Goal: Task Accomplishment & Management: Complete application form

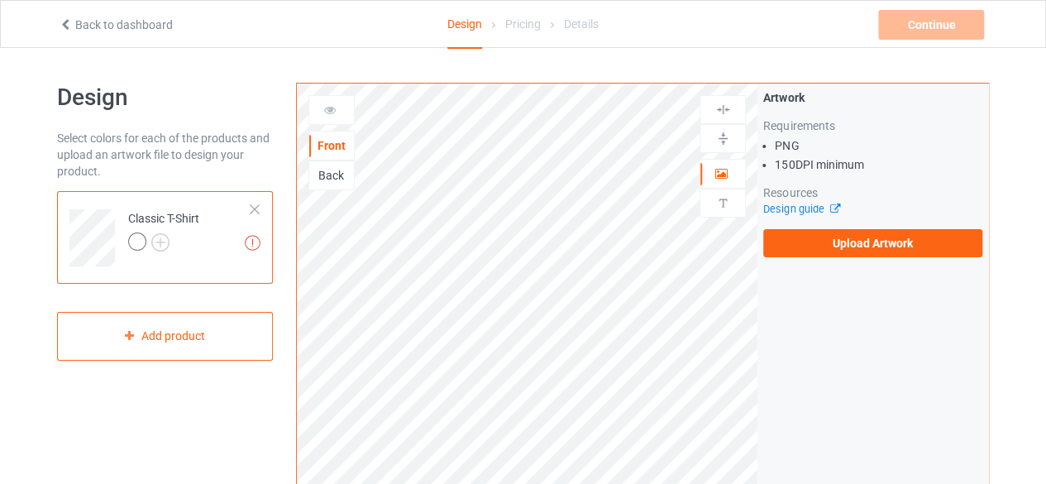
click at [256, 207] on div at bounding box center [255, 209] width 12 height 12
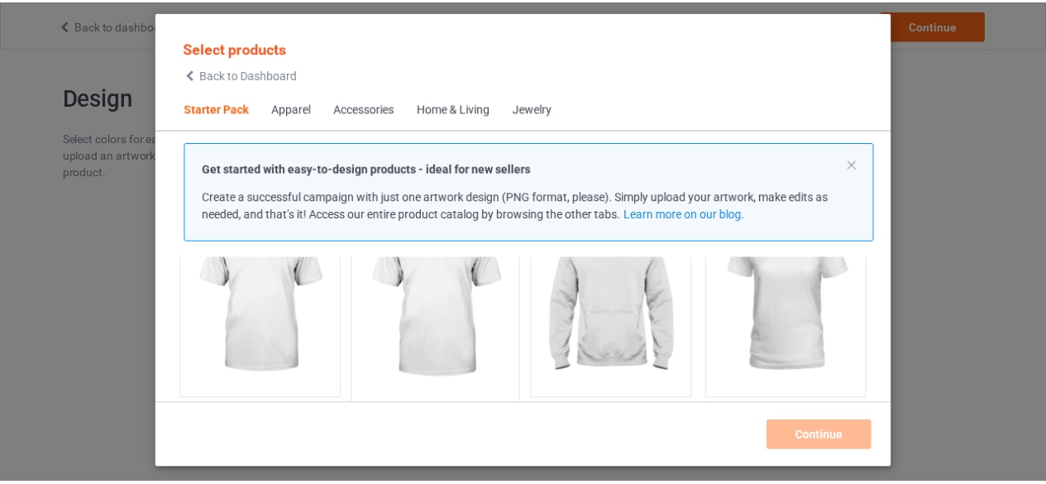
scroll to position [186, 0]
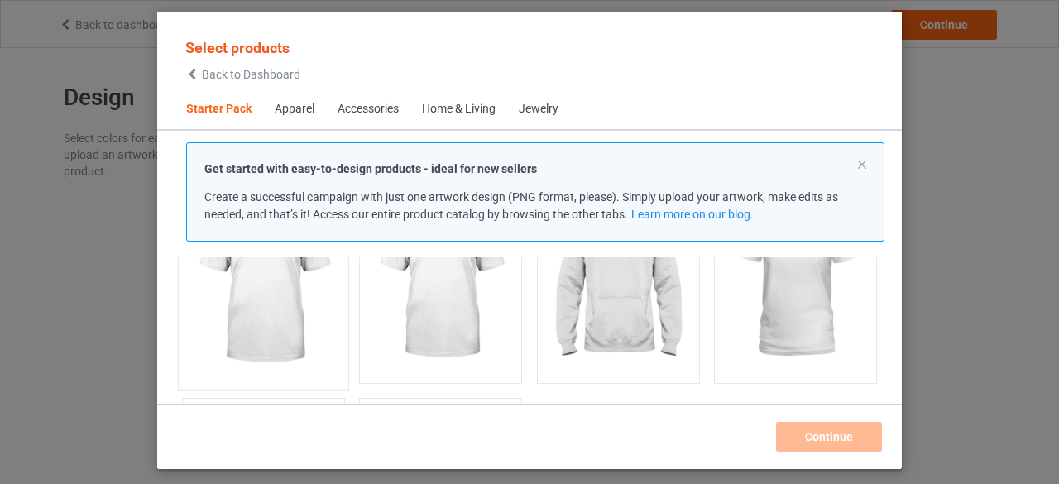
click at [254, 272] on img at bounding box center [263, 283] width 156 height 194
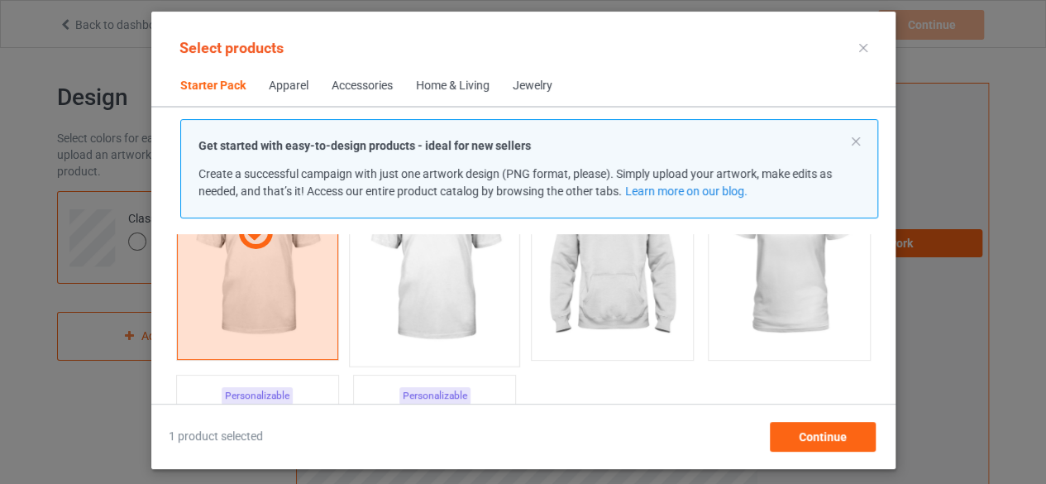
click at [421, 277] on img at bounding box center [435, 260] width 156 height 194
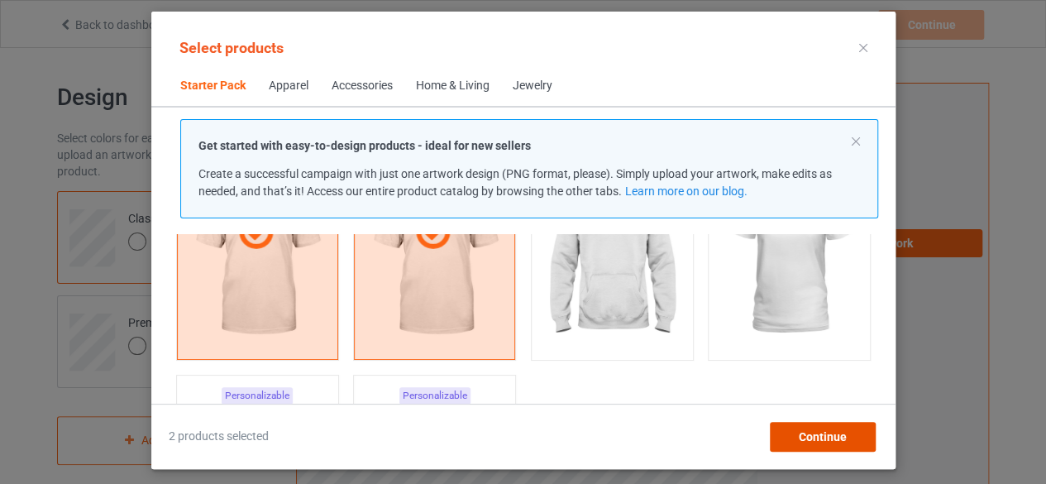
click at [832, 432] on span "Continue" at bounding box center [822, 436] width 48 height 13
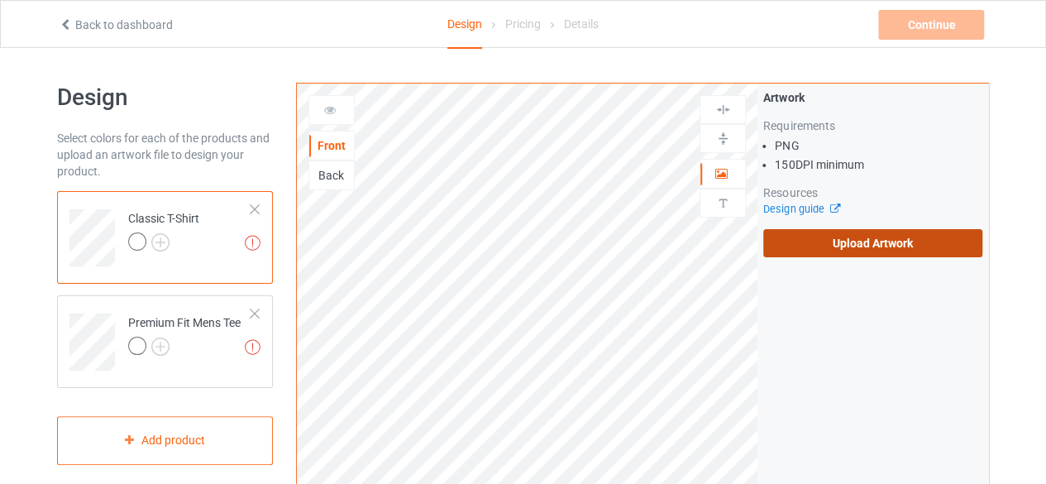
click at [869, 246] on label "Upload Artwork" at bounding box center [873, 243] width 219 height 28
click at [0, 0] on input "Upload Artwork" at bounding box center [0, 0] width 0 height 0
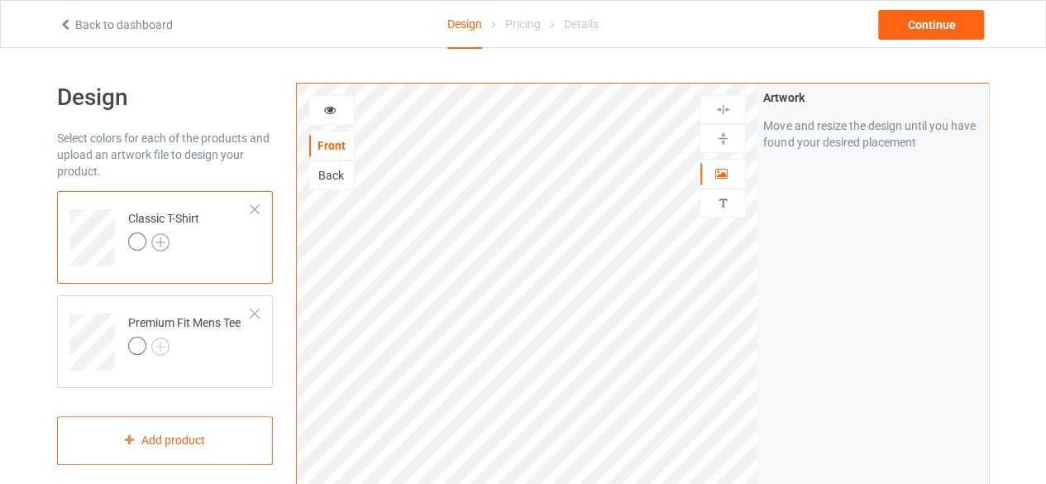
click at [161, 242] on img at bounding box center [160, 242] width 18 height 18
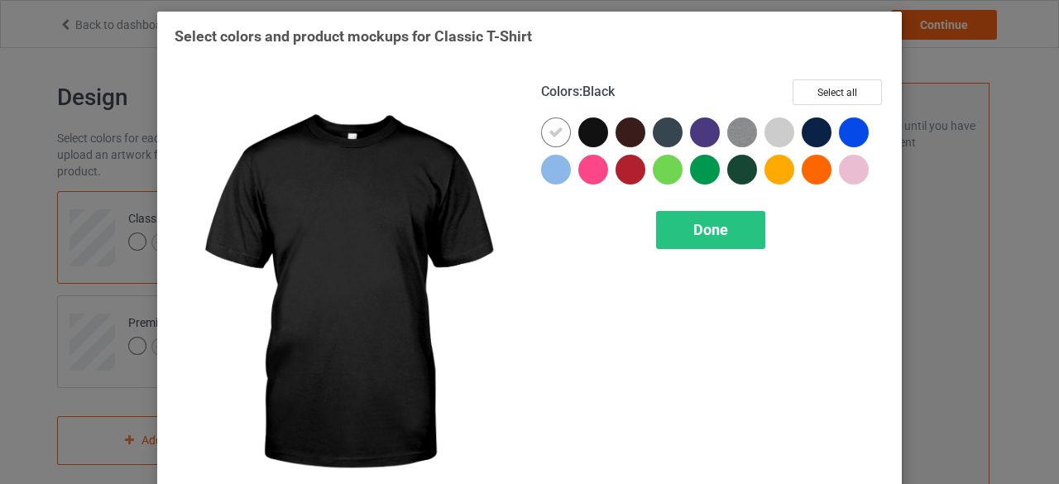
click at [589, 131] on div at bounding box center [593, 132] width 30 height 30
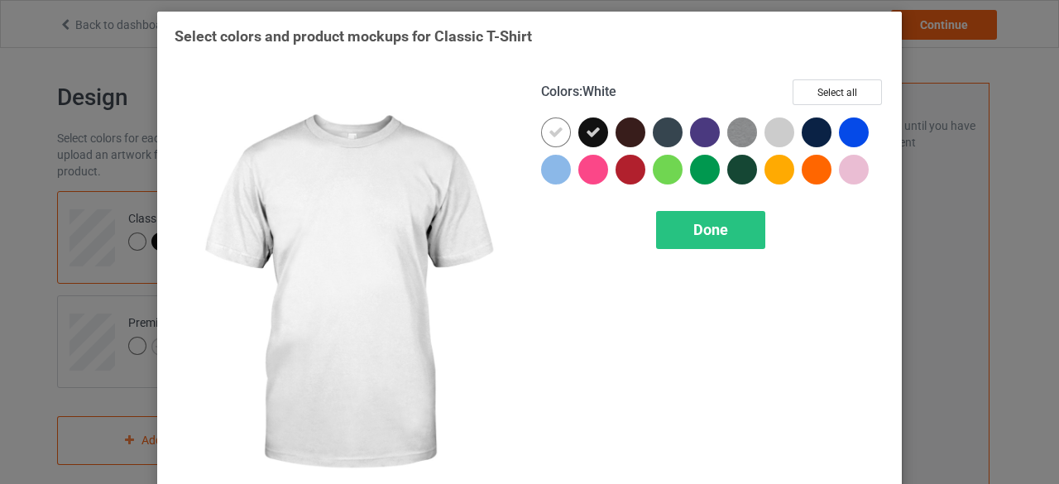
click at [548, 132] on icon at bounding box center [555, 132] width 15 height 15
click at [548, 132] on div at bounding box center [556, 132] width 30 height 30
click at [551, 128] on icon at bounding box center [555, 132] width 15 height 15
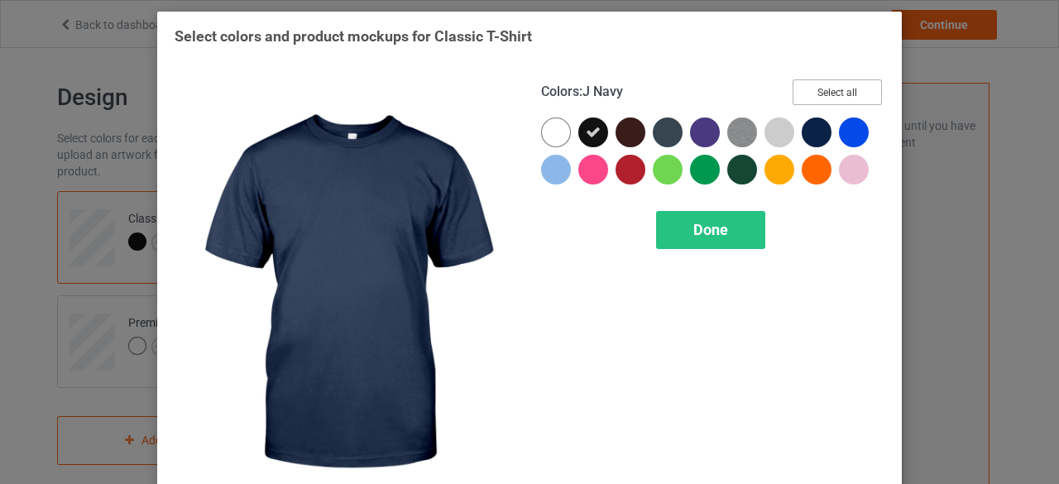
click at [834, 91] on button "Select all" at bounding box center [836, 92] width 89 height 26
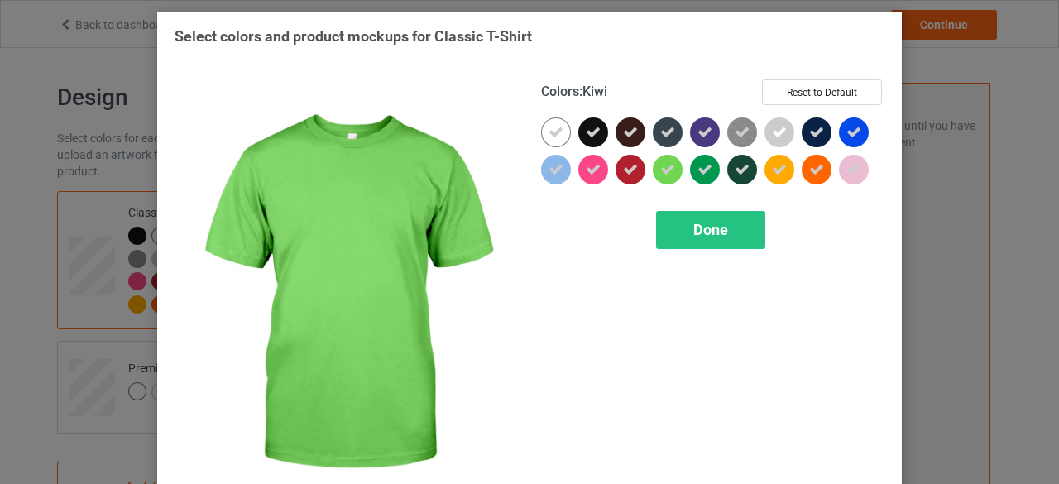
click at [661, 166] on icon at bounding box center [667, 169] width 15 height 15
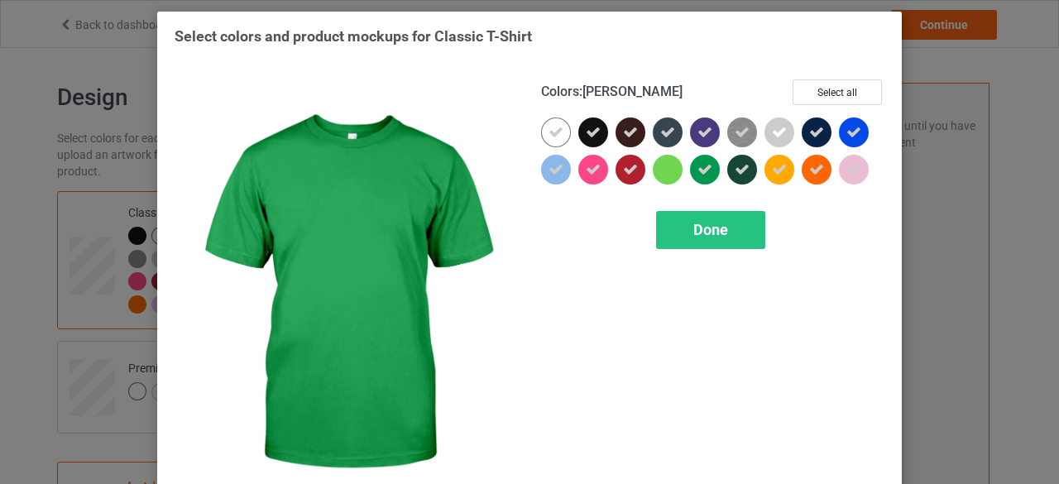
click at [701, 170] on icon at bounding box center [704, 169] width 15 height 15
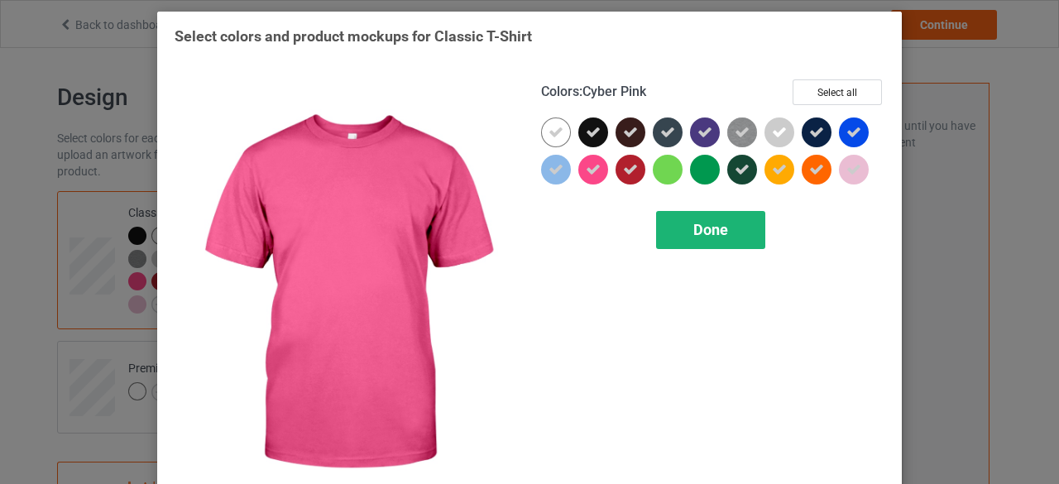
click at [706, 226] on span "Done" at bounding box center [710, 229] width 35 height 17
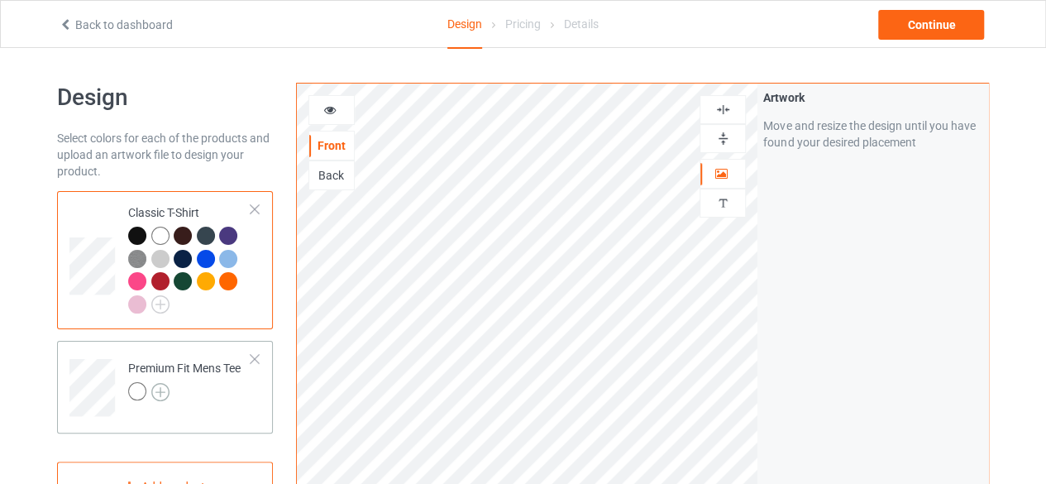
click at [159, 391] on img at bounding box center [160, 392] width 18 height 18
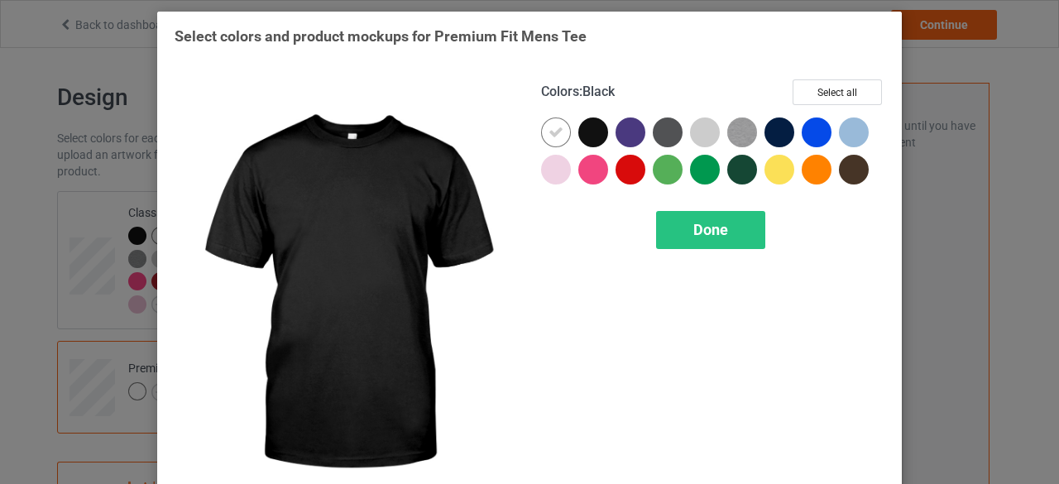
click at [586, 129] on div at bounding box center [593, 132] width 30 height 30
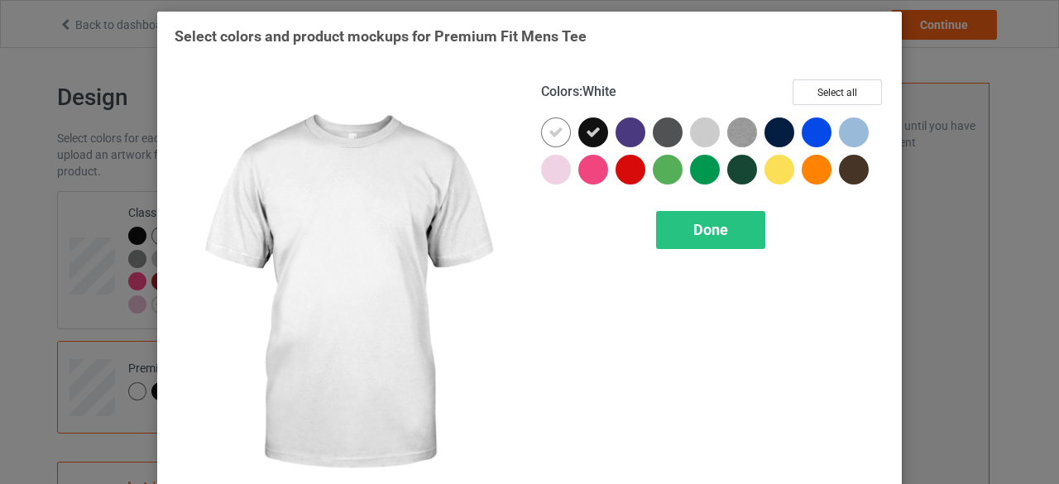
click at [551, 133] on icon at bounding box center [555, 132] width 15 height 15
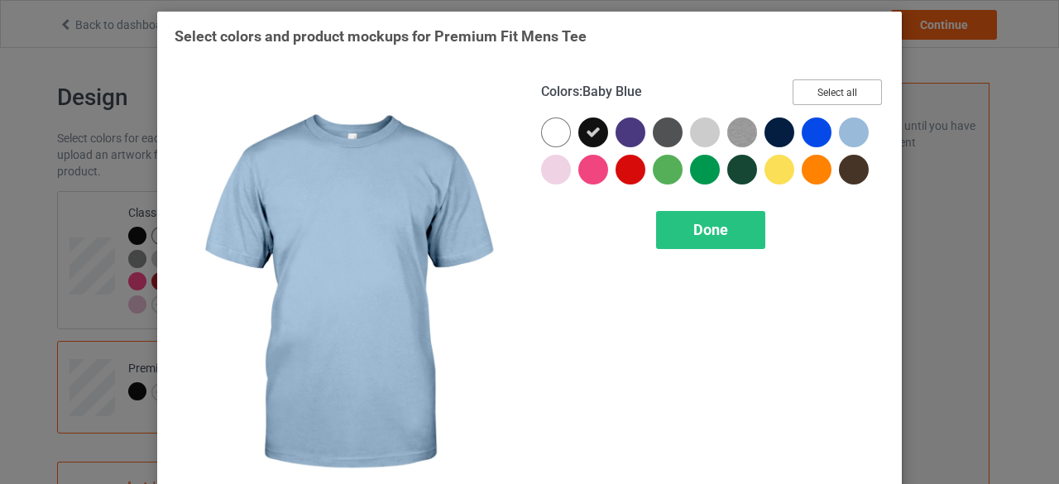
click at [838, 93] on button "Select all" at bounding box center [836, 92] width 89 height 26
drag, startPoint x: 838, startPoint y: 93, endPoint x: 825, endPoint y: 102, distance: 15.6
click at [838, 93] on button "Select all" at bounding box center [836, 92] width 89 height 26
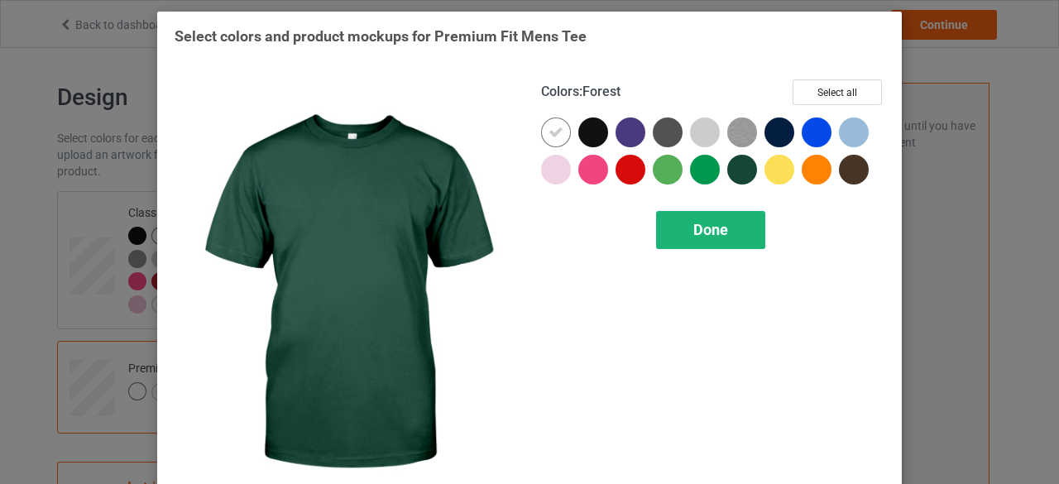
click at [702, 229] on span "Done" at bounding box center [710, 229] width 35 height 17
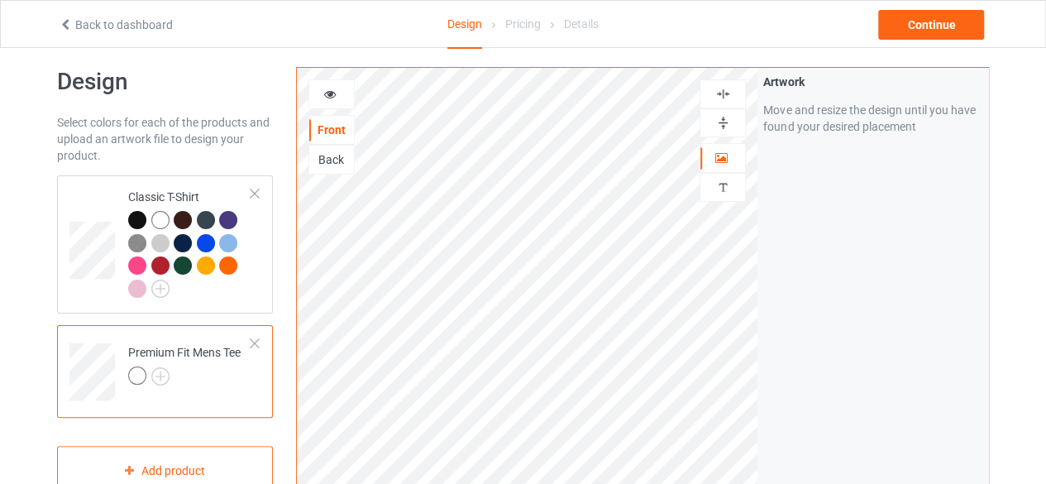
scroll to position [7, 0]
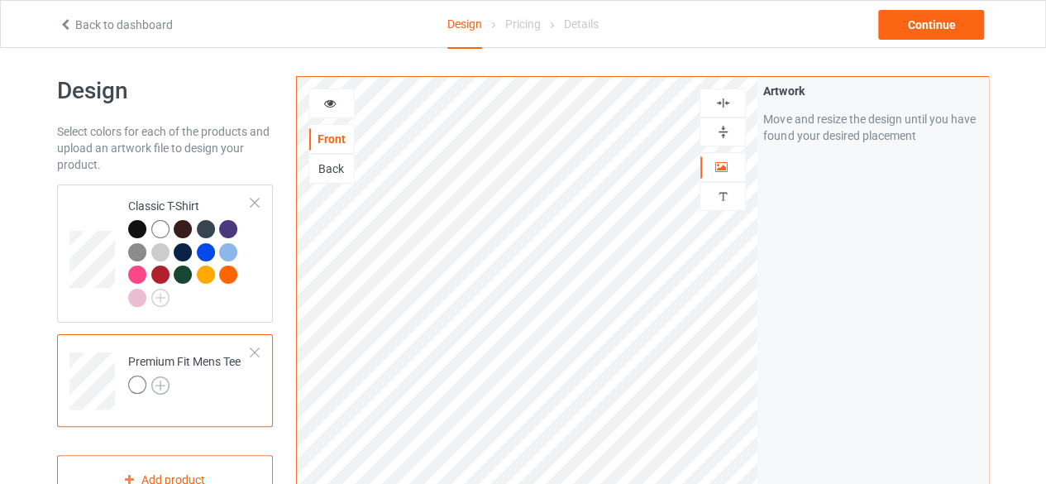
click at [160, 386] on img at bounding box center [160, 385] width 18 height 18
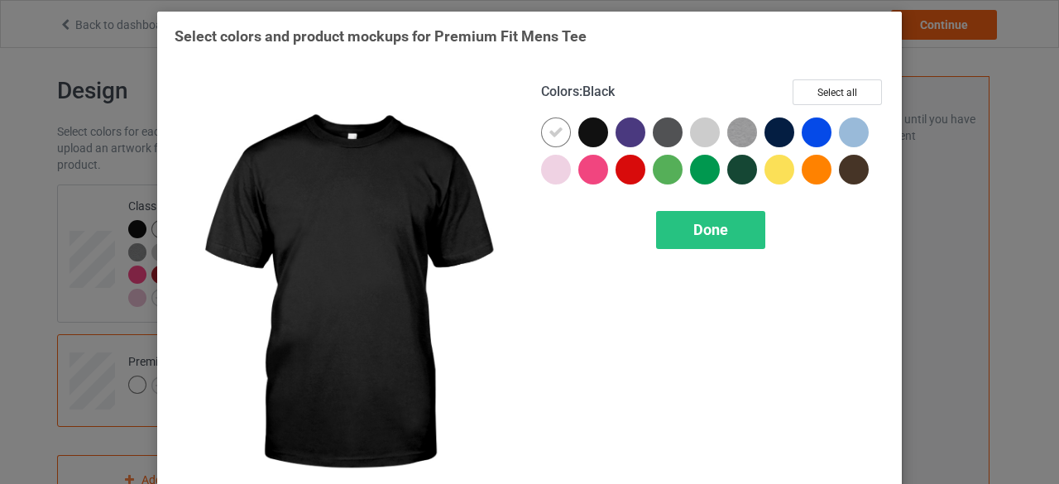
click at [591, 131] on div at bounding box center [593, 132] width 30 height 30
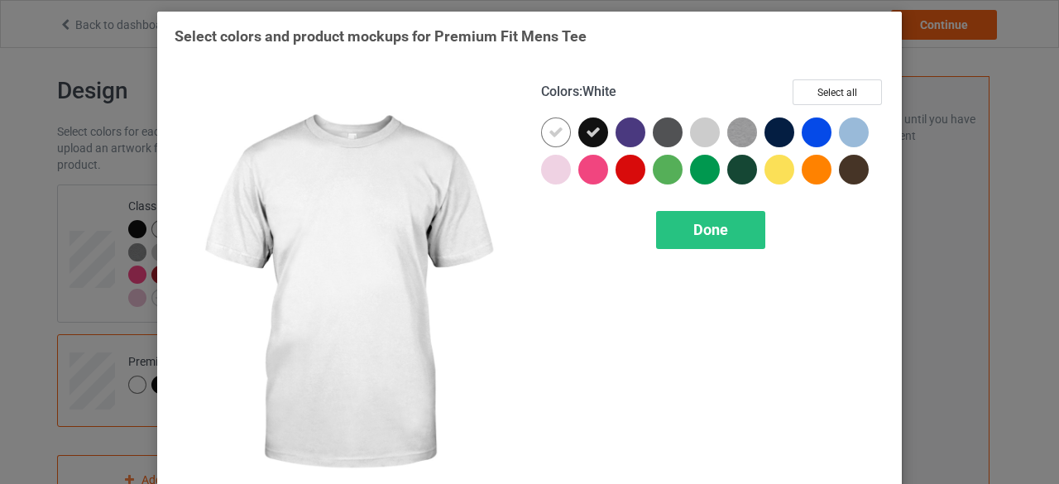
click at [548, 132] on icon at bounding box center [555, 132] width 15 height 15
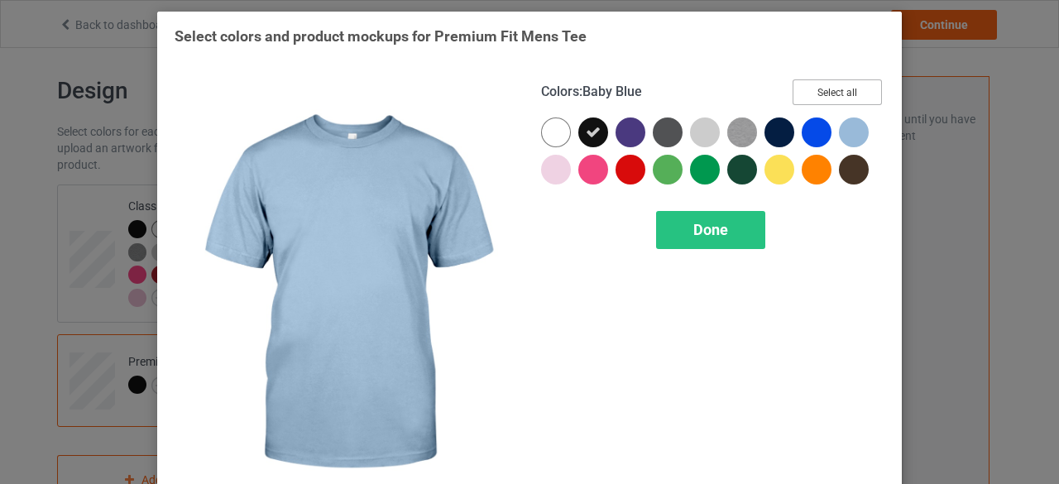
click at [826, 92] on button "Select all" at bounding box center [836, 92] width 89 height 26
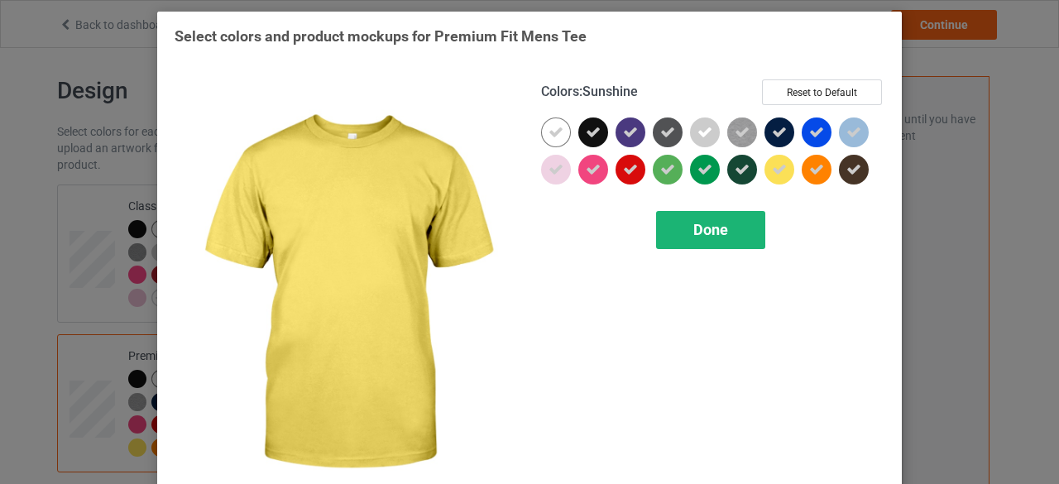
click at [703, 227] on span "Done" at bounding box center [710, 229] width 35 height 17
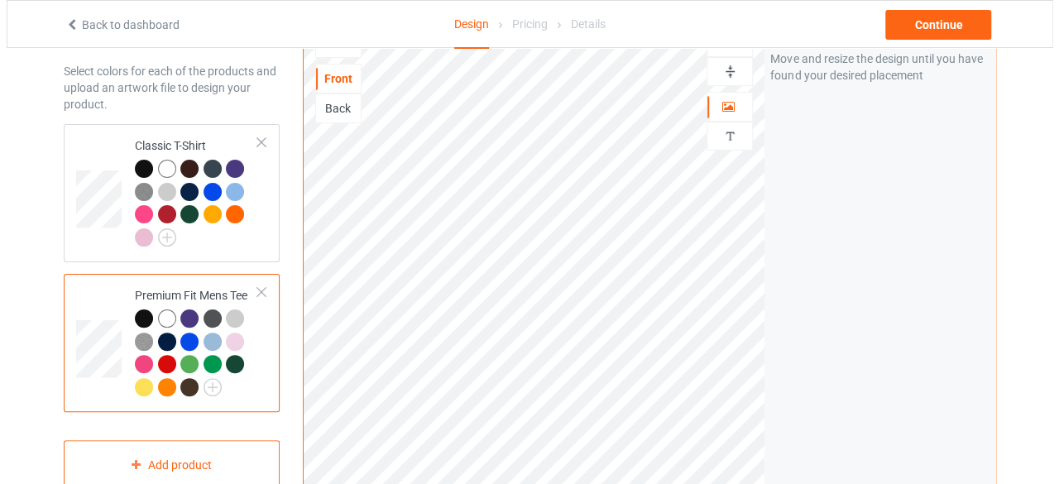
scroll to position [89, 0]
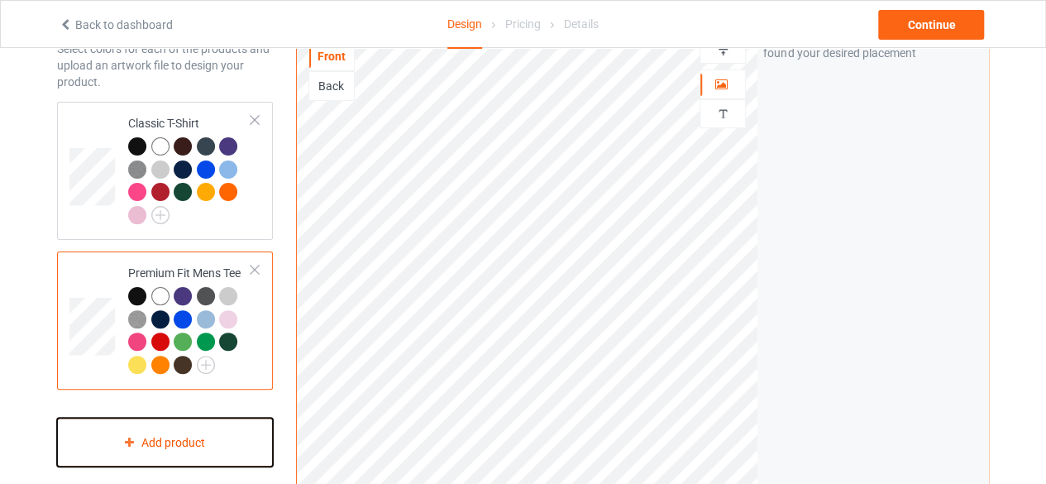
click at [197, 443] on div "Add product" at bounding box center [165, 442] width 216 height 49
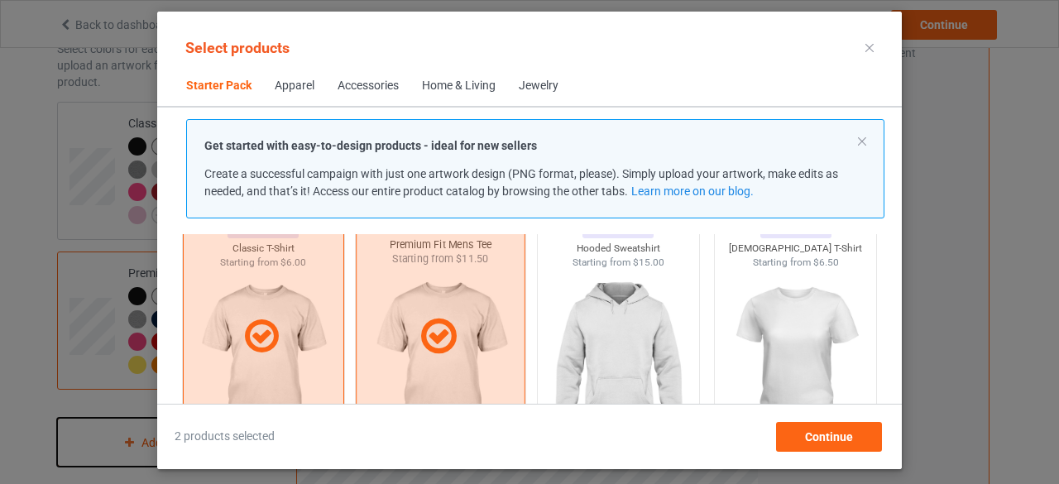
scroll to position [103, 0]
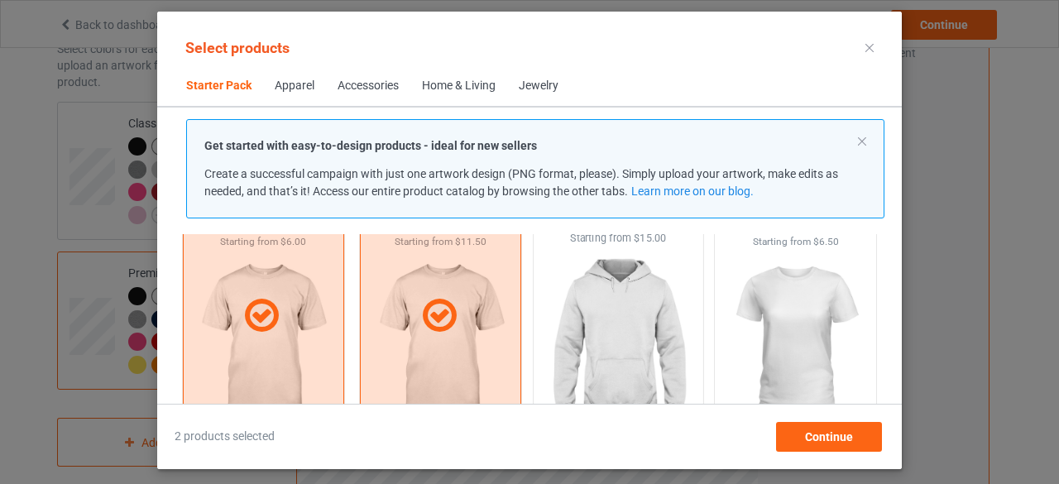
click at [629, 336] on img at bounding box center [618, 343] width 156 height 194
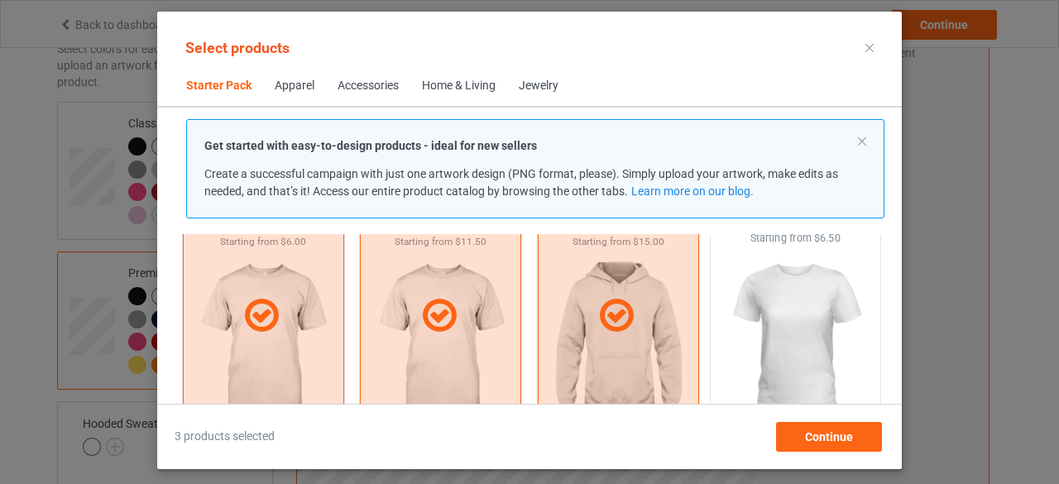
click at [795, 355] on img at bounding box center [796, 343] width 156 height 194
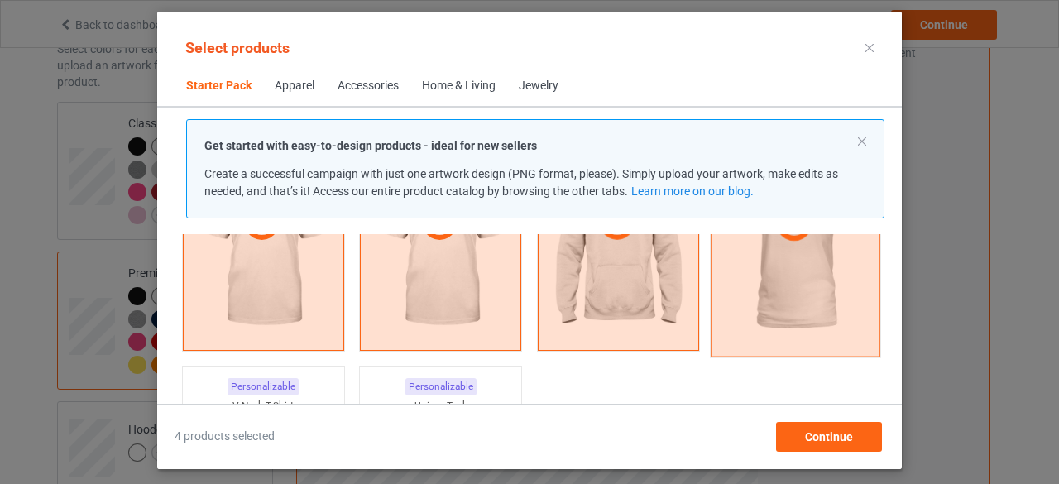
scroll to position [269, 0]
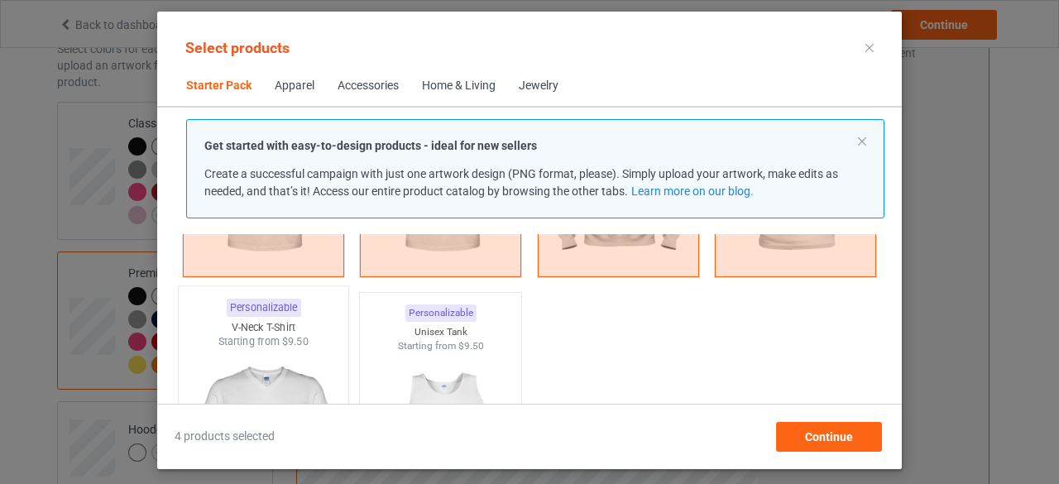
click at [266, 380] on img at bounding box center [263, 446] width 156 height 194
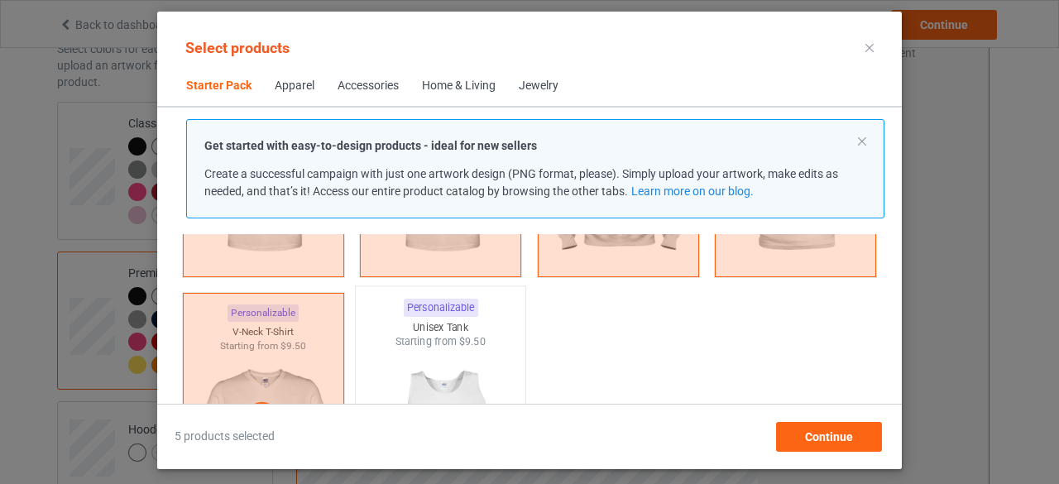
click at [442, 380] on img at bounding box center [441, 446] width 156 height 194
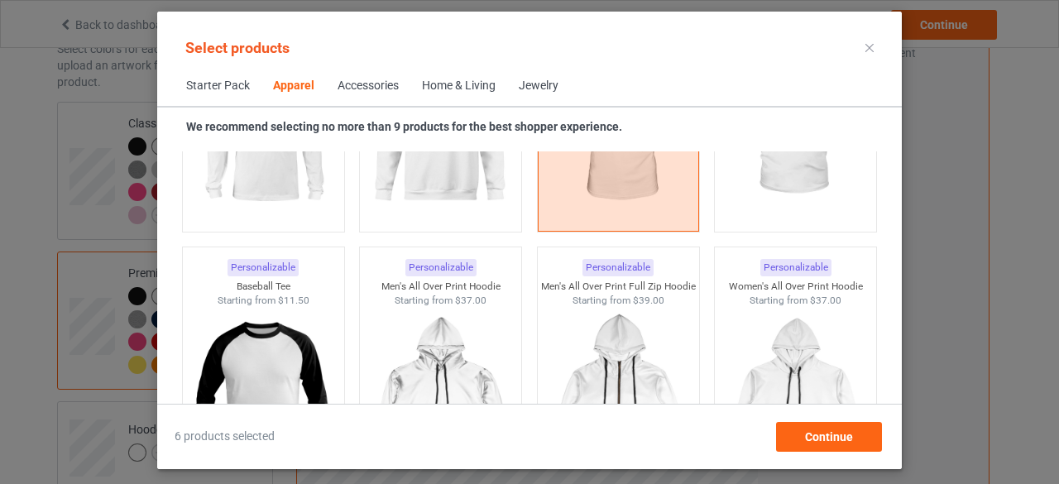
scroll to position [1344, 0]
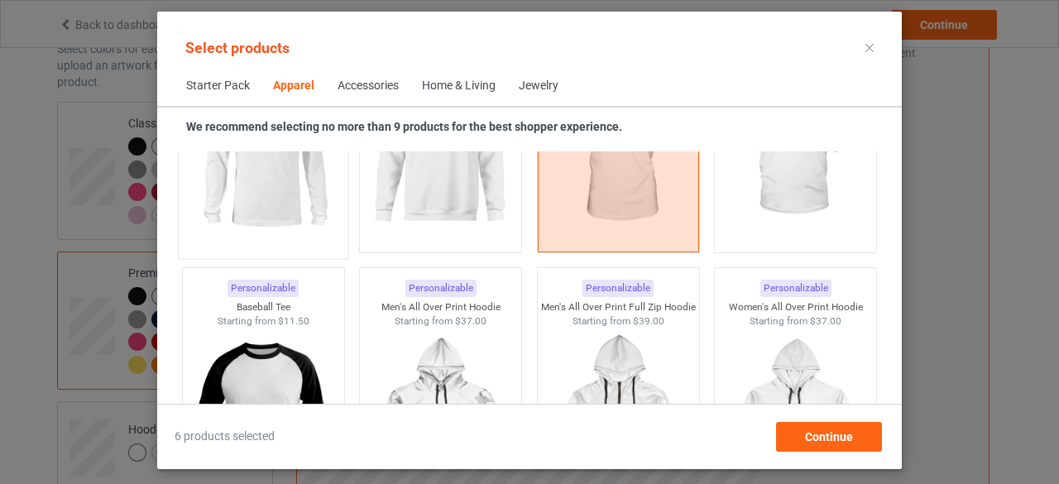
click at [263, 193] on img at bounding box center [263, 152] width 156 height 194
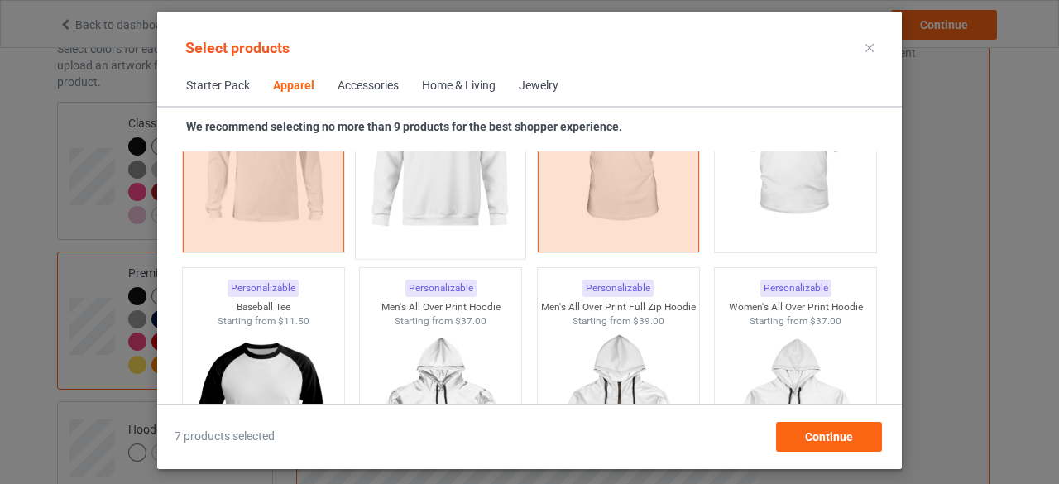
click at [450, 189] on img at bounding box center [441, 152] width 156 height 194
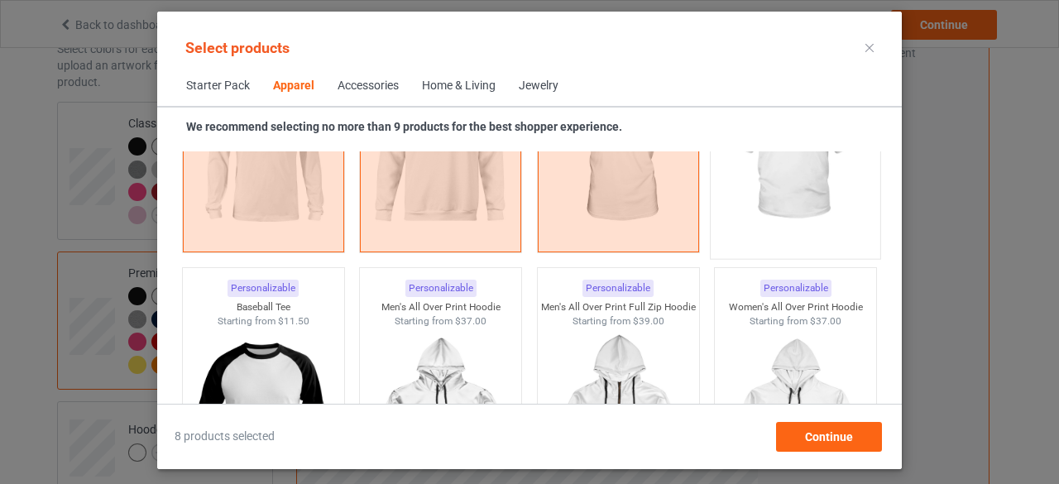
click at [795, 200] on img at bounding box center [796, 152] width 156 height 194
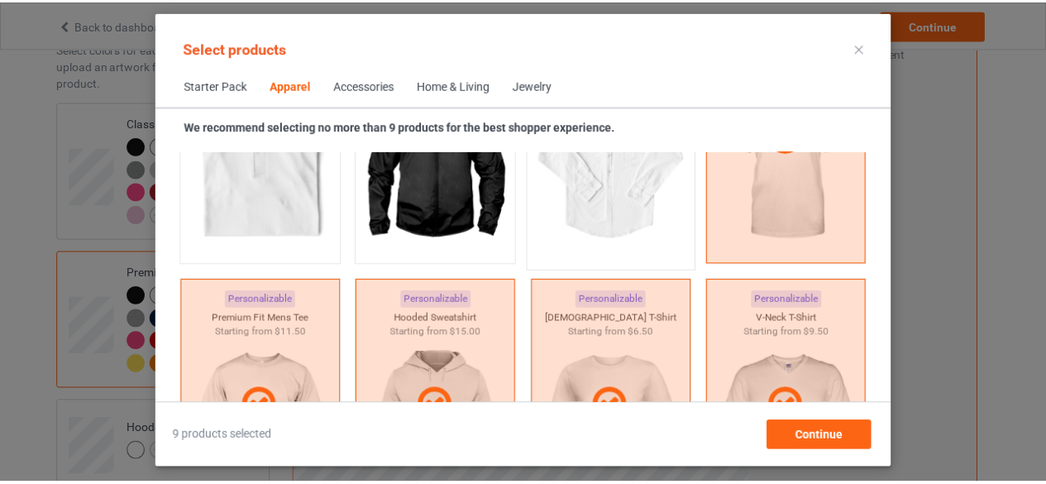
scroll to position [600, 0]
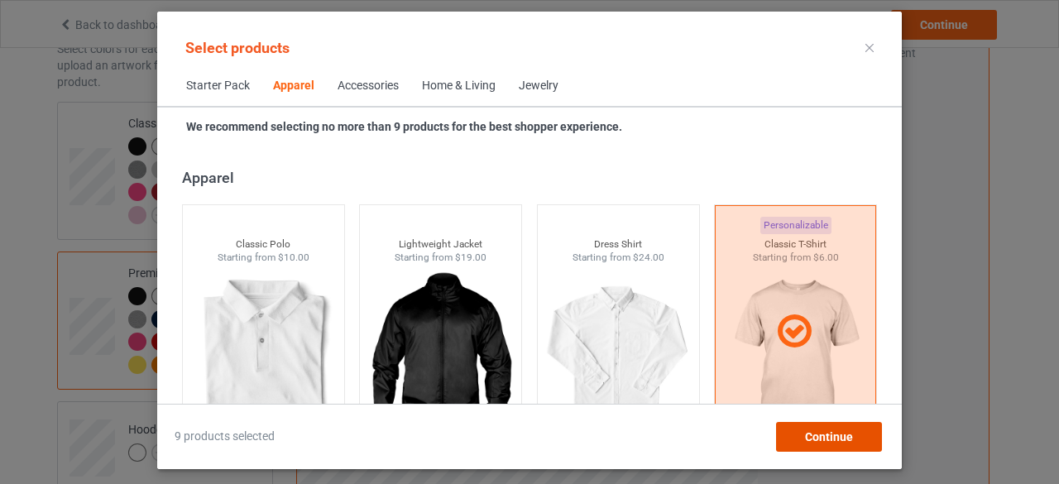
click at [839, 434] on span "Continue" at bounding box center [829, 436] width 48 height 13
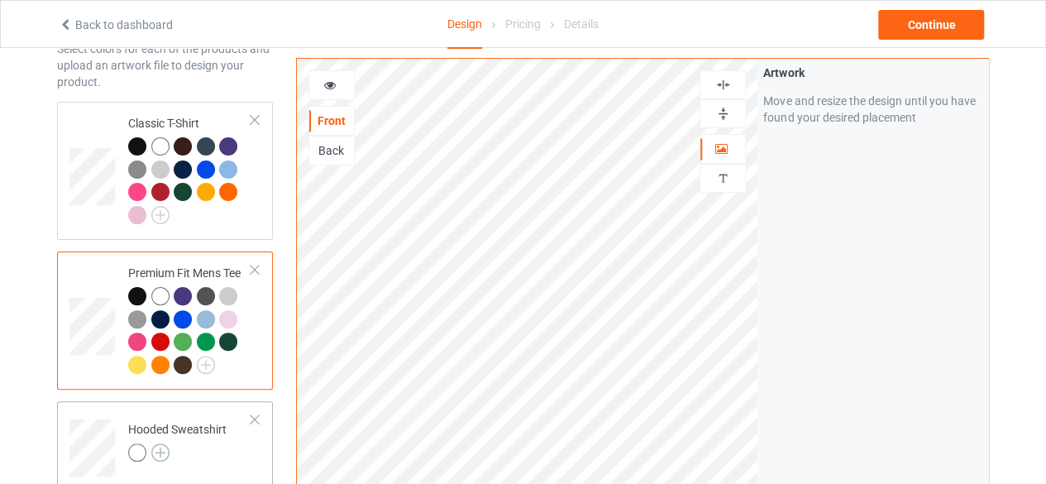
click at [162, 452] on img at bounding box center [160, 452] width 18 height 18
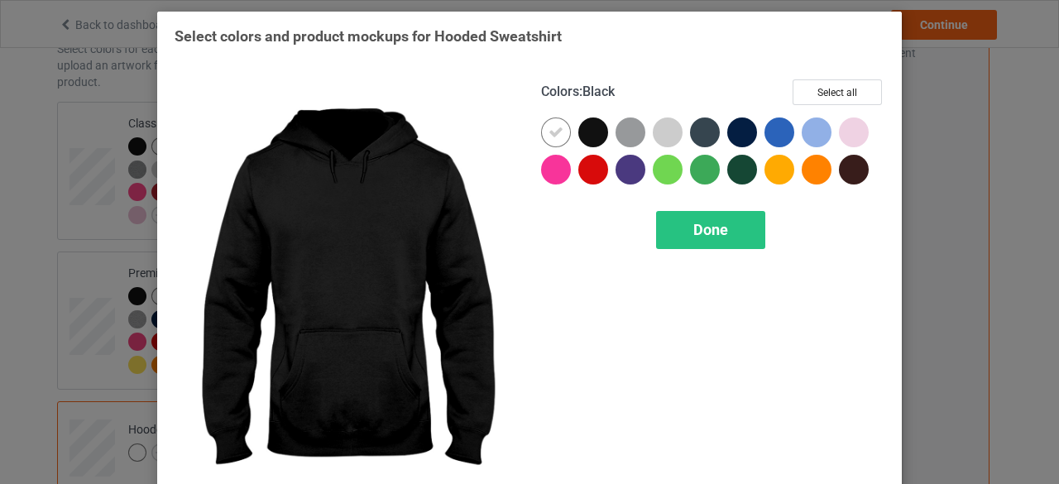
click at [586, 136] on div at bounding box center [593, 132] width 30 height 30
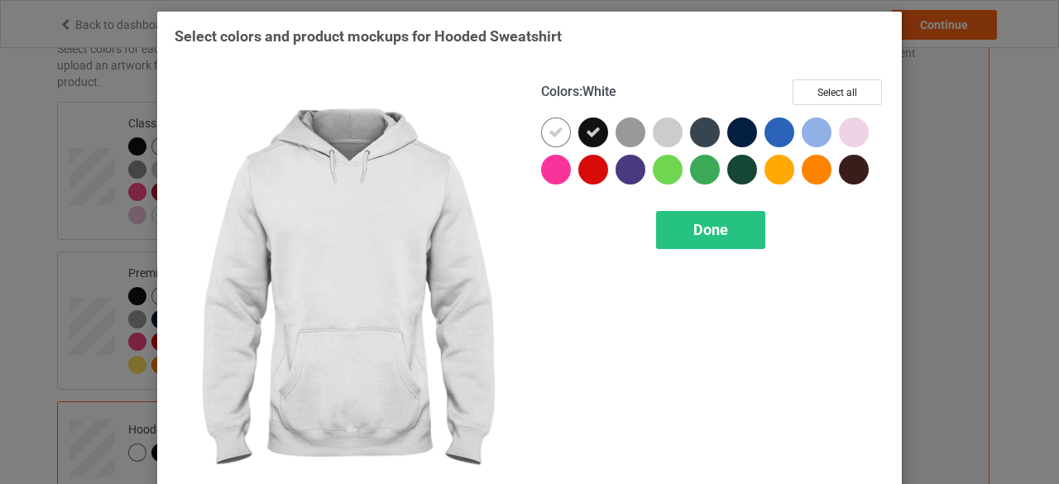
click at [548, 131] on icon at bounding box center [555, 132] width 15 height 15
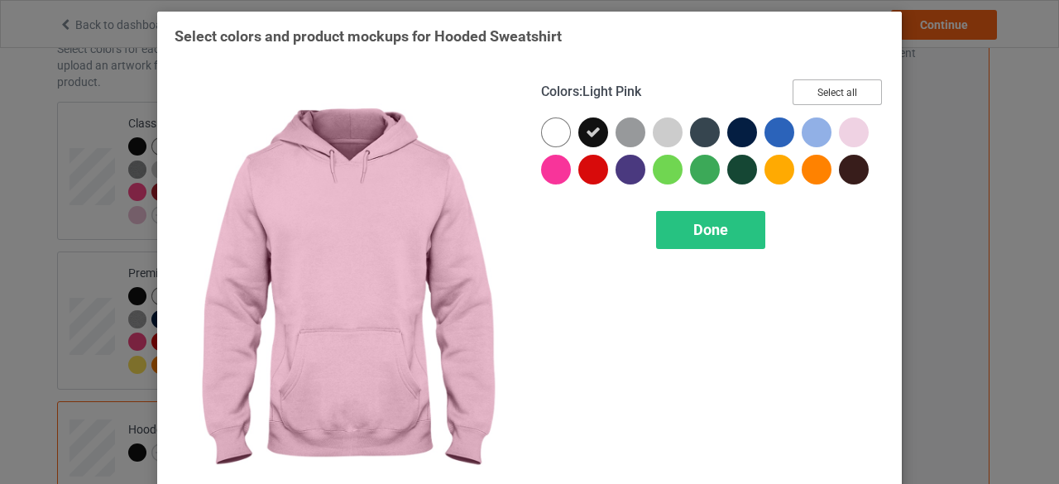
click at [826, 92] on button "Select all" at bounding box center [836, 92] width 89 height 26
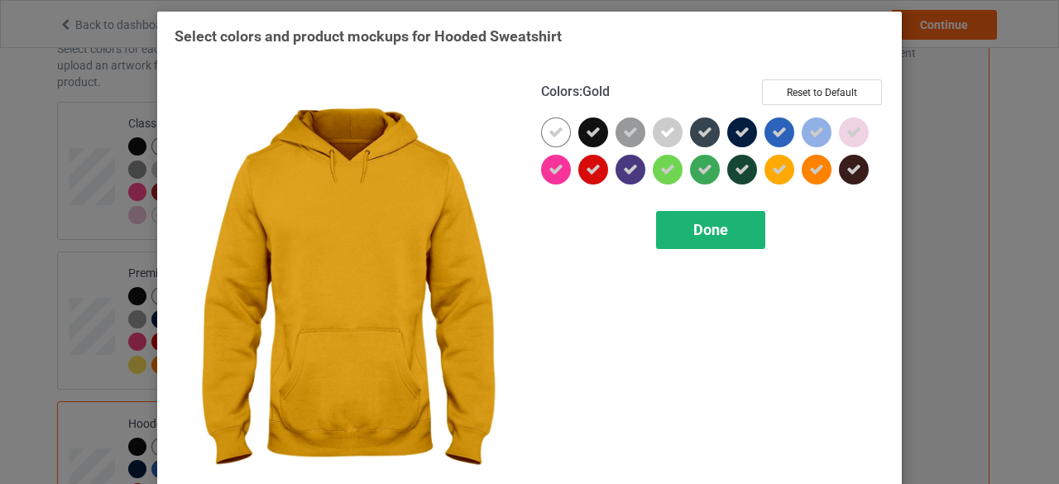
click at [702, 228] on span "Done" at bounding box center [710, 229] width 35 height 17
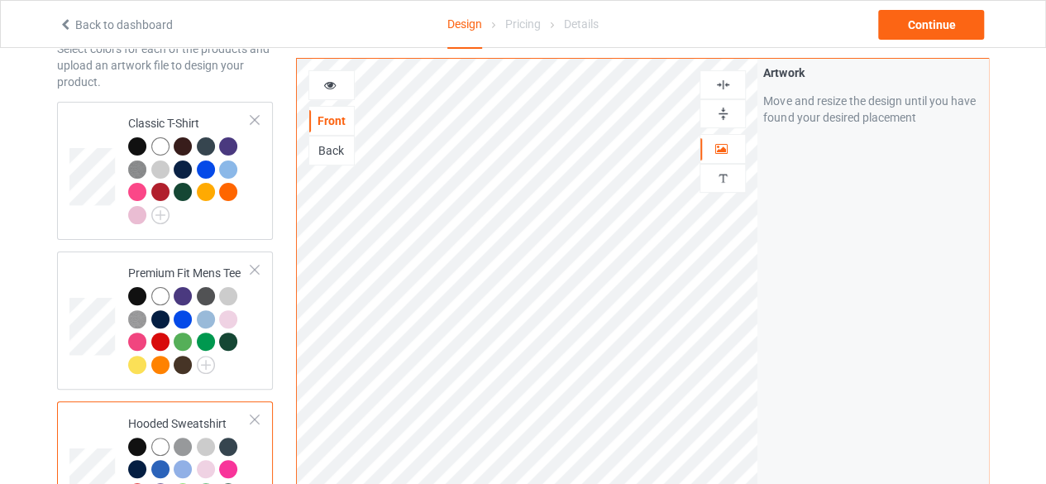
scroll to position [255, 0]
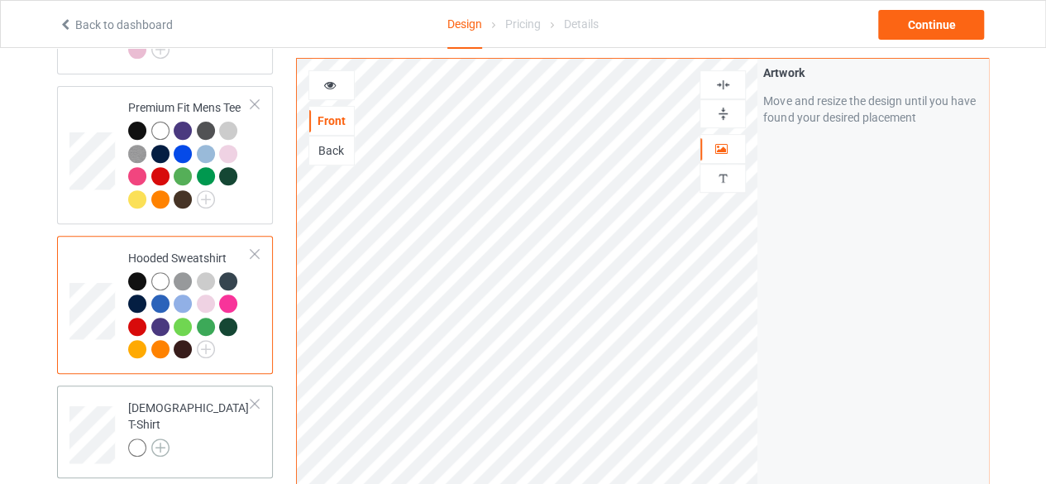
click at [159, 438] on img at bounding box center [160, 447] width 18 height 18
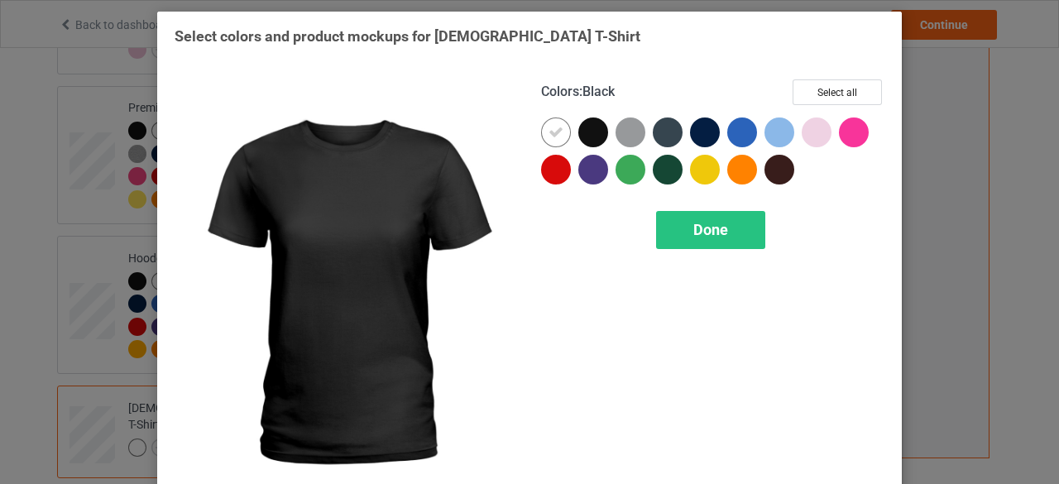
click at [588, 132] on div at bounding box center [593, 132] width 30 height 30
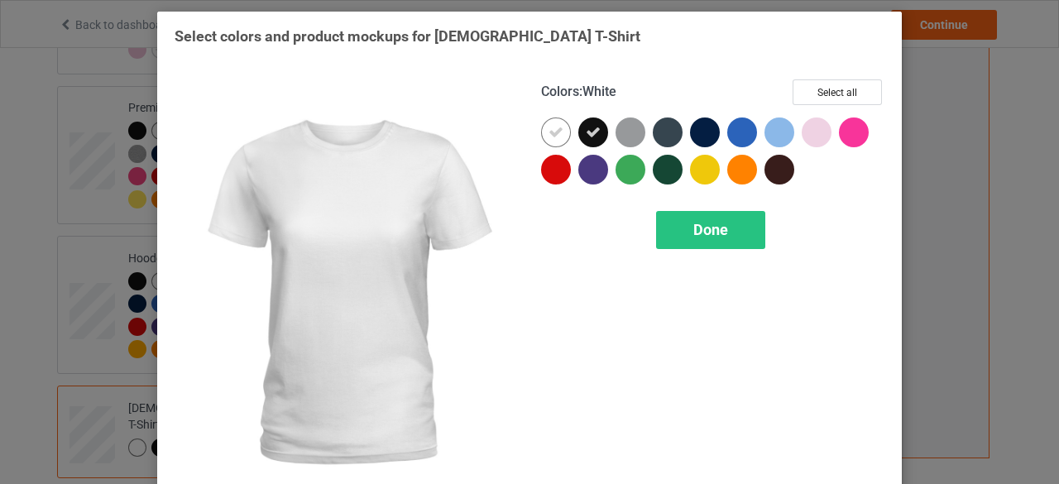
click at [549, 135] on icon at bounding box center [555, 132] width 15 height 15
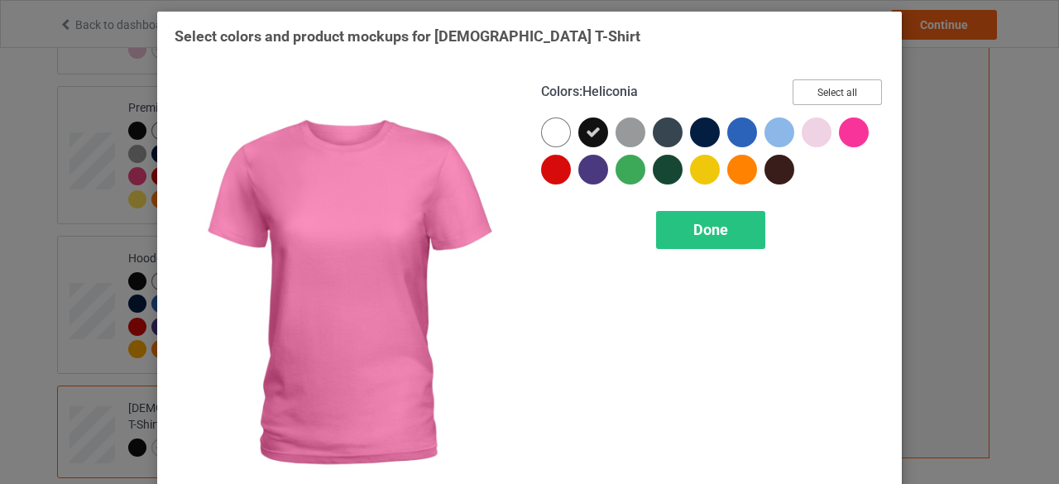
click at [832, 95] on button "Select all" at bounding box center [836, 92] width 89 height 26
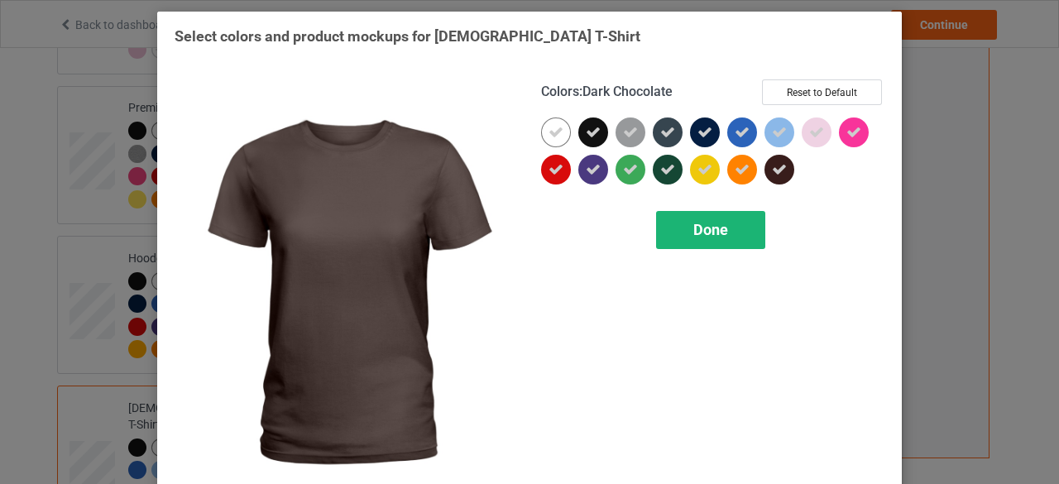
click at [710, 232] on span "Done" at bounding box center [710, 229] width 35 height 17
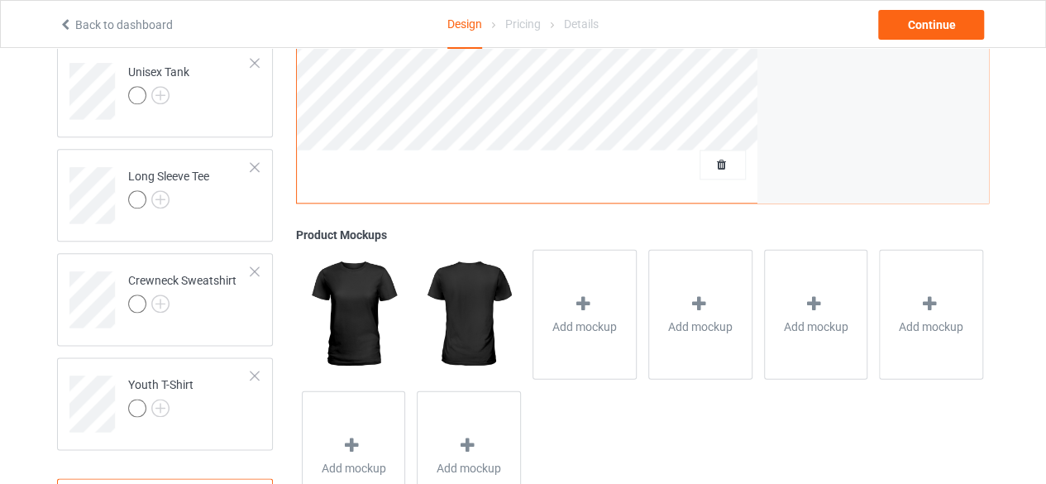
scroll to position [586, 0]
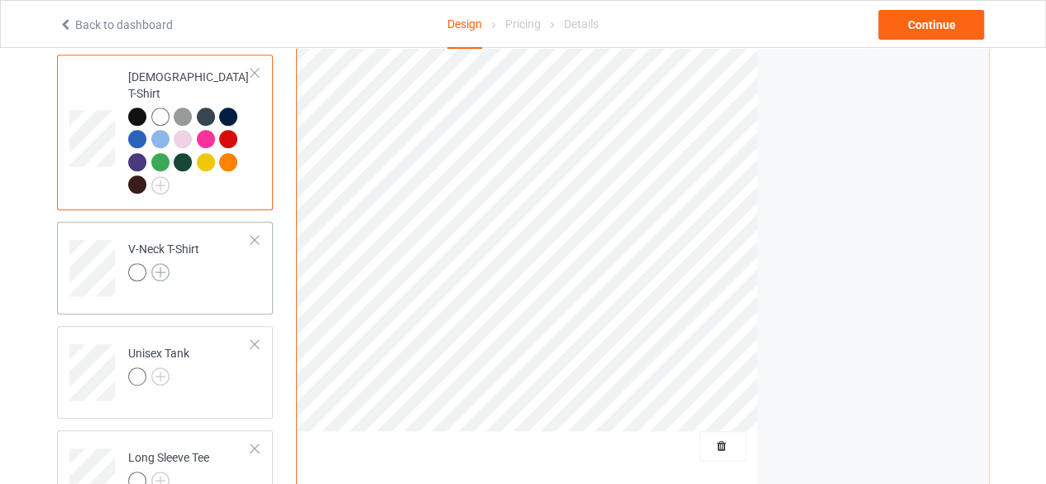
click at [159, 263] on img at bounding box center [160, 272] width 18 height 18
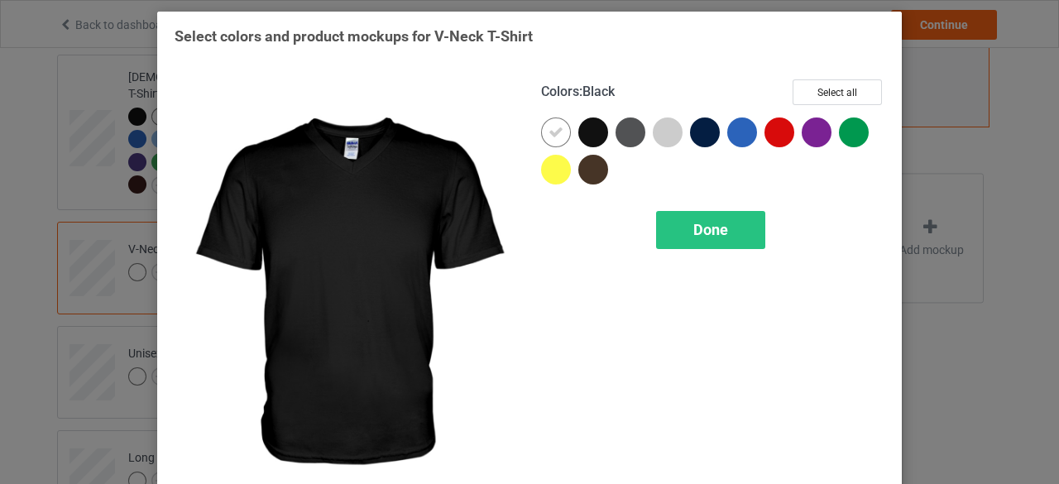
drag, startPoint x: 581, startPoint y: 130, endPoint x: 591, endPoint y: 127, distance: 11.3
click at [584, 130] on div at bounding box center [593, 132] width 30 height 30
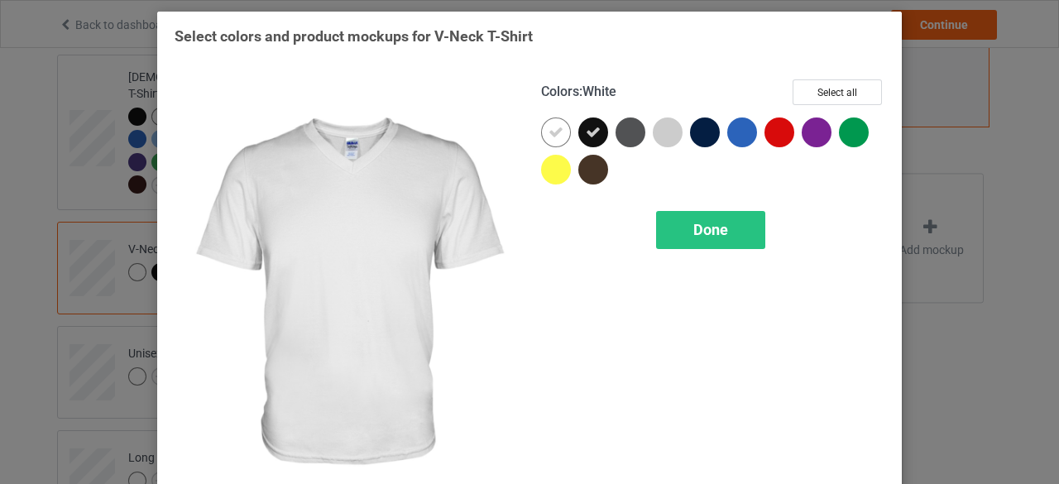
click at [554, 130] on icon at bounding box center [555, 132] width 15 height 15
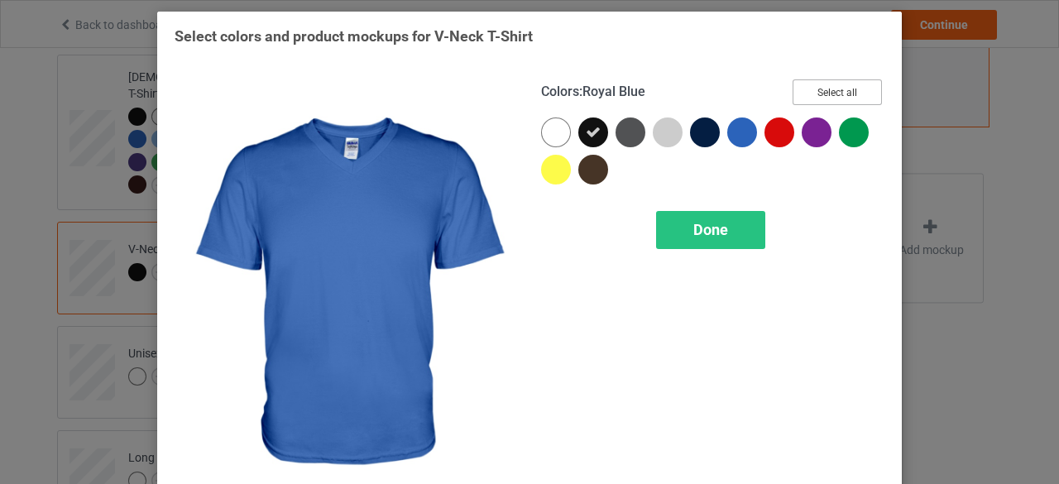
click at [840, 93] on button "Select all" at bounding box center [836, 92] width 89 height 26
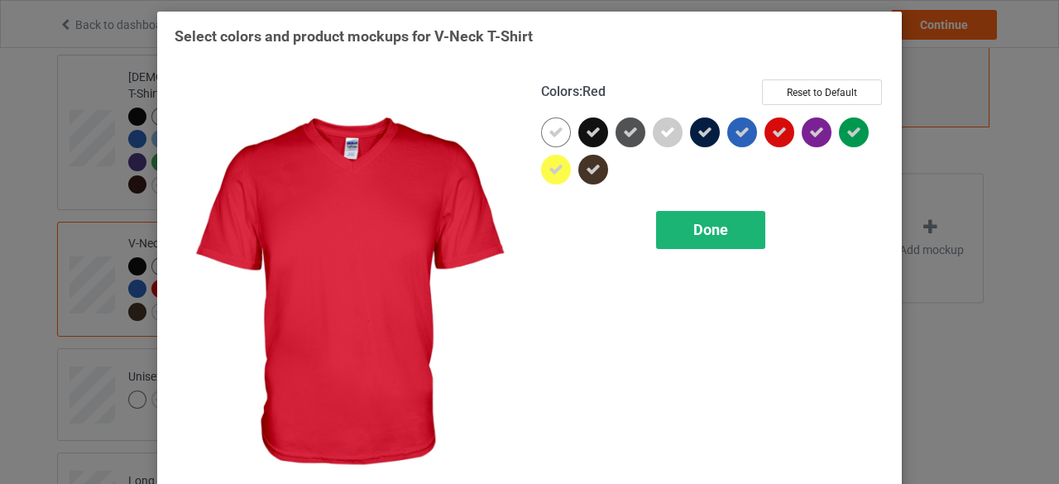
click at [698, 221] on span "Done" at bounding box center [710, 229] width 35 height 17
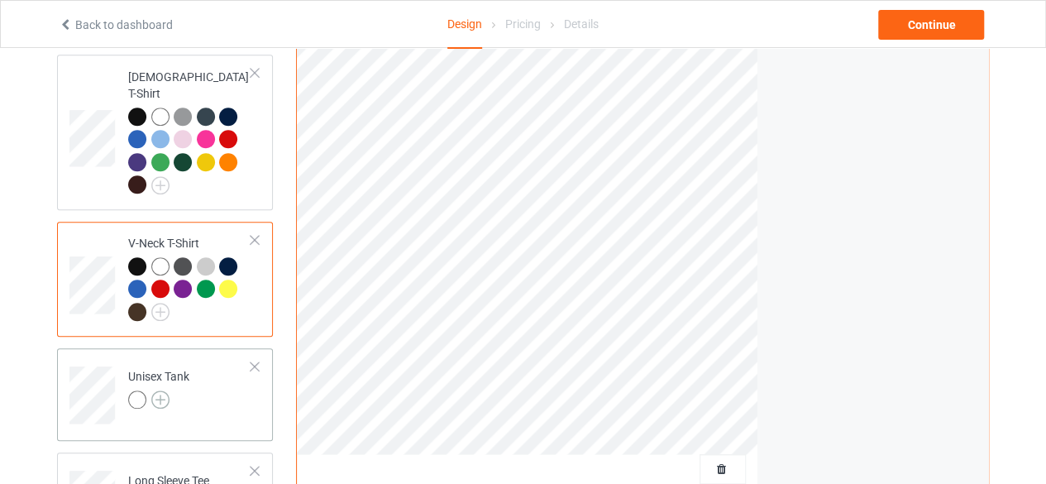
click at [162, 390] on img at bounding box center [160, 399] width 18 height 18
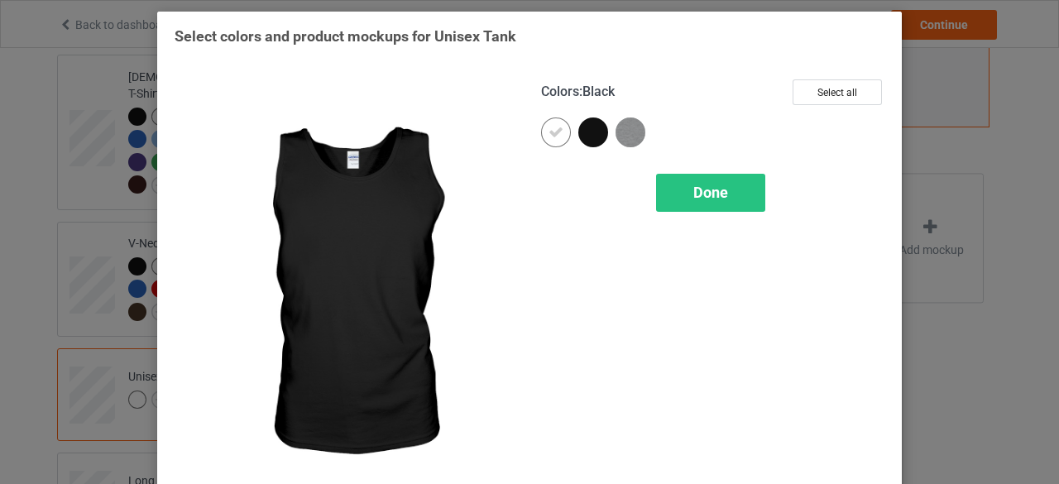
click at [592, 133] on div at bounding box center [593, 132] width 30 height 30
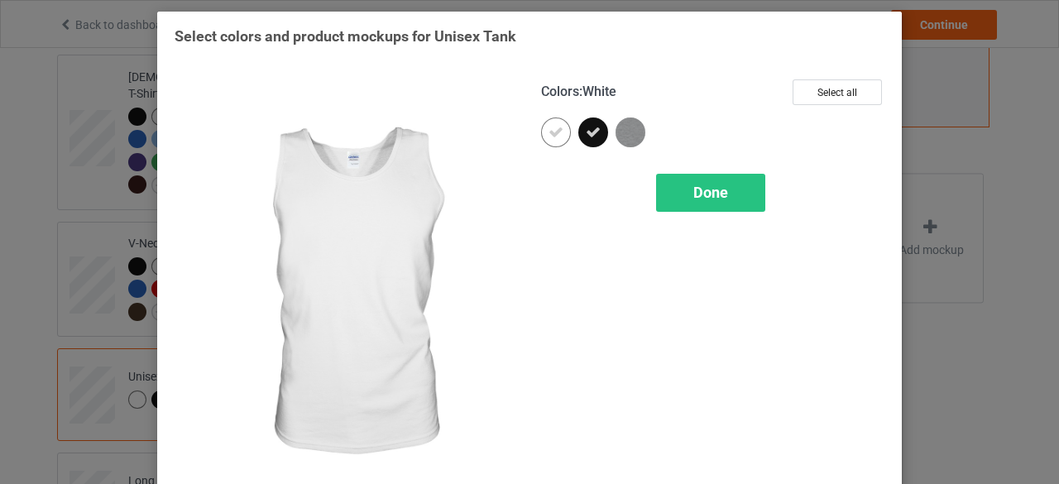
click at [548, 133] on icon at bounding box center [555, 132] width 15 height 15
click at [836, 91] on button "Select all" at bounding box center [836, 92] width 89 height 26
click at [710, 189] on span "Done" at bounding box center [710, 192] width 35 height 17
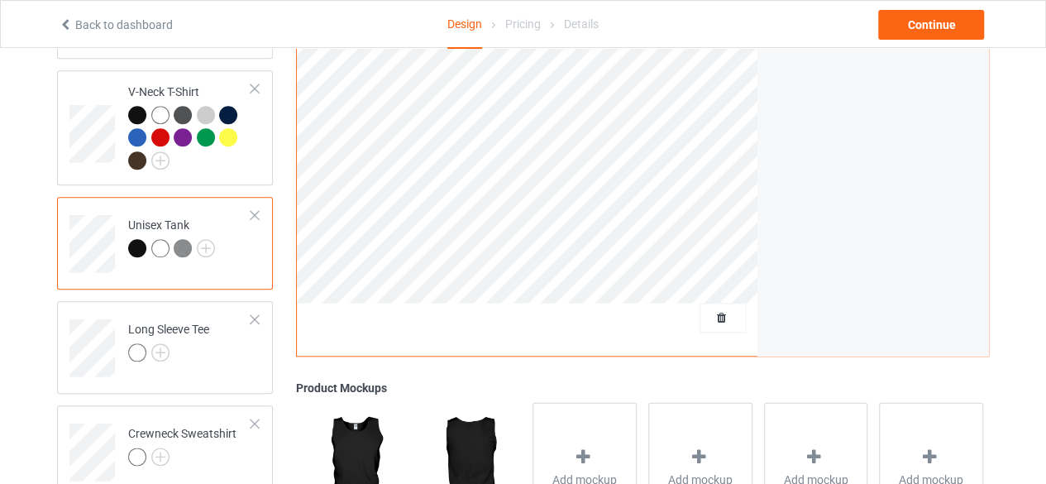
scroll to position [751, 0]
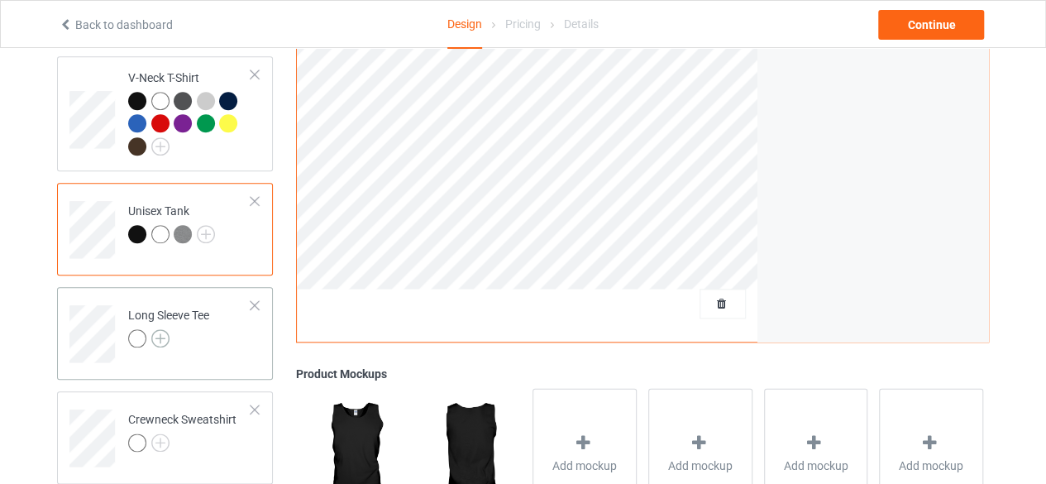
click at [162, 329] on img at bounding box center [160, 338] width 18 height 18
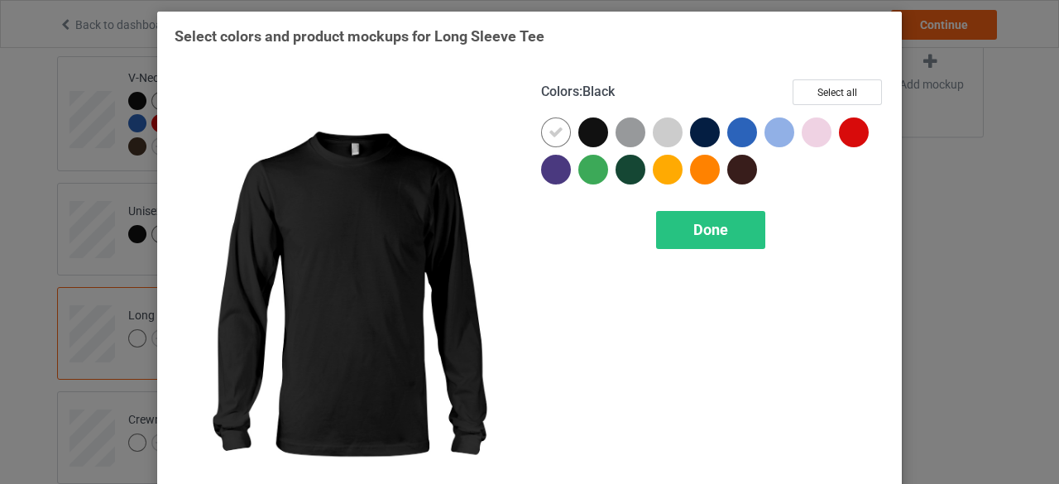
click at [587, 128] on div at bounding box center [593, 132] width 30 height 30
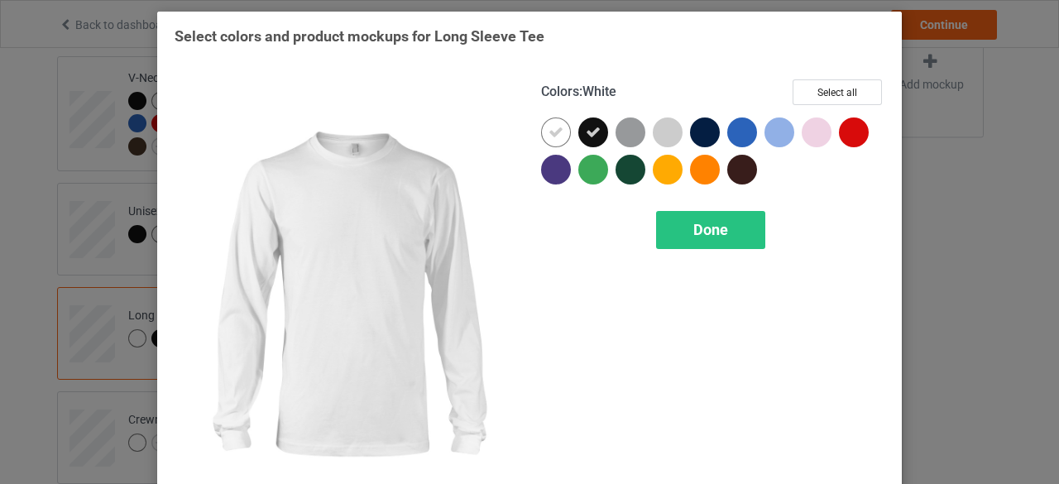
click at [552, 135] on icon at bounding box center [555, 132] width 15 height 15
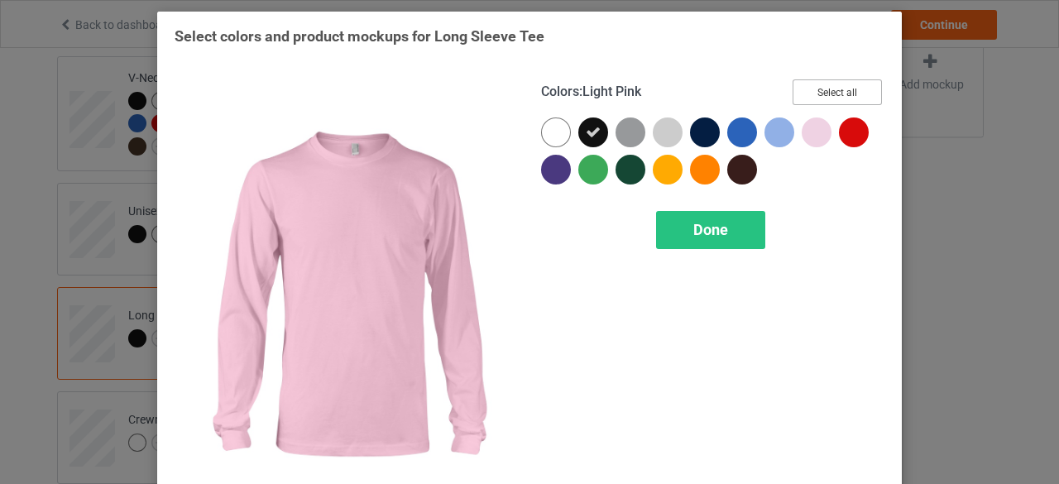
click at [834, 93] on button "Select all" at bounding box center [836, 92] width 89 height 26
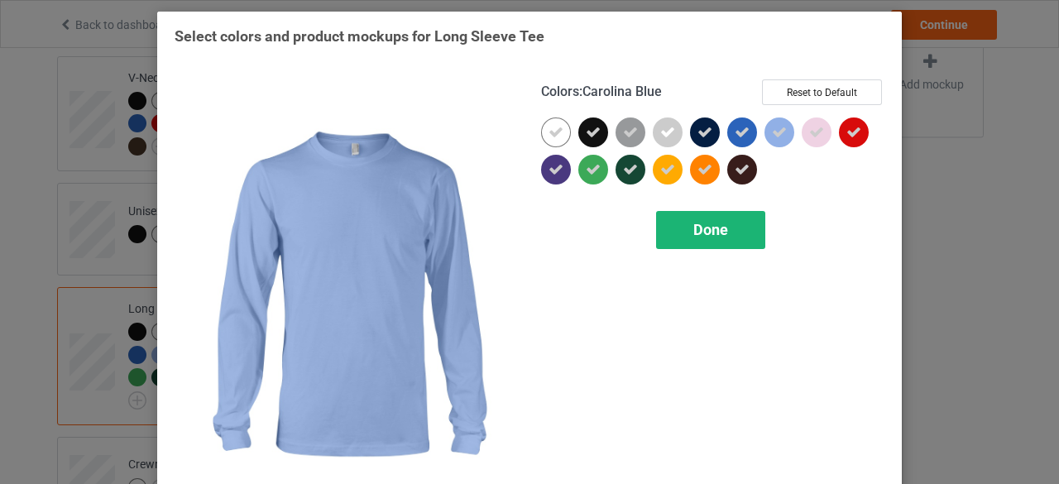
click at [706, 231] on span "Done" at bounding box center [710, 229] width 35 height 17
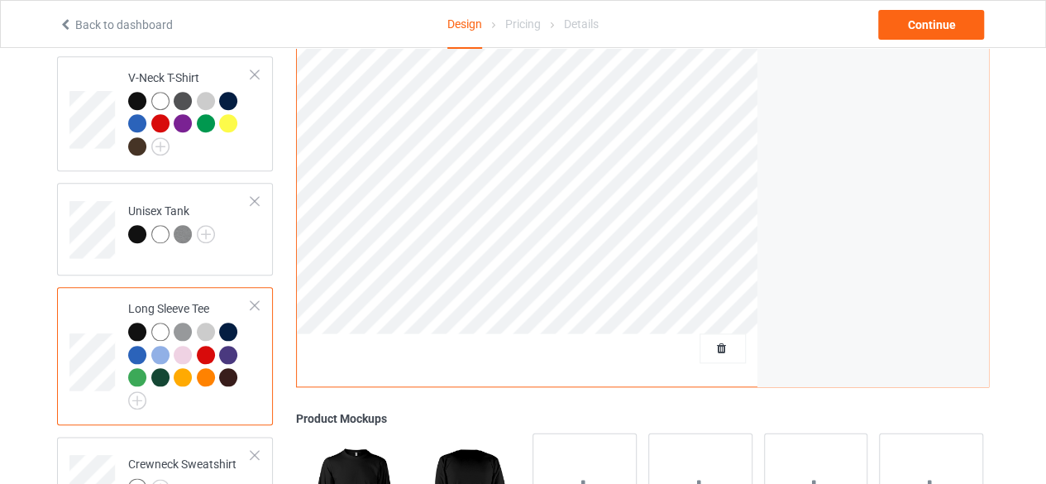
scroll to position [834, 0]
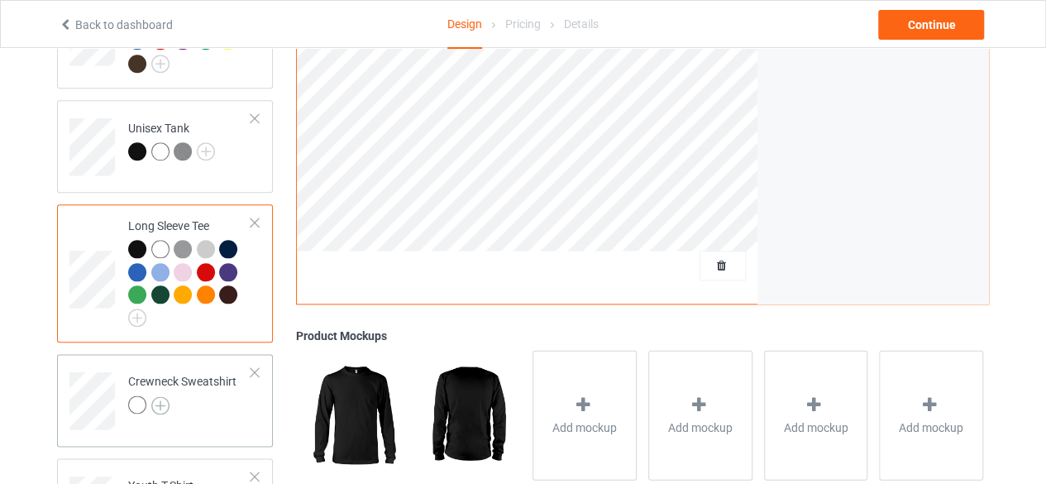
click at [162, 396] on img at bounding box center [160, 405] width 18 height 18
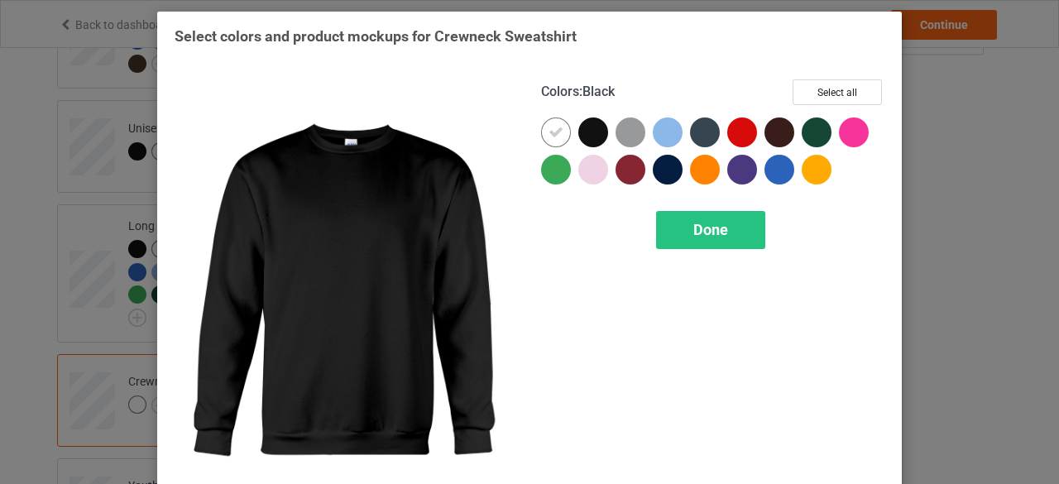
click at [588, 132] on div at bounding box center [593, 132] width 30 height 30
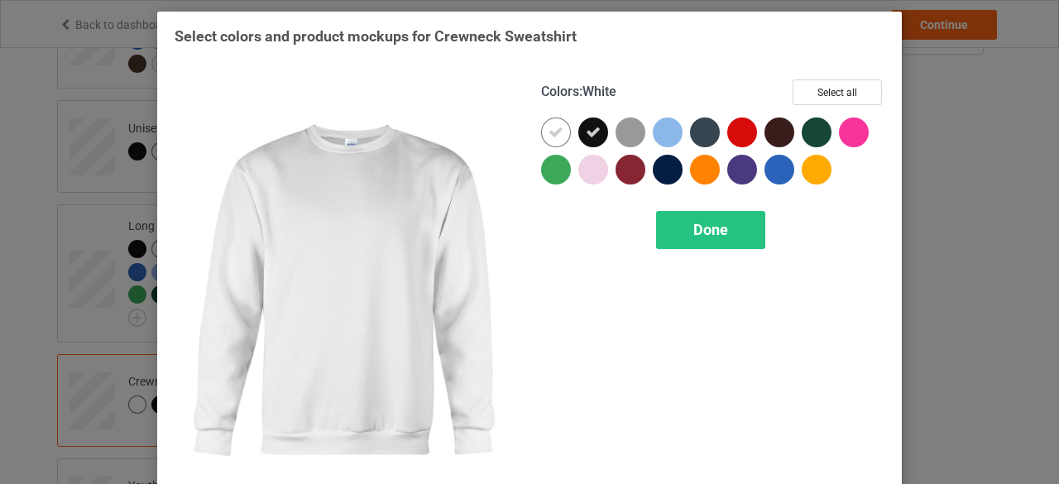
click at [553, 134] on icon at bounding box center [555, 132] width 15 height 15
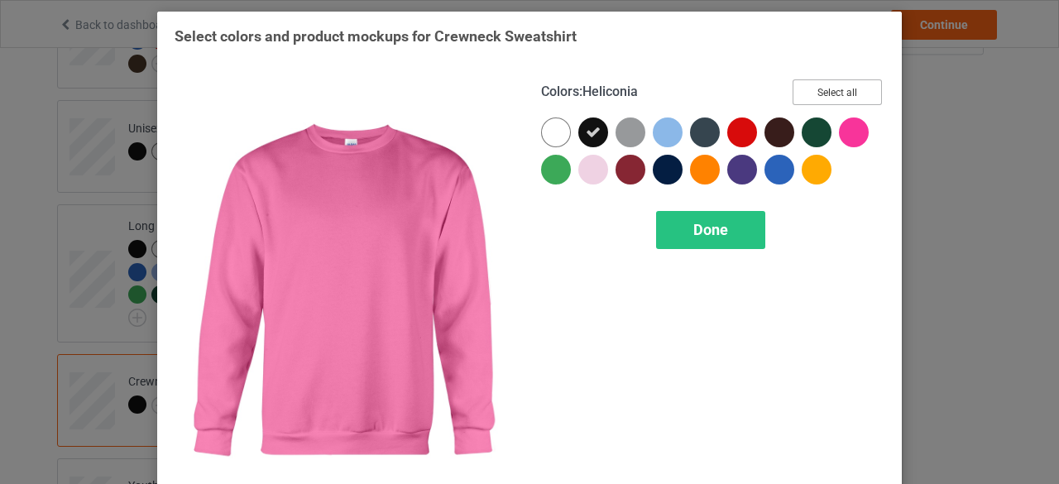
drag, startPoint x: 829, startPoint y: 90, endPoint x: 820, endPoint y: 106, distance: 18.2
click at [831, 90] on button "Select all" at bounding box center [836, 92] width 89 height 26
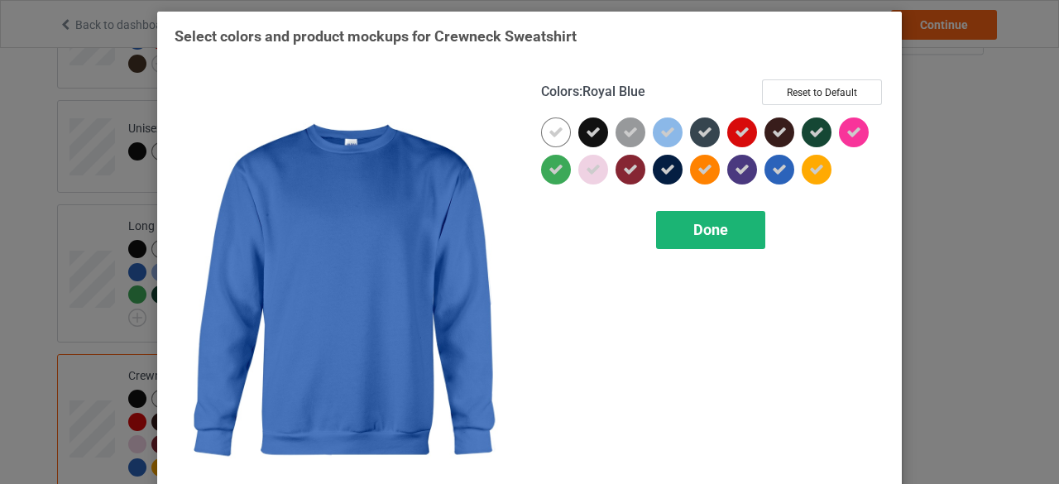
click at [703, 231] on span "Done" at bounding box center [710, 229] width 35 height 17
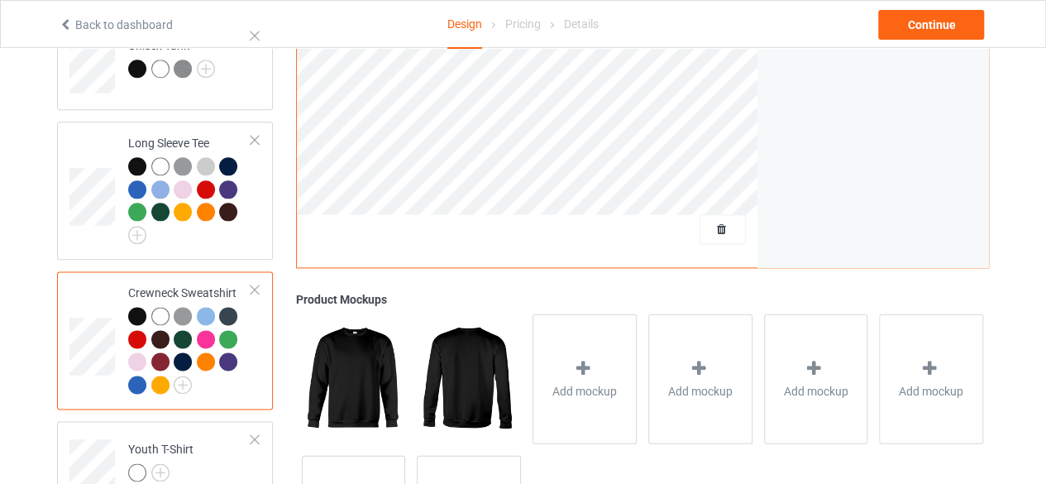
scroll to position [999, 0]
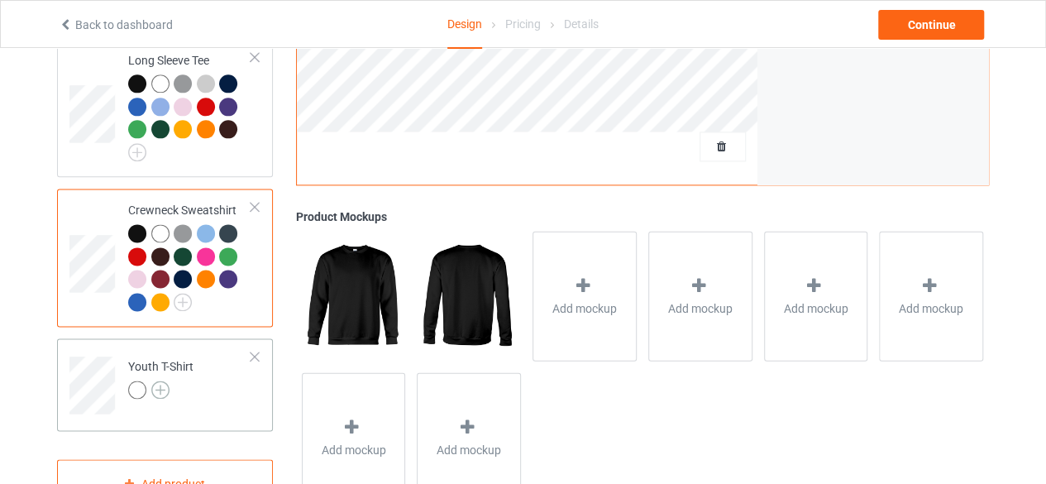
click at [162, 381] on img at bounding box center [160, 390] width 18 height 18
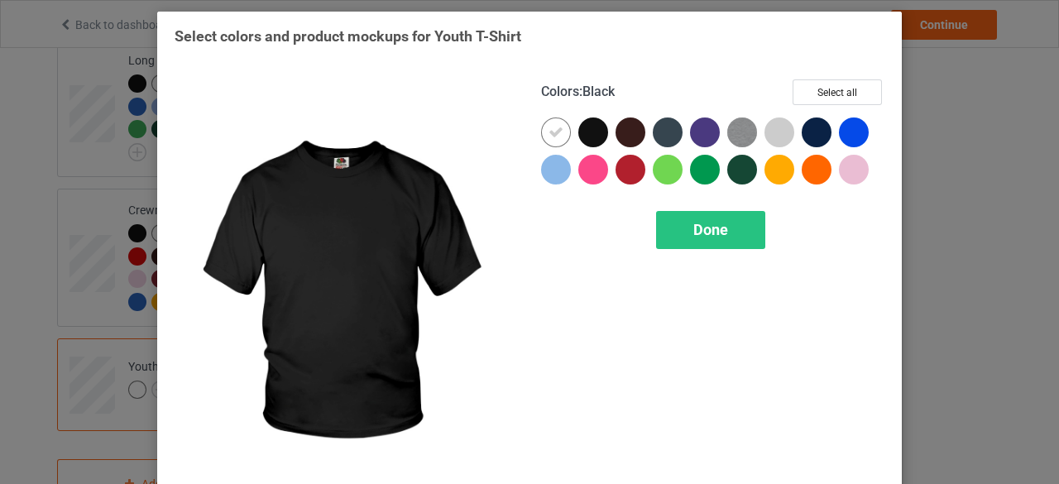
click at [586, 133] on div at bounding box center [593, 132] width 30 height 30
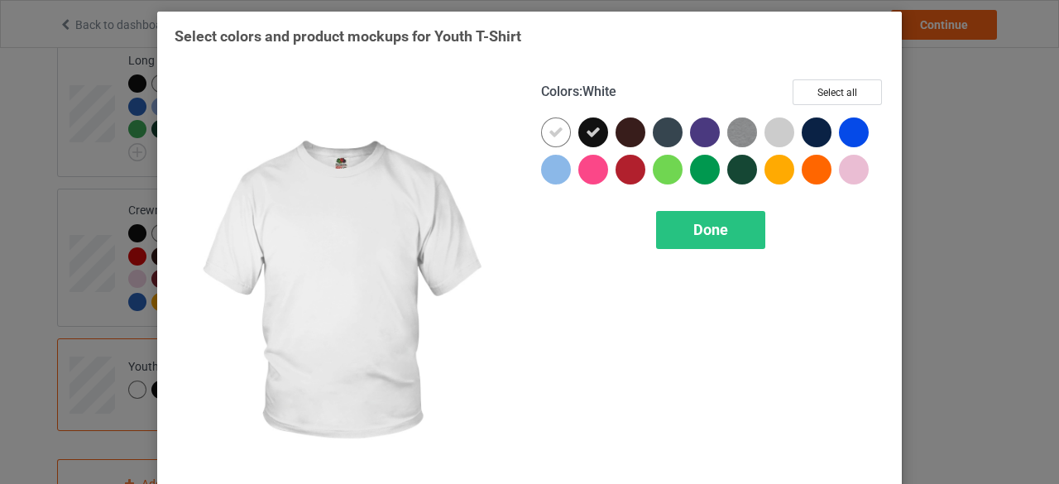
drag, startPoint x: 546, startPoint y: 130, endPoint x: 555, endPoint y: 130, distance: 9.1
click at [548, 130] on icon at bounding box center [555, 132] width 15 height 15
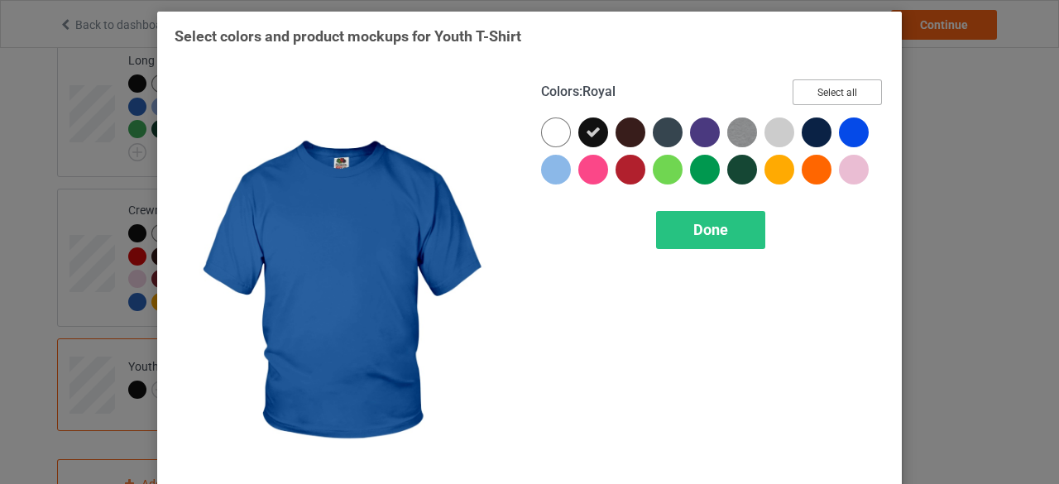
drag, startPoint x: 827, startPoint y: 95, endPoint x: 819, endPoint y: 107, distance: 14.2
click at [828, 95] on button "Select all" at bounding box center [836, 92] width 89 height 26
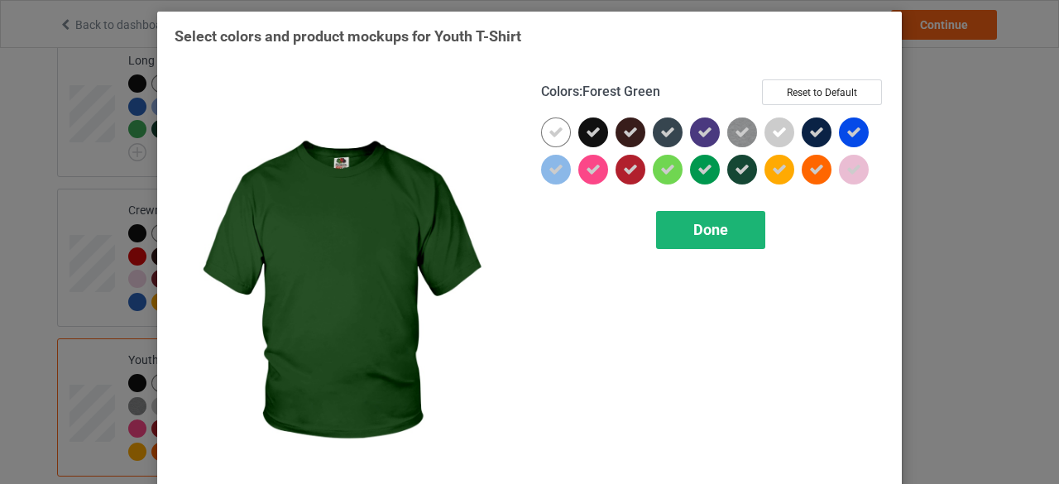
click at [711, 231] on span "Done" at bounding box center [710, 229] width 35 height 17
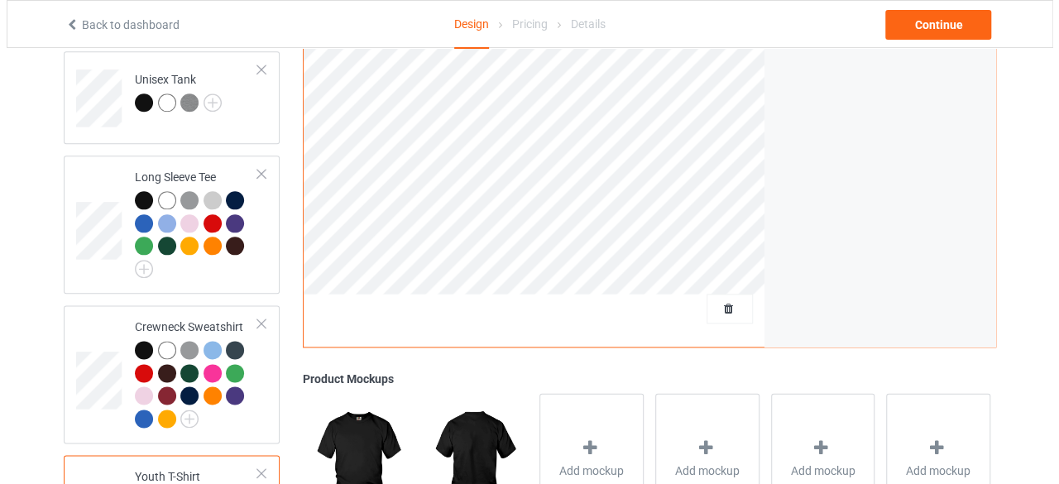
scroll to position [1084, 0]
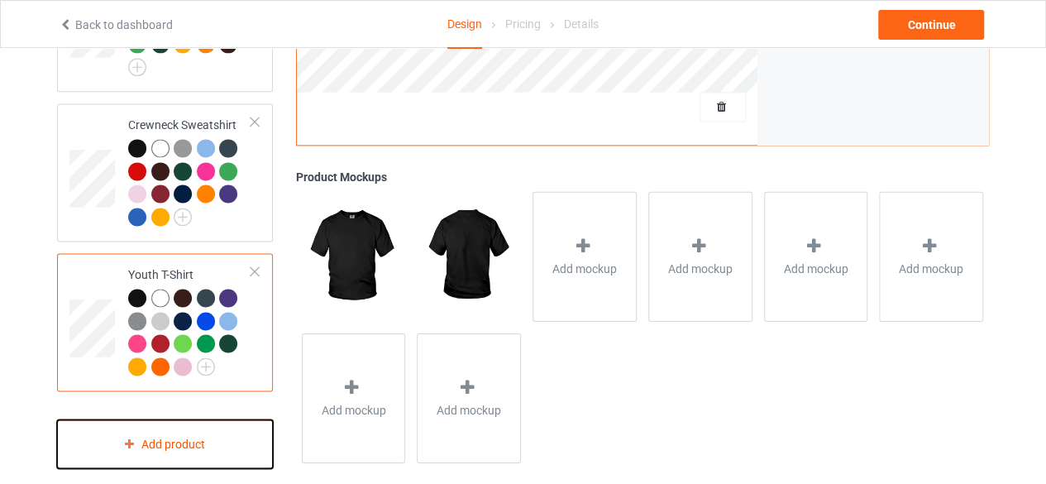
click at [184, 425] on div "Add product" at bounding box center [165, 443] width 216 height 49
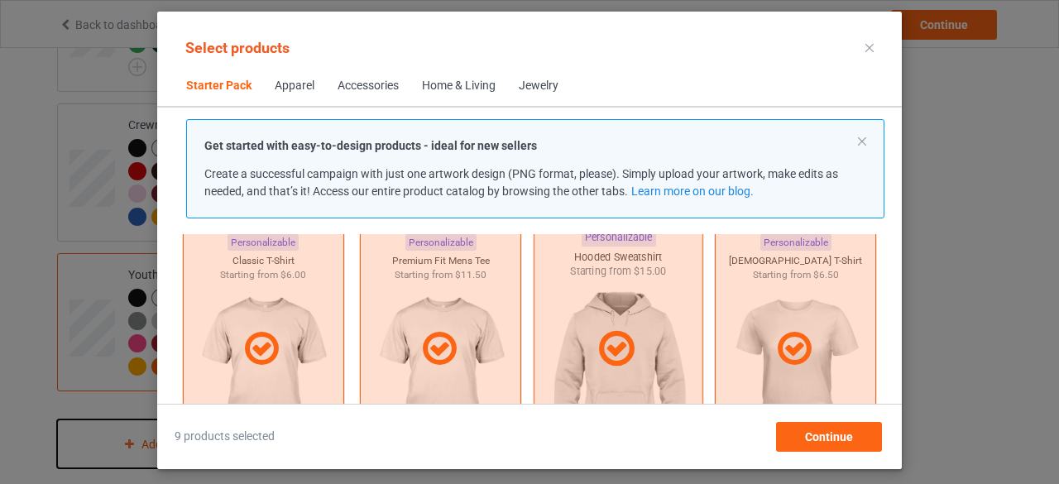
scroll to position [103, 0]
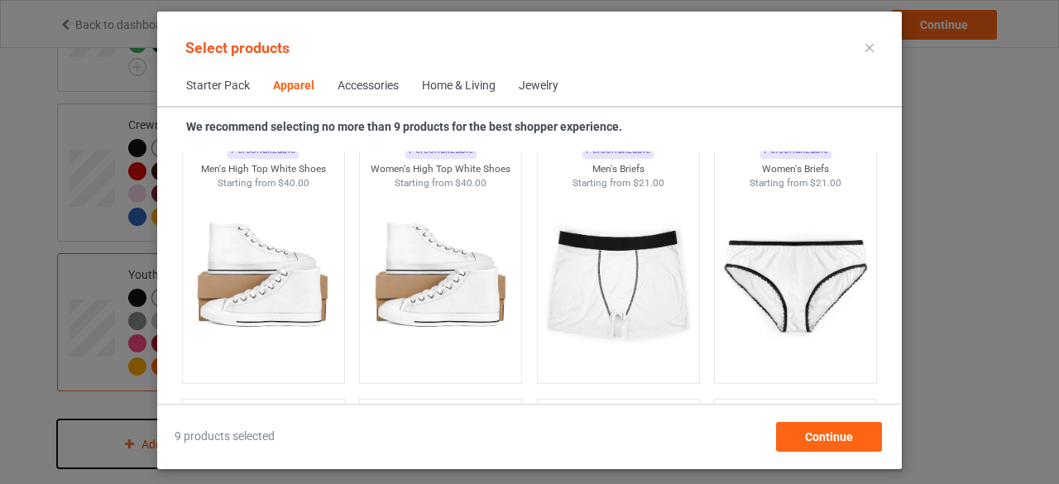
scroll to position [2089, 0]
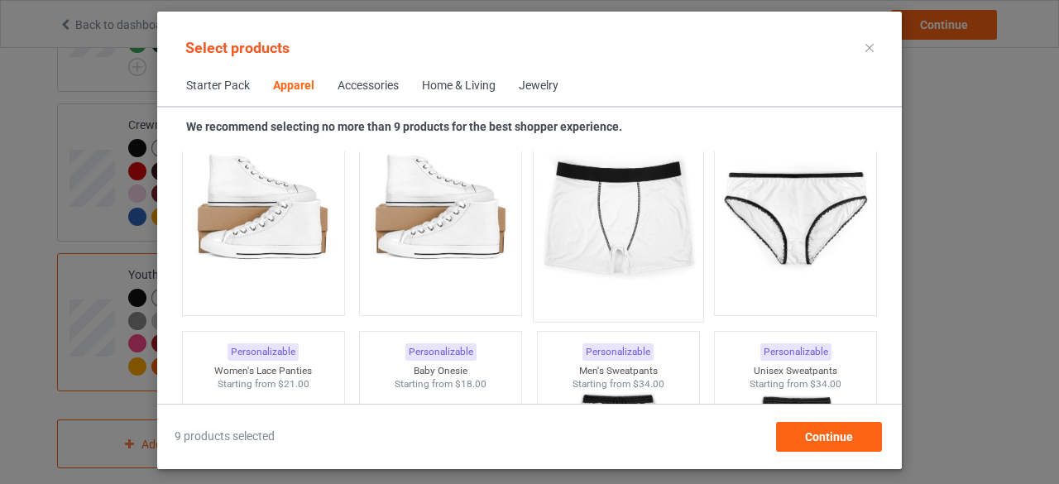
click at [611, 216] on img at bounding box center [618, 215] width 156 height 194
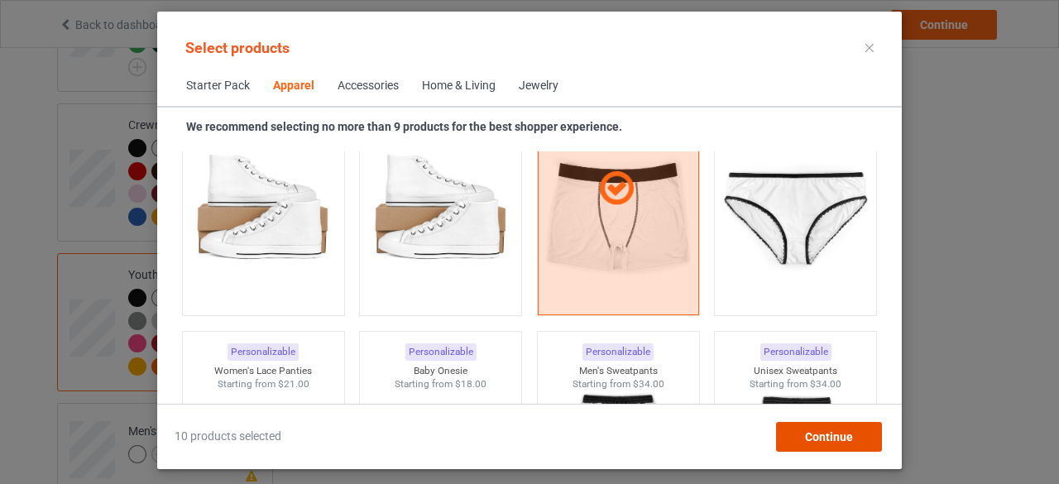
click at [827, 430] on span "Continue" at bounding box center [829, 436] width 48 height 13
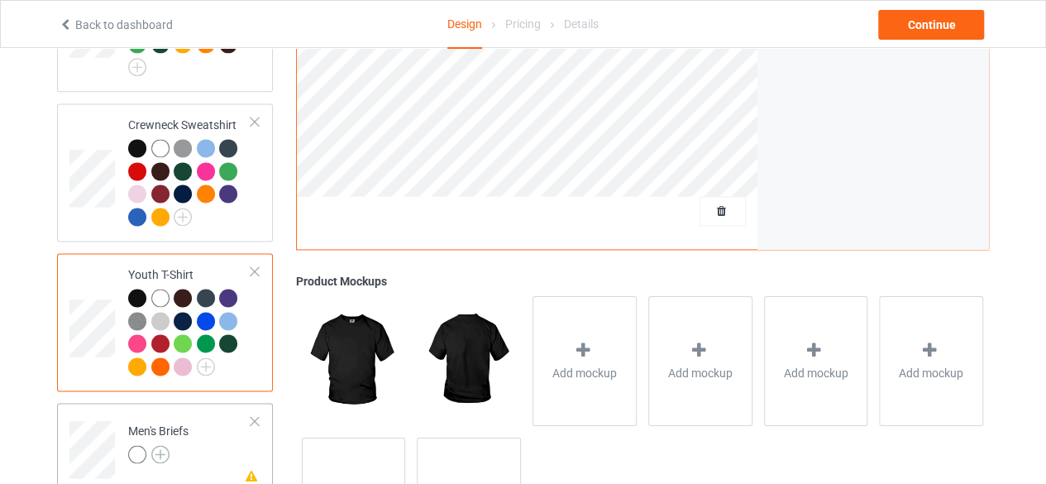
click at [161, 445] on img at bounding box center [160, 454] width 18 height 18
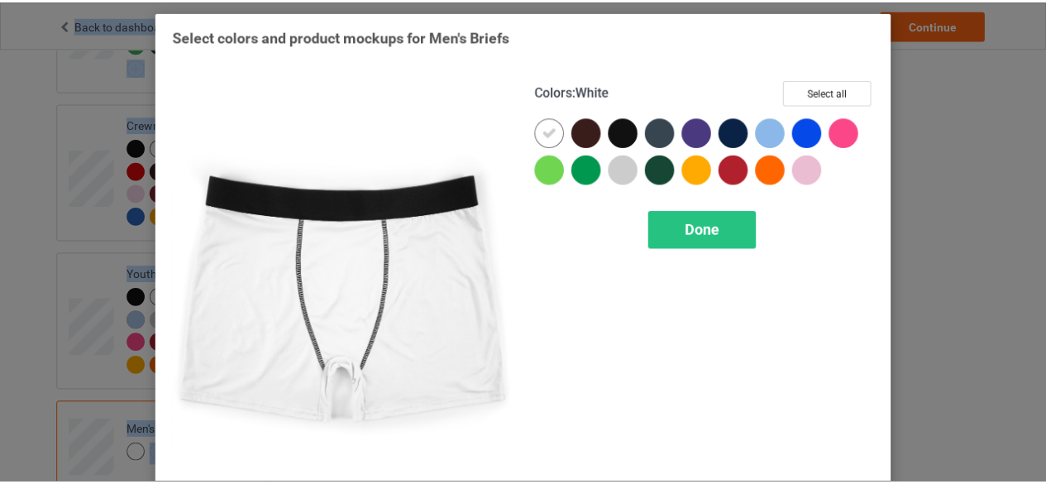
scroll to position [53, 0]
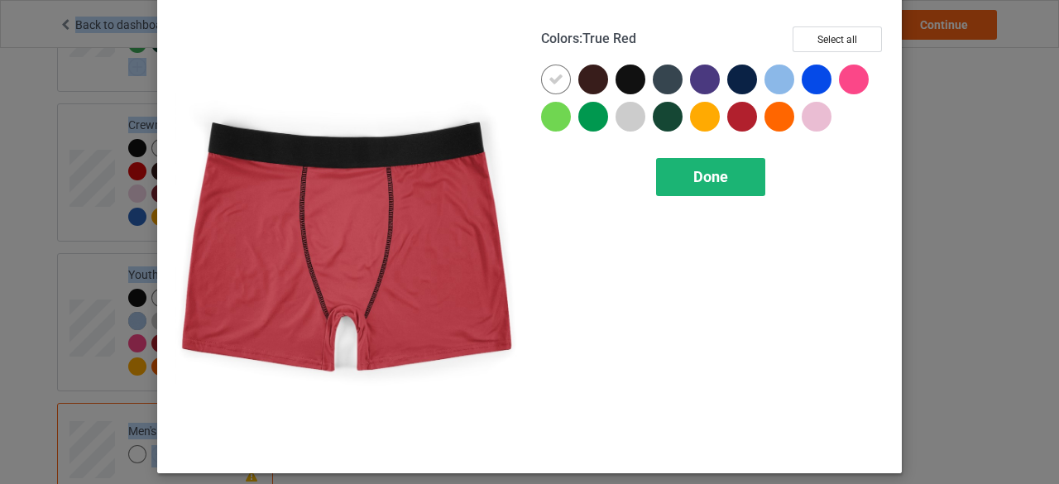
click at [713, 179] on span "Done" at bounding box center [710, 176] width 35 height 17
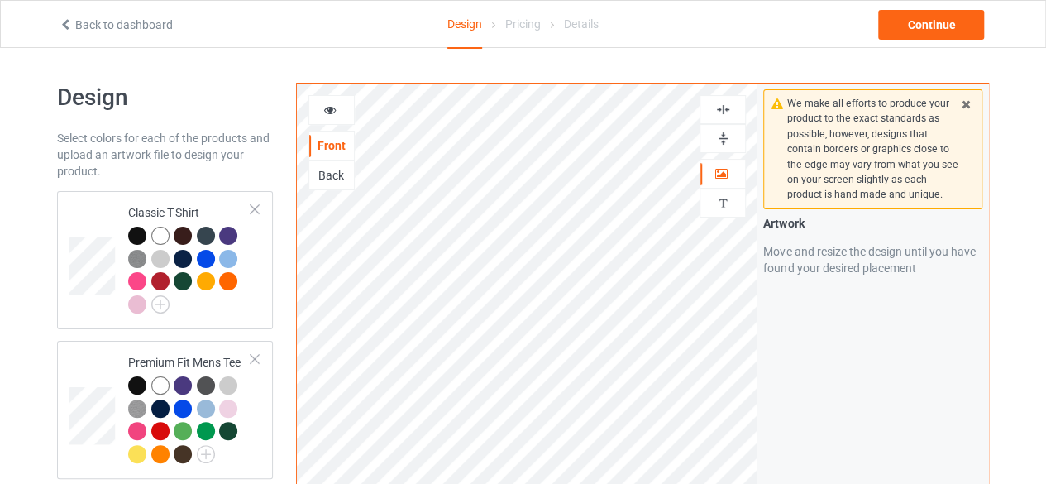
click at [968, 102] on icon at bounding box center [967, 102] width 14 height 12
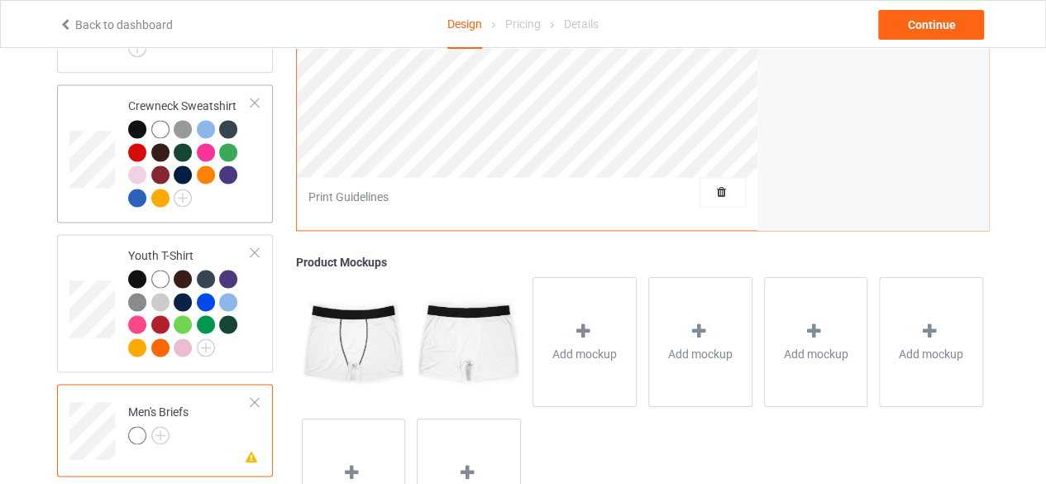
scroll to position [1158, 0]
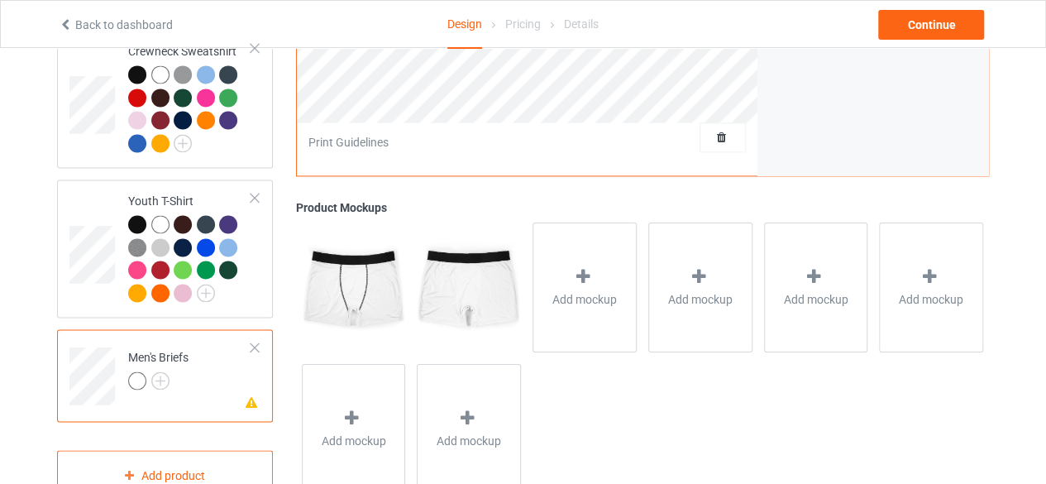
click at [257, 342] on div at bounding box center [255, 348] width 12 height 12
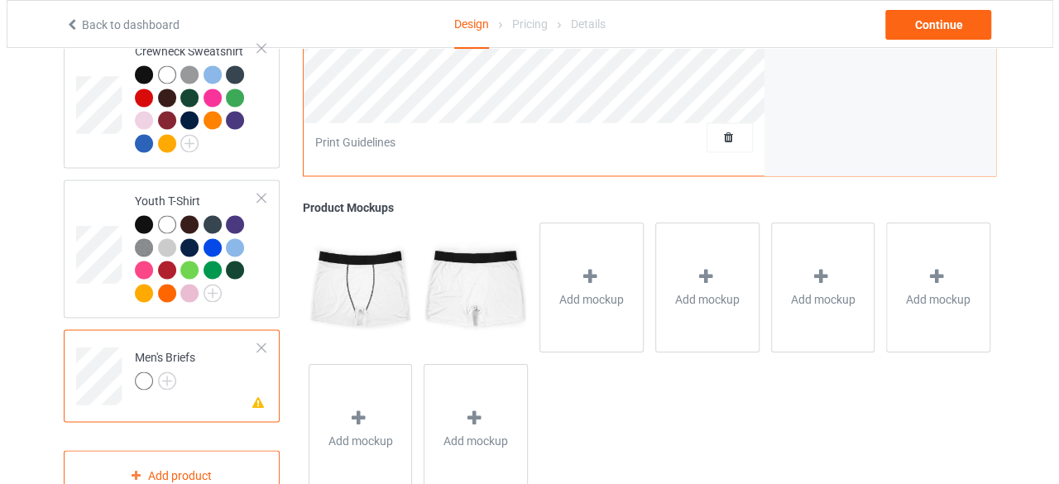
scroll to position [1084, 0]
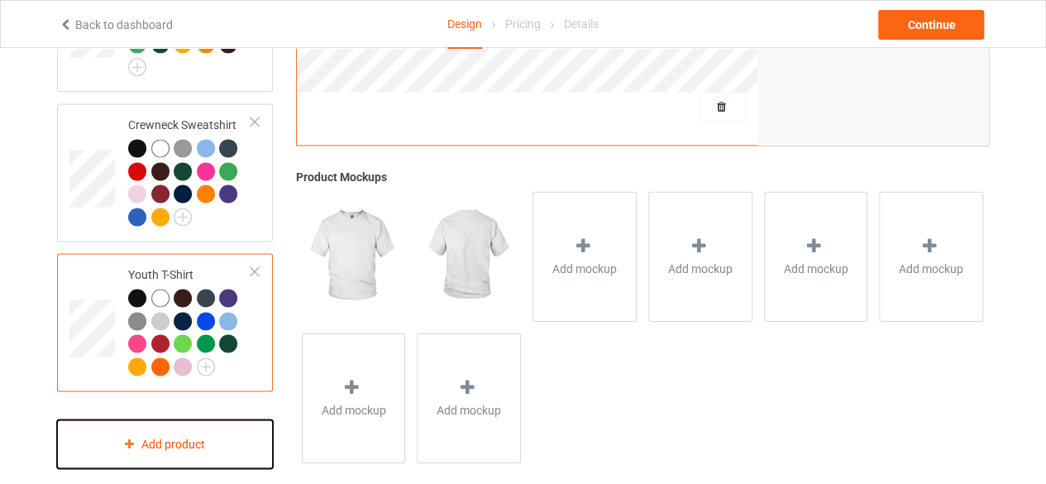
click at [189, 424] on div "Add product" at bounding box center [165, 443] width 216 height 49
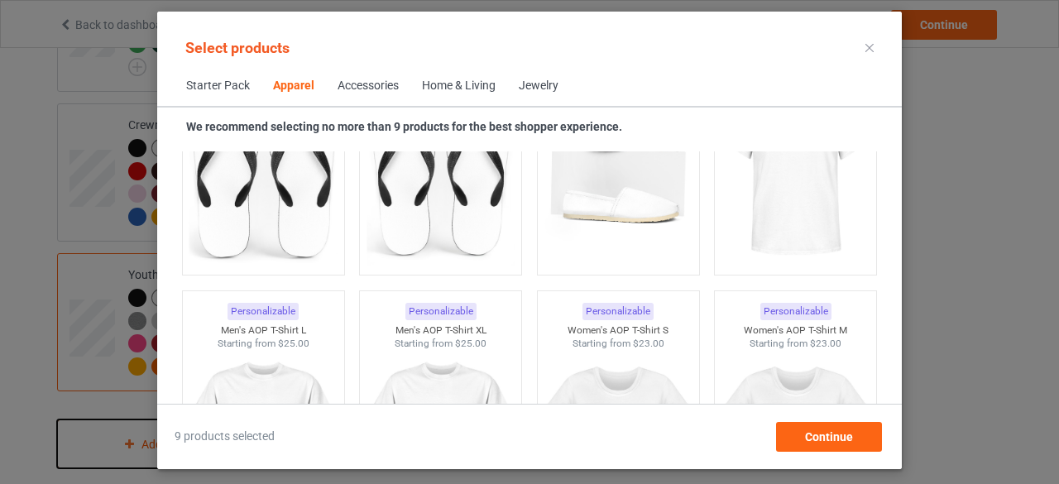
scroll to position [2585, 0]
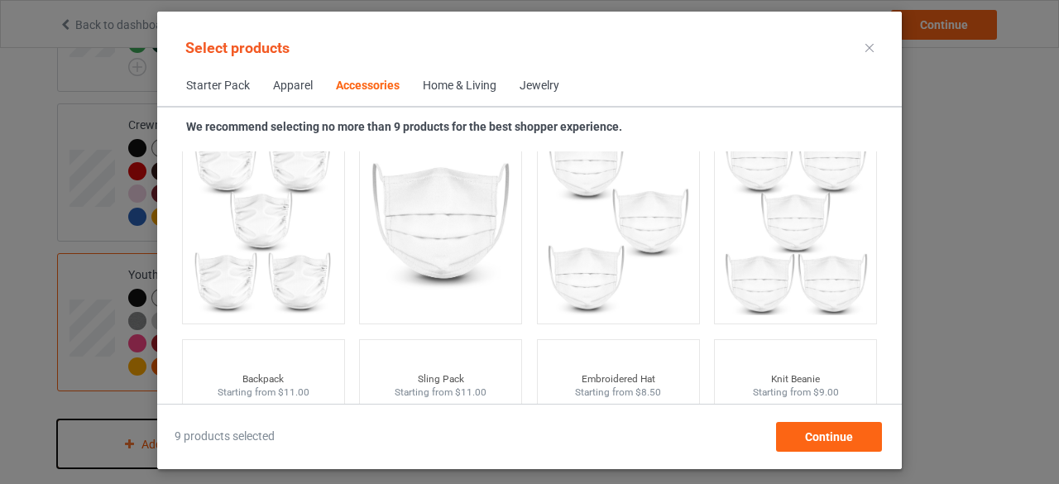
scroll to position [4818, 0]
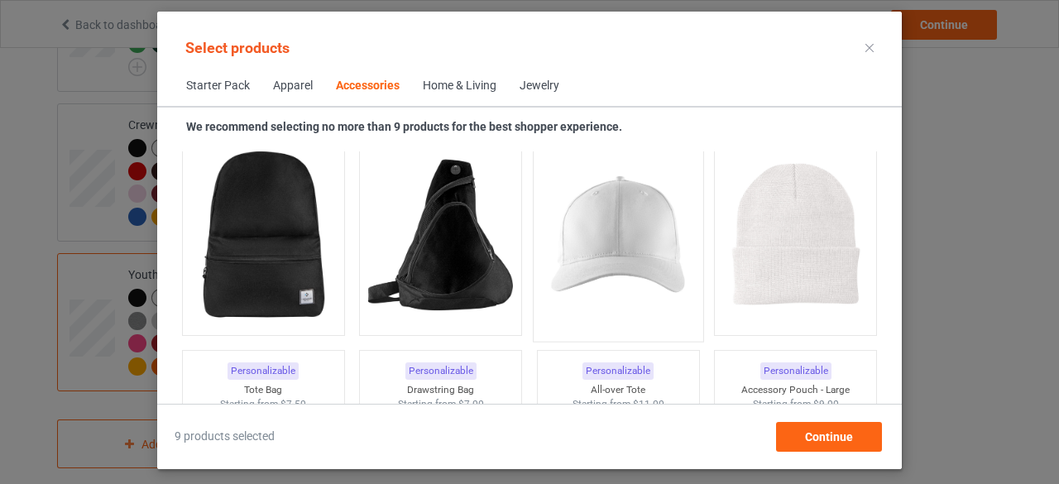
click at [610, 226] on img at bounding box center [618, 235] width 156 height 194
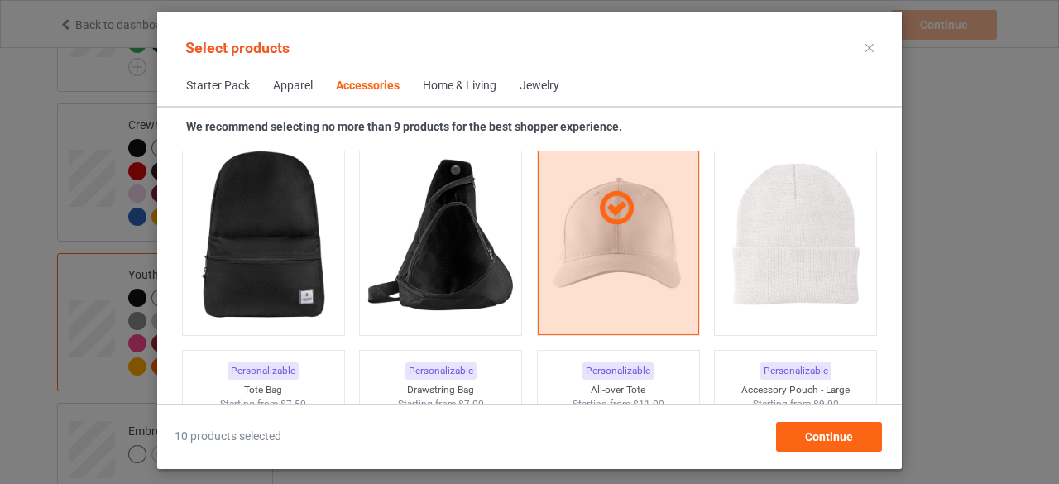
scroll to position [5563, 0]
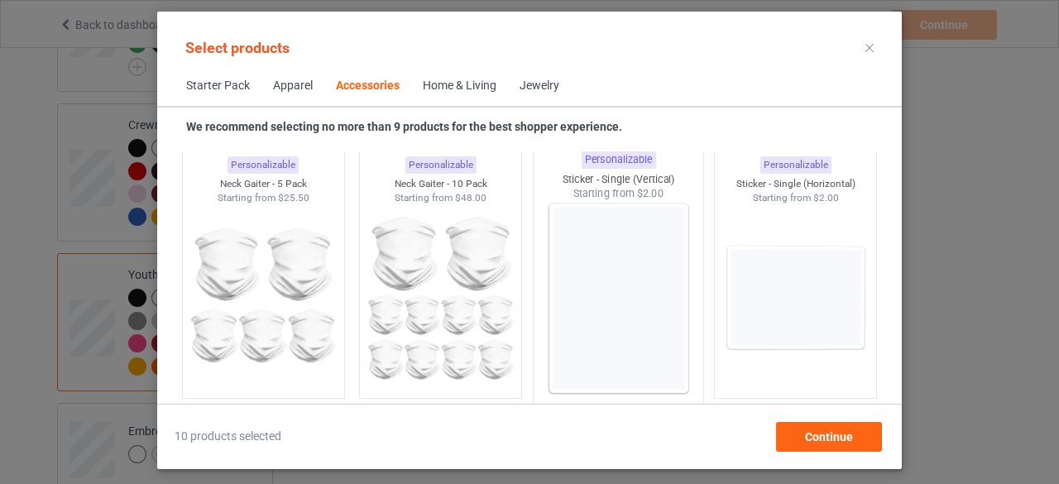
click at [624, 307] on img at bounding box center [618, 298] width 156 height 194
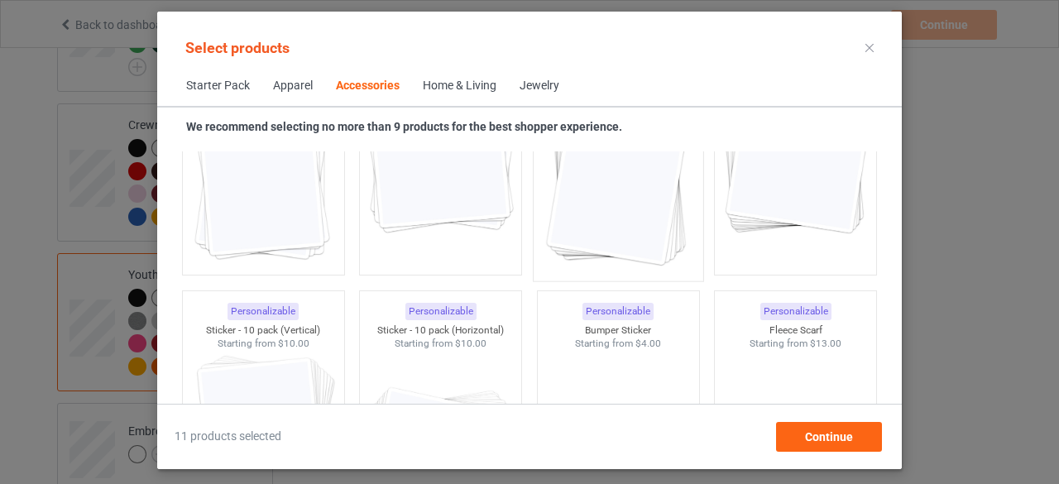
scroll to position [6804, 0]
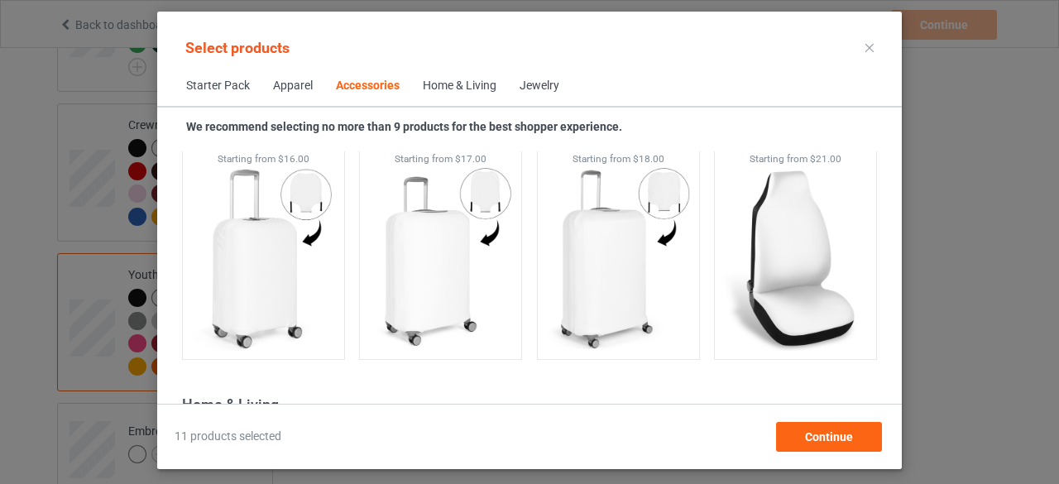
scroll to position [6638, 0]
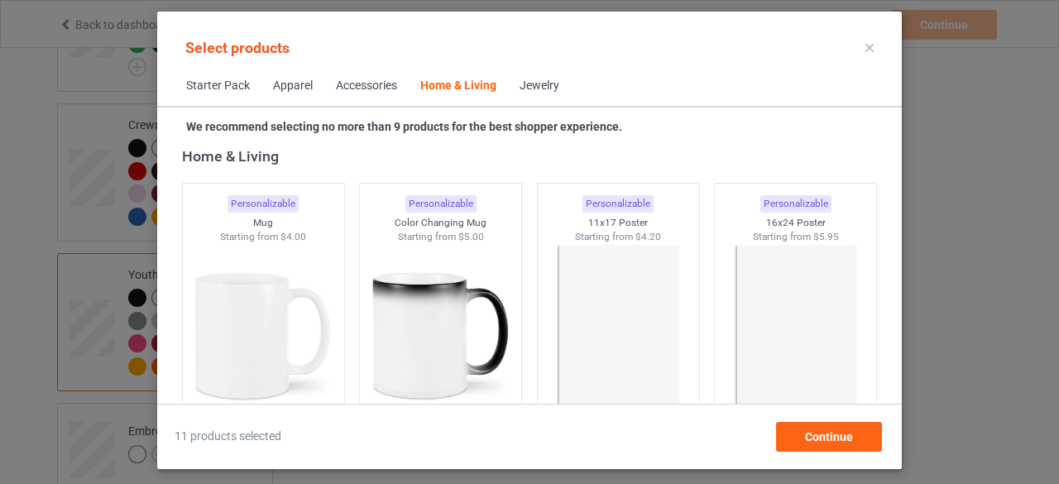
scroll to position [7548, 0]
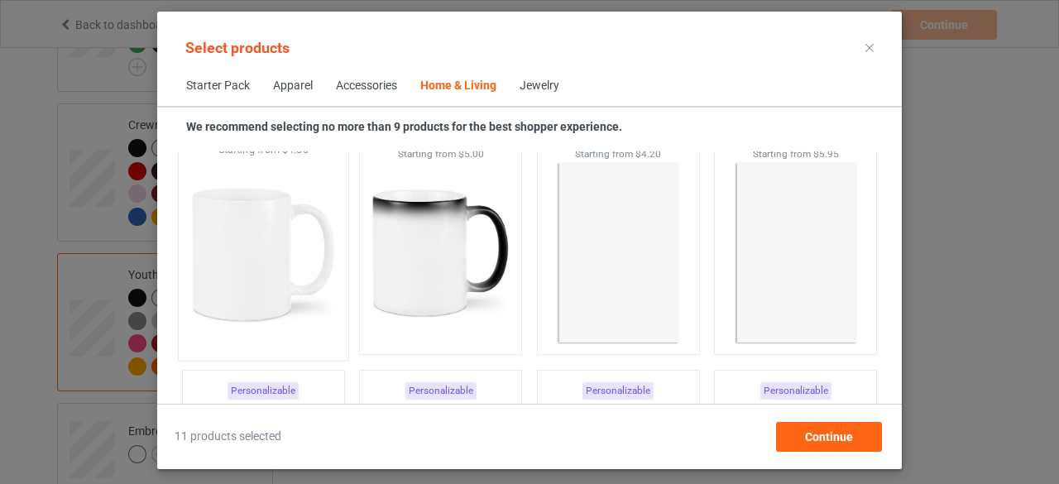
click at [258, 259] on img at bounding box center [263, 254] width 156 height 194
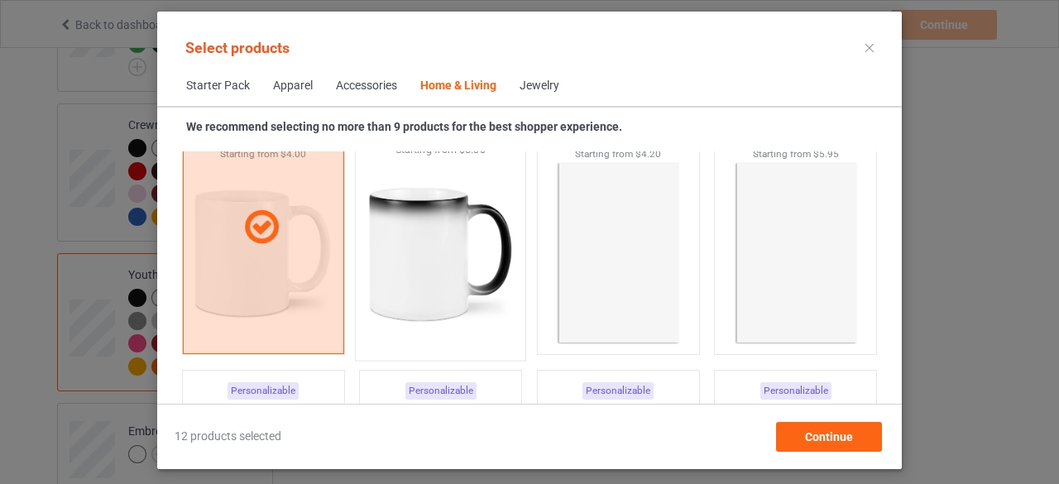
click at [444, 283] on img at bounding box center [441, 254] width 156 height 194
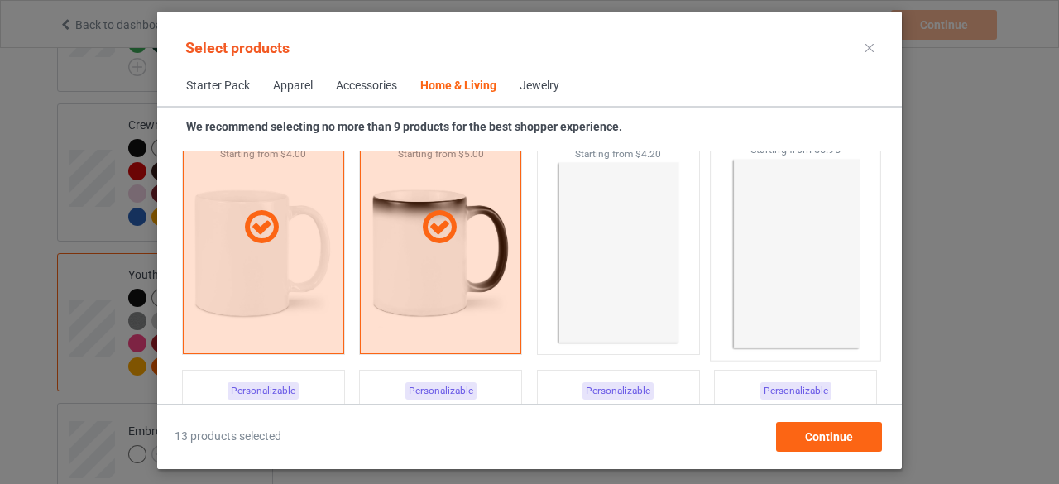
drag, startPoint x: 600, startPoint y: 273, endPoint x: 761, endPoint y: 274, distance: 161.3
click at [601, 273] on img at bounding box center [618, 252] width 148 height 185
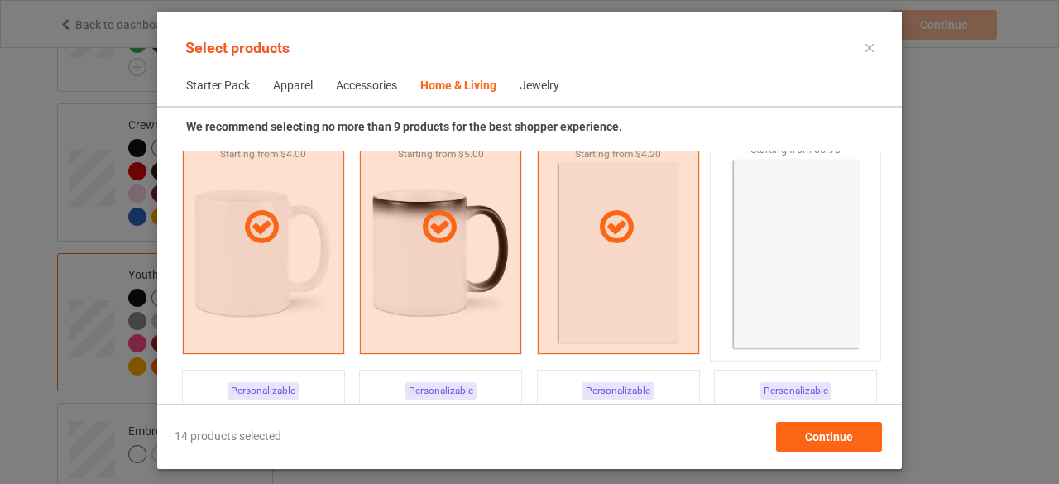
click at [792, 267] on img at bounding box center [796, 254] width 156 height 194
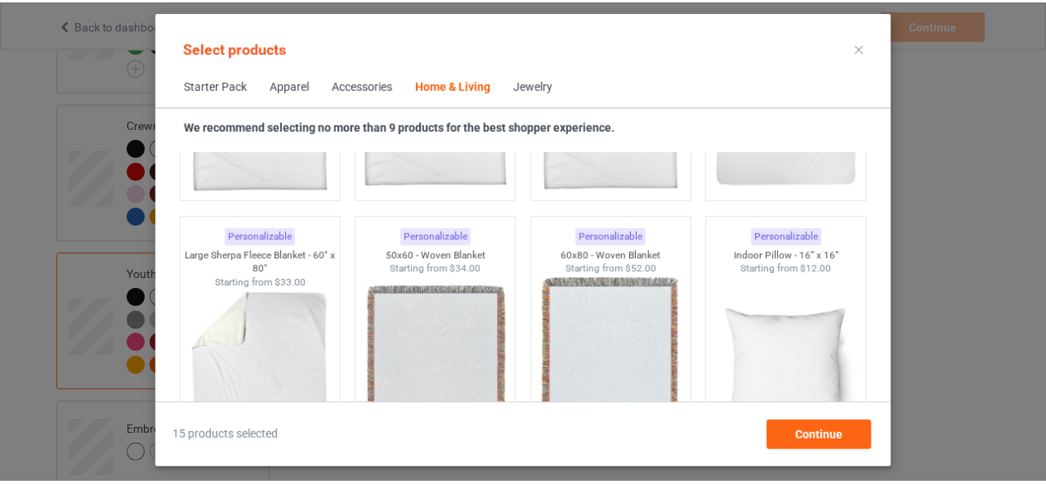
scroll to position [8115, 0]
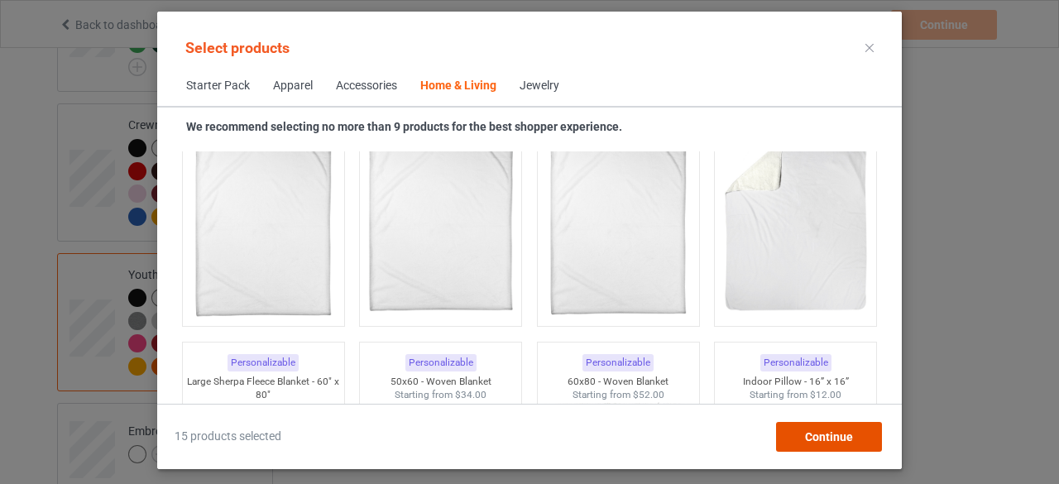
click at [829, 436] on span "Continue" at bounding box center [829, 436] width 48 height 13
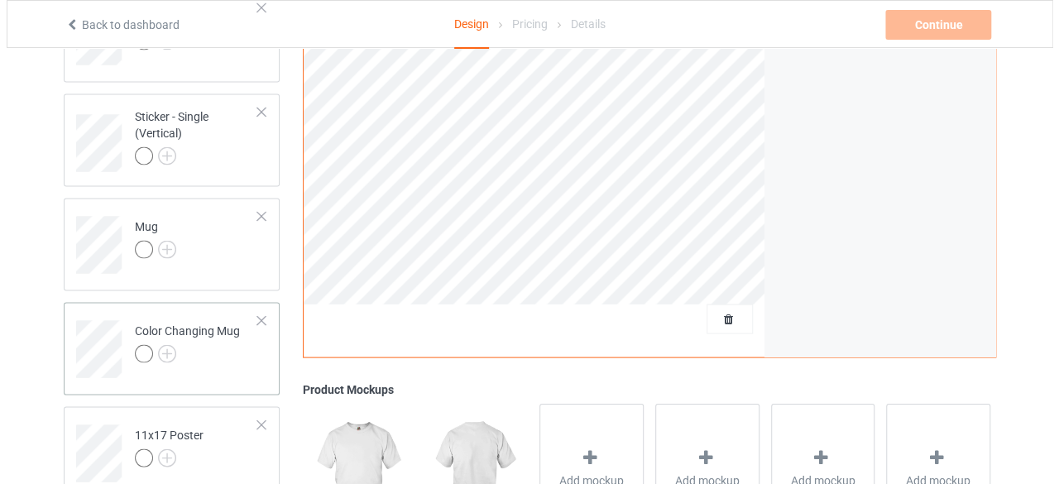
scroll to position [1250, 0]
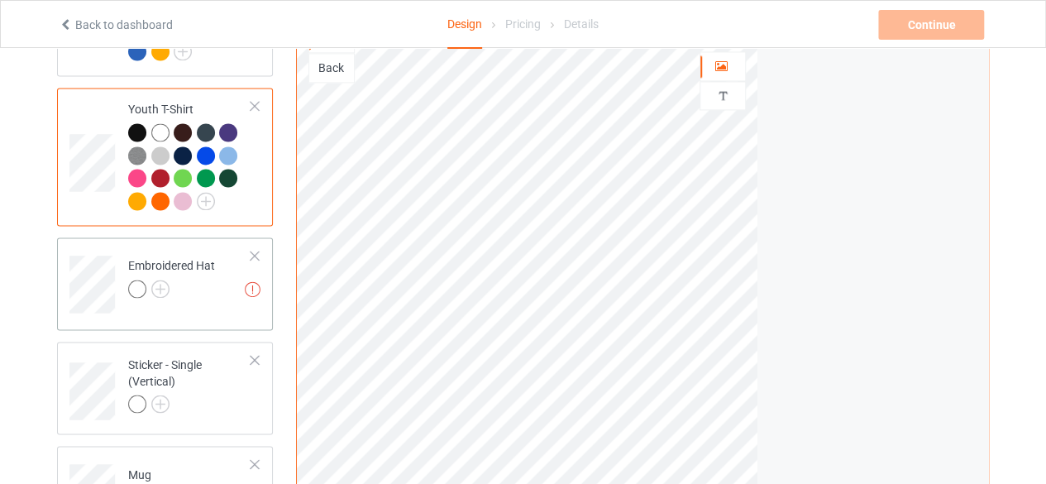
click at [256, 250] on div at bounding box center [255, 256] width 12 height 12
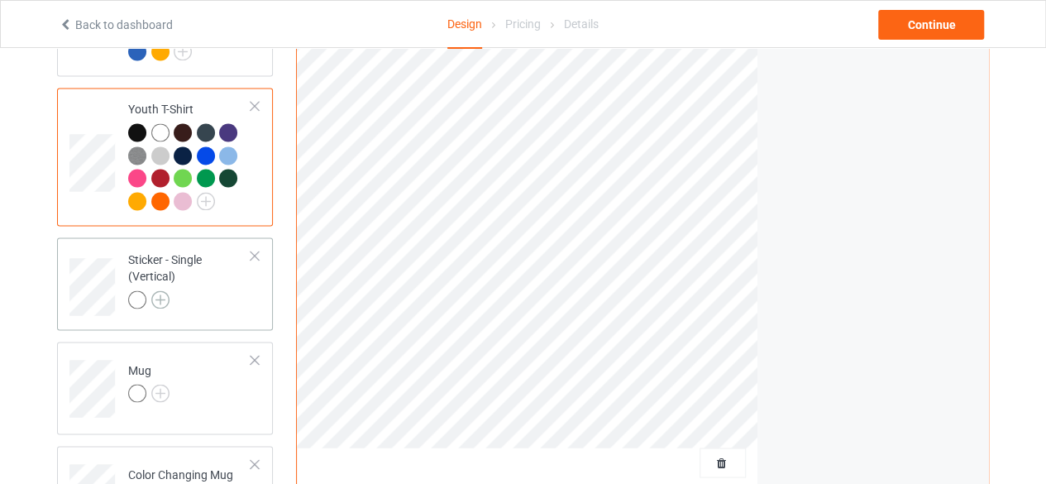
click at [160, 290] on img at bounding box center [160, 299] width 18 height 18
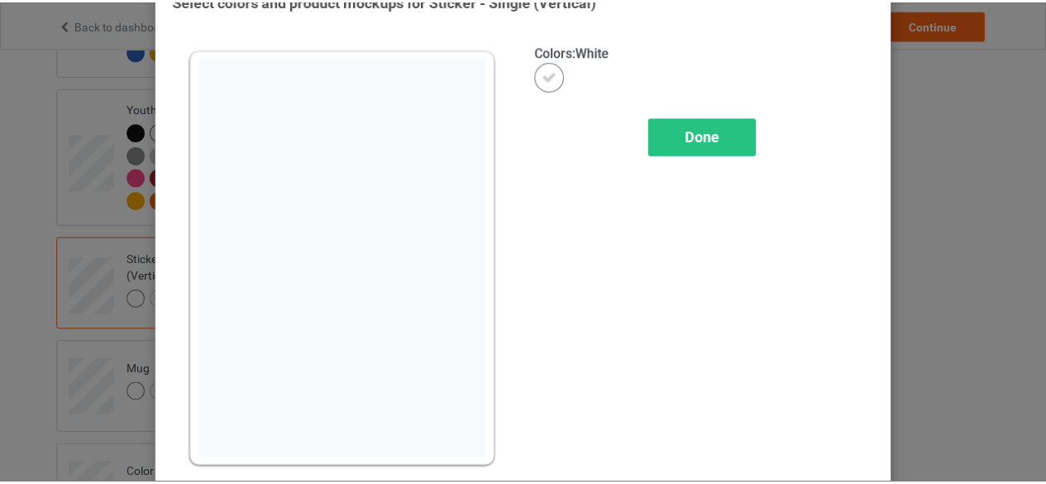
scroll to position [53, 0]
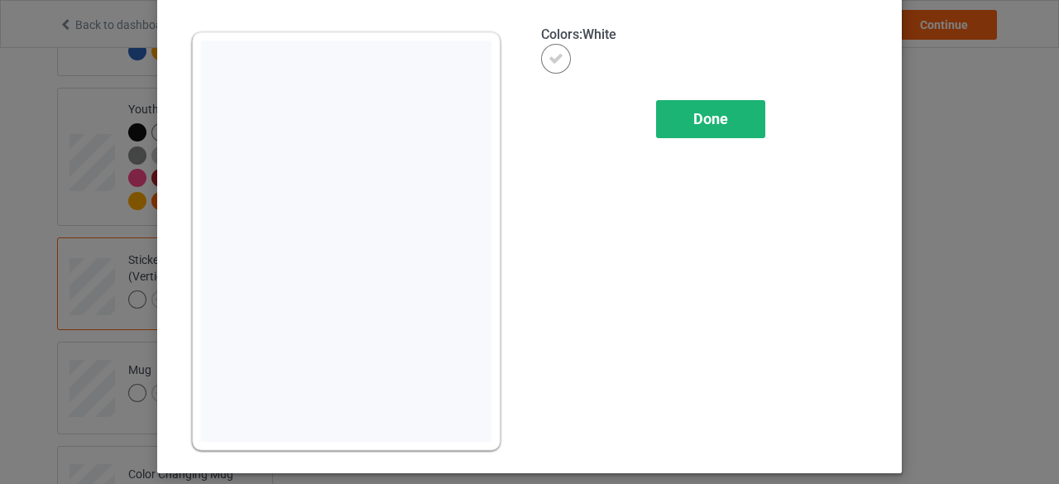
click at [699, 117] on span "Done" at bounding box center [710, 118] width 35 height 17
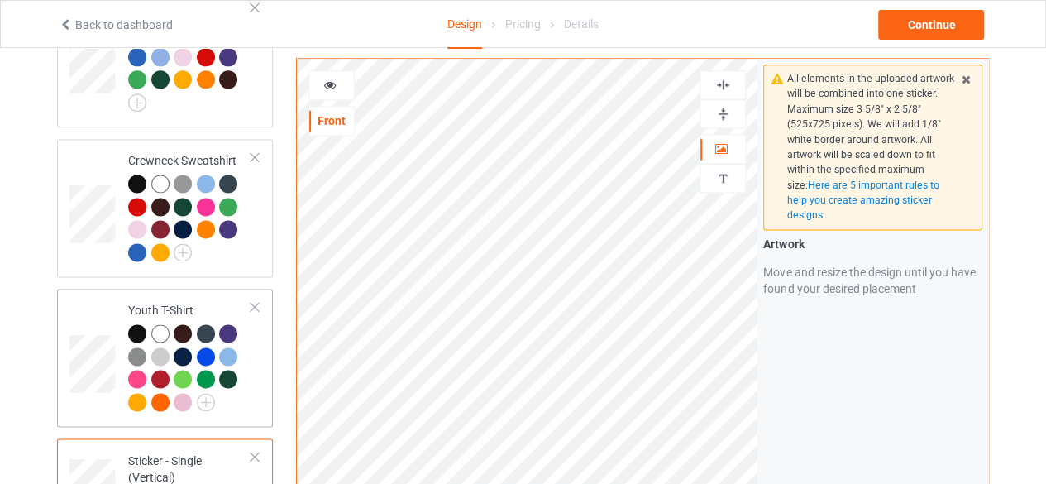
scroll to position [1084, 0]
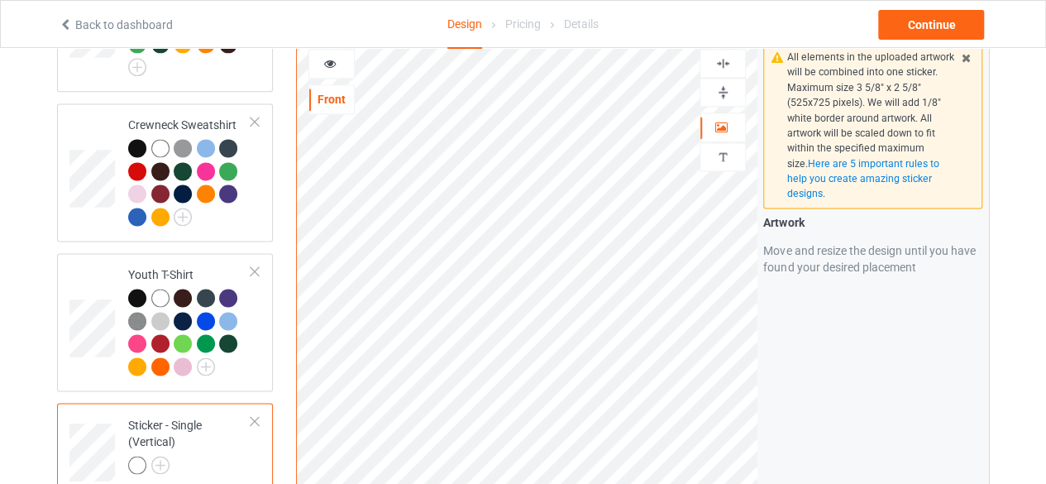
click at [252, 415] on div at bounding box center [255, 421] width 12 height 12
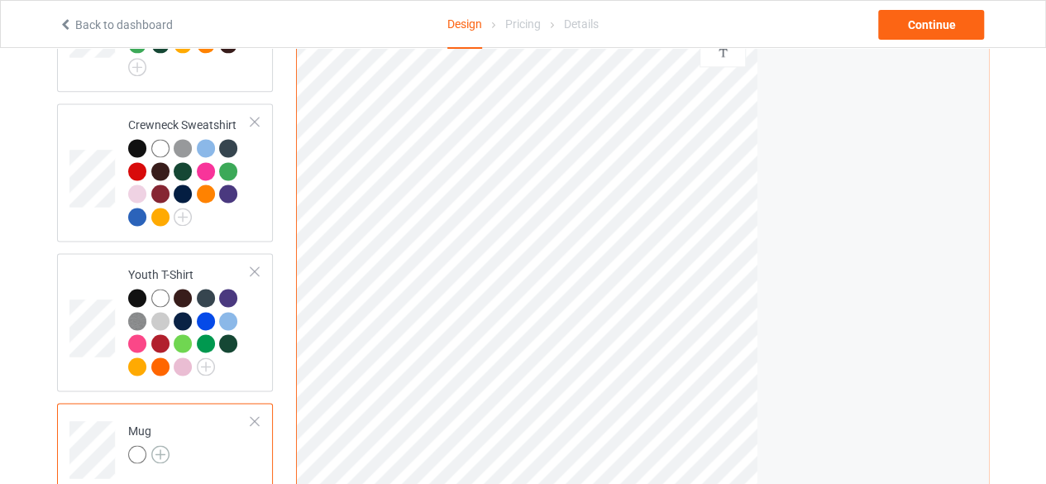
click at [160, 445] on img at bounding box center [160, 454] width 18 height 18
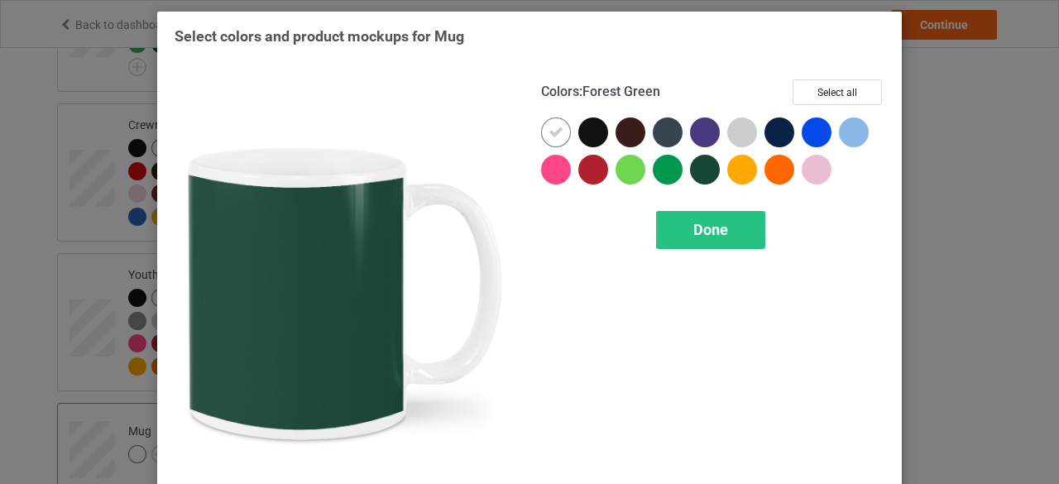
click at [696, 168] on div at bounding box center [705, 170] width 30 height 30
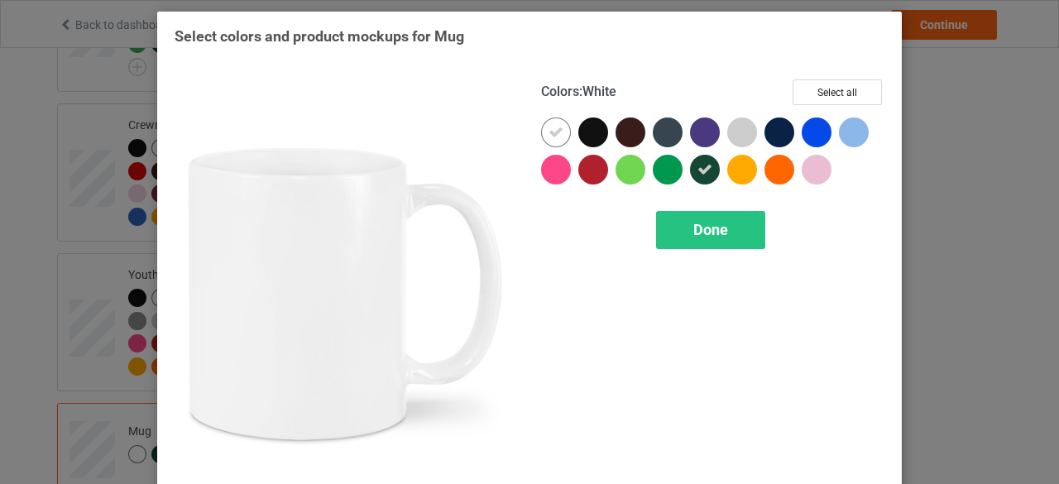
click at [548, 132] on icon at bounding box center [555, 132] width 15 height 15
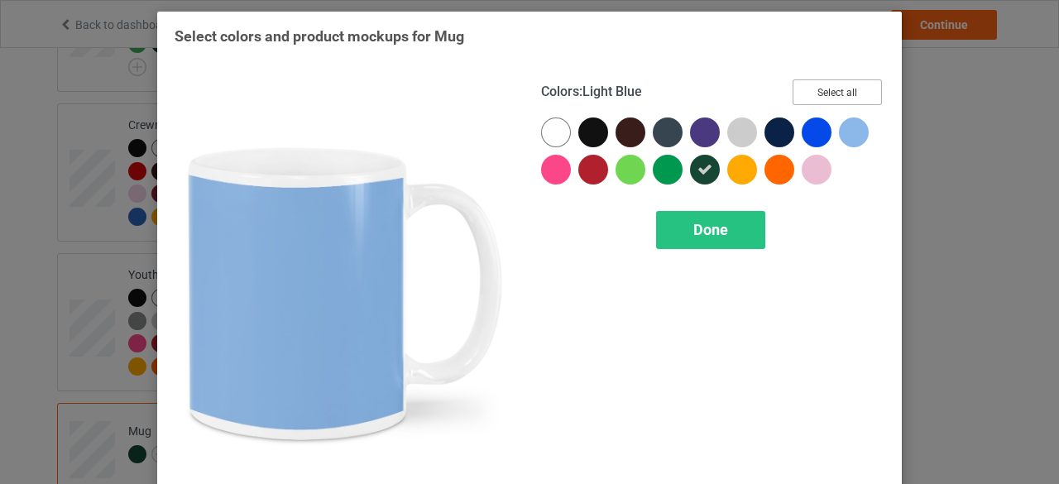
click at [829, 93] on button "Select all" at bounding box center [836, 92] width 89 height 26
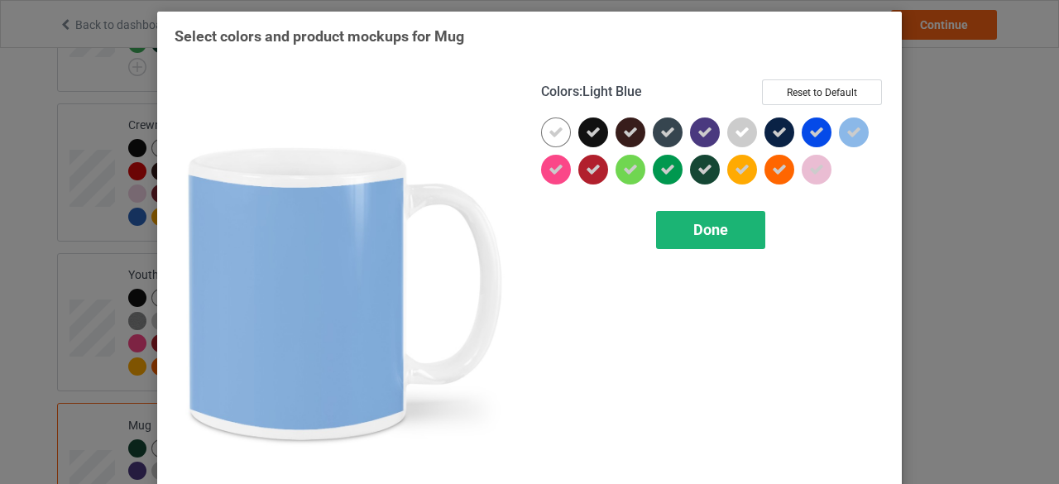
click at [706, 229] on span "Done" at bounding box center [710, 229] width 35 height 17
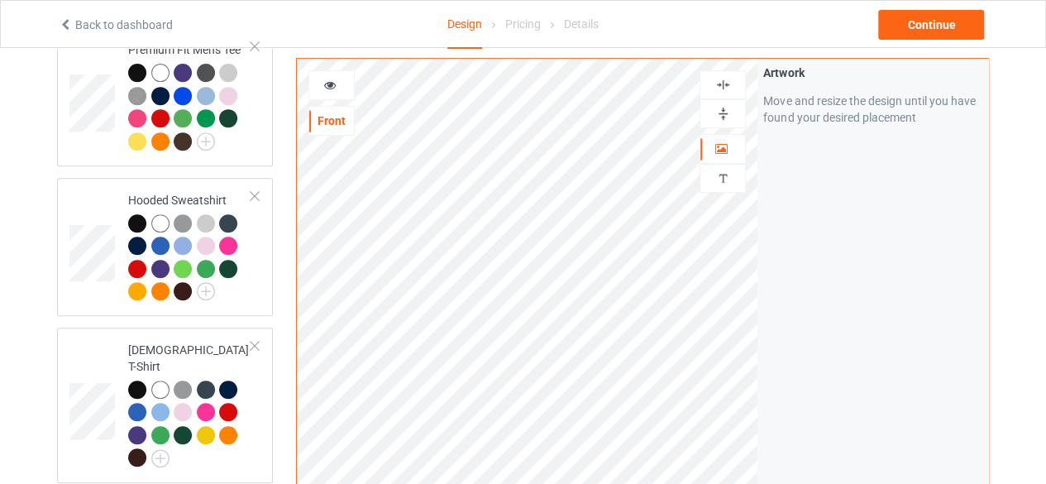
scroll to position [331, 0]
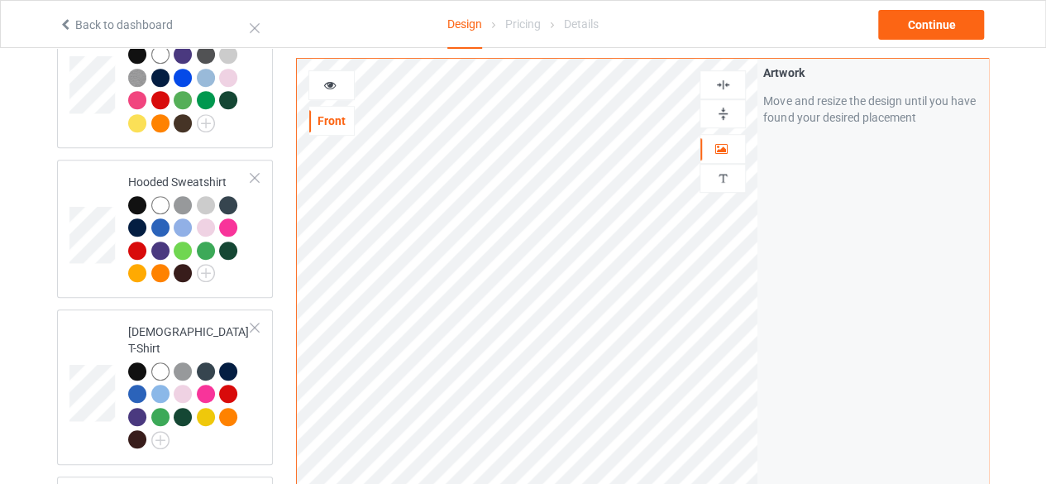
drag, startPoint x: 761, startPoint y: 420, endPoint x: 862, endPoint y: 345, distance: 125.9
click at [862, 345] on div "Artwork Move and resize the design until you have found your desired placement" at bounding box center [873, 373] width 231 height 629
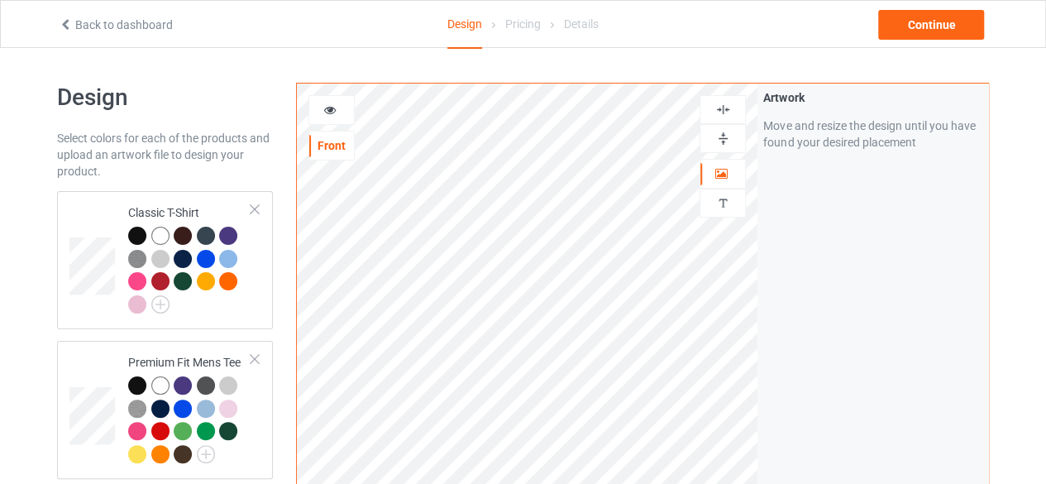
click at [338, 141] on div "Front" at bounding box center [331, 145] width 45 height 17
click at [330, 108] on icon at bounding box center [330, 108] width 14 height 12
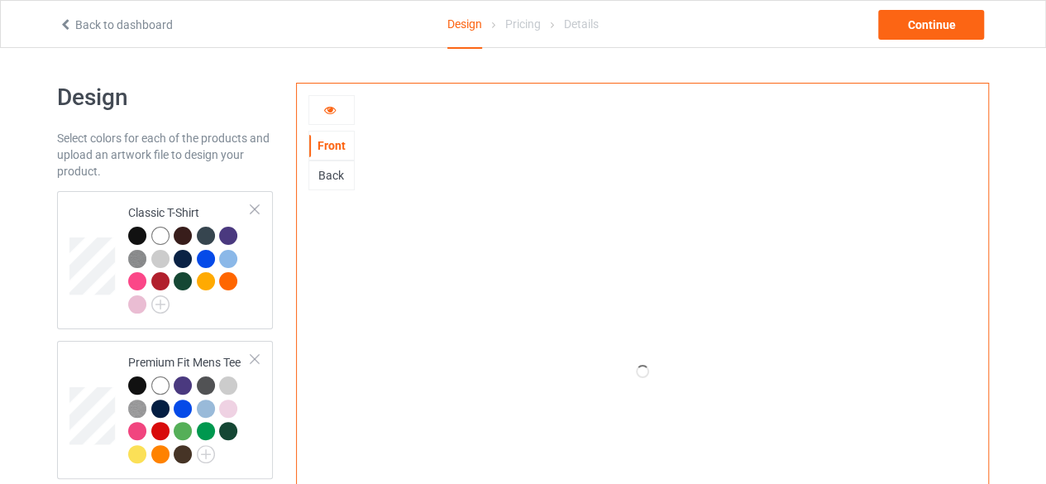
click at [332, 172] on div "Back" at bounding box center [331, 175] width 45 height 17
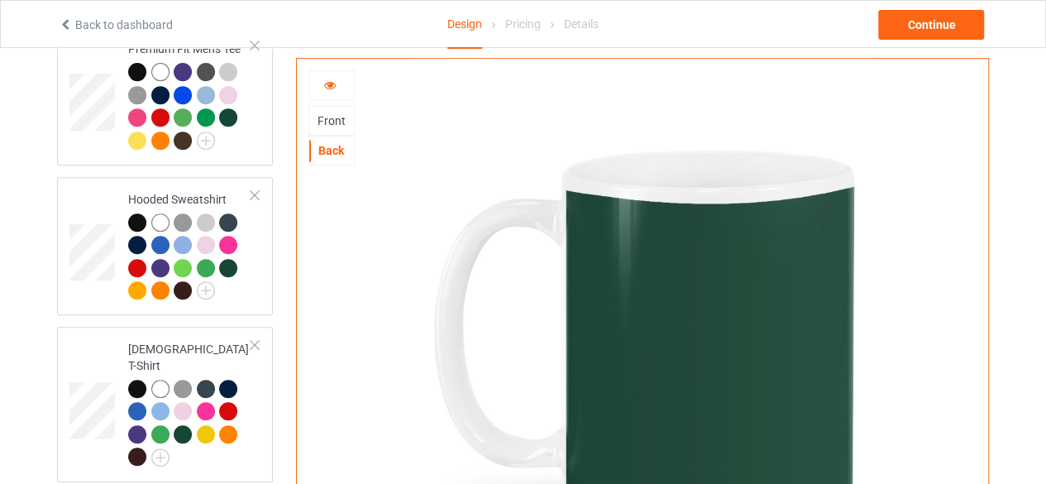
scroll to position [223, 0]
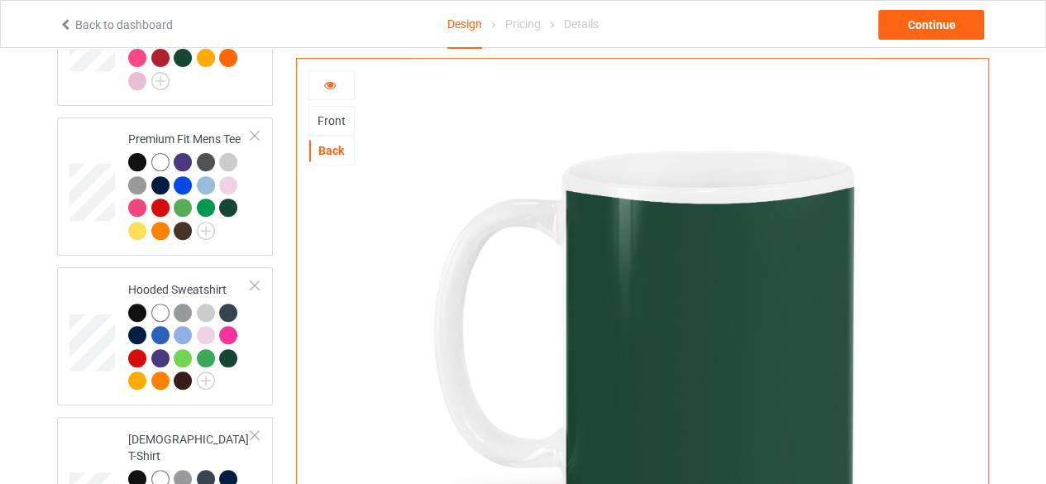
click at [339, 119] on div "Front" at bounding box center [331, 120] width 45 height 17
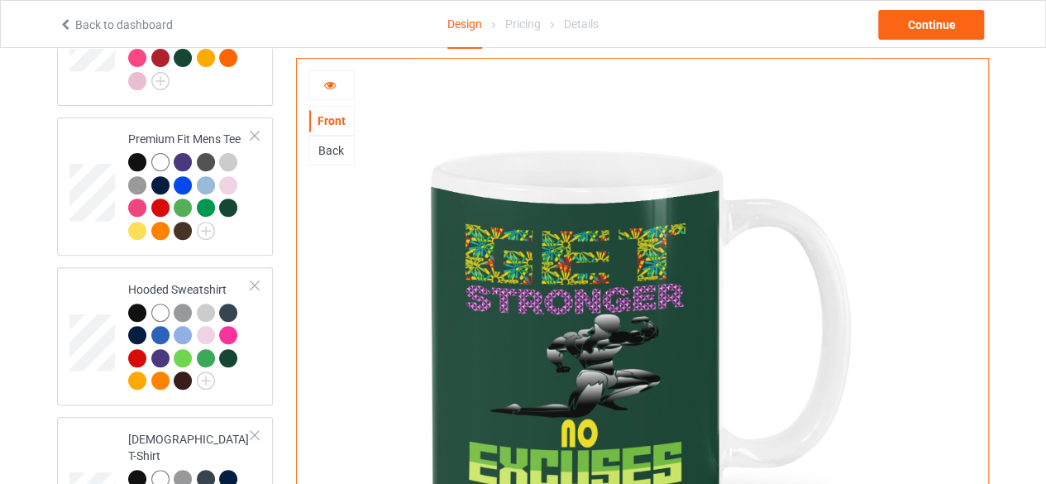
click at [338, 151] on div "Back" at bounding box center [331, 150] width 45 height 17
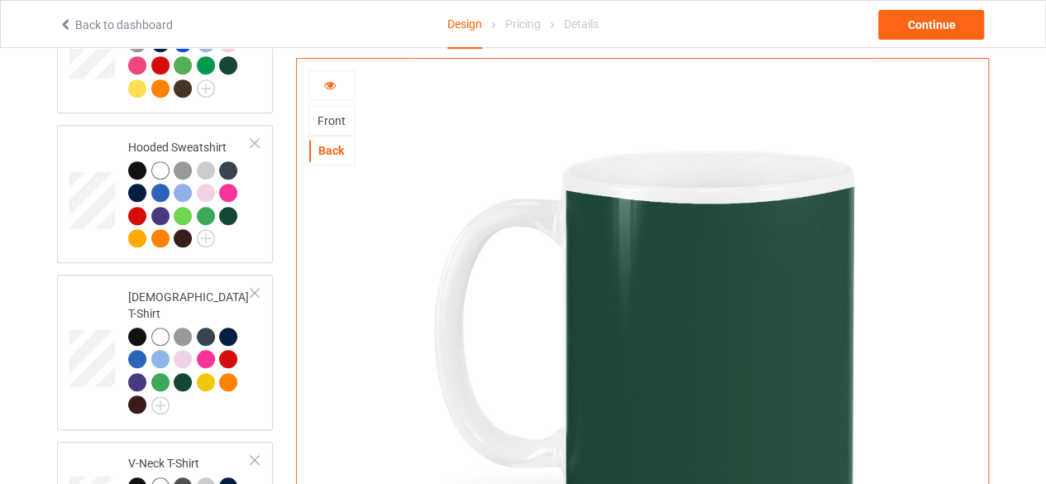
scroll to position [1158, 0]
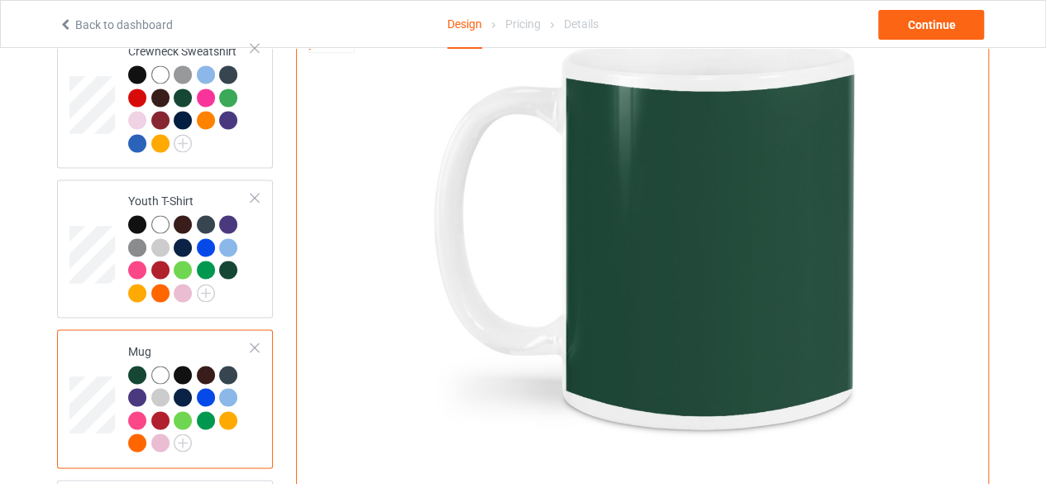
click at [733, 262] on img at bounding box center [642, 234] width 461 height 576
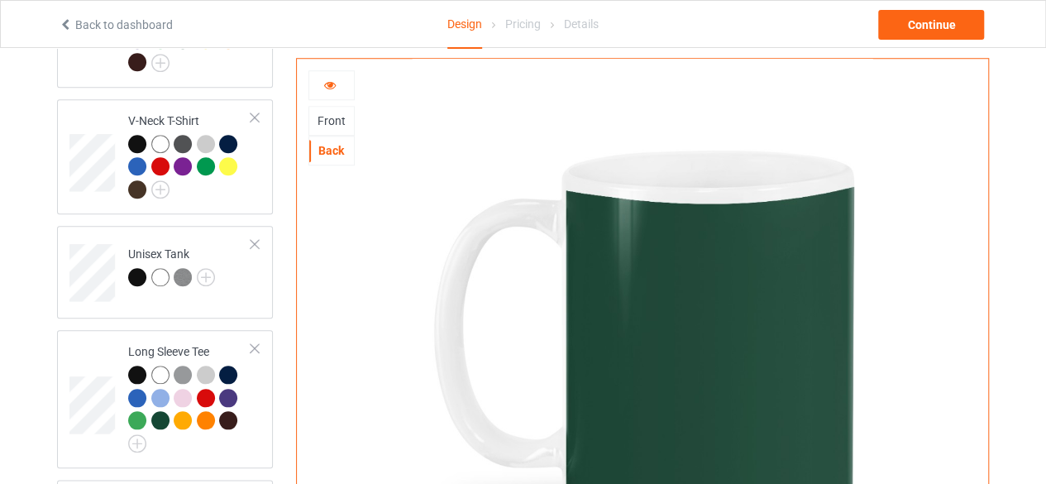
scroll to position [662, 0]
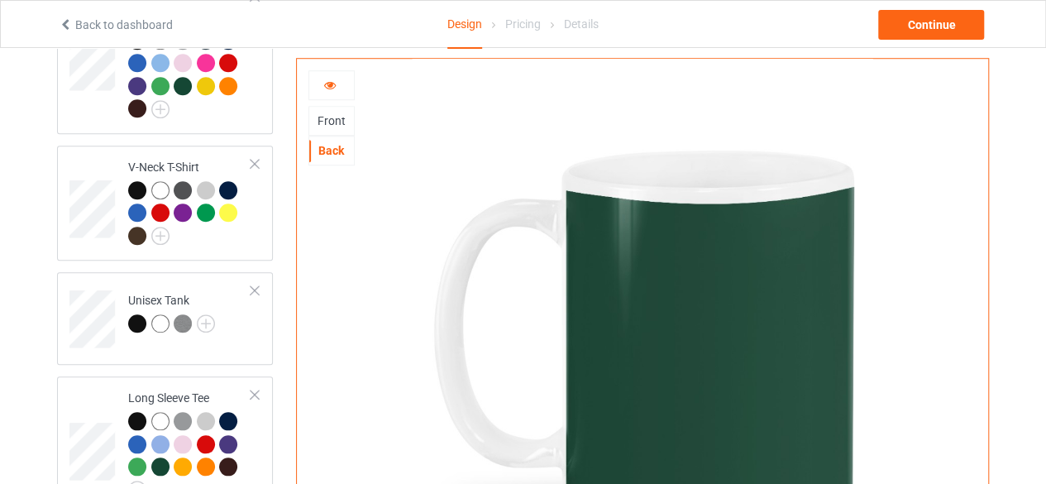
click at [708, 299] on img at bounding box center [642, 347] width 461 height 576
click at [328, 84] on icon at bounding box center [330, 83] width 14 height 12
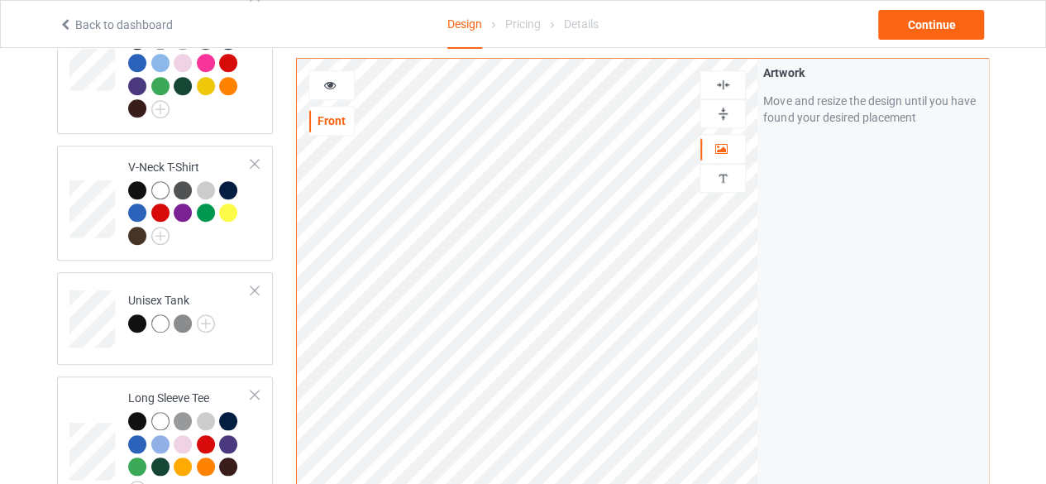
click at [328, 84] on icon at bounding box center [330, 83] width 14 height 12
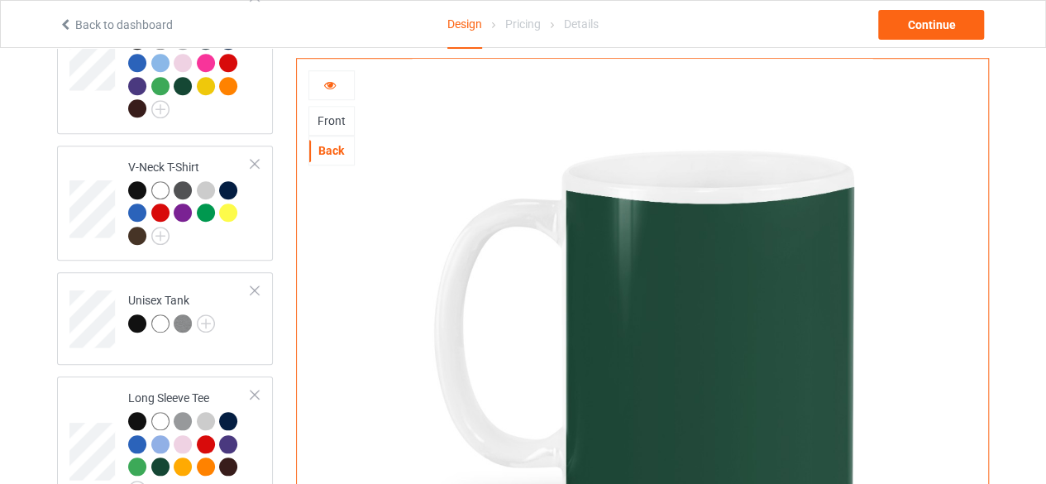
click at [333, 118] on div "Front" at bounding box center [331, 120] width 45 height 17
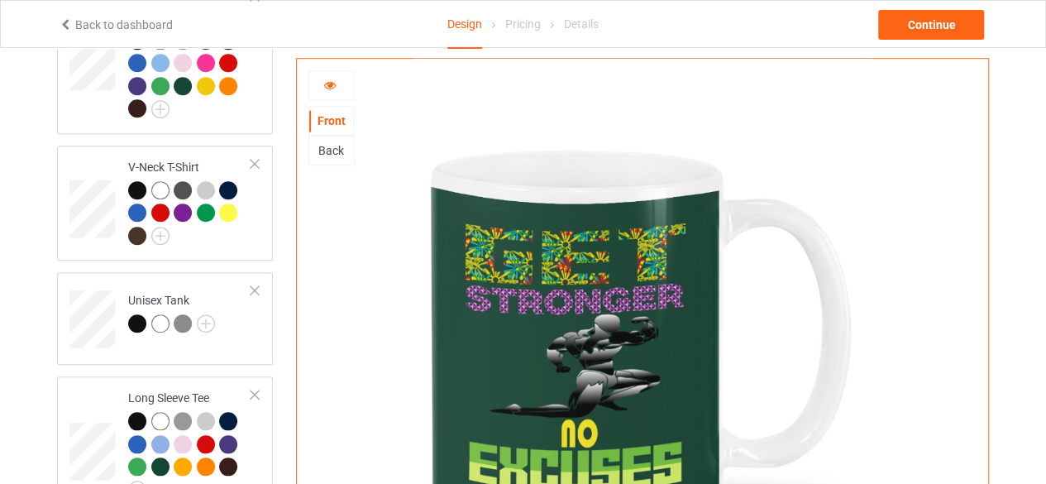
click at [334, 151] on div "Back" at bounding box center [331, 150] width 45 height 17
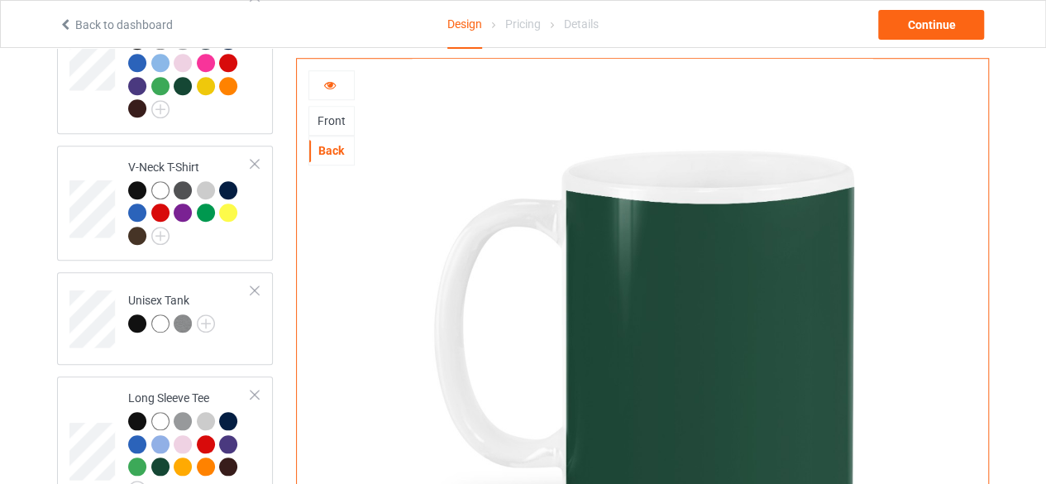
click at [339, 119] on div "Front" at bounding box center [331, 120] width 45 height 17
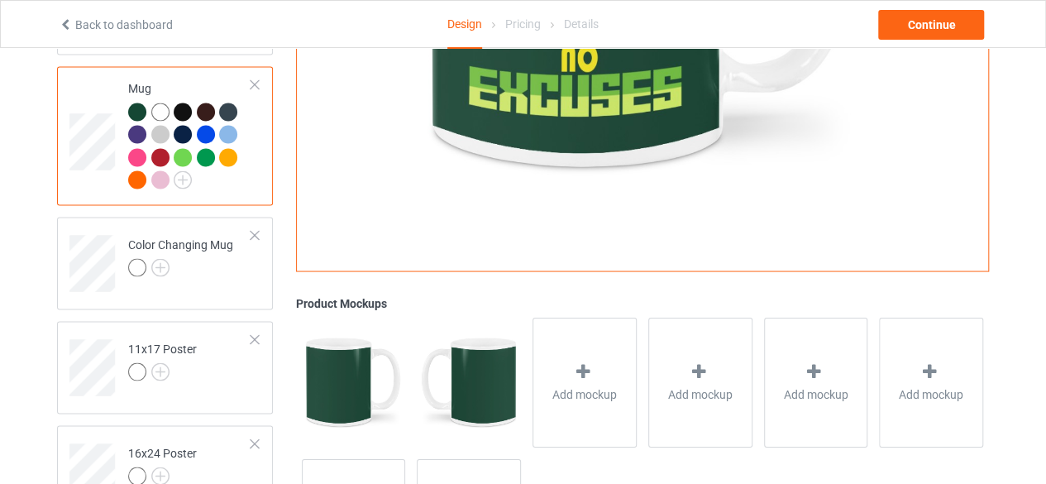
scroll to position [1406, 0]
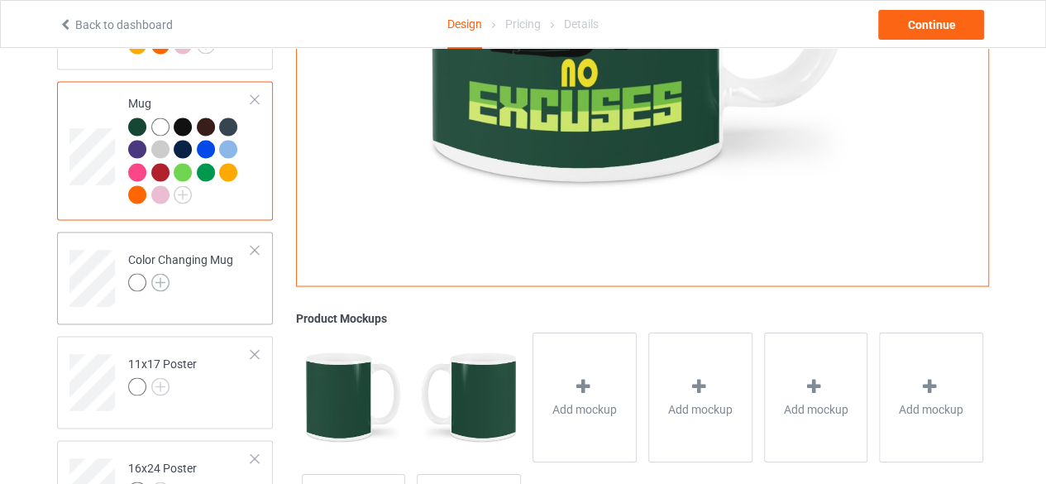
click at [157, 273] on img at bounding box center [160, 282] width 18 height 18
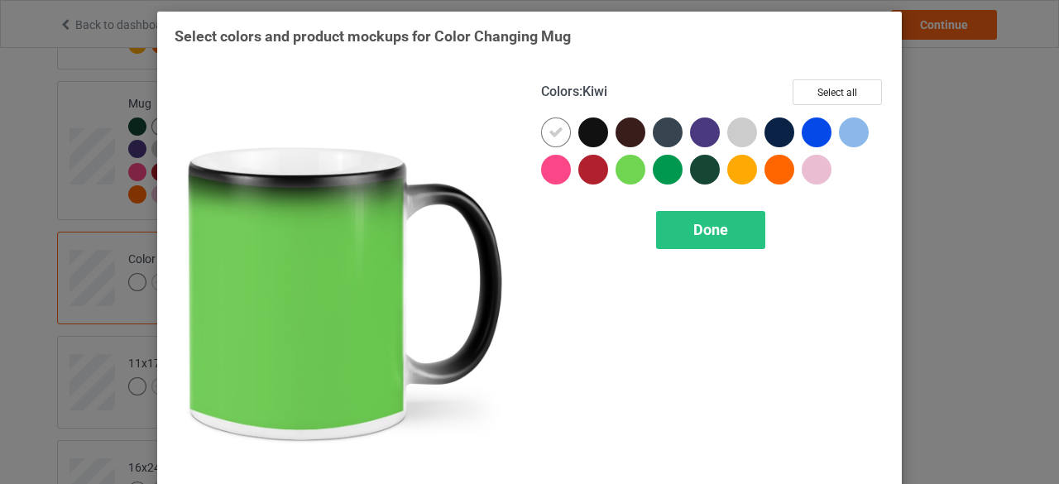
click at [627, 170] on div at bounding box center [630, 170] width 30 height 30
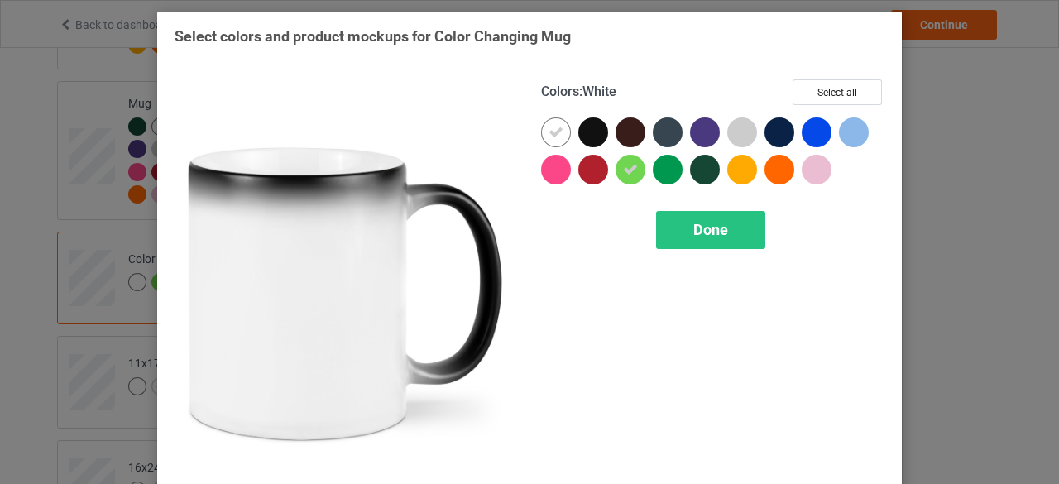
click at [548, 133] on icon at bounding box center [555, 132] width 15 height 15
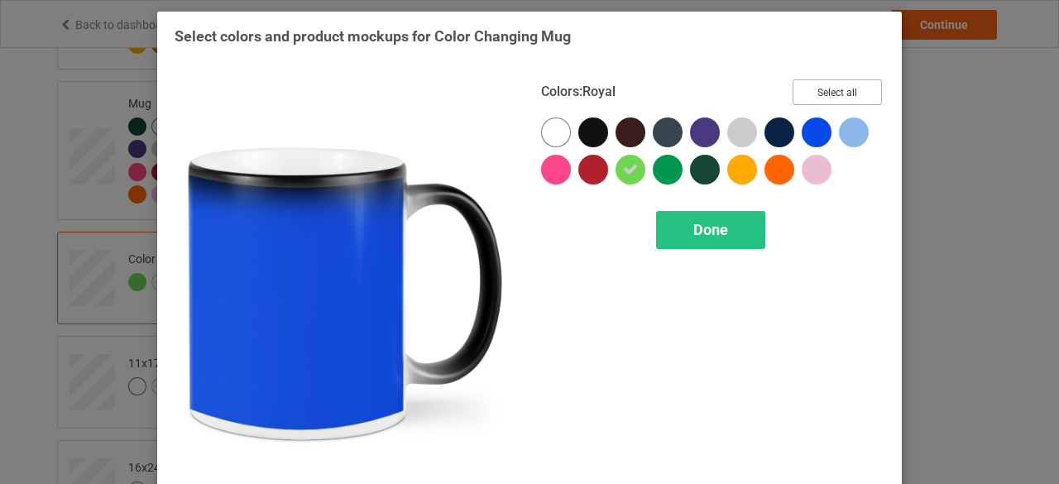
click at [827, 90] on button "Select all" at bounding box center [836, 92] width 89 height 26
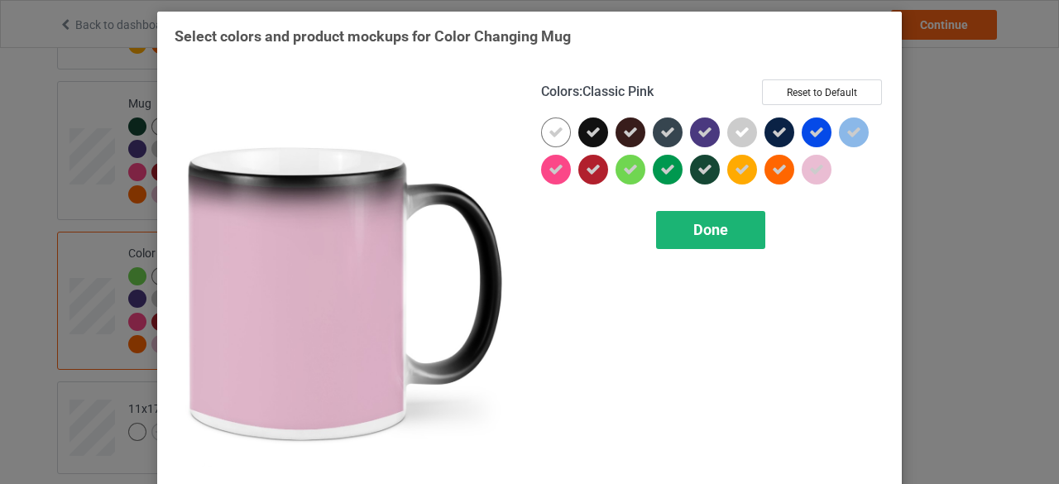
click at [698, 227] on span "Done" at bounding box center [710, 229] width 35 height 17
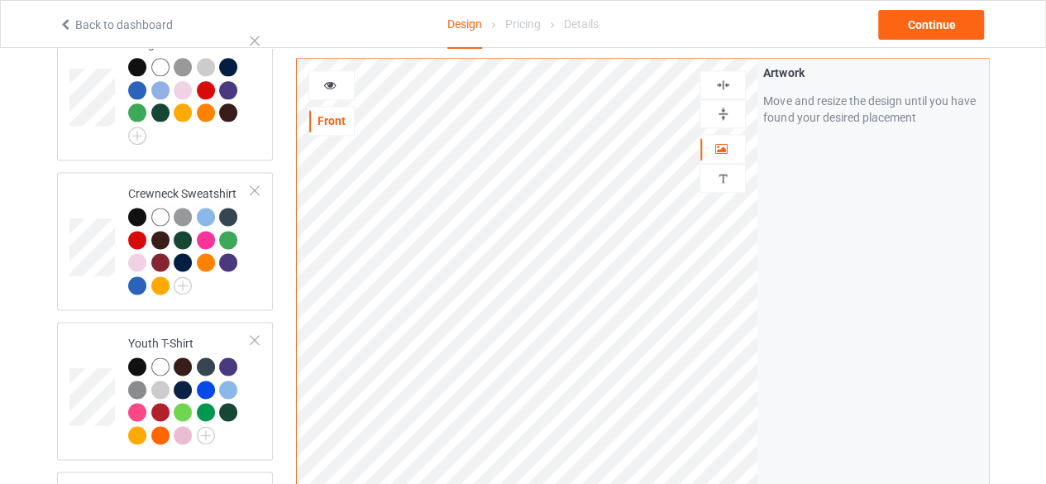
scroll to position [930, 0]
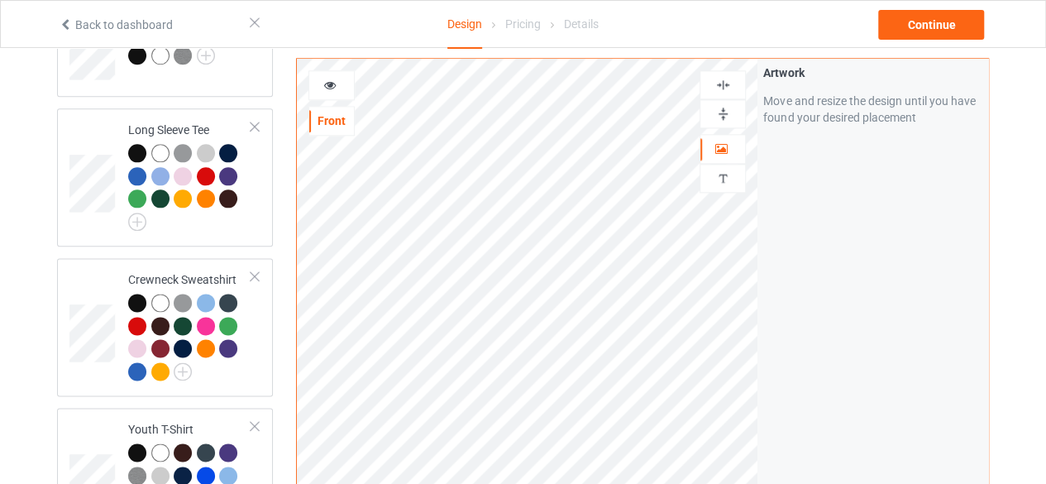
click at [330, 80] on icon at bounding box center [330, 83] width 14 height 12
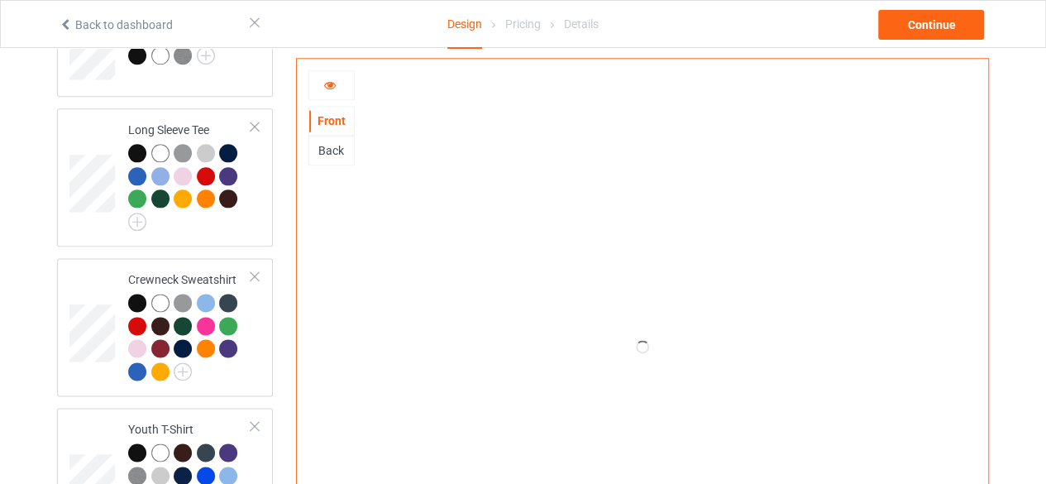
click at [333, 151] on div "Back" at bounding box center [331, 150] width 45 height 17
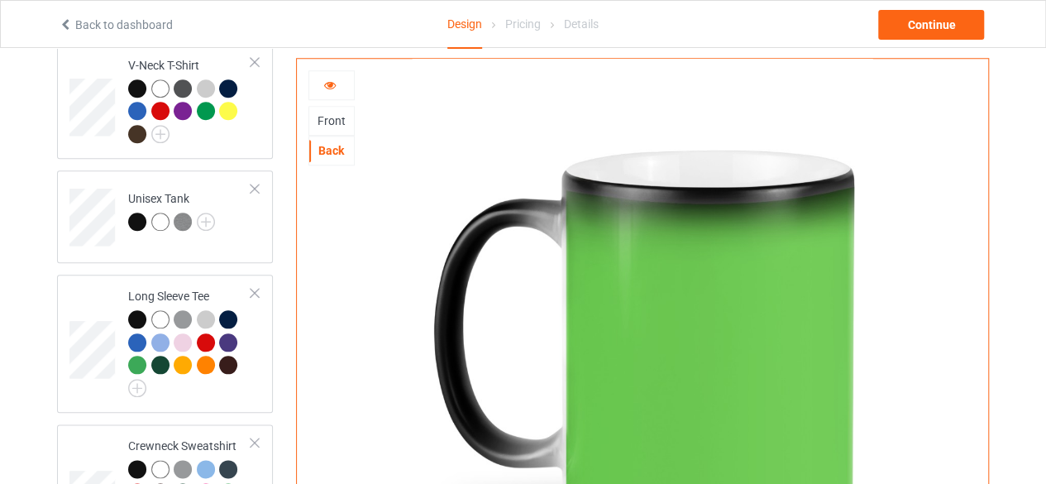
scroll to position [20, 0]
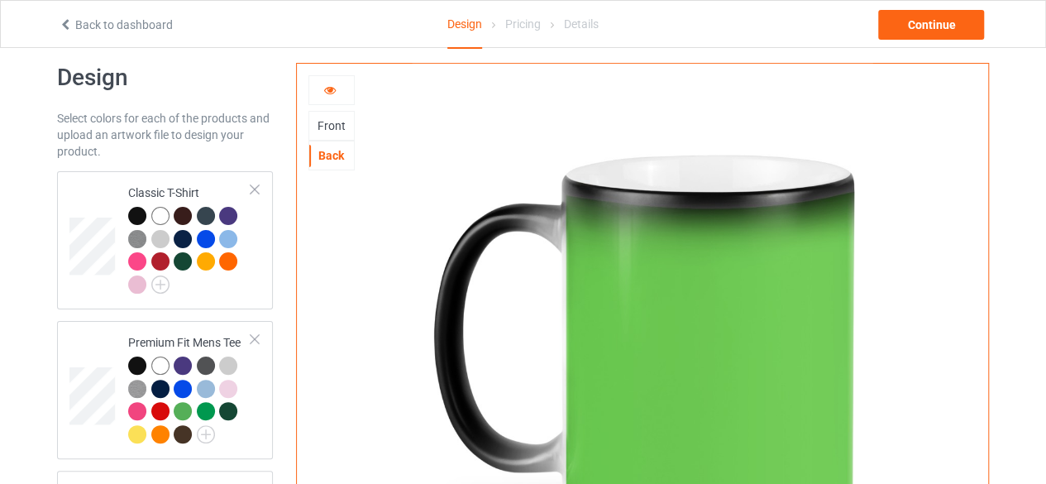
click at [335, 122] on div "Front" at bounding box center [331, 125] width 45 height 17
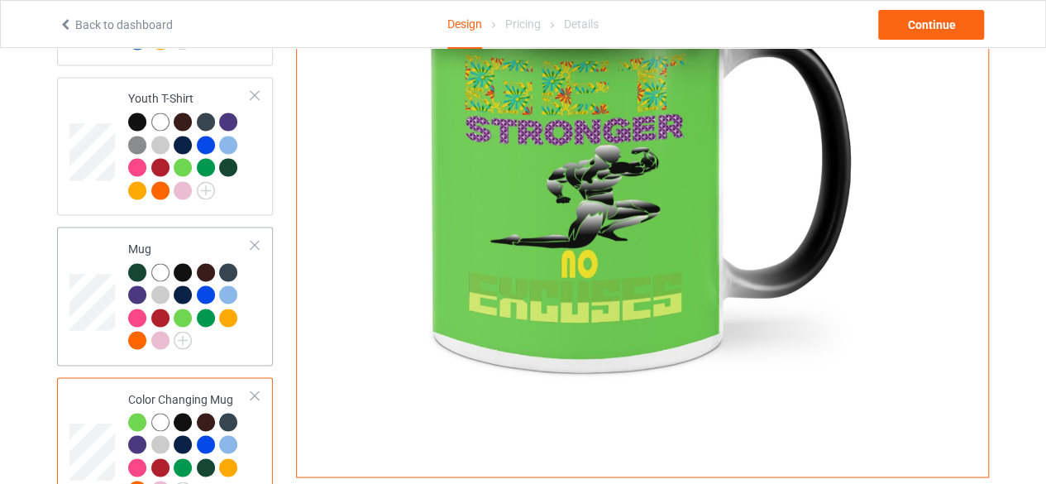
scroll to position [1343, 0]
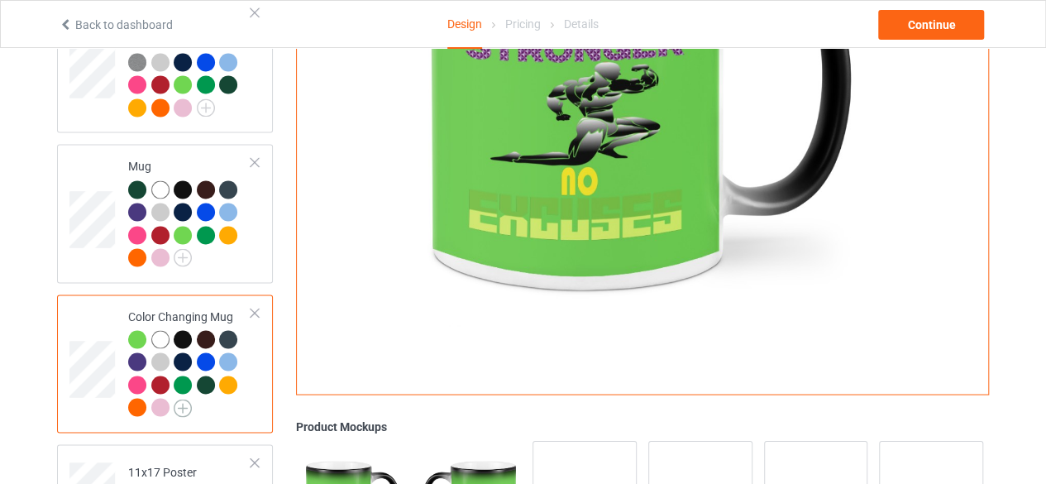
click at [181, 399] on img at bounding box center [183, 408] width 18 height 18
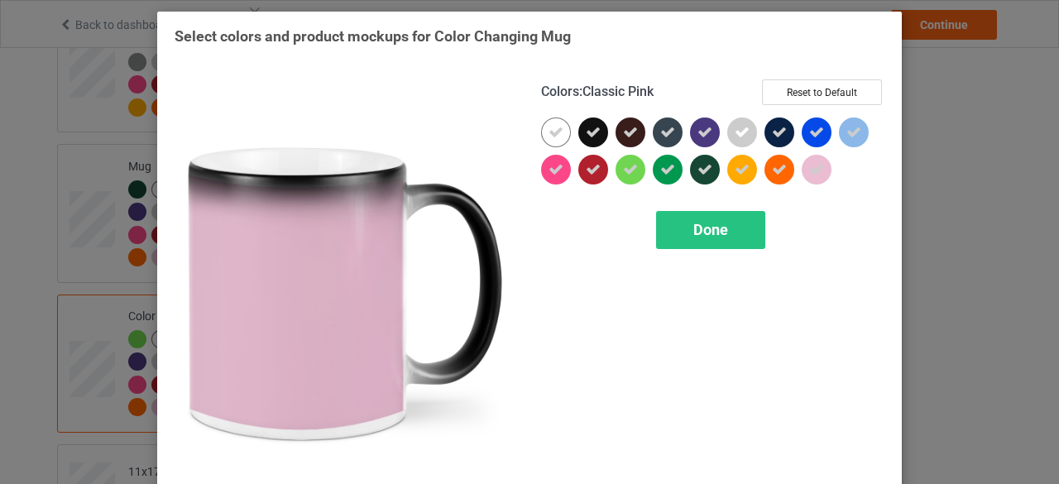
click at [812, 170] on icon at bounding box center [816, 169] width 15 height 15
click at [812, 170] on div at bounding box center [817, 170] width 30 height 30
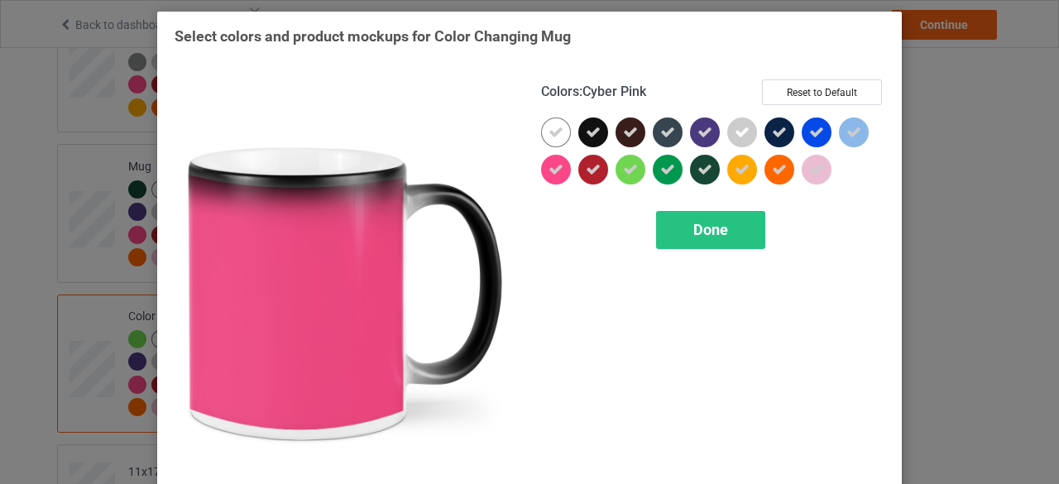
click at [548, 170] on icon at bounding box center [555, 169] width 15 height 15
click at [548, 169] on div at bounding box center [556, 170] width 30 height 30
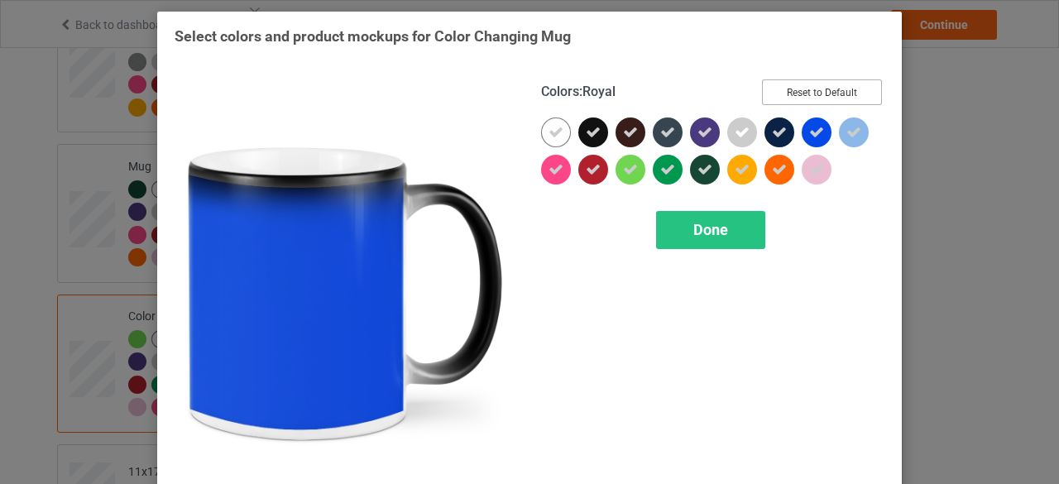
click at [824, 93] on button "Reset to Default" at bounding box center [822, 92] width 120 height 26
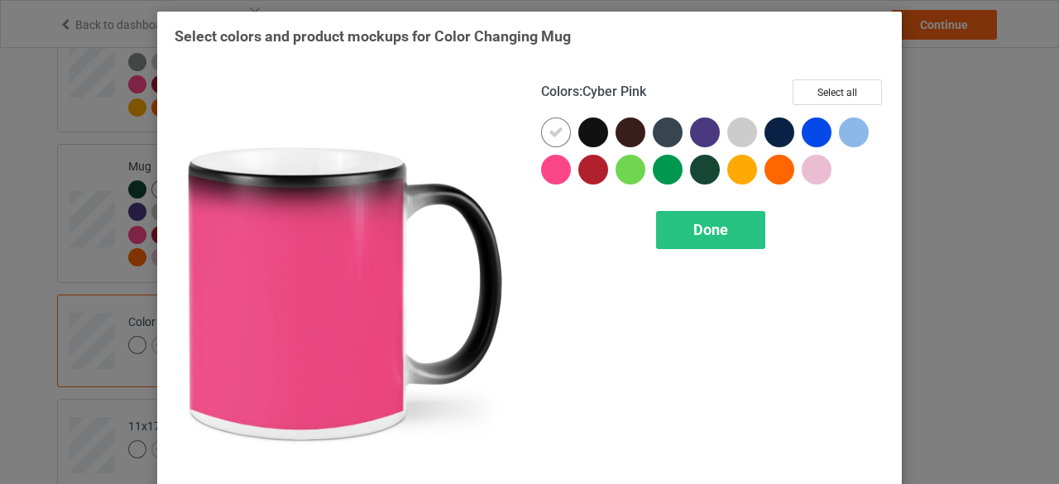
click at [549, 171] on div at bounding box center [556, 170] width 30 height 30
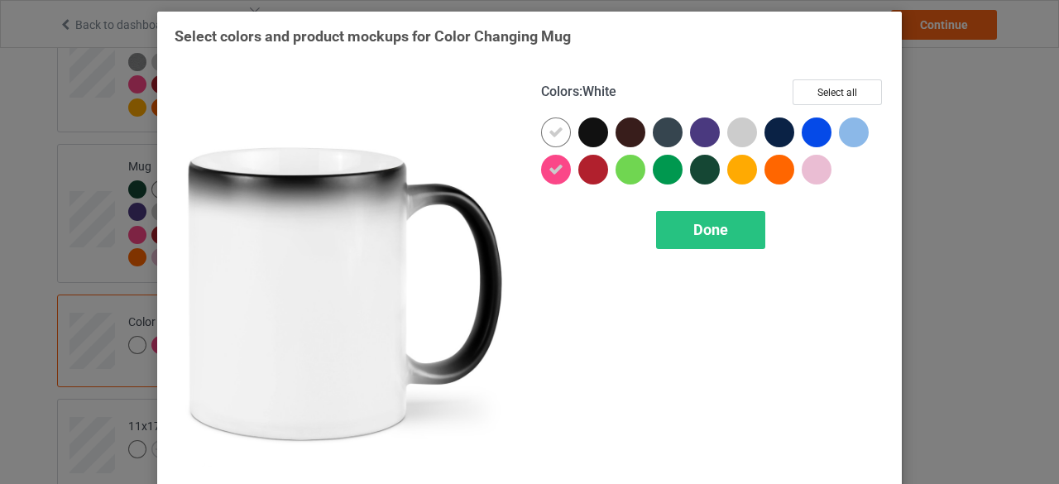
click at [553, 133] on icon at bounding box center [555, 132] width 15 height 15
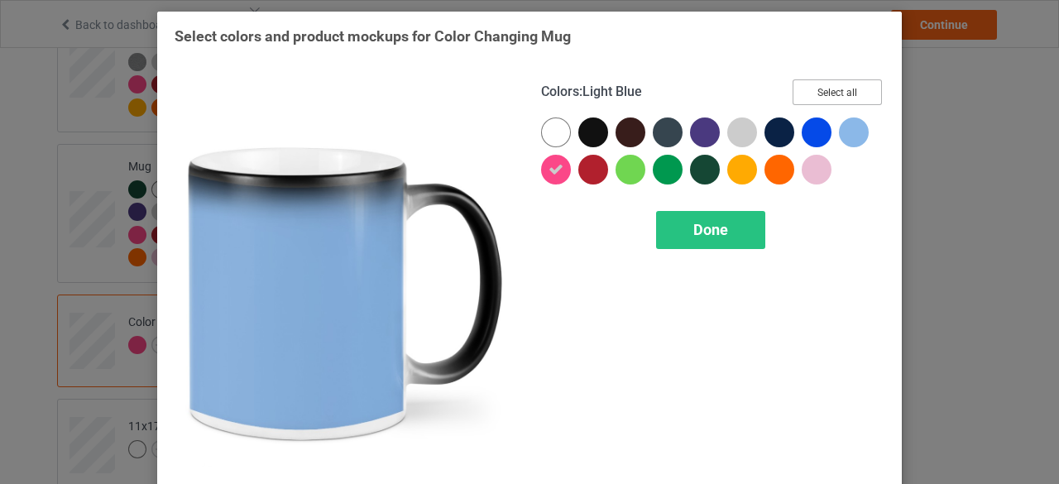
click at [833, 93] on button "Select all" at bounding box center [836, 92] width 89 height 26
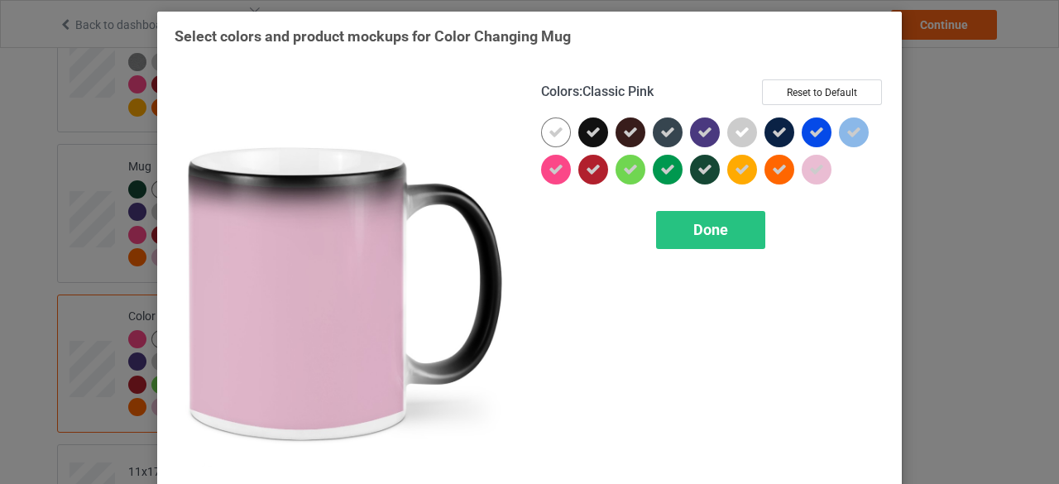
click at [696, 226] on span "Done" at bounding box center [710, 229] width 35 height 17
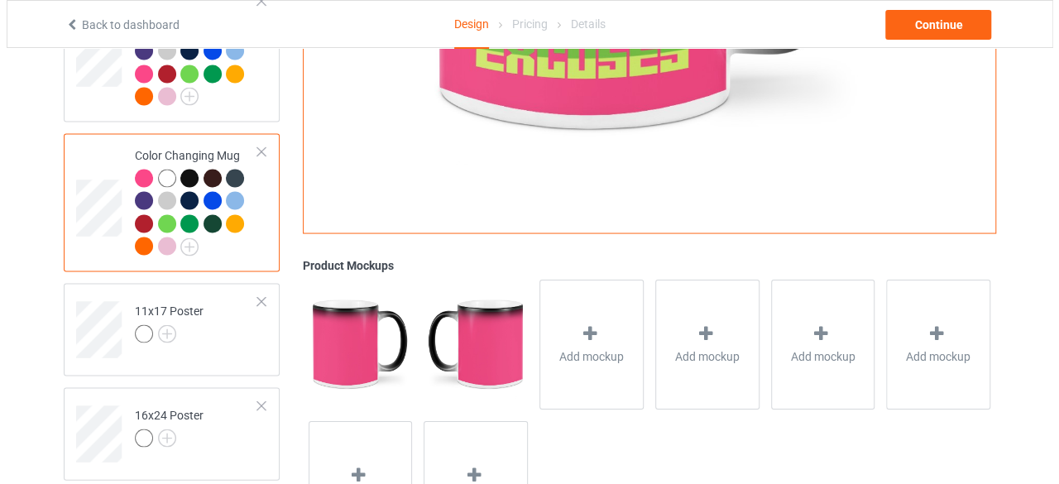
scroll to position [1509, 0]
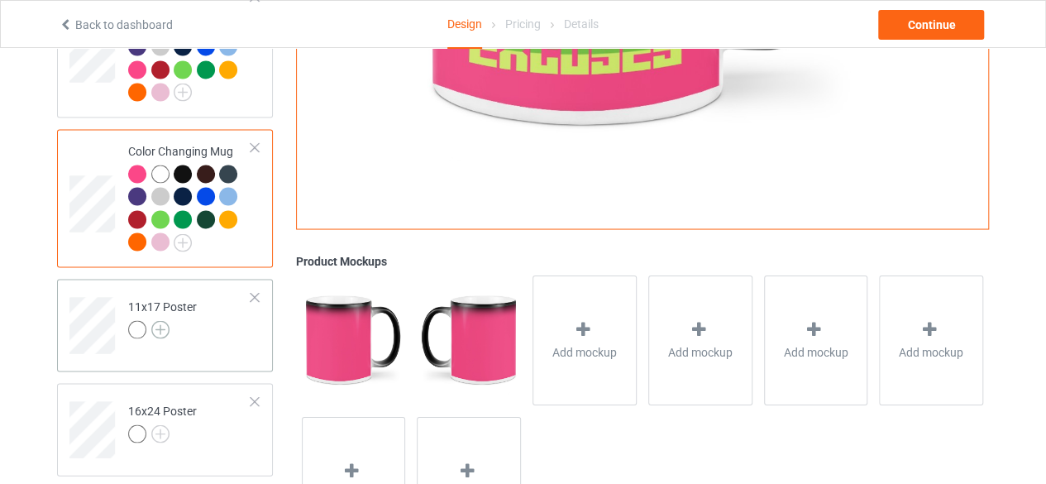
click at [159, 320] on img at bounding box center [160, 329] width 18 height 18
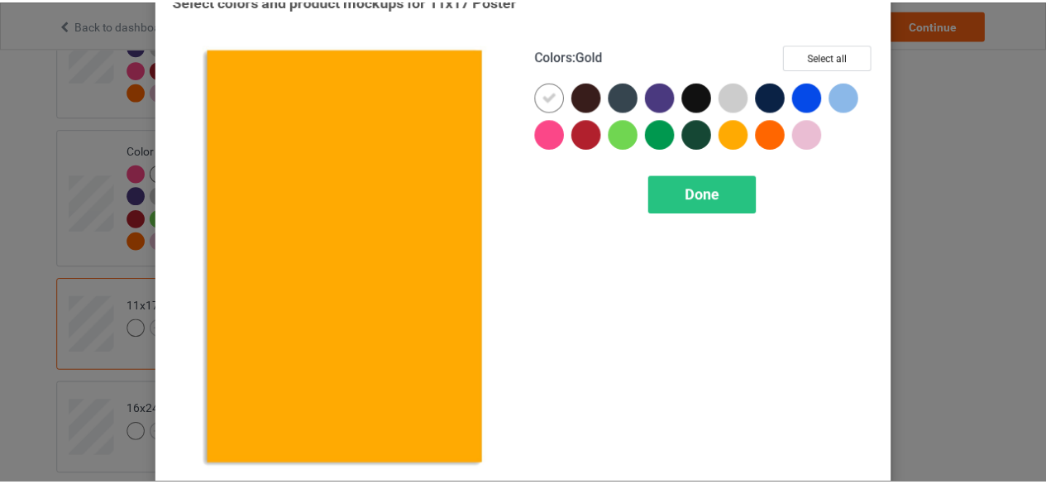
scroll to position [53, 0]
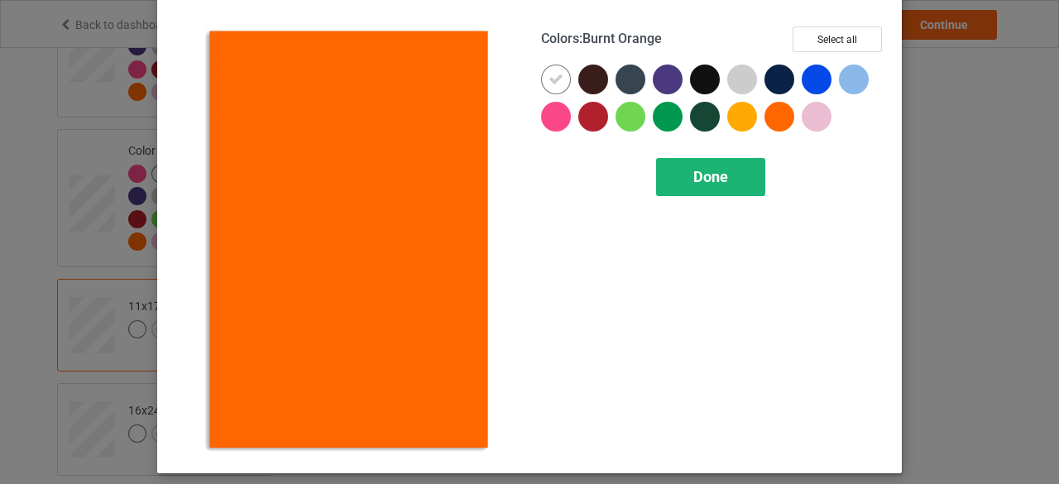
click at [695, 173] on span "Done" at bounding box center [710, 176] width 35 height 17
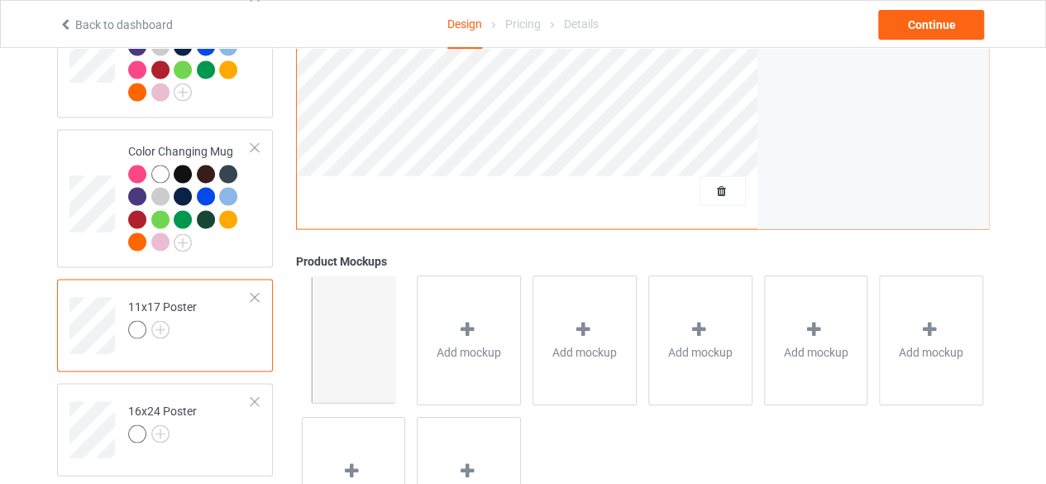
click at [253, 291] on div at bounding box center [255, 297] width 12 height 12
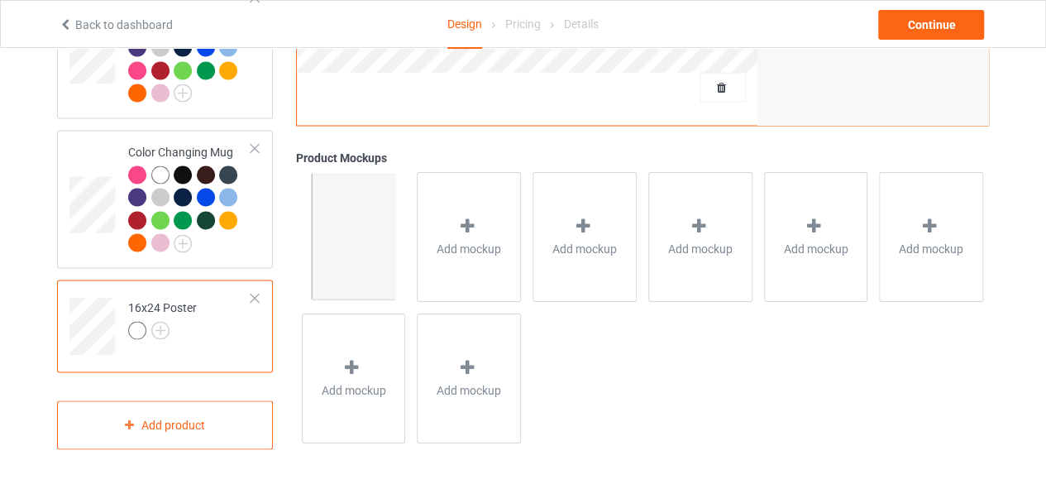
scroll to position [1487, 0]
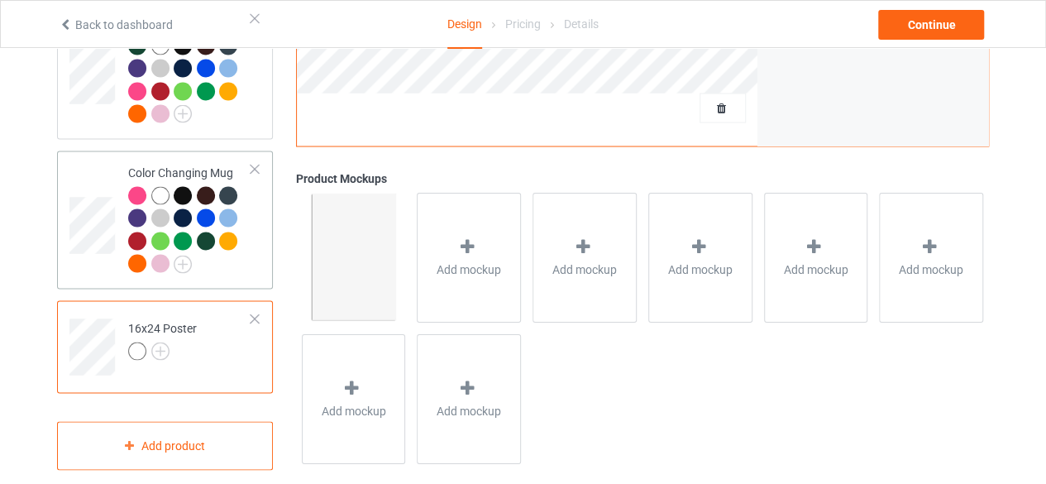
drag, startPoint x: 253, startPoint y: 297, endPoint x: 268, endPoint y: 305, distance: 17.0
click at [254, 313] on div at bounding box center [255, 319] width 12 height 12
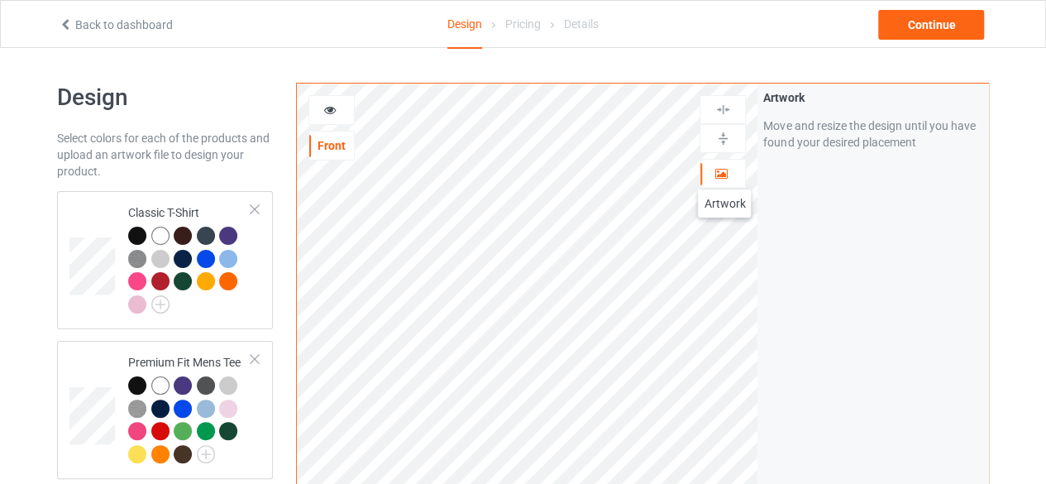
click at [725, 173] on icon at bounding box center [722, 171] width 14 height 12
click at [720, 170] on icon at bounding box center [722, 171] width 14 height 12
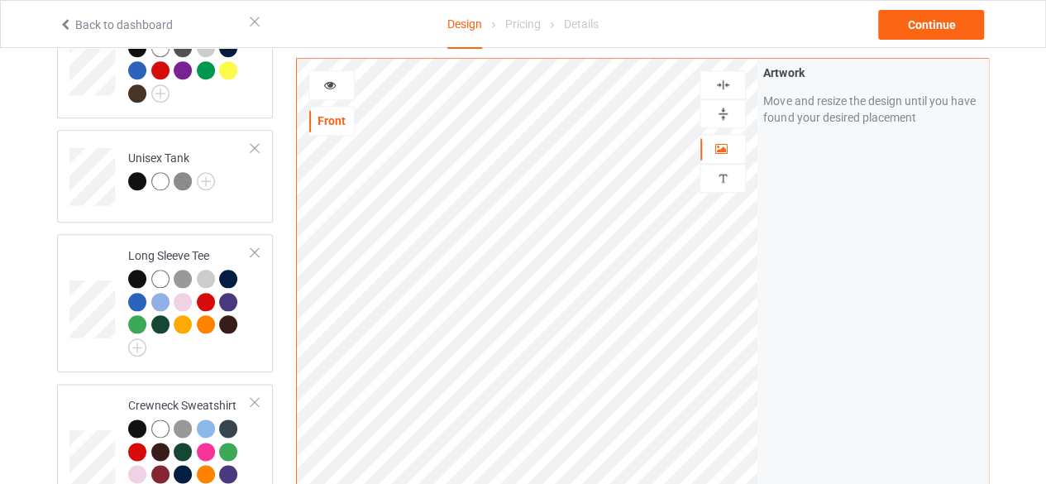
scroll to position [60, 0]
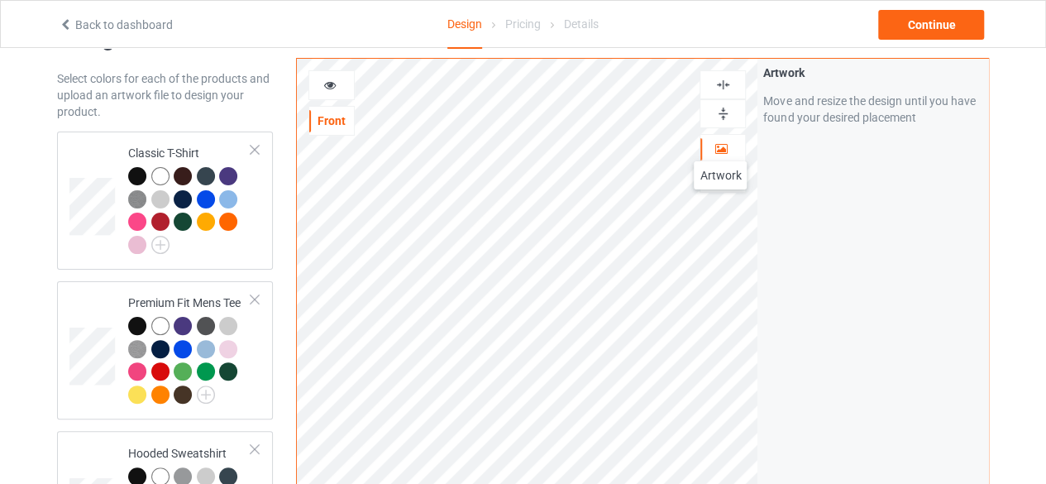
click at [720, 145] on icon at bounding box center [722, 147] width 14 height 12
click at [723, 112] on img at bounding box center [724, 114] width 16 height 16
click at [724, 80] on img at bounding box center [724, 85] width 16 height 16
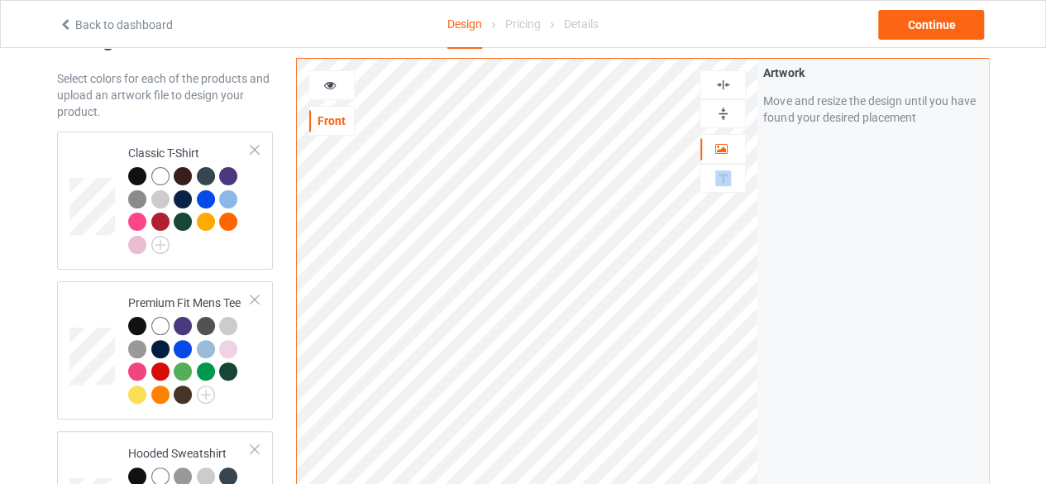
click at [724, 80] on img at bounding box center [724, 85] width 16 height 16
click at [722, 110] on img at bounding box center [724, 114] width 16 height 16
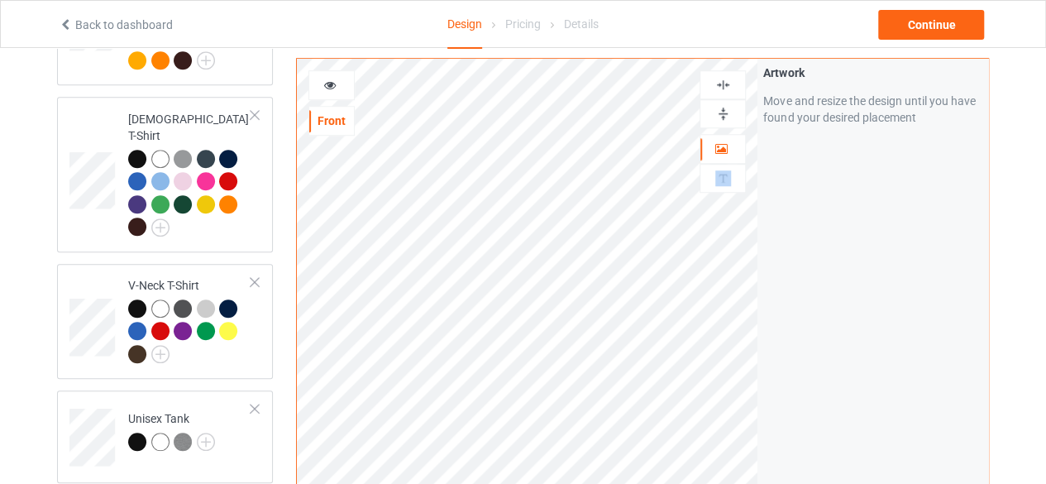
scroll to position [0, 0]
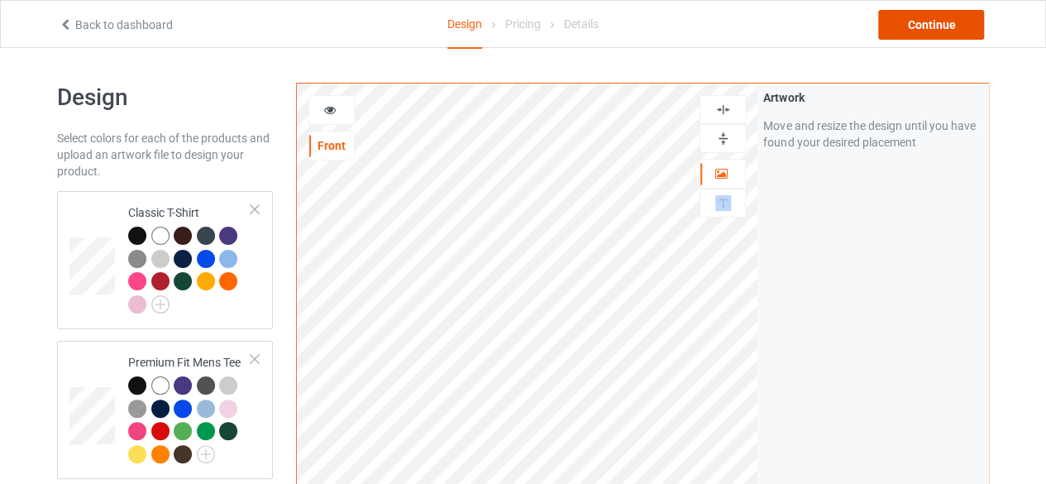
click at [941, 20] on div "Continue" at bounding box center [931, 25] width 106 height 30
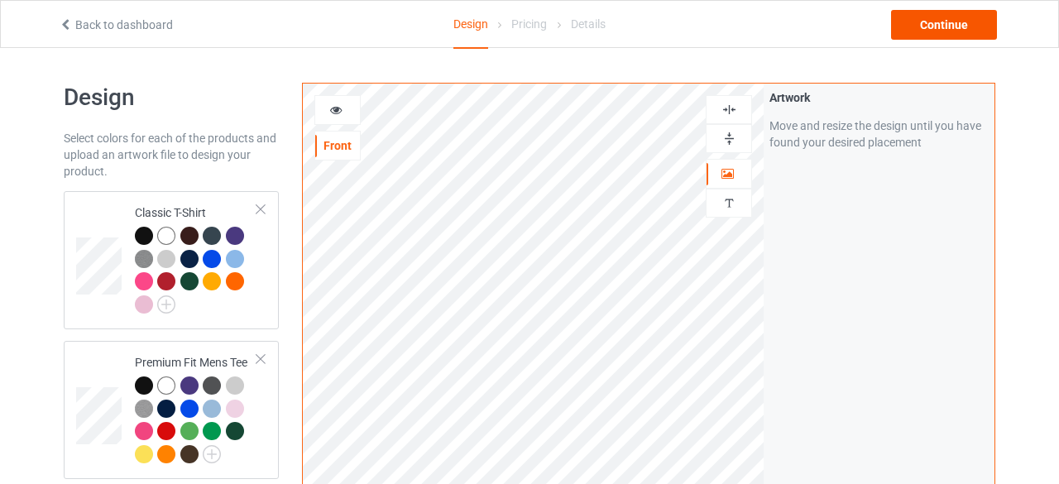
click at [941, 48] on body "Back to dashboard Design Pricing Details Continue Design Select colors for each…" at bounding box center [529, 290] width 1059 height 484
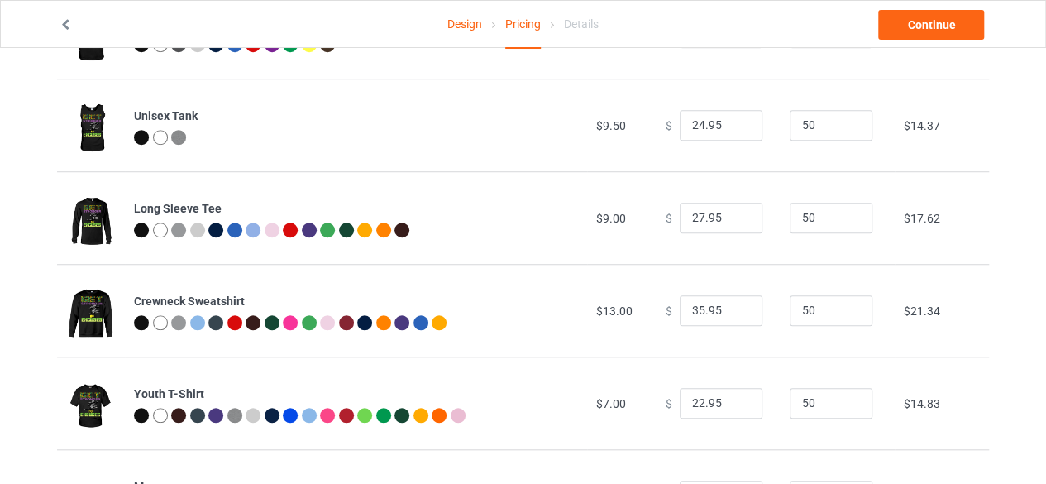
scroll to position [732, 0]
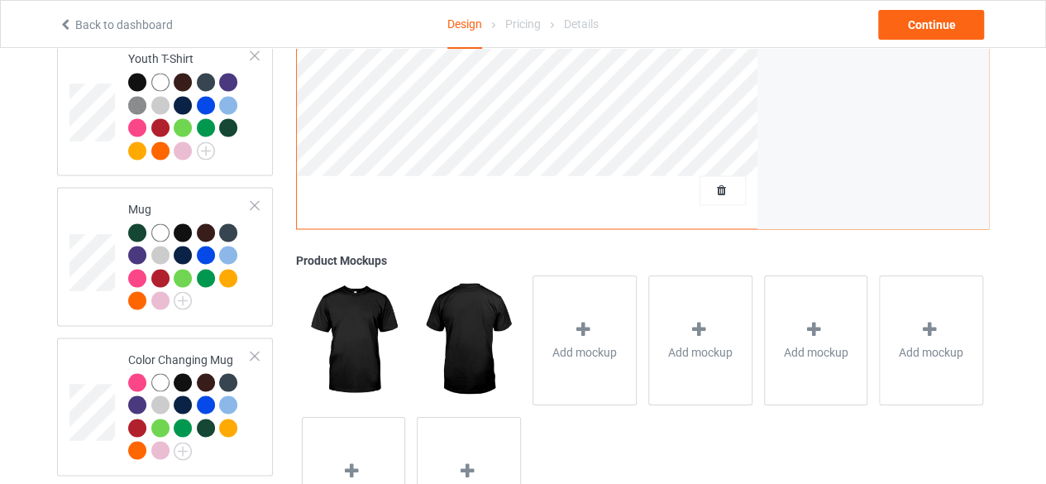
scroll to position [887, 0]
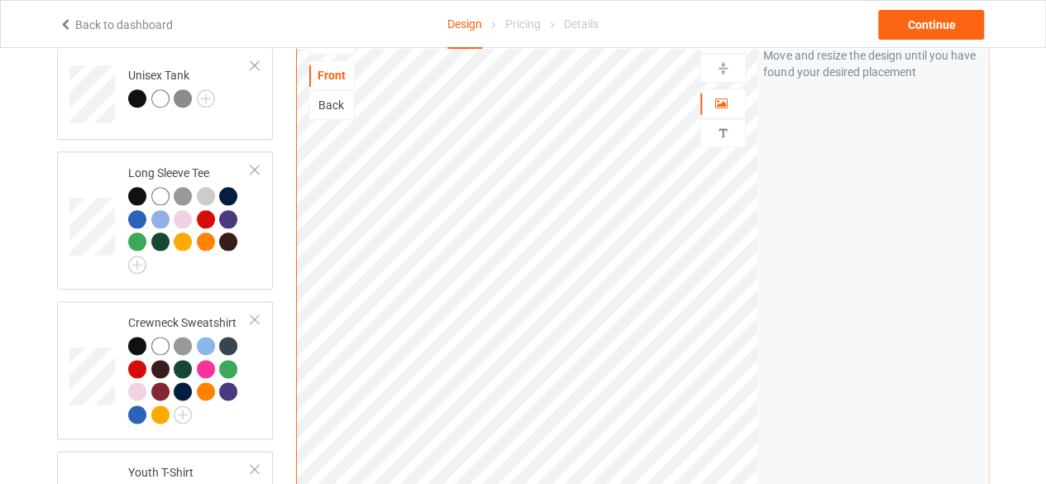
click at [331, 97] on div "Back" at bounding box center [331, 105] width 45 height 17
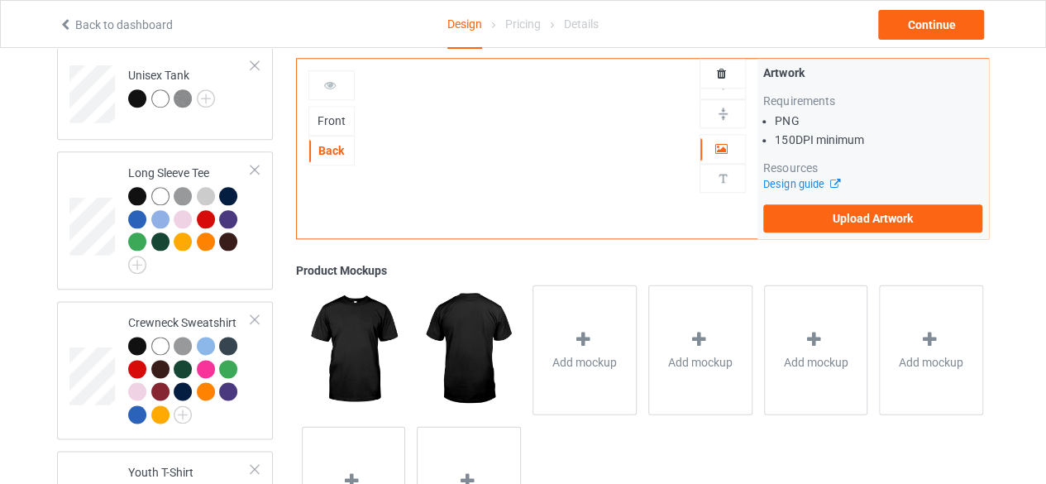
click at [331, 83] on icon at bounding box center [330, 83] width 14 height 12
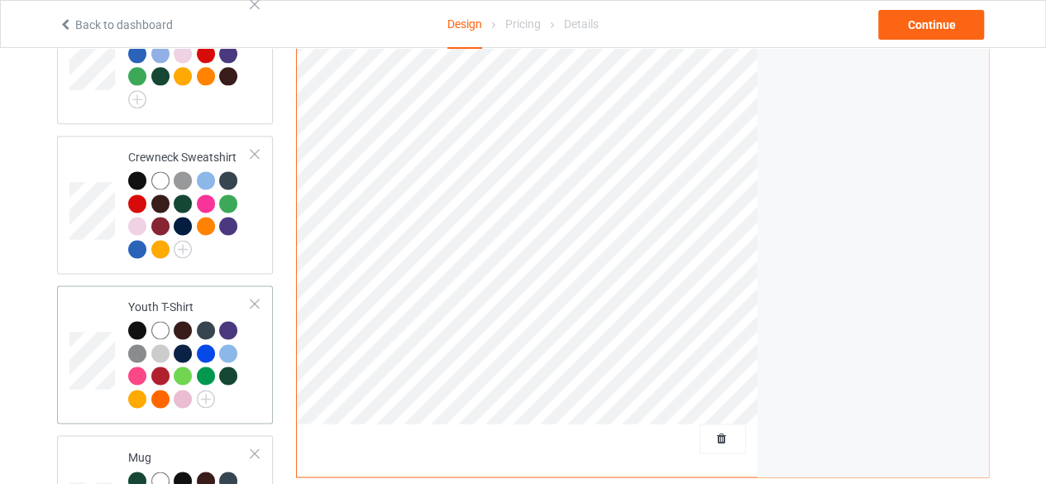
scroll to position [1383, 0]
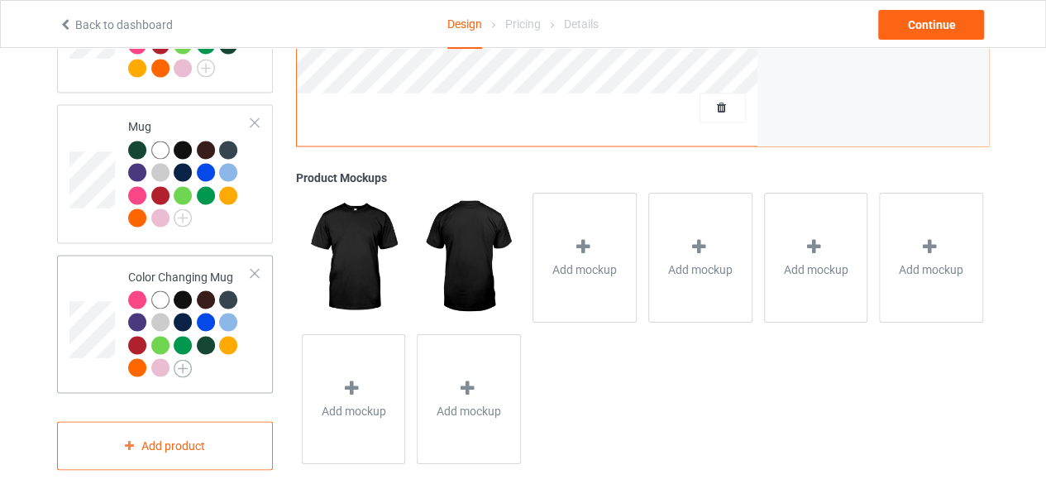
click at [180, 359] on img at bounding box center [183, 368] width 18 height 18
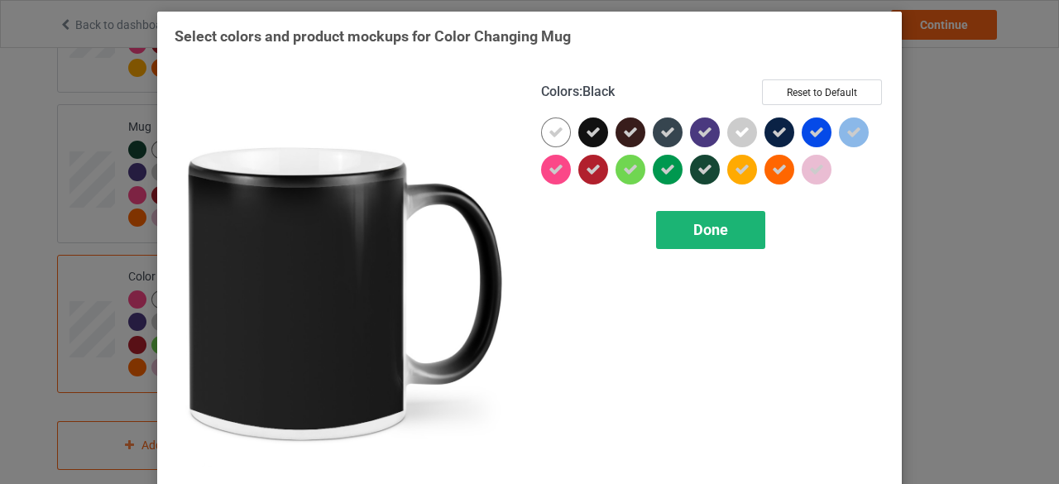
click at [707, 230] on span "Done" at bounding box center [710, 229] width 35 height 17
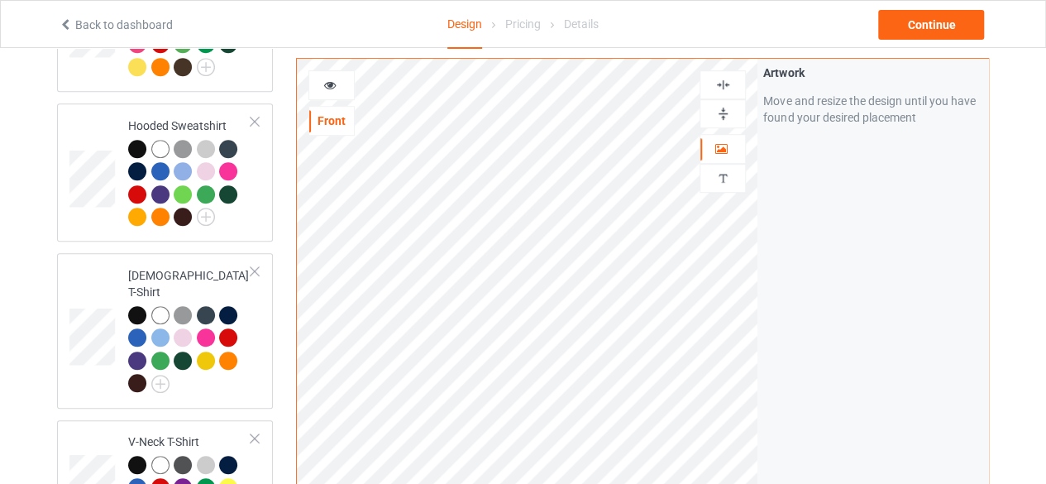
scroll to position [390, 0]
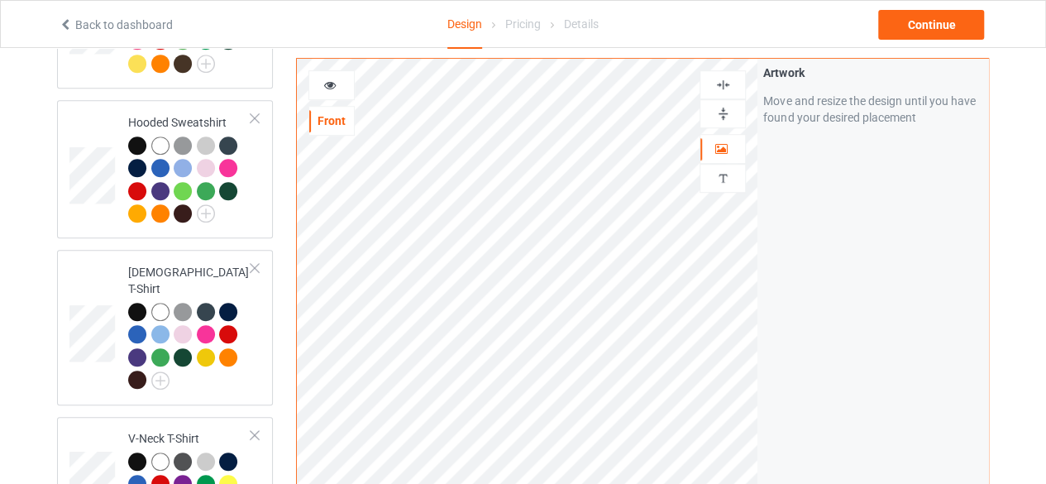
click at [328, 84] on icon at bounding box center [330, 83] width 14 height 12
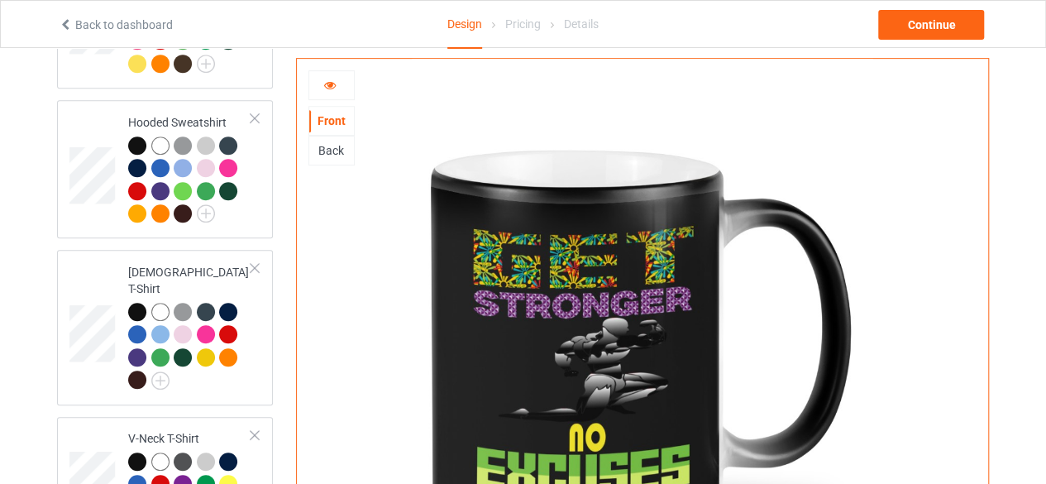
click at [328, 146] on div "Back" at bounding box center [331, 150] width 45 height 17
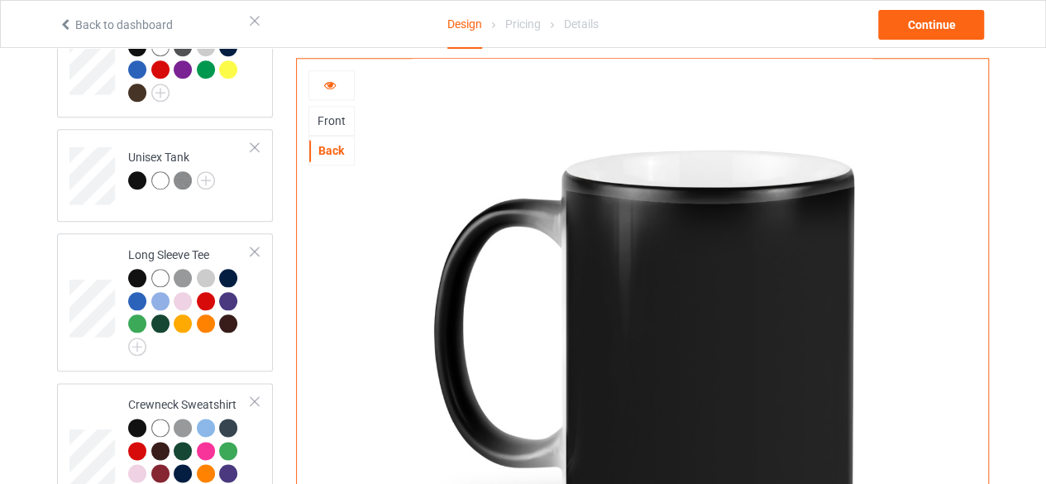
scroll to position [804, 0]
click at [337, 124] on div "Front" at bounding box center [331, 120] width 45 height 17
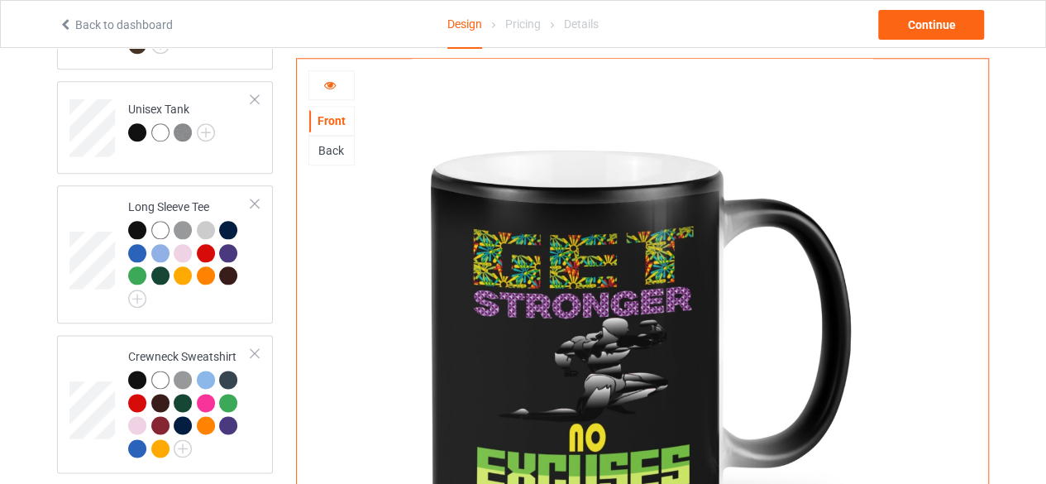
scroll to position [1383, 0]
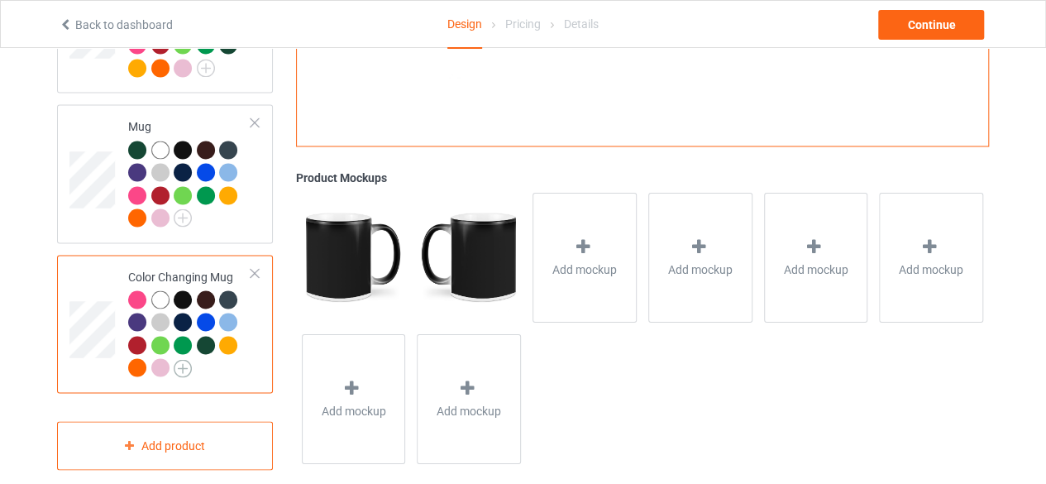
click at [181, 359] on img at bounding box center [183, 368] width 18 height 18
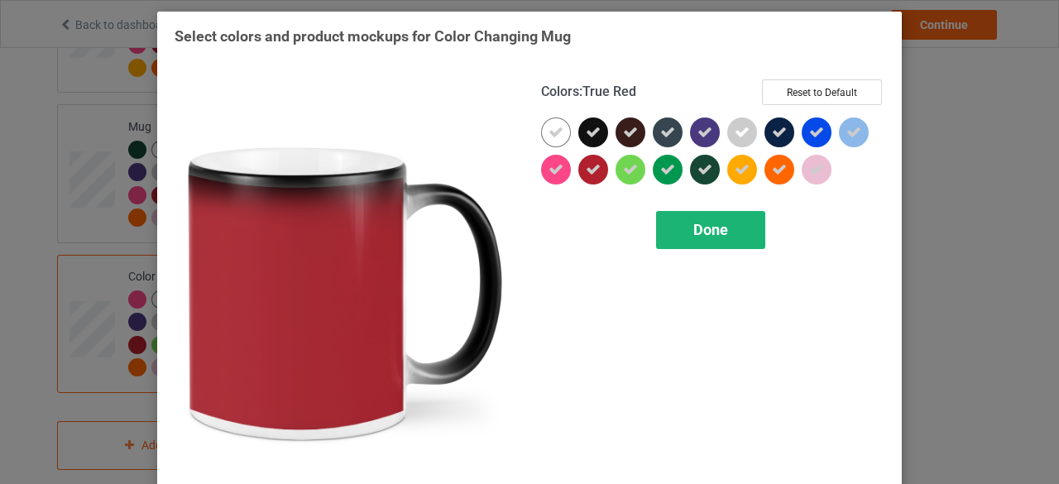
click at [711, 232] on span "Done" at bounding box center [710, 229] width 35 height 17
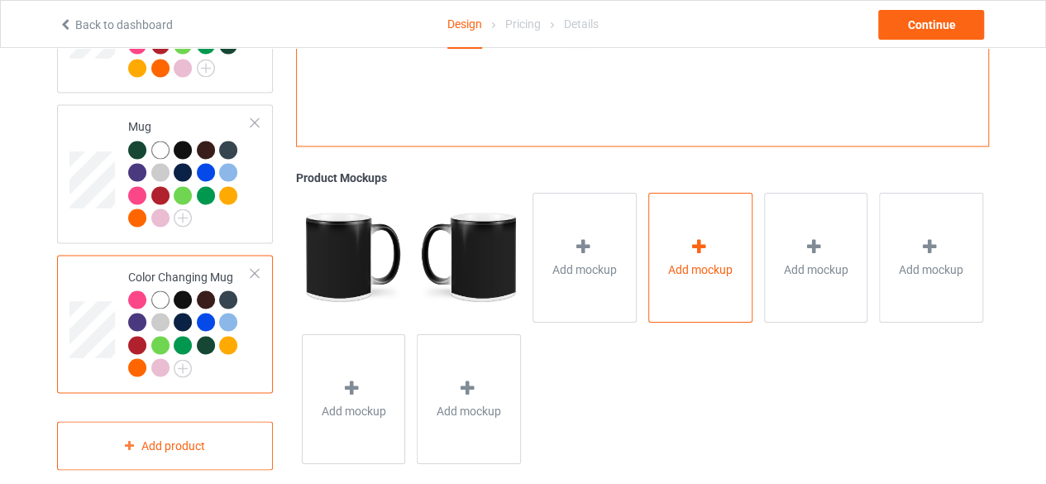
scroll to position [804, 0]
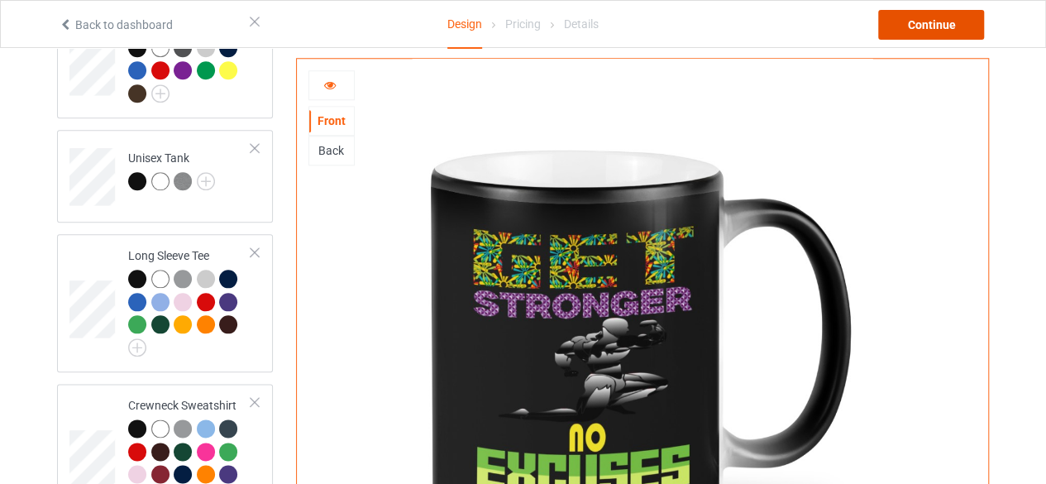
click at [932, 24] on div "Continue" at bounding box center [931, 25] width 106 height 30
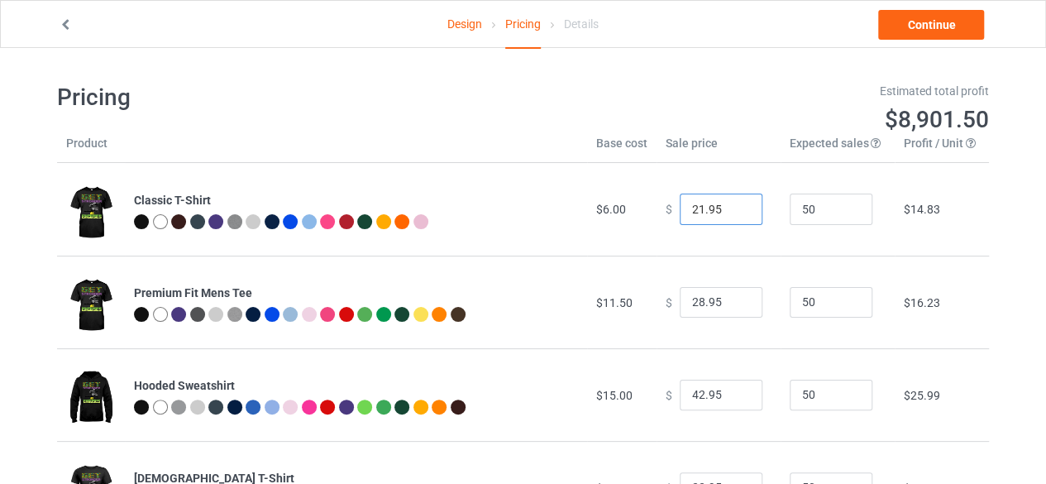
click at [733, 210] on input "21.95" at bounding box center [721, 209] width 83 height 31
click at [733, 210] on input "20.95" at bounding box center [721, 209] width 83 height 31
type input "19.95"
click at [733, 210] on input "19.95" at bounding box center [721, 209] width 83 height 31
click at [734, 304] on input "27.95" at bounding box center [721, 302] width 83 height 31
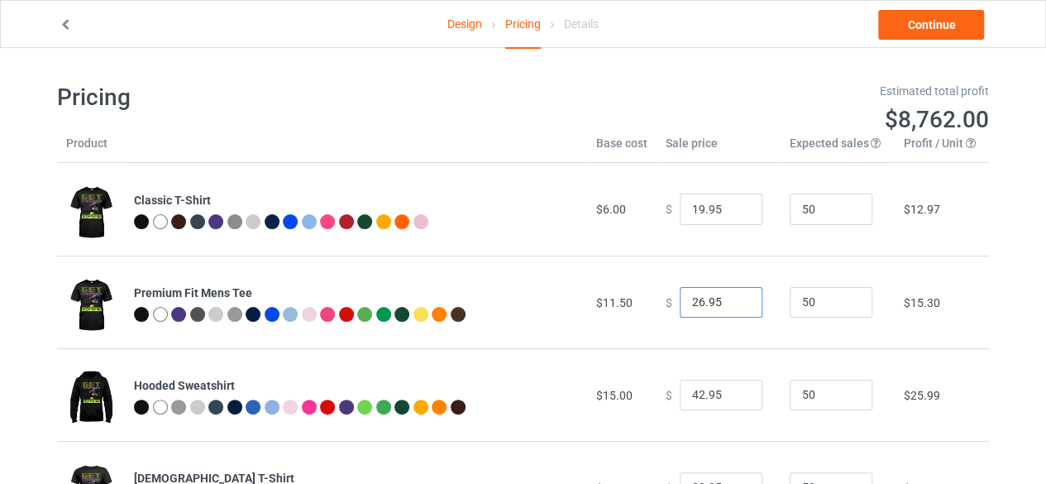
click at [734, 304] on input "26.95" at bounding box center [721, 302] width 83 height 31
type input "25.95"
click at [734, 304] on input "25.95" at bounding box center [721, 302] width 83 height 31
click at [737, 396] on input "41.95" at bounding box center [721, 395] width 83 height 31
click at [737, 396] on input "40.95" at bounding box center [721, 395] width 83 height 31
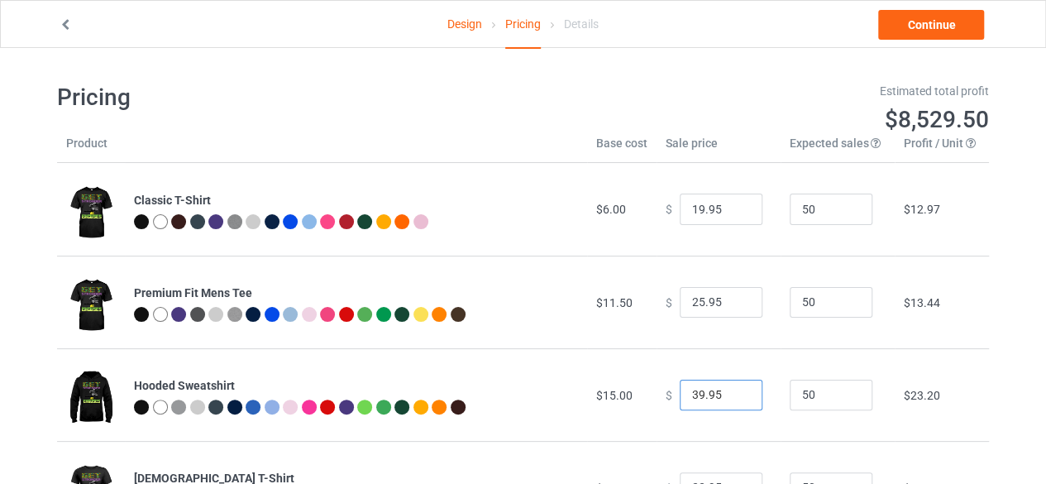
click at [737, 396] on input "39.95" at bounding box center [721, 395] width 83 height 31
click at [737, 396] on input "38.95" at bounding box center [721, 395] width 83 height 31
click at [737, 396] on input "37.95" at bounding box center [721, 395] width 83 height 31
click at [737, 396] on input "36.95" at bounding box center [721, 395] width 83 height 31
click at [737, 396] on input "35.95" at bounding box center [721, 395] width 83 height 31
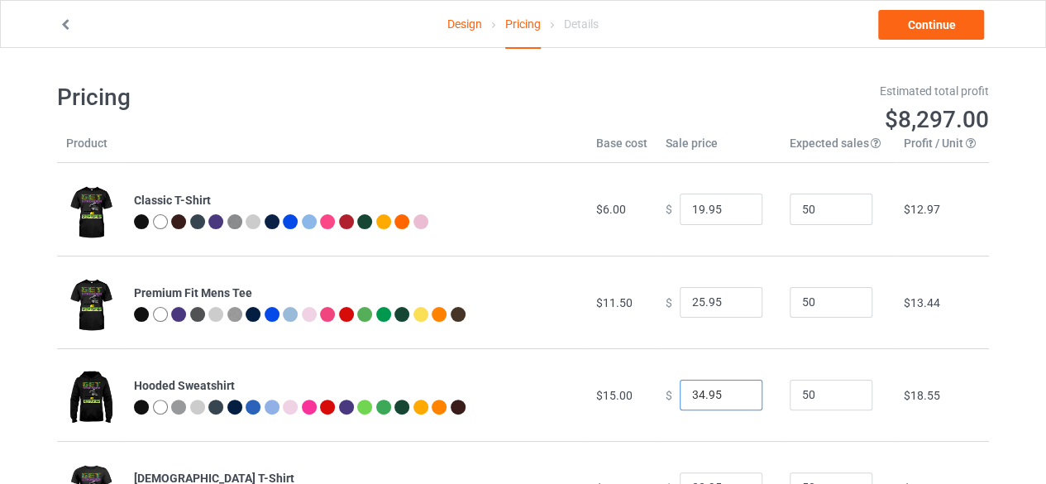
click at [736, 396] on input "34.95" at bounding box center [721, 395] width 83 height 31
click at [736, 396] on input "33.95" at bounding box center [721, 395] width 83 height 31
click at [736, 396] on input "32.95" at bounding box center [721, 395] width 83 height 31
click at [736, 396] on input "31.95" at bounding box center [721, 395] width 83 height 31
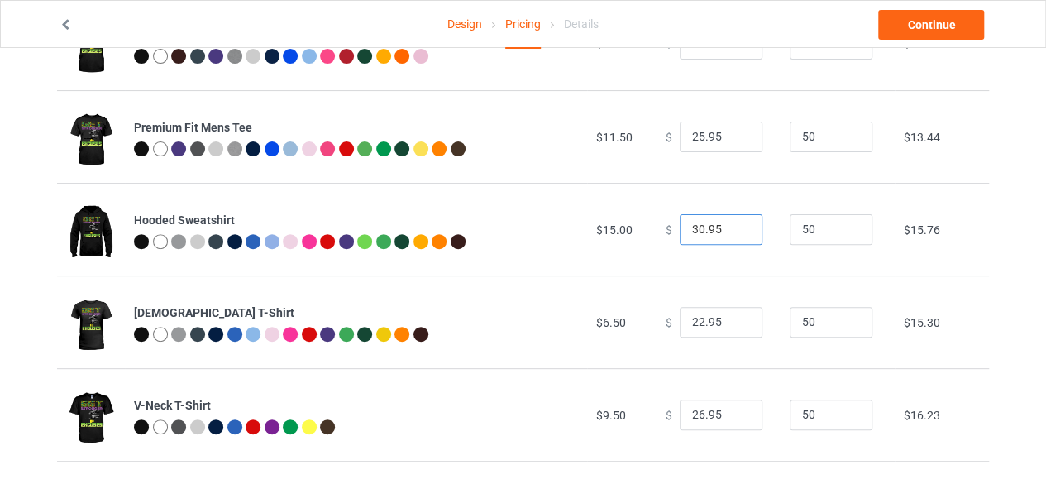
click at [733, 234] on input "30.95" at bounding box center [721, 229] width 83 height 31
type input "29.95"
click at [735, 232] on input "29.95" at bounding box center [721, 229] width 83 height 31
click at [735, 327] on input "21.95" at bounding box center [721, 322] width 83 height 31
type input "20.95"
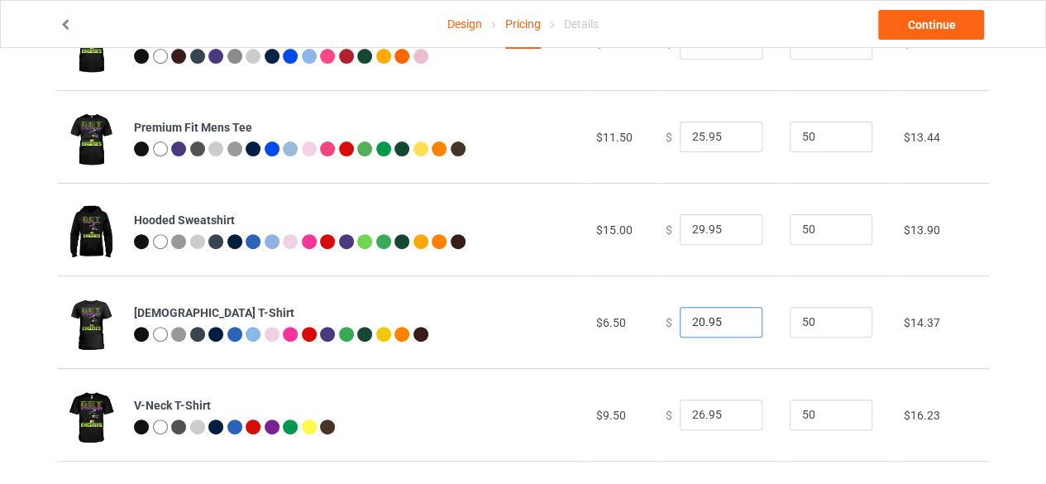
click at [735, 327] on input "20.95" at bounding box center [721, 322] width 83 height 31
click at [734, 415] on input "25.95" at bounding box center [721, 415] width 83 height 31
type input "24.95"
click at [734, 415] on input "24.95" at bounding box center [721, 415] width 83 height 31
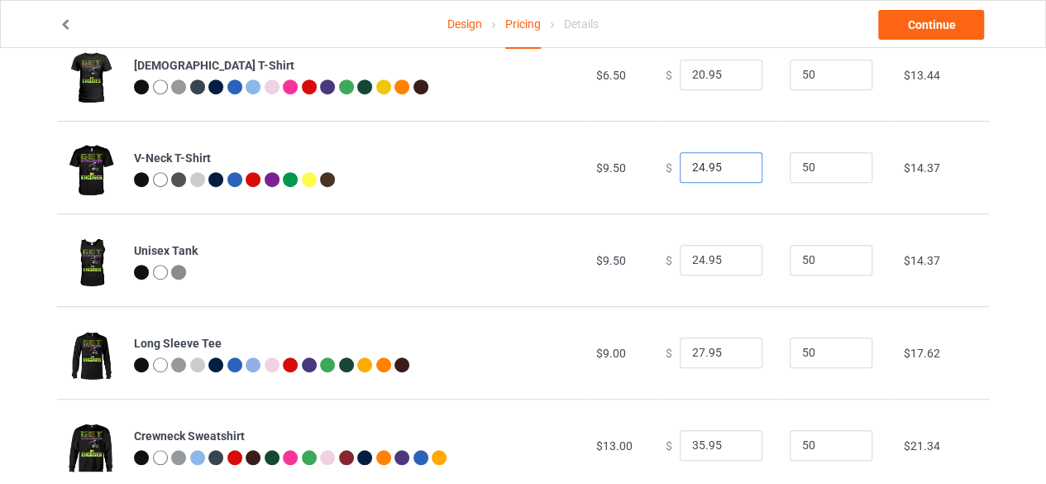
scroll to position [414, 0]
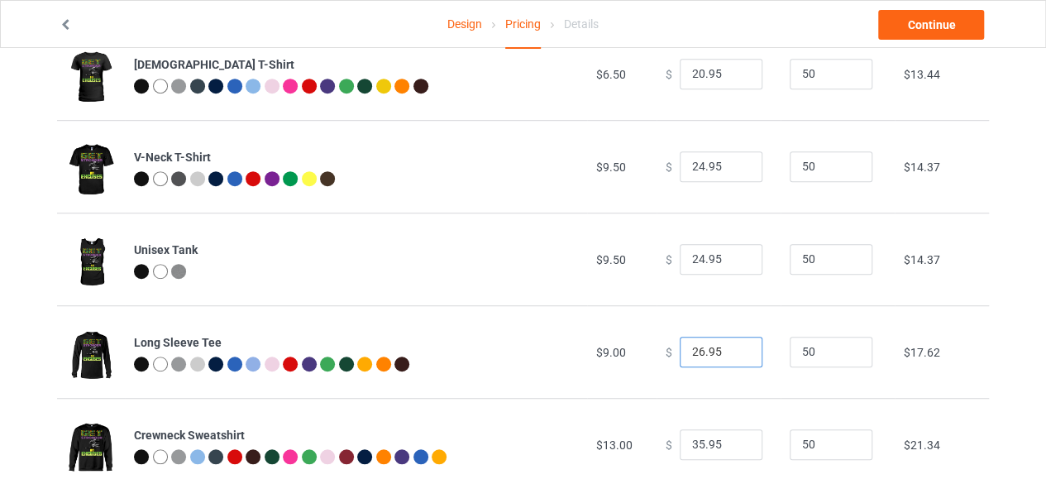
click at [735, 354] on input "26.95" at bounding box center [721, 352] width 83 height 31
click at [736, 354] on input "25.95" at bounding box center [721, 352] width 83 height 31
type input "24.95"
click at [736, 354] on input "24.95" at bounding box center [721, 352] width 83 height 31
click at [736, 448] on input "34.95" at bounding box center [721, 444] width 83 height 31
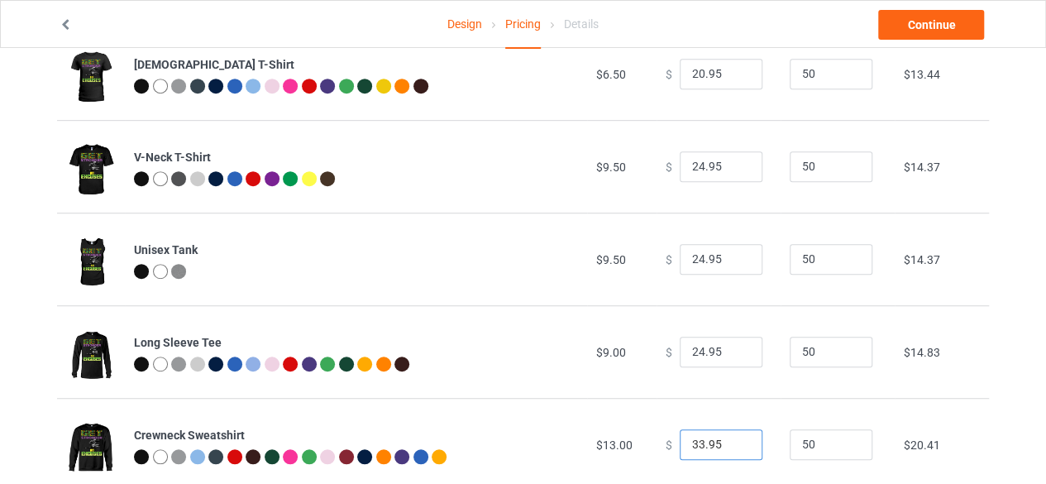
click at [736, 448] on input "33.95" at bounding box center [721, 444] width 83 height 31
click at [736, 448] on input "32.95" at bounding box center [721, 444] width 83 height 31
click at [736, 448] on input "31.95" at bounding box center [721, 444] width 83 height 31
click at [736, 448] on input "30.95" at bounding box center [721, 444] width 83 height 31
click at [736, 448] on input "29.95" at bounding box center [721, 444] width 83 height 31
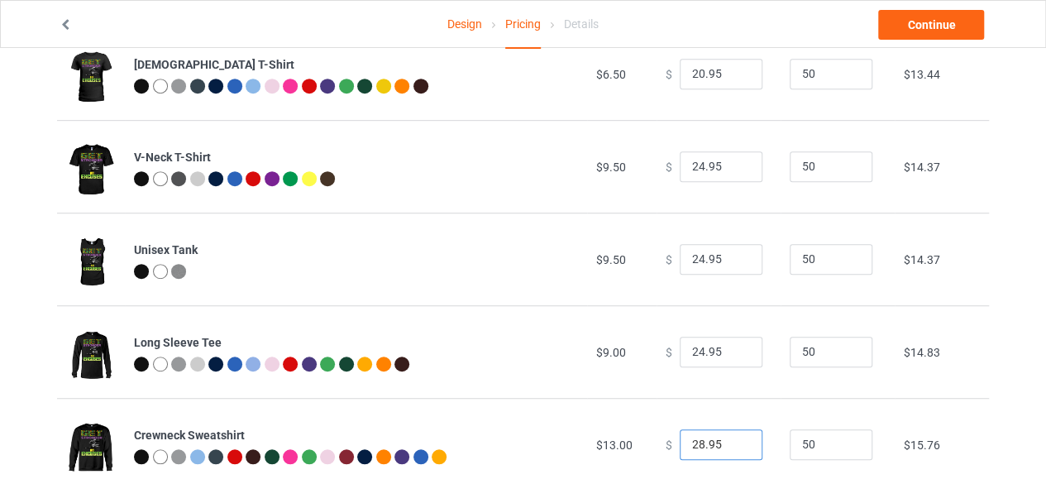
type input "28.95"
click at [736, 448] on input "28.95" at bounding box center [721, 444] width 83 height 31
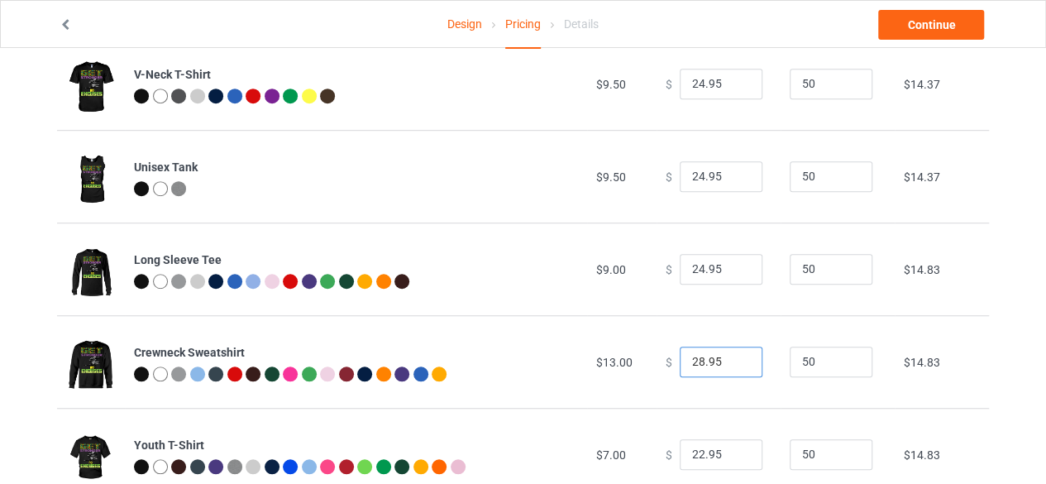
scroll to position [732, 0]
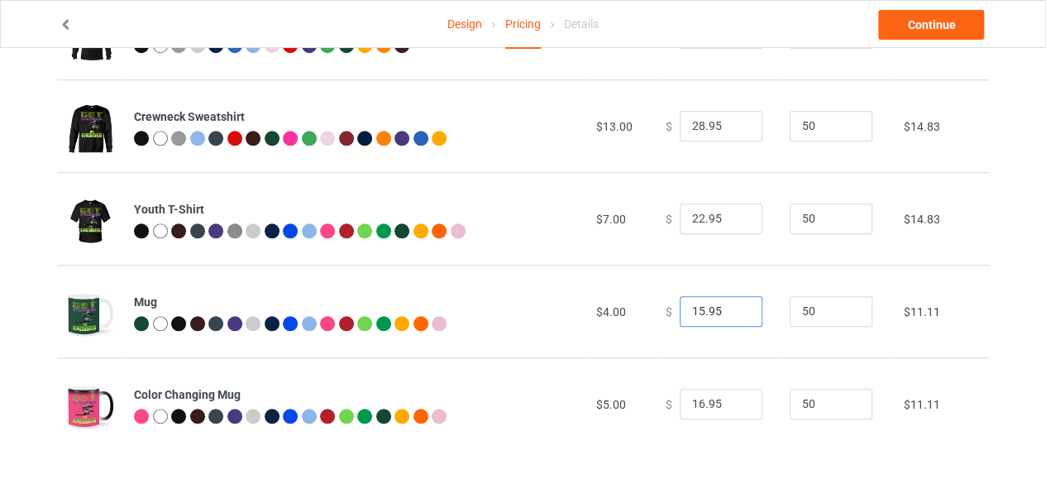
type input "15.95"
click at [737, 309] on input "15.95" at bounding box center [721, 311] width 83 height 31
click at [926, 24] on link "Continue" at bounding box center [931, 25] width 106 height 30
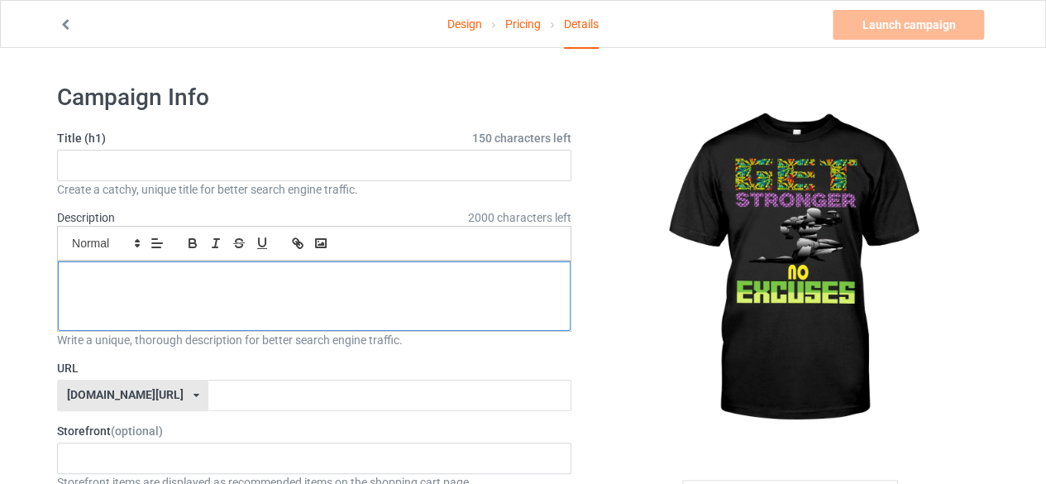
click at [203, 287] on div at bounding box center [314, 295] width 513 height 69
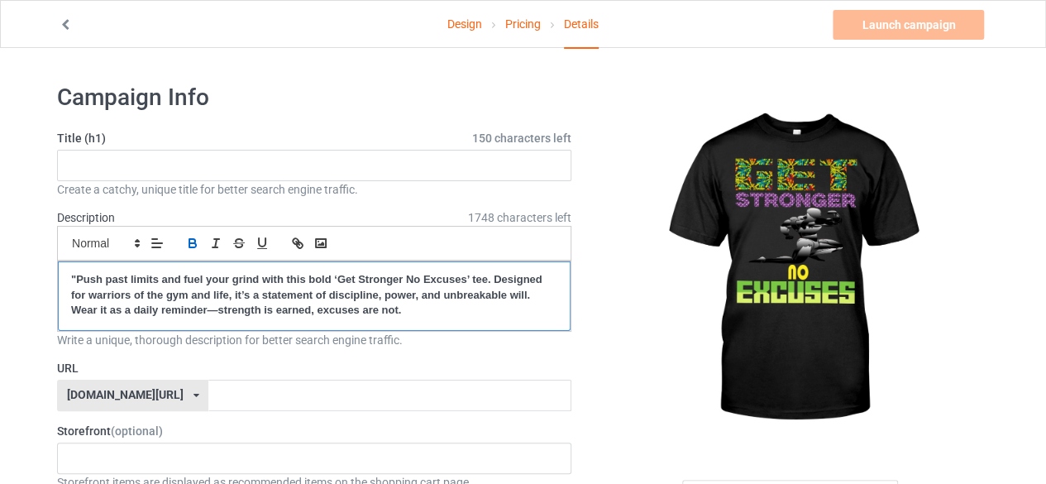
click at [74, 275] on strong ""Push past limits and fuel your grind with this bold ‘Get Stronger No Excuses’ …" at bounding box center [308, 294] width 474 height 43
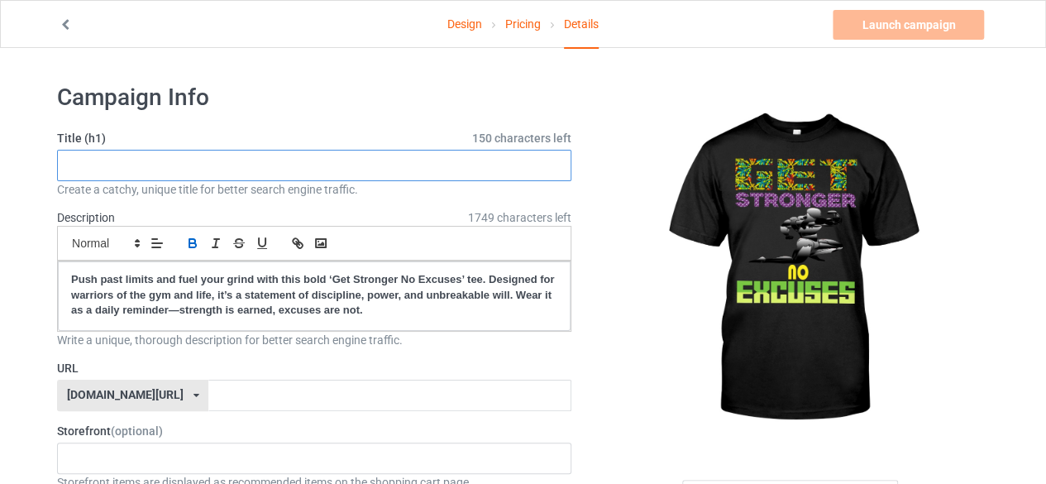
drag, startPoint x: 261, startPoint y: 161, endPoint x: 323, endPoint y: 231, distance: 93.2
click at [261, 161] on input "text" at bounding box center [314, 165] width 515 height 31
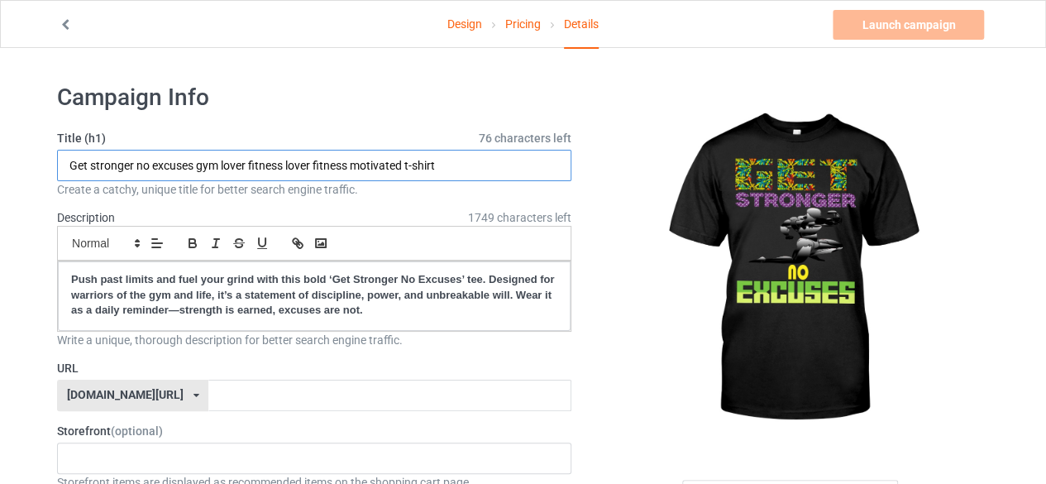
type input "Get stronger no excuses gym lover fitness lover fitness motivated t-shirt"
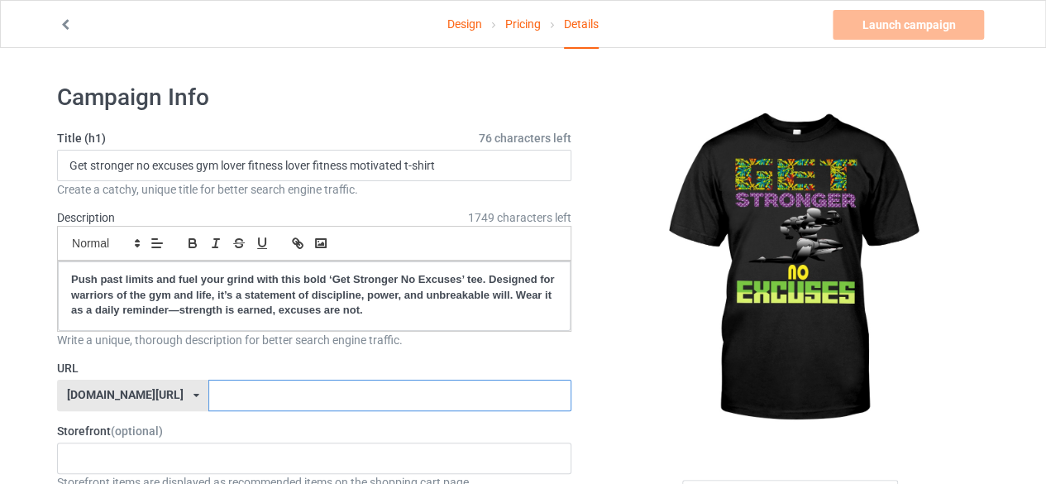
click at [208, 394] on input "text" at bounding box center [389, 395] width 362 height 31
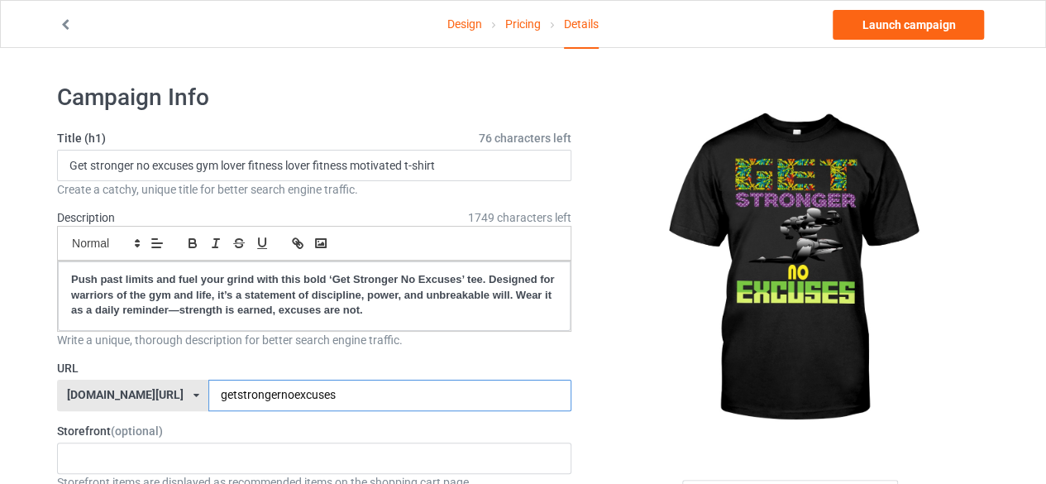
scroll to position [83, 0]
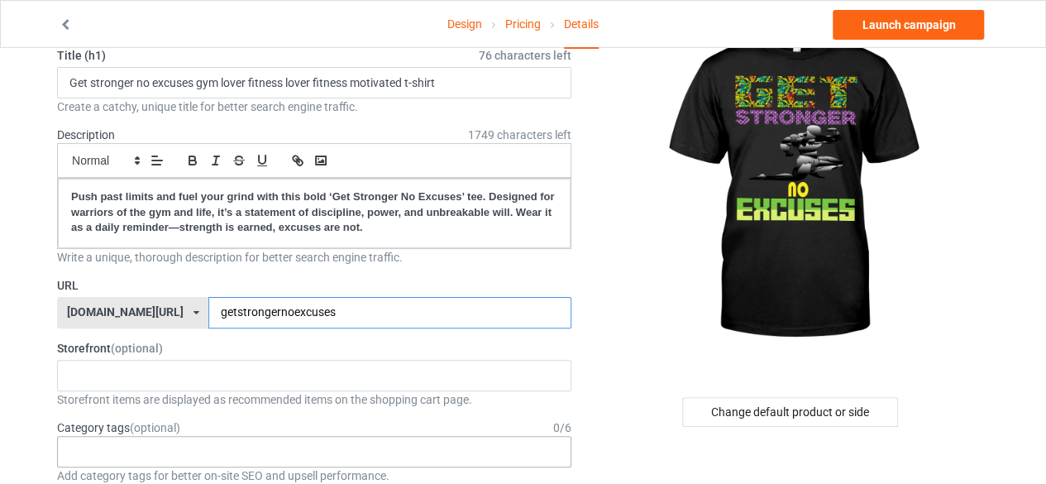
type input "getstrongernoexcuses"
click at [162, 449] on div "Age > 1-19 > 1 Age > 1-12 Months > 1 Month Age > 1-12 Months Age > 1-19 Age > 1…" at bounding box center [314, 451] width 515 height 31
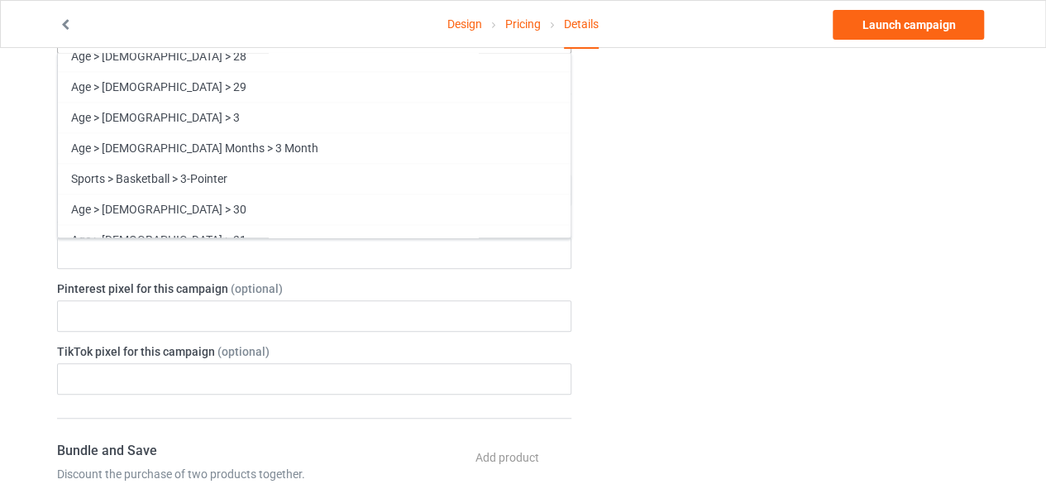
scroll to position [1489, 0]
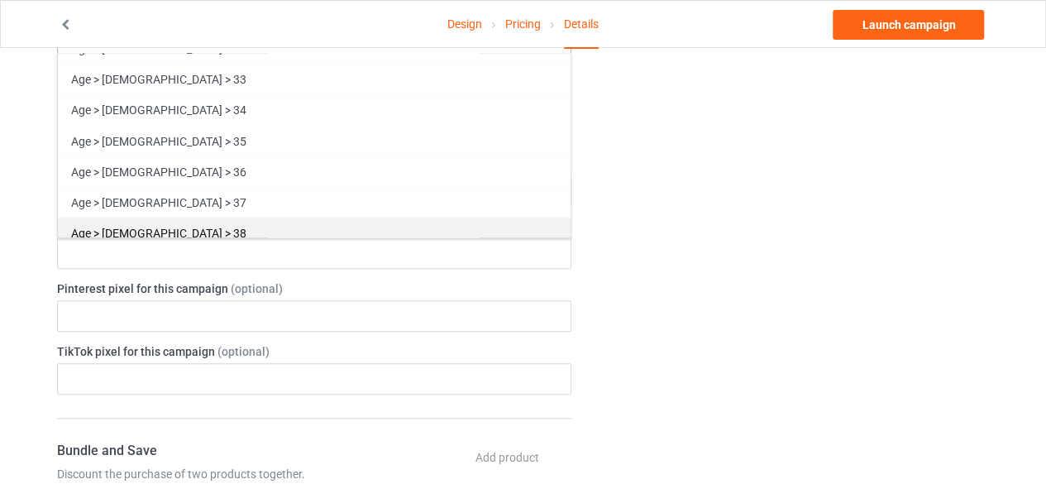
click at [146, 217] on div "Age > 20-39 > 38" at bounding box center [314, 232] width 513 height 31
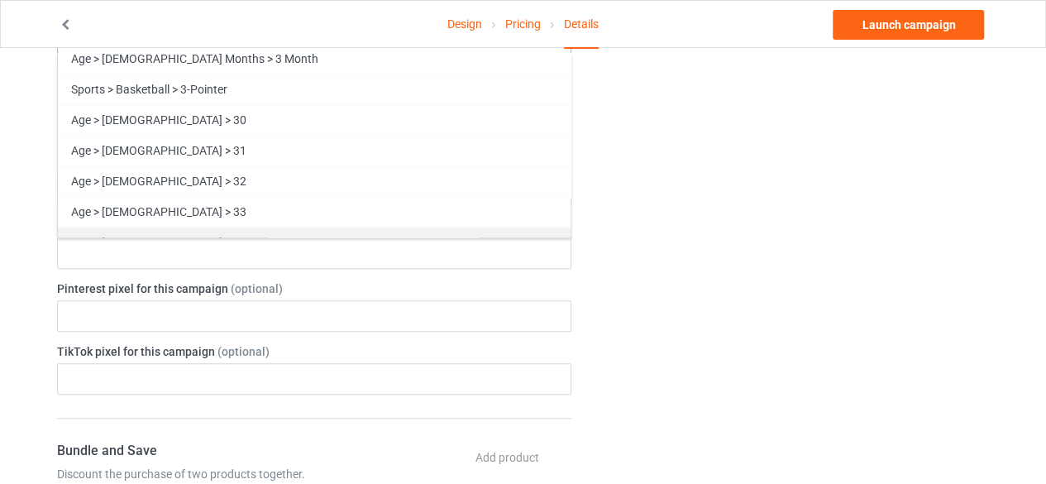
scroll to position [1293, 0]
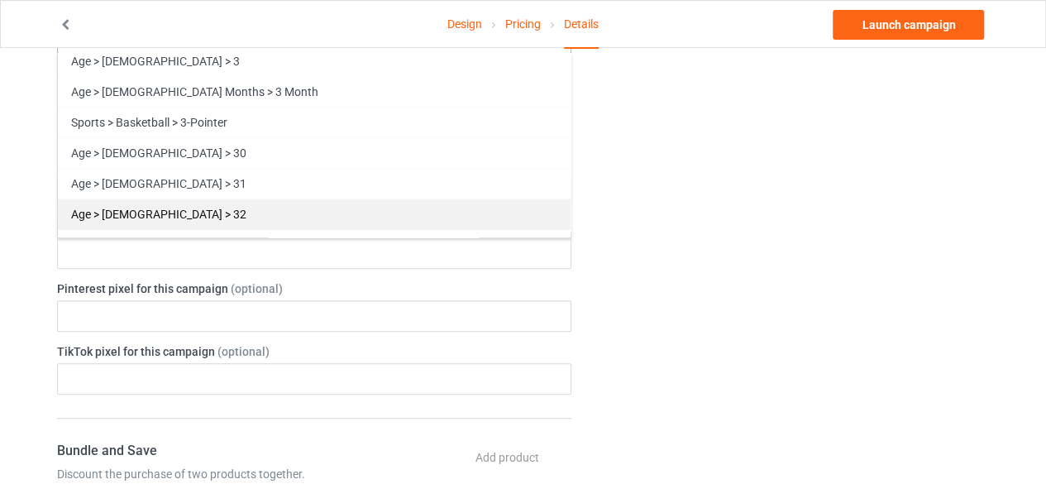
click at [146, 199] on div "Age > 20-39 > 32" at bounding box center [314, 214] width 513 height 31
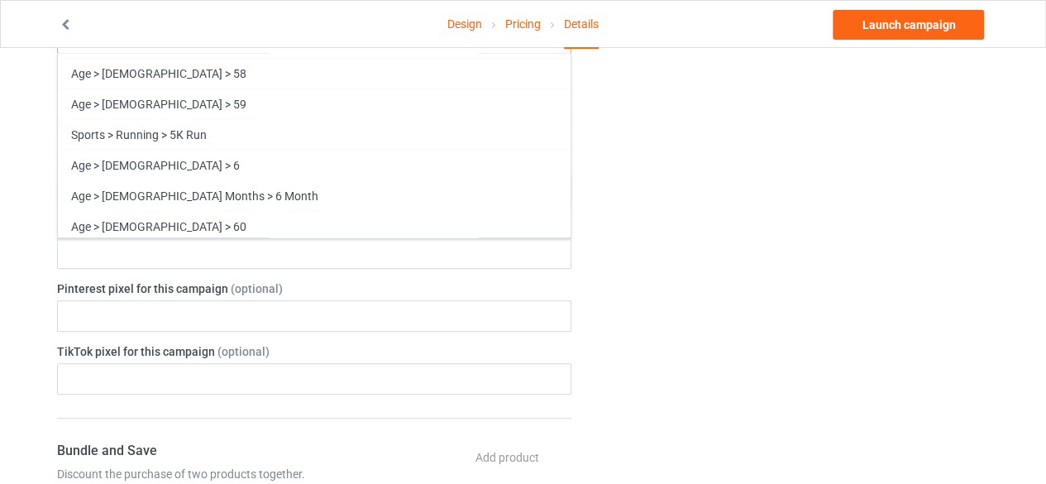
scroll to position [2286, 0]
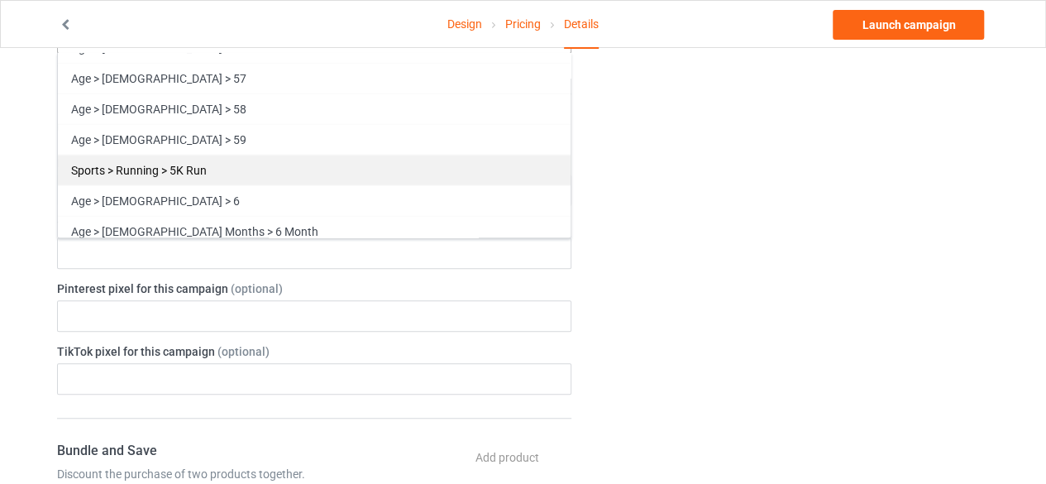
drag, startPoint x: 128, startPoint y: 87, endPoint x: 211, endPoint y: 103, distance: 84.4
click at [131, 93] on div "Age > 40-59 > 58" at bounding box center [314, 108] width 513 height 31
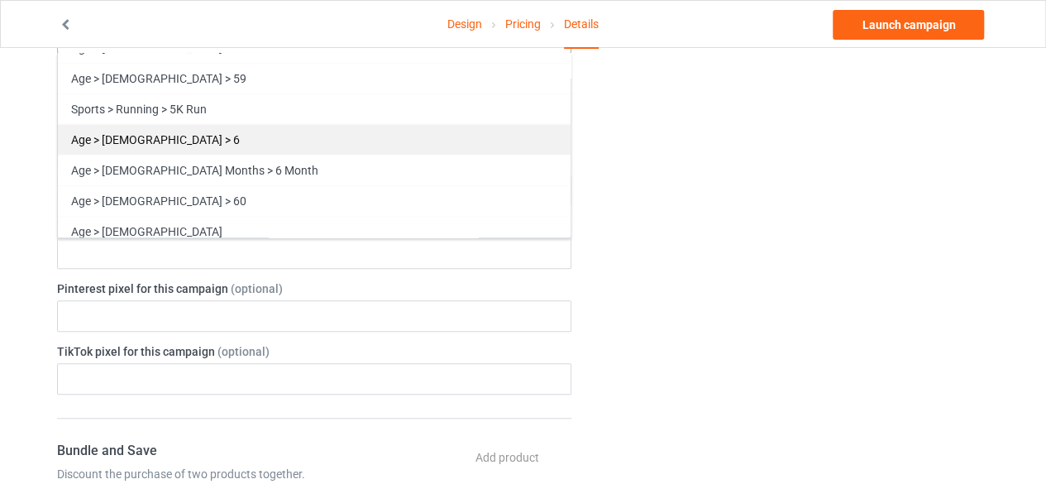
scroll to position [2255, 0]
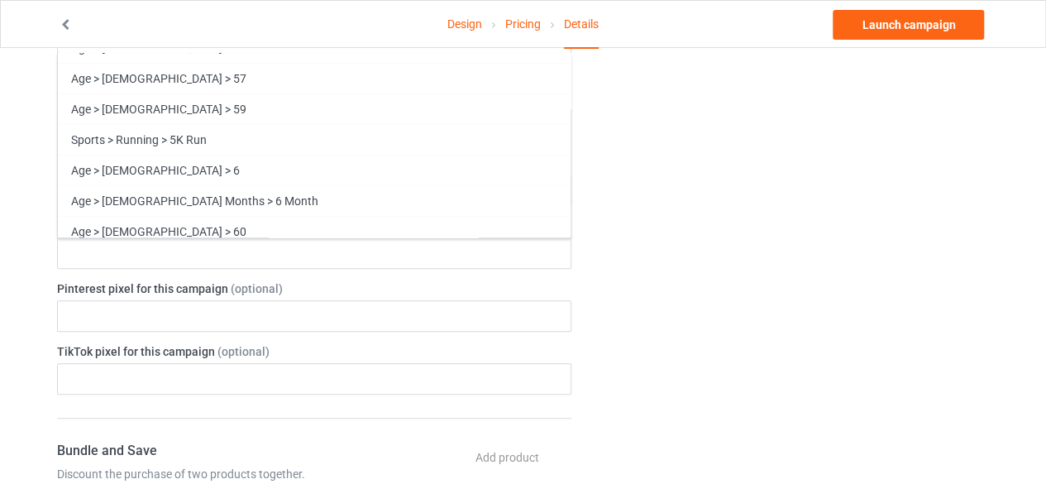
click at [706, 271] on div "Change default product or side" at bounding box center [792, 409] width 418 height 1668
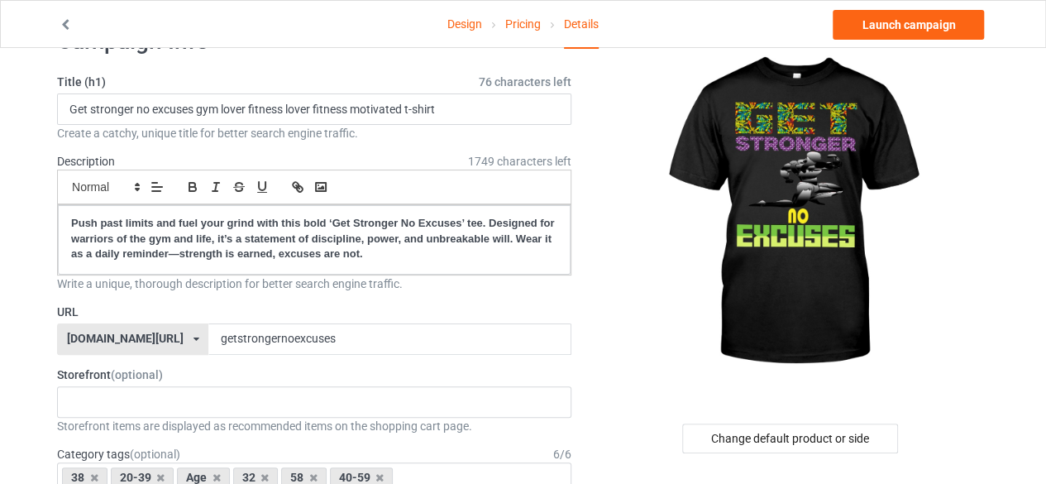
scroll to position [83, 0]
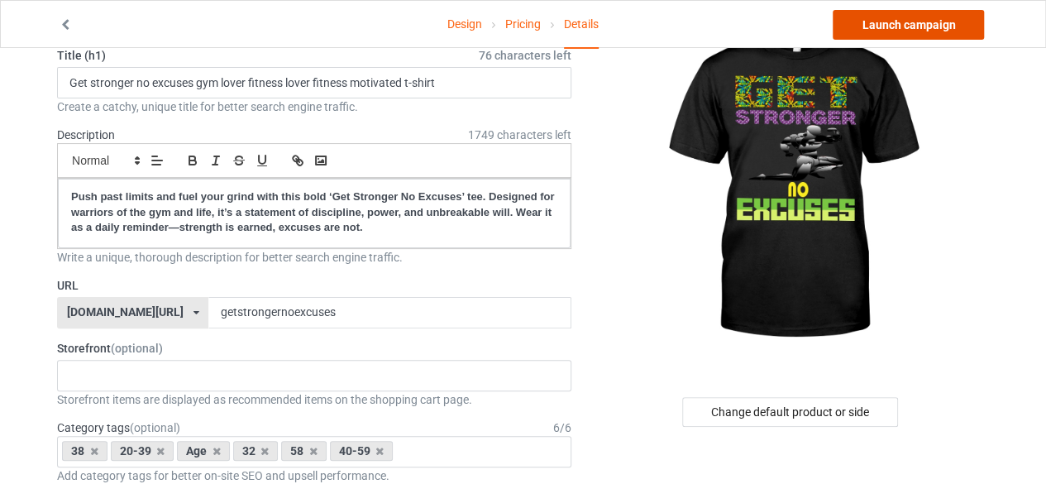
click at [921, 18] on link "Launch campaign" at bounding box center [908, 25] width 151 height 30
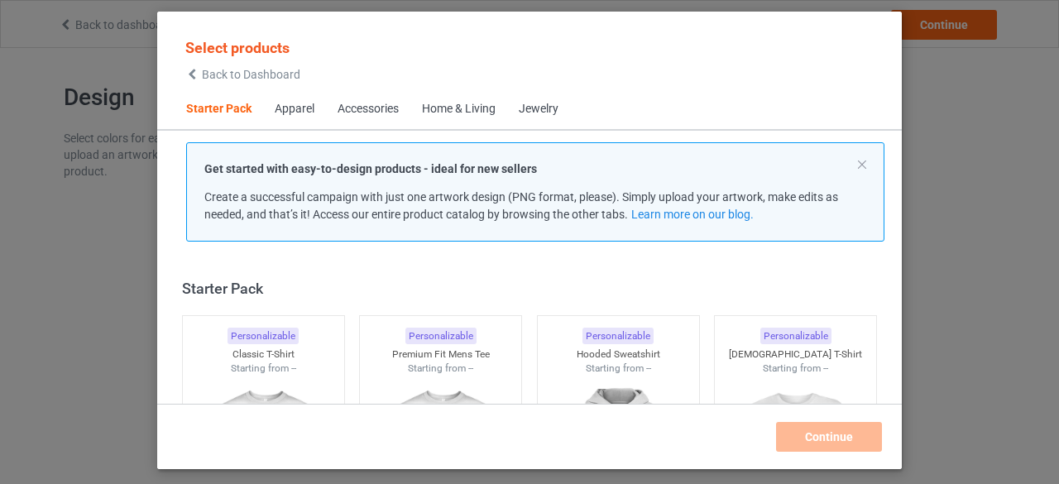
scroll to position [21, 0]
click at [445, 373] on img at bounding box center [441, 469] width 156 height 194
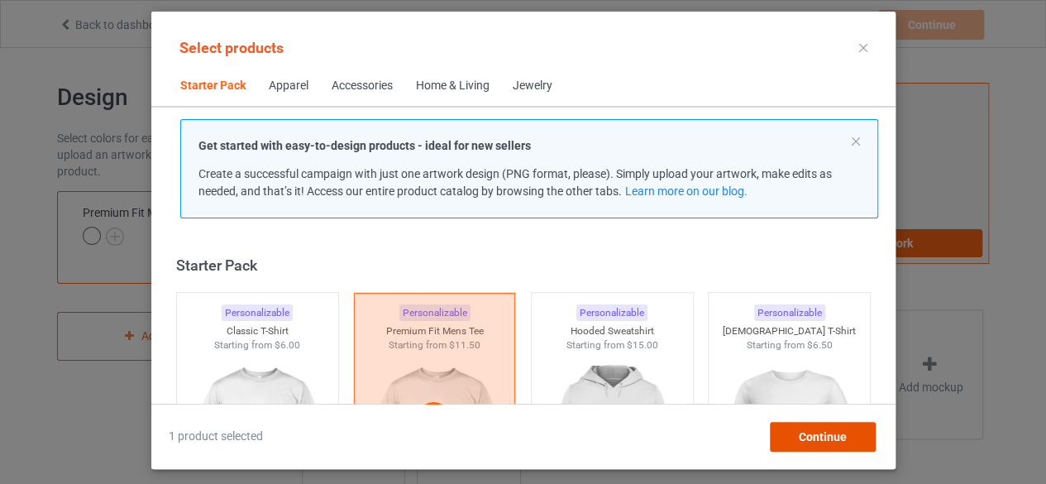
click at [819, 438] on span "Continue" at bounding box center [822, 436] width 48 height 13
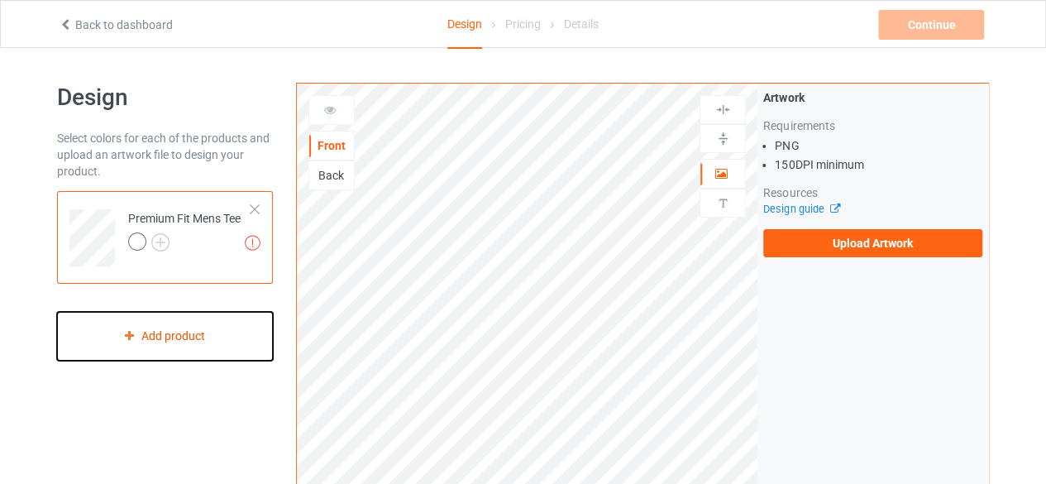
click at [164, 337] on div "Add product" at bounding box center [165, 336] width 216 height 49
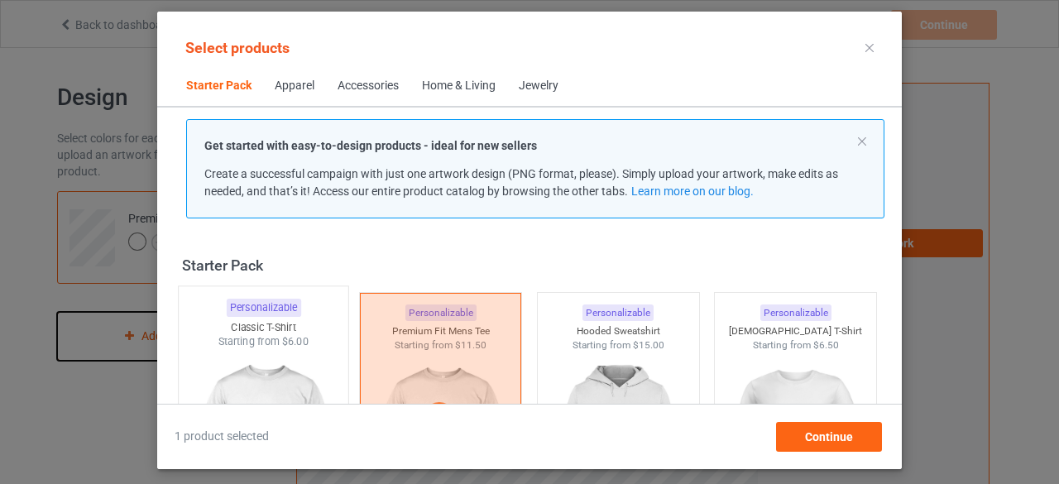
scroll to position [21, 0]
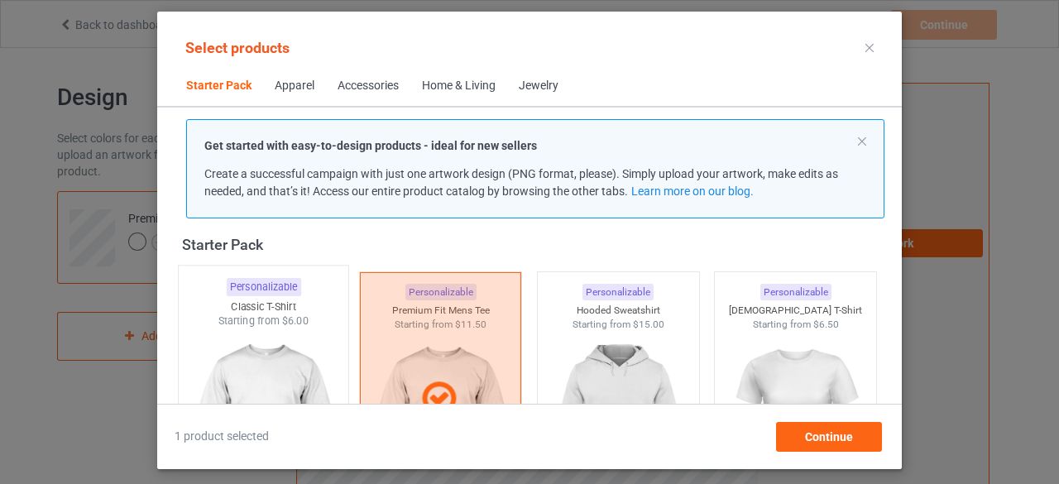
click at [251, 341] on img at bounding box center [263, 425] width 156 height 194
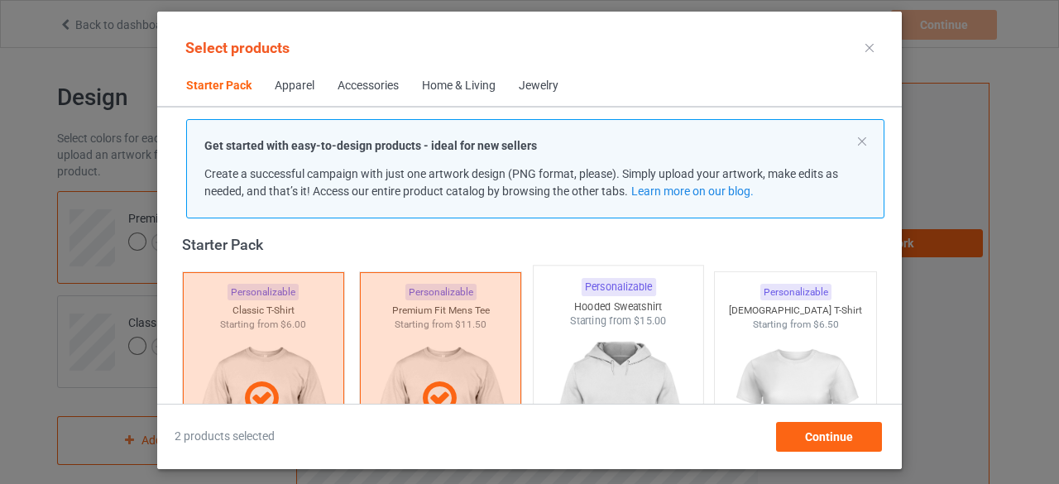
click at [616, 350] on img at bounding box center [618, 425] width 156 height 194
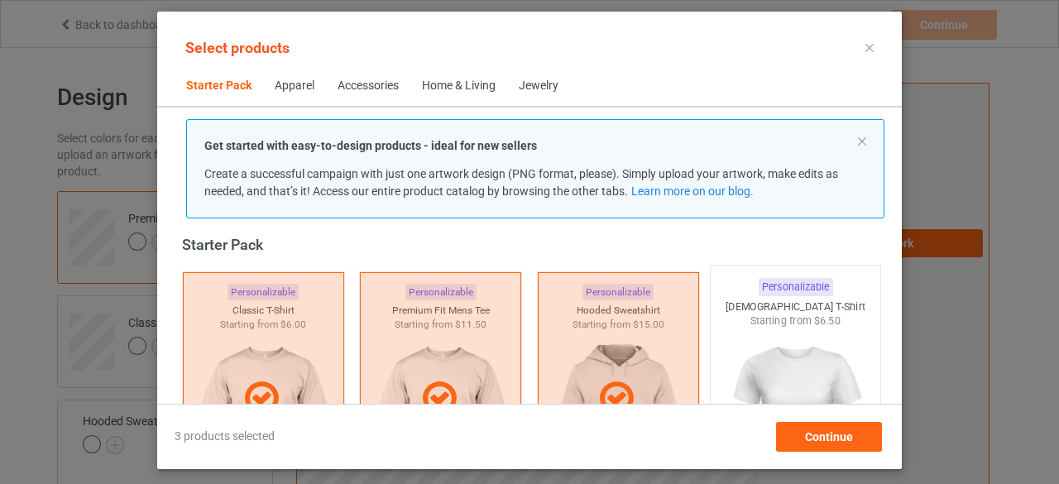
click at [784, 352] on img at bounding box center [796, 425] width 156 height 194
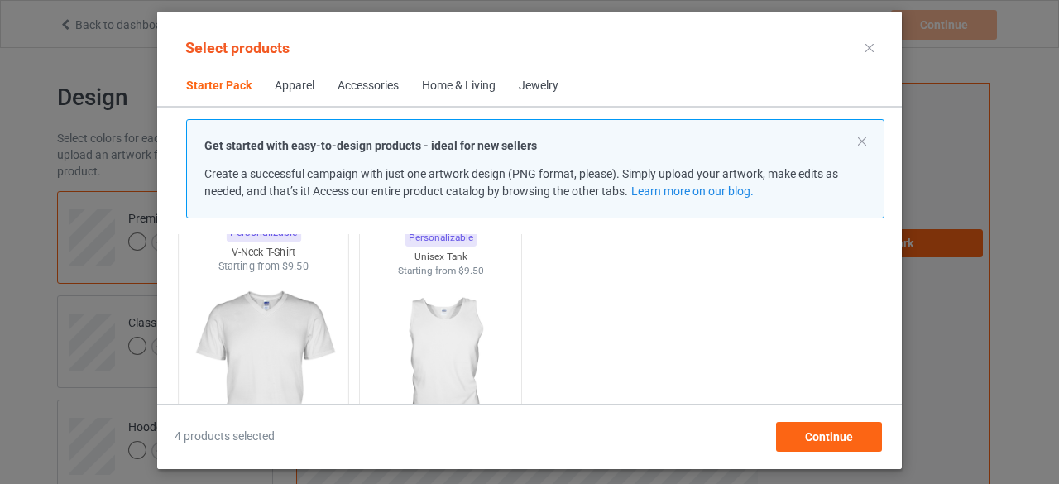
scroll to position [352, 0]
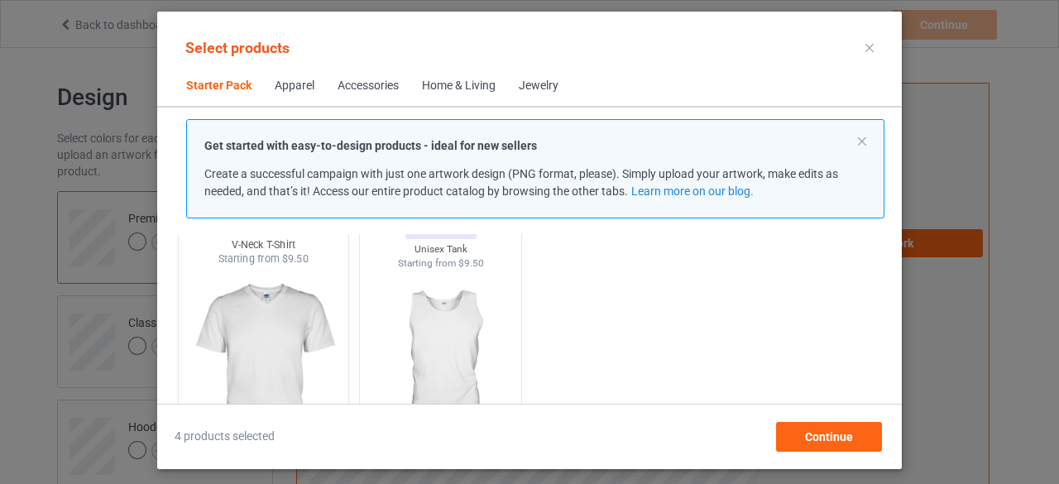
click at [269, 345] on img at bounding box center [263, 363] width 156 height 194
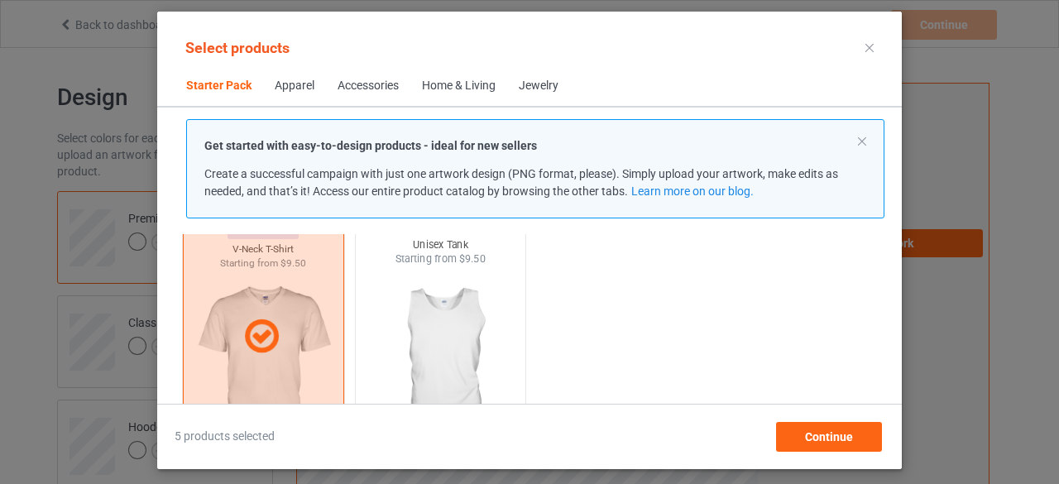
click at [465, 344] on img at bounding box center [441, 363] width 156 height 194
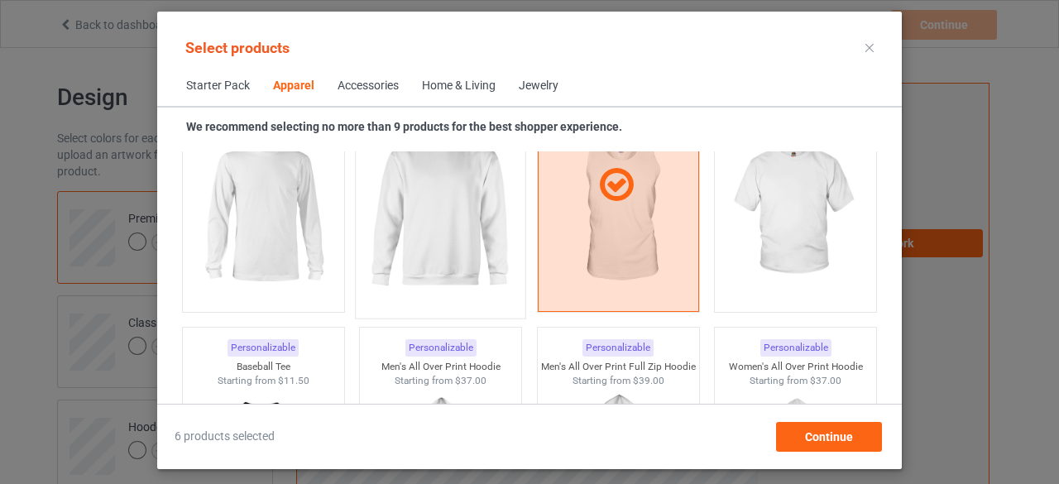
scroll to position [1261, 0]
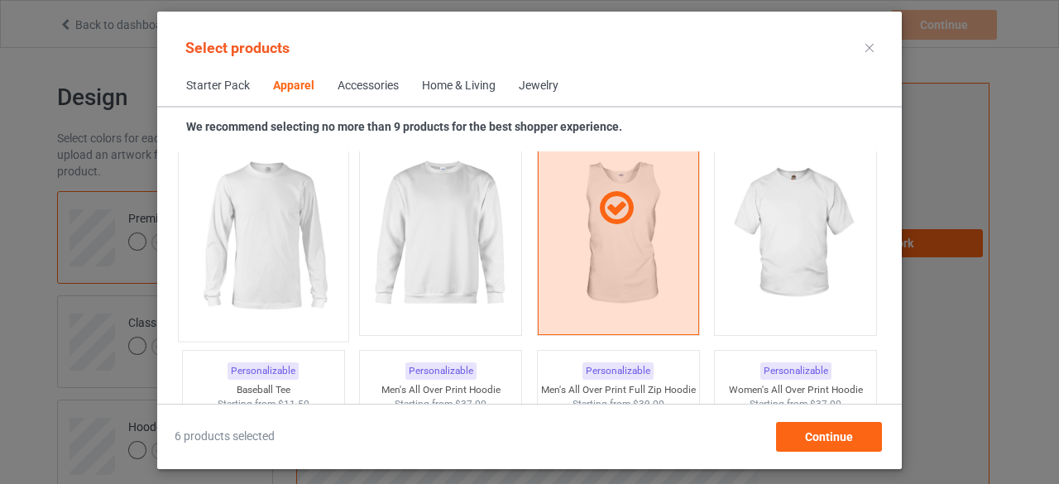
click at [278, 254] on img at bounding box center [263, 235] width 156 height 194
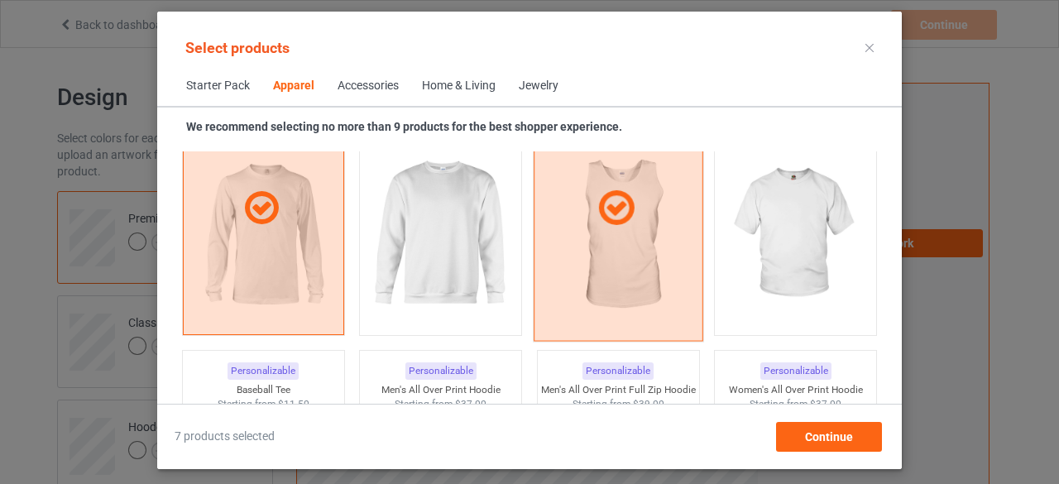
drag, startPoint x: 427, startPoint y: 249, endPoint x: 561, endPoint y: 256, distance: 134.2
click at [428, 249] on img at bounding box center [440, 233] width 148 height 185
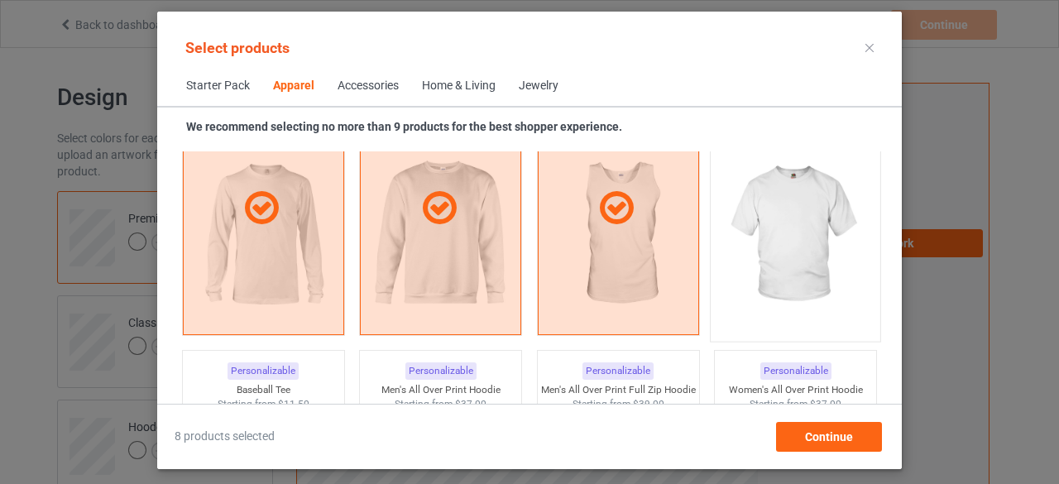
click at [781, 244] on img at bounding box center [796, 235] width 156 height 194
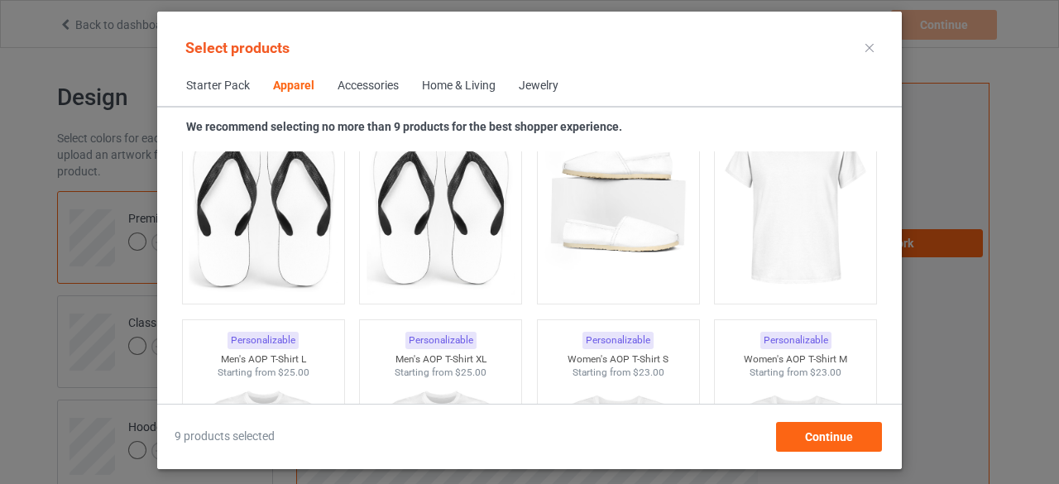
scroll to position [2668, 0]
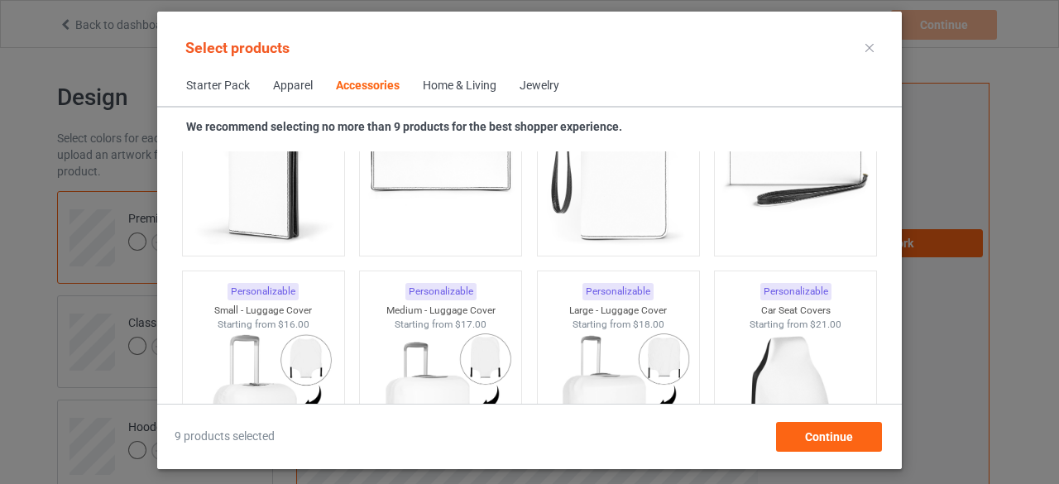
scroll to position [7548, 0]
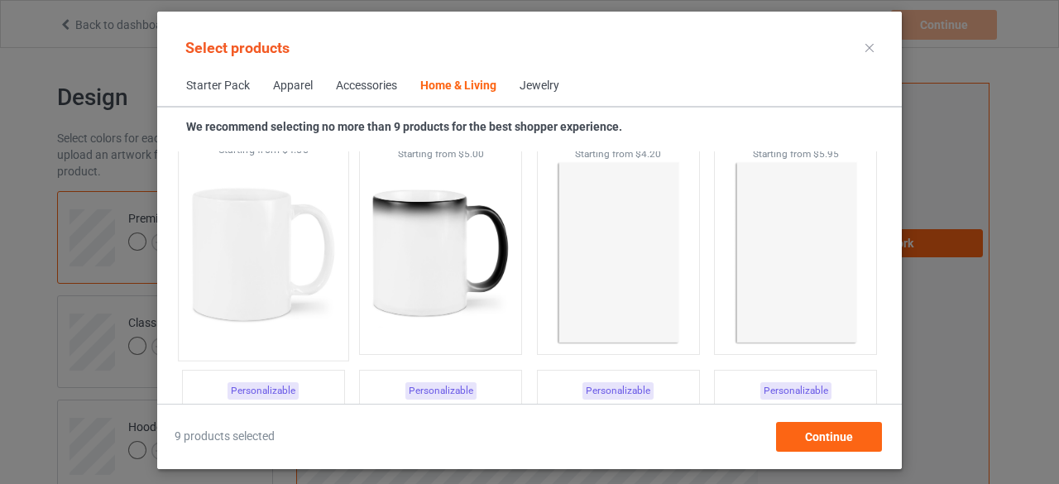
click at [243, 279] on img at bounding box center [263, 254] width 156 height 194
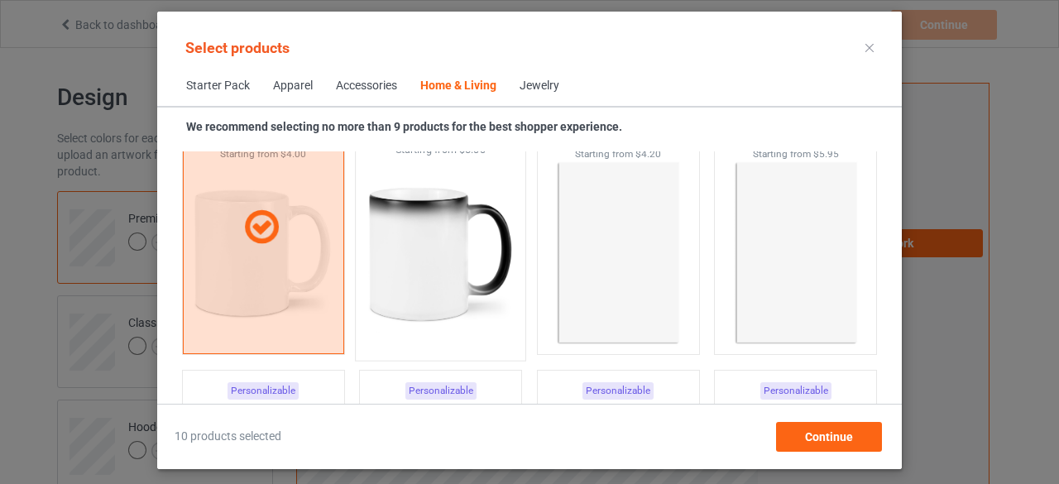
click at [437, 276] on img at bounding box center [441, 254] width 156 height 194
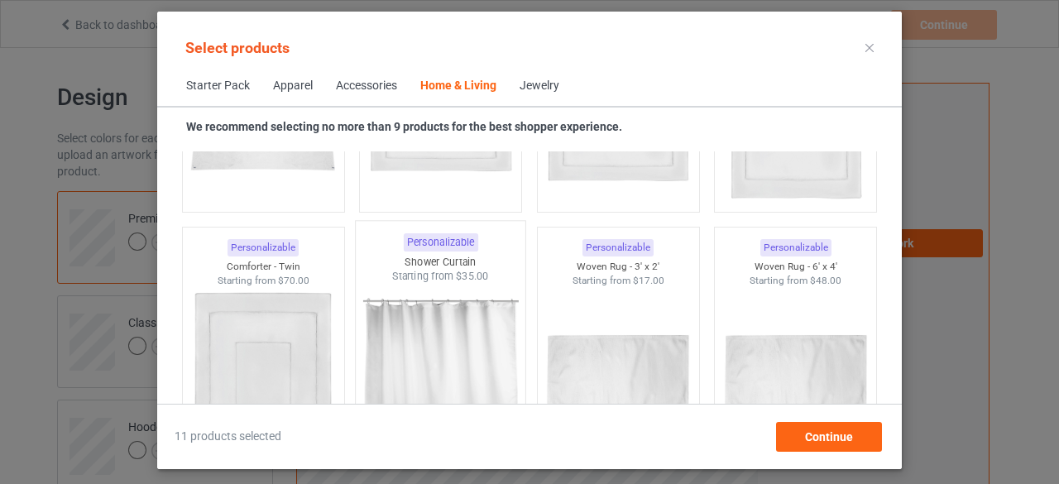
scroll to position [9616, 0]
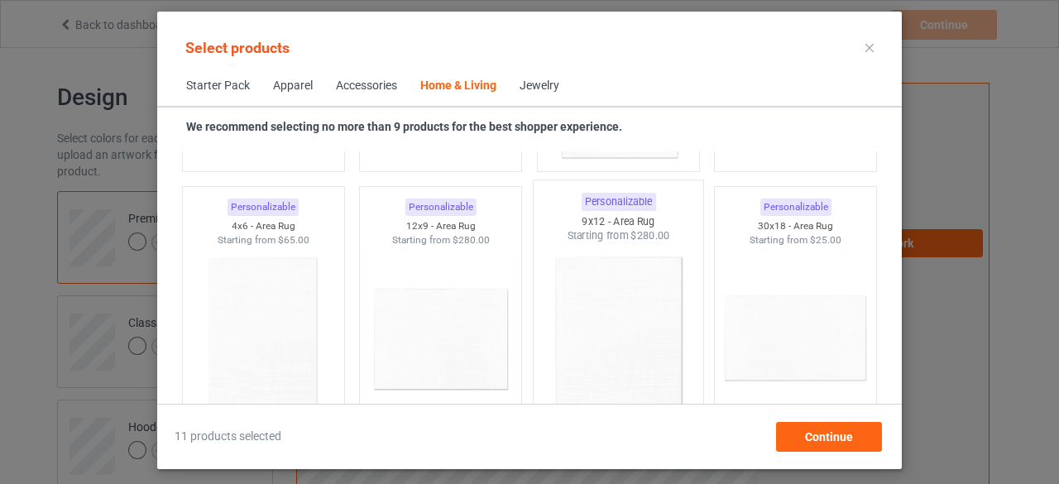
click at [622, 324] on img at bounding box center [618, 340] width 156 height 194
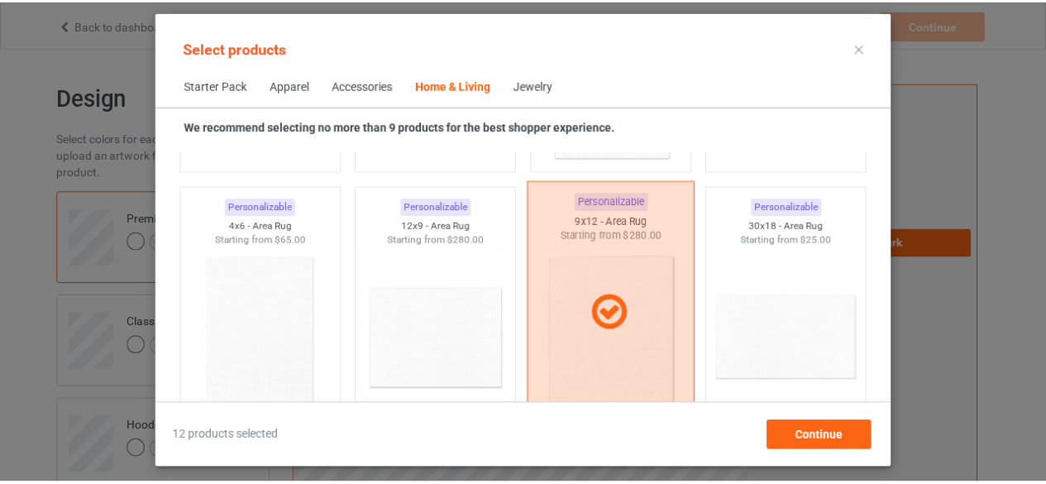
scroll to position [9699, 0]
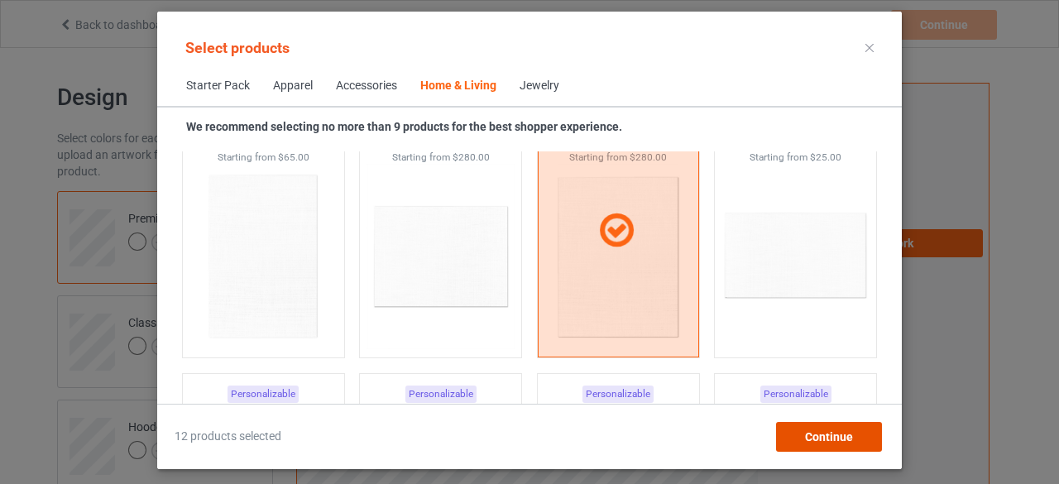
click at [812, 434] on span "Continue" at bounding box center [829, 436] width 48 height 13
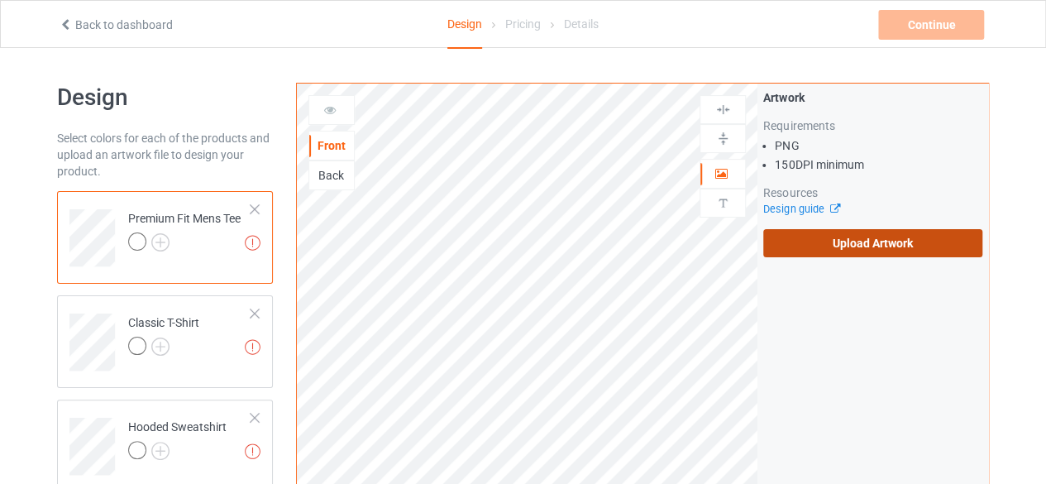
click at [862, 244] on label "Upload Artwork" at bounding box center [873, 243] width 219 height 28
click at [0, 0] on input "Upload Artwork" at bounding box center [0, 0] width 0 height 0
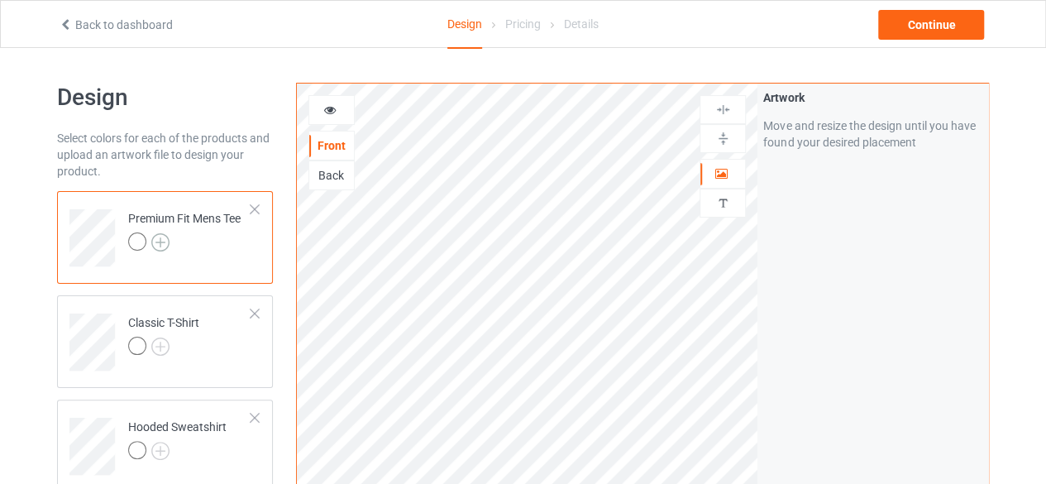
click at [160, 242] on img at bounding box center [160, 242] width 18 height 18
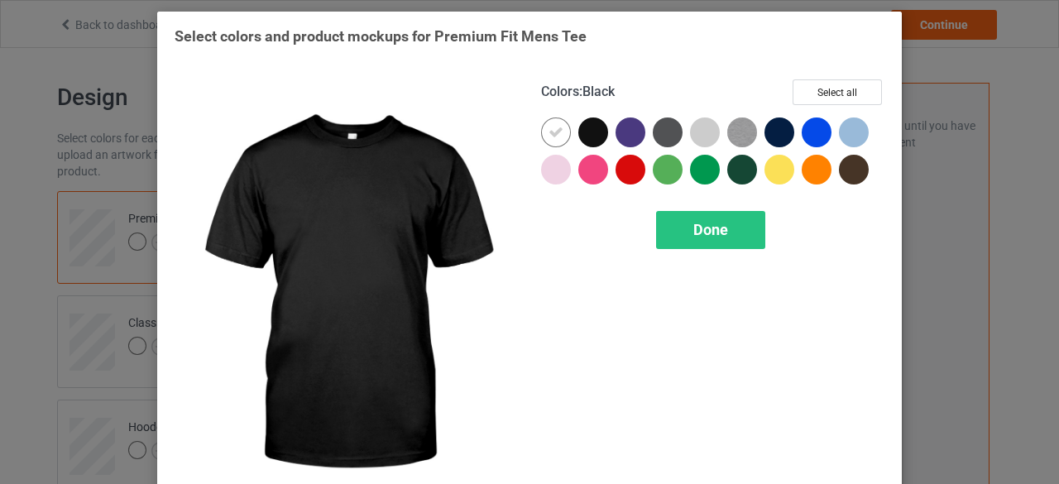
click at [591, 133] on div at bounding box center [593, 132] width 30 height 30
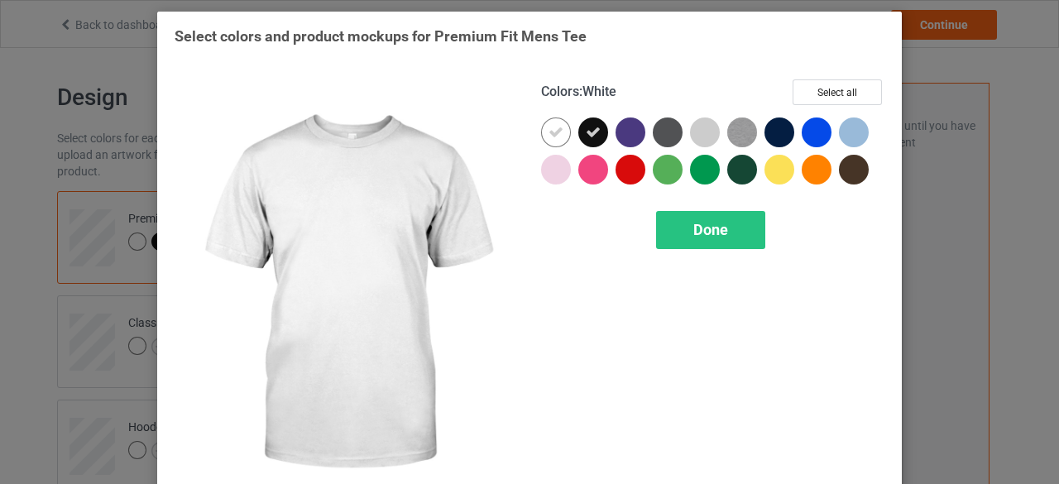
click at [548, 130] on icon at bounding box center [555, 132] width 15 height 15
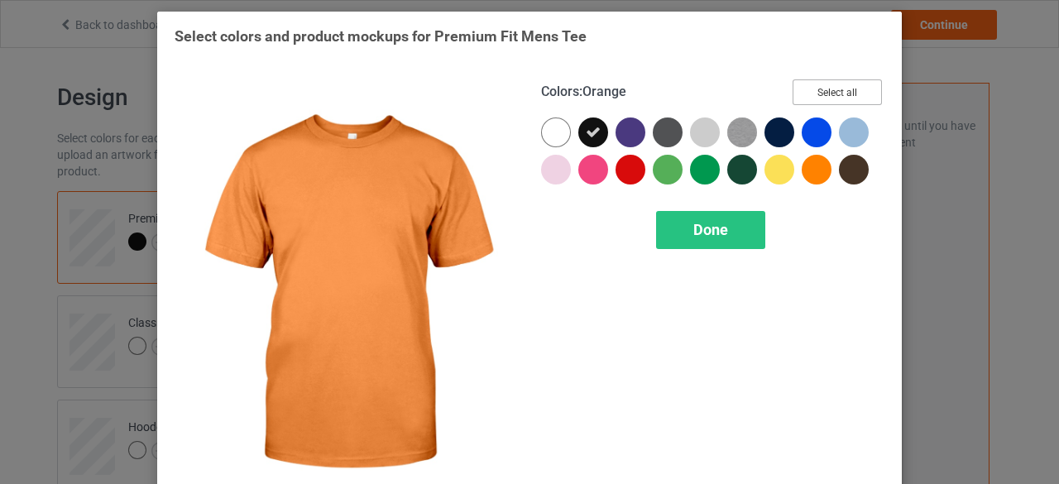
click at [821, 93] on button "Select all" at bounding box center [836, 92] width 89 height 26
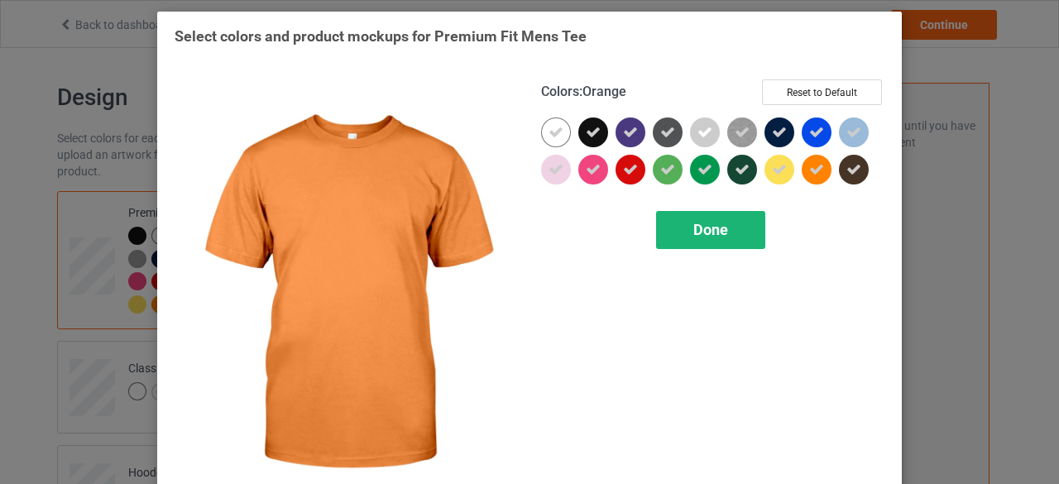
click at [706, 227] on span "Done" at bounding box center [710, 229] width 35 height 17
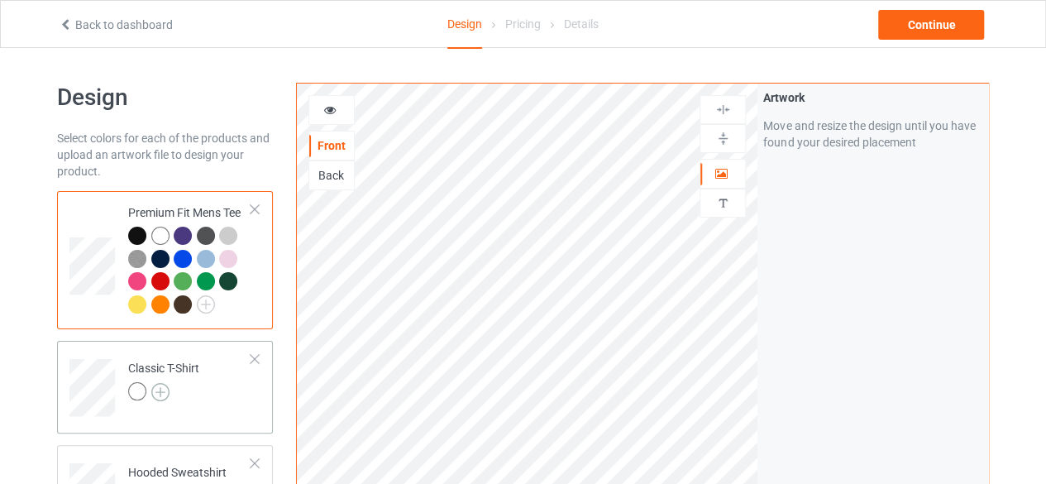
click at [160, 391] on img at bounding box center [160, 392] width 18 height 18
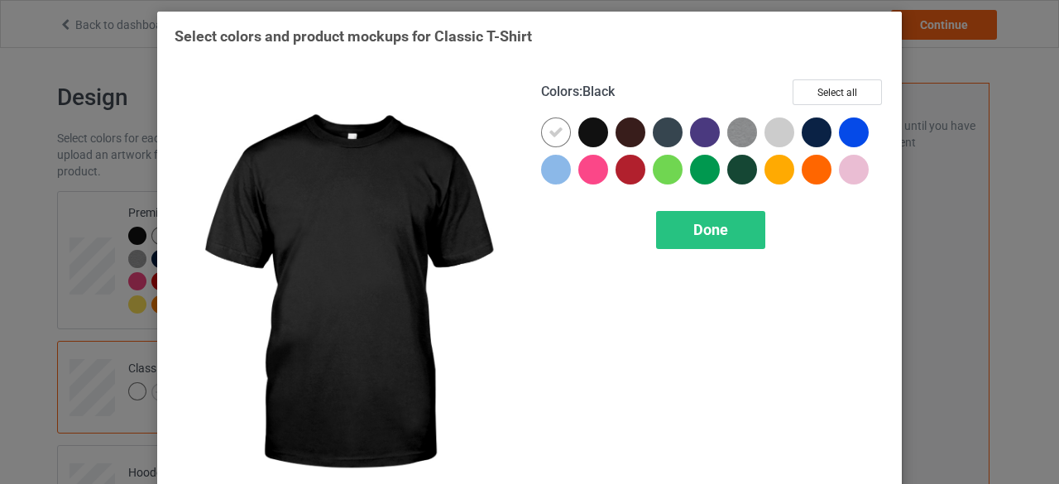
drag, startPoint x: 585, startPoint y: 135, endPoint x: 553, endPoint y: 151, distance: 35.9
click at [585, 136] on div at bounding box center [593, 132] width 30 height 30
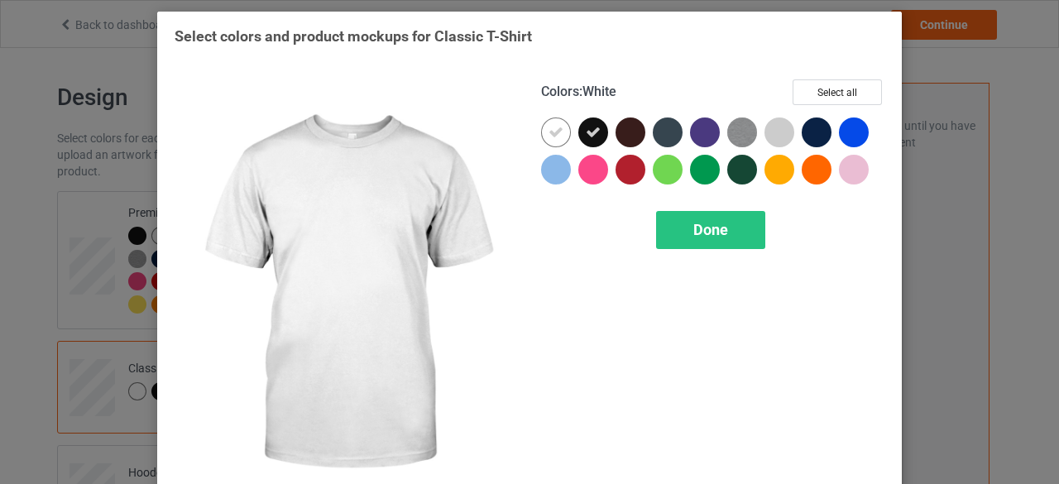
click at [549, 132] on icon at bounding box center [555, 132] width 15 height 15
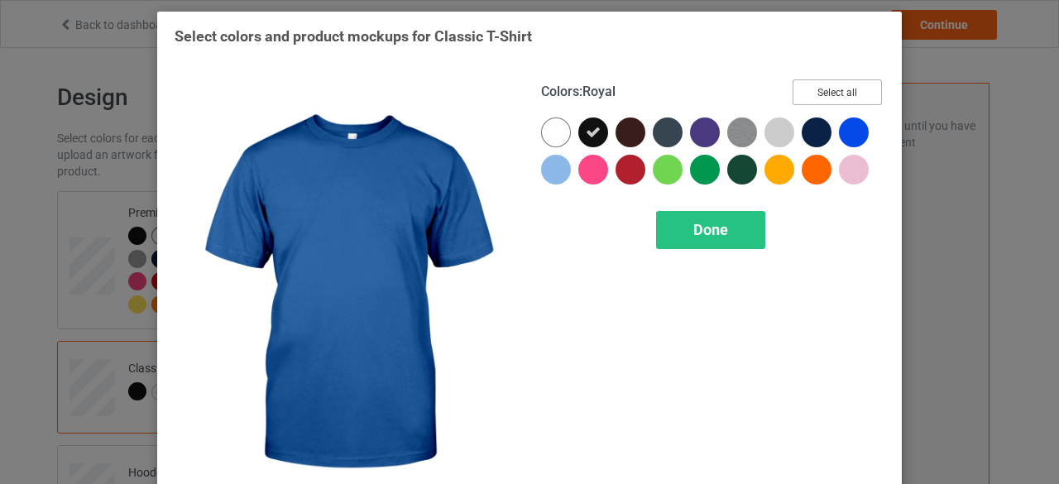
click at [826, 92] on button "Select all" at bounding box center [836, 92] width 89 height 26
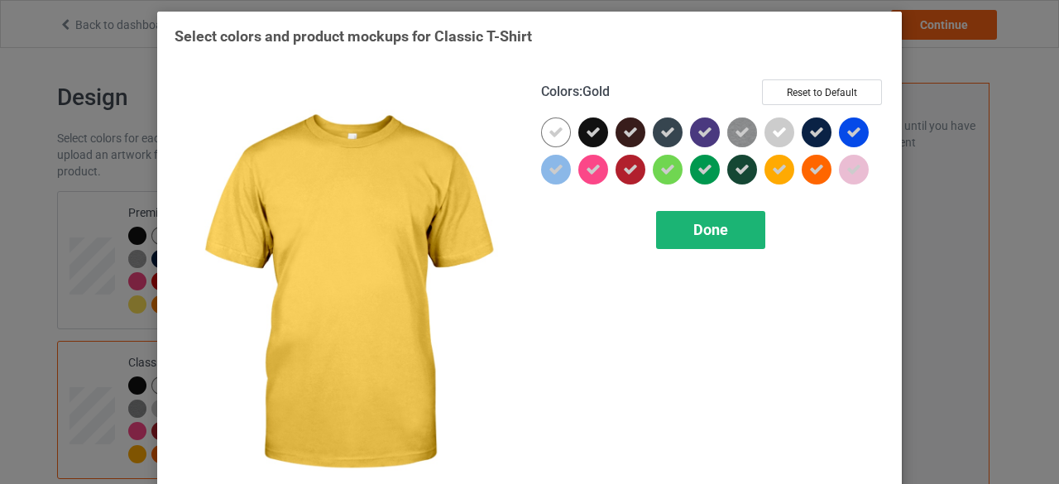
click at [703, 230] on span "Done" at bounding box center [710, 229] width 35 height 17
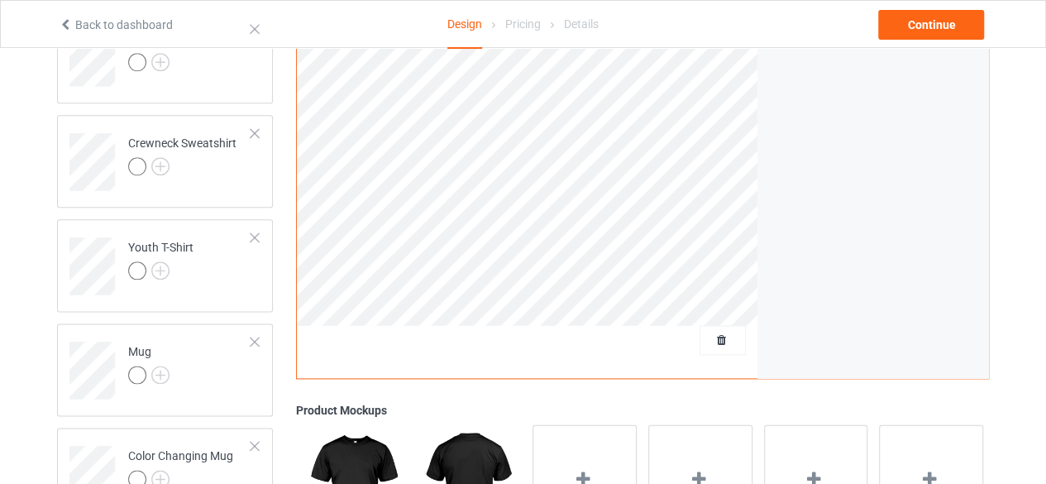
scroll to position [827, 0]
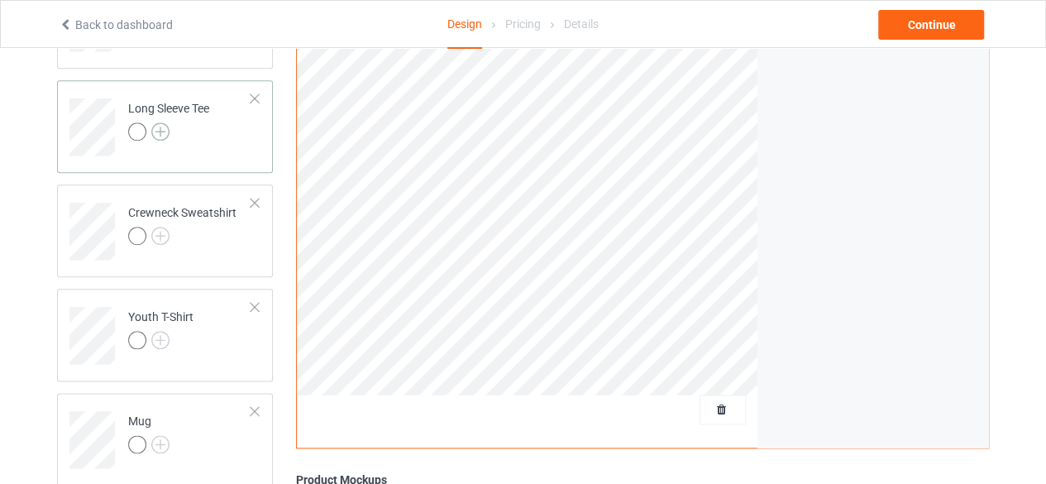
click at [160, 127] on img at bounding box center [160, 131] width 18 height 18
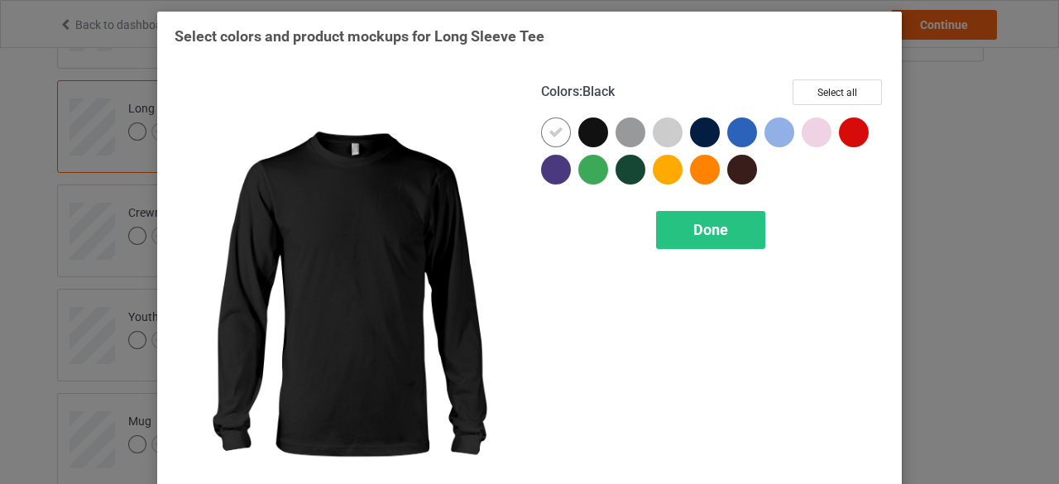
drag, startPoint x: 584, startPoint y: 133, endPoint x: 541, endPoint y: 144, distance: 44.3
click at [584, 134] on div at bounding box center [593, 132] width 30 height 30
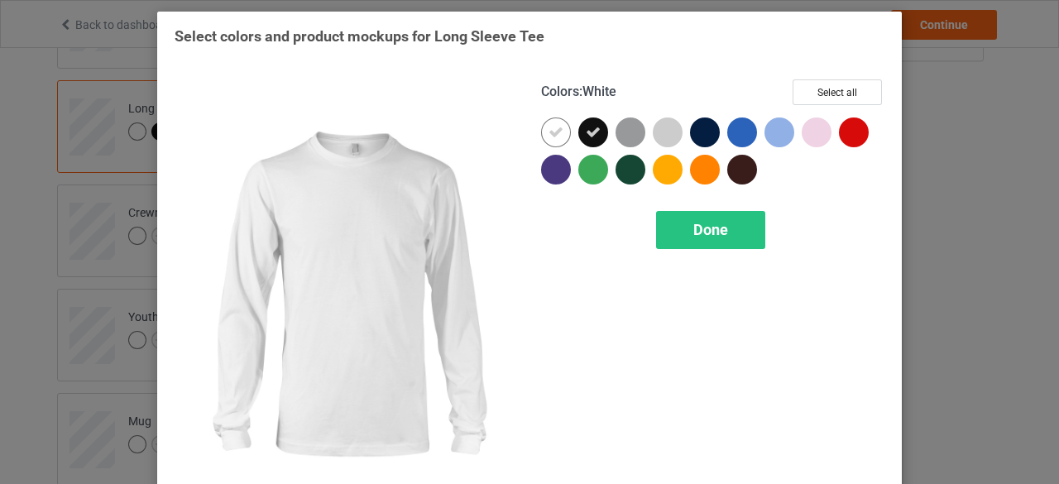
click at [551, 133] on icon at bounding box center [555, 132] width 15 height 15
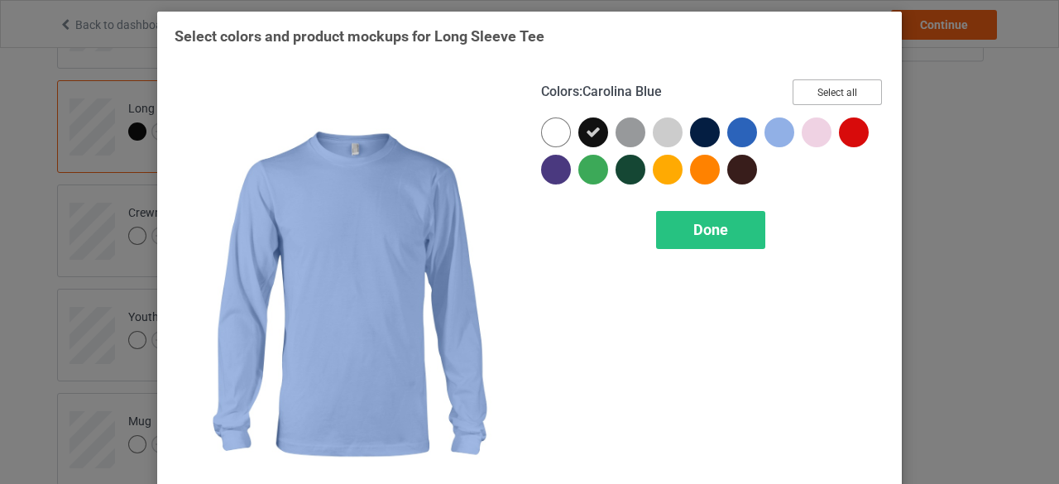
click at [831, 94] on button "Select all" at bounding box center [836, 92] width 89 height 26
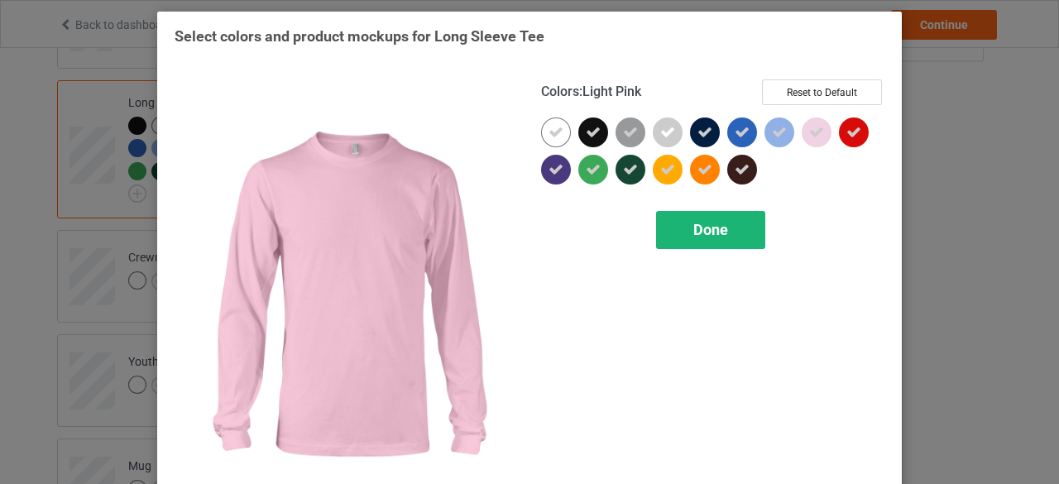
click at [712, 229] on span "Done" at bounding box center [710, 229] width 35 height 17
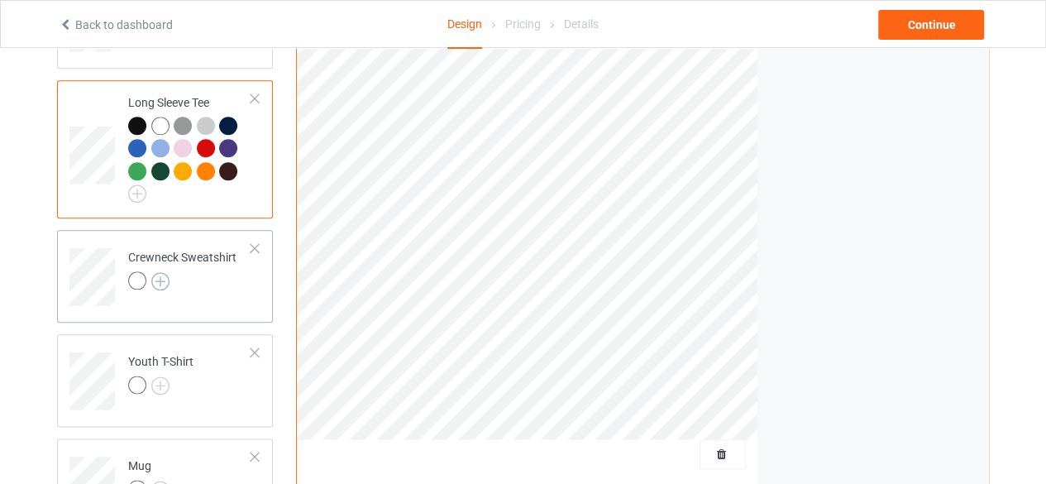
click at [159, 279] on img at bounding box center [160, 281] width 18 height 18
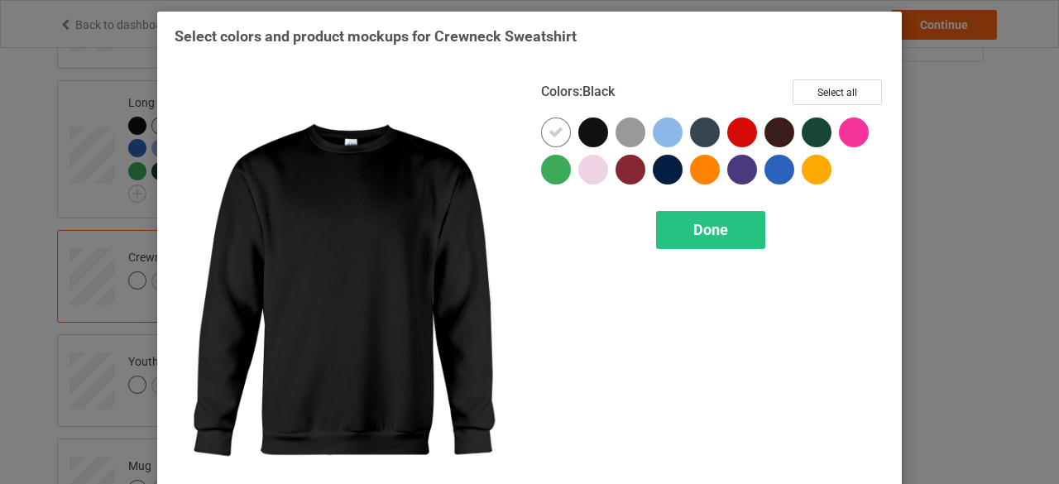
click at [582, 136] on div at bounding box center [593, 132] width 30 height 30
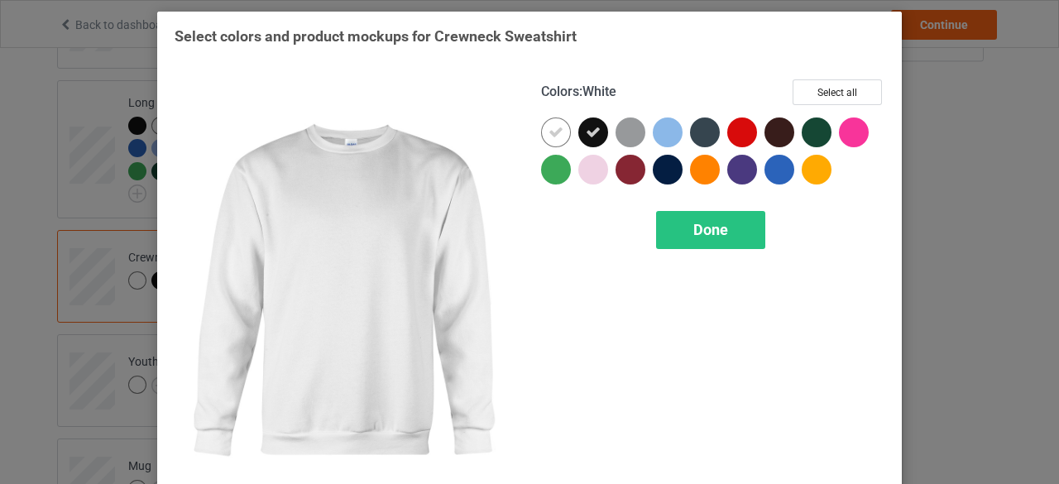
click at [548, 132] on icon at bounding box center [555, 132] width 15 height 15
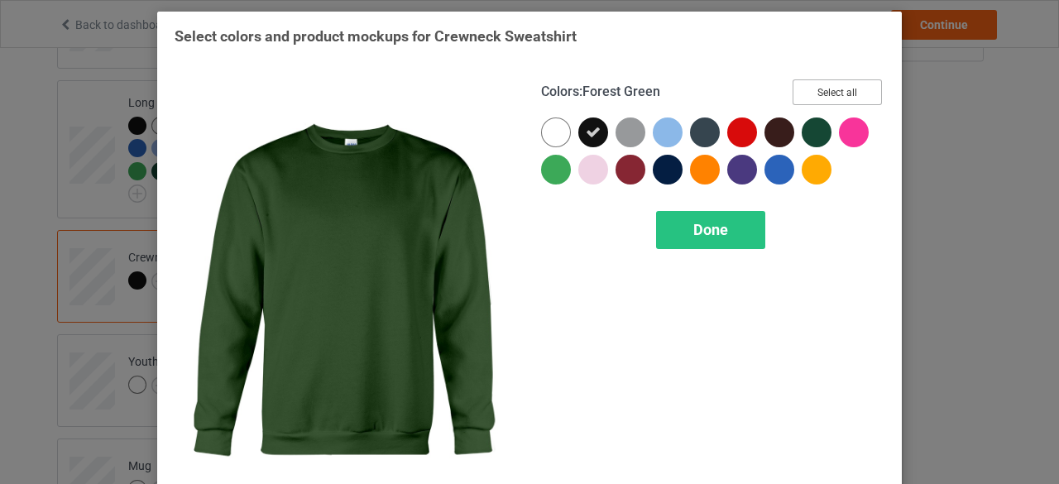
click at [831, 95] on button "Select all" at bounding box center [836, 92] width 89 height 26
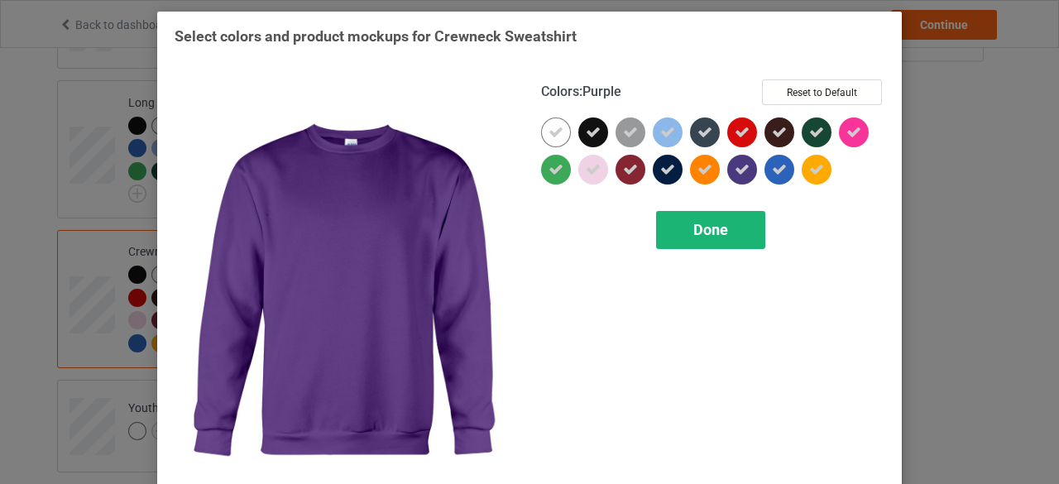
click at [703, 226] on span "Done" at bounding box center [710, 229] width 35 height 17
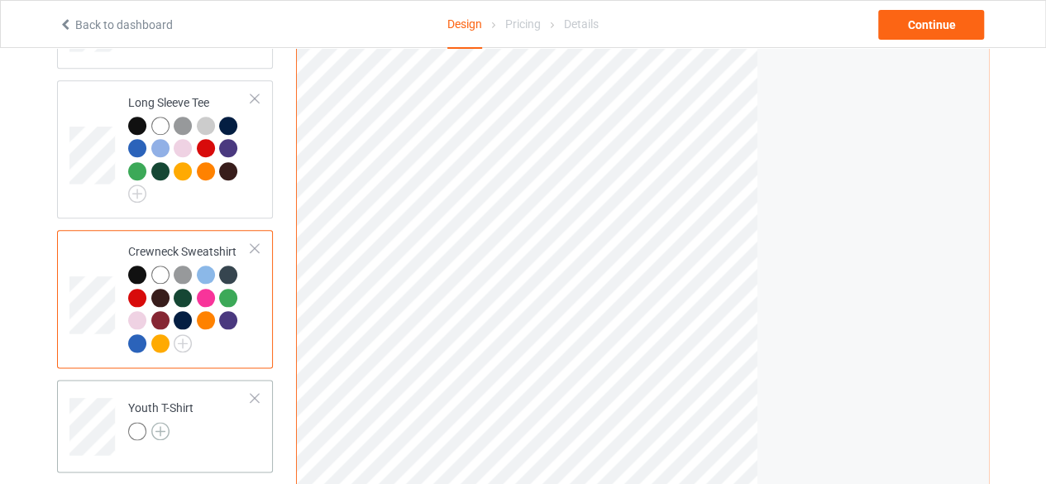
click at [162, 430] on img at bounding box center [160, 431] width 18 height 18
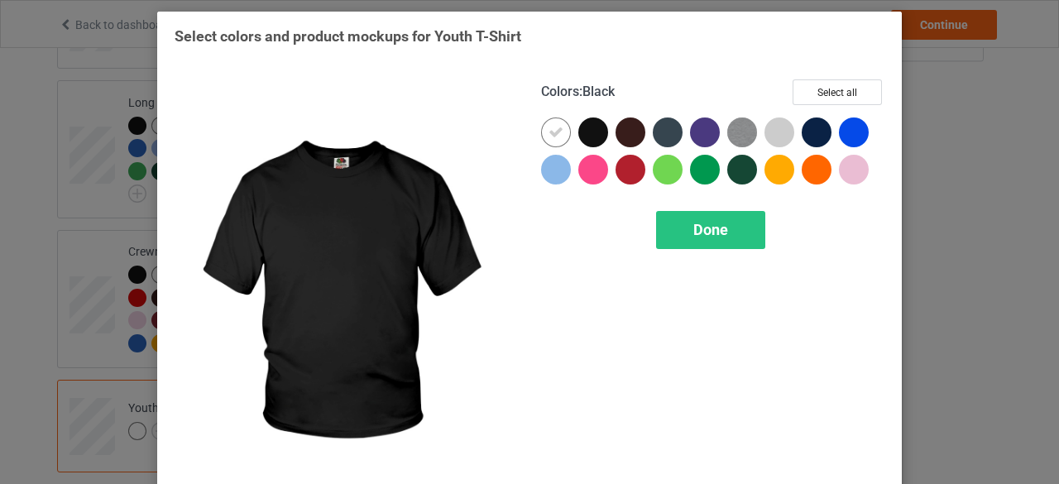
click at [590, 132] on div at bounding box center [593, 132] width 30 height 30
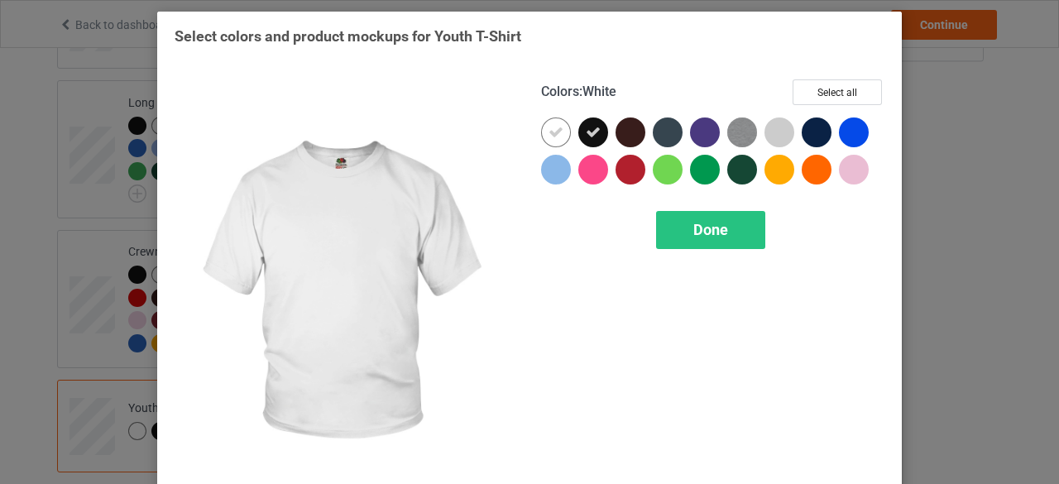
click at [551, 134] on icon at bounding box center [555, 132] width 15 height 15
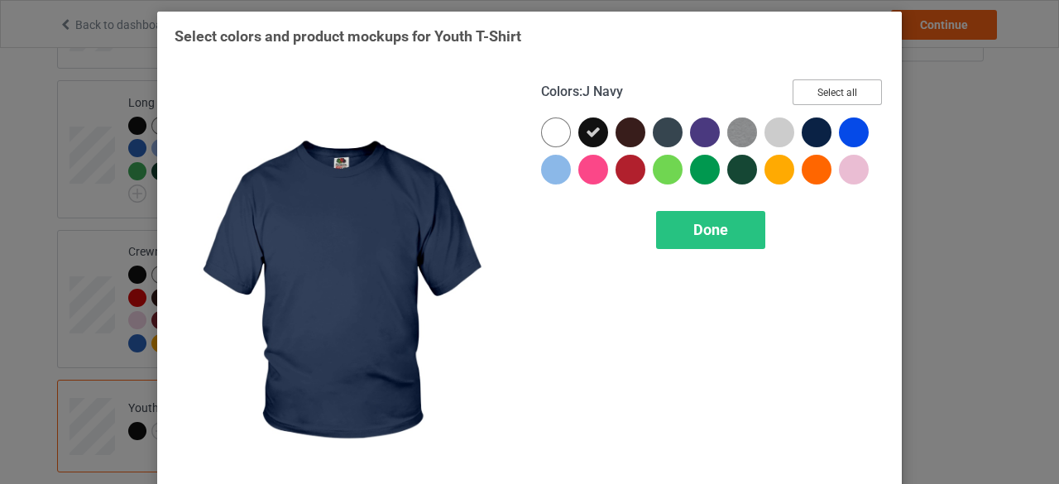
click at [823, 90] on button "Select all" at bounding box center [836, 92] width 89 height 26
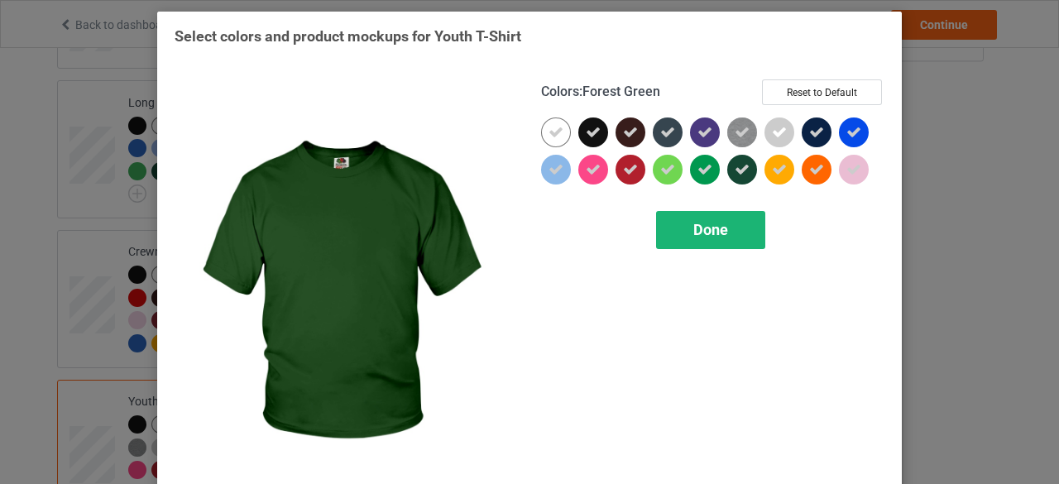
click at [705, 223] on span "Done" at bounding box center [710, 229] width 35 height 17
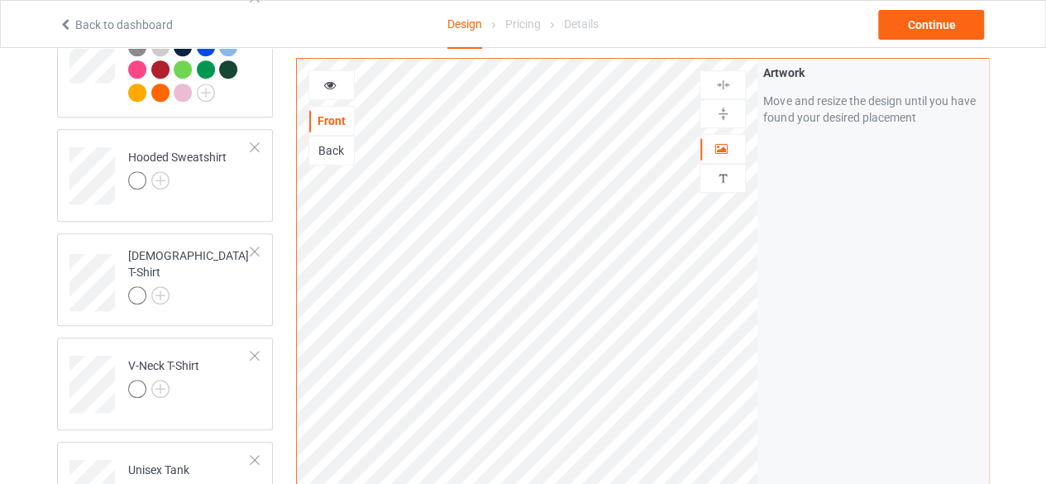
scroll to position [248, 0]
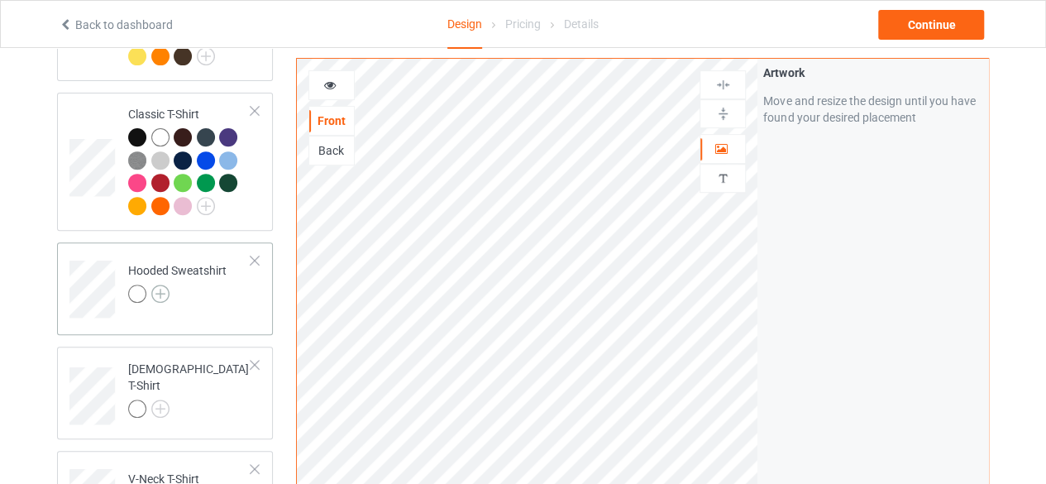
click at [161, 291] on img at bounding box center [160, 294] width 18 height 18
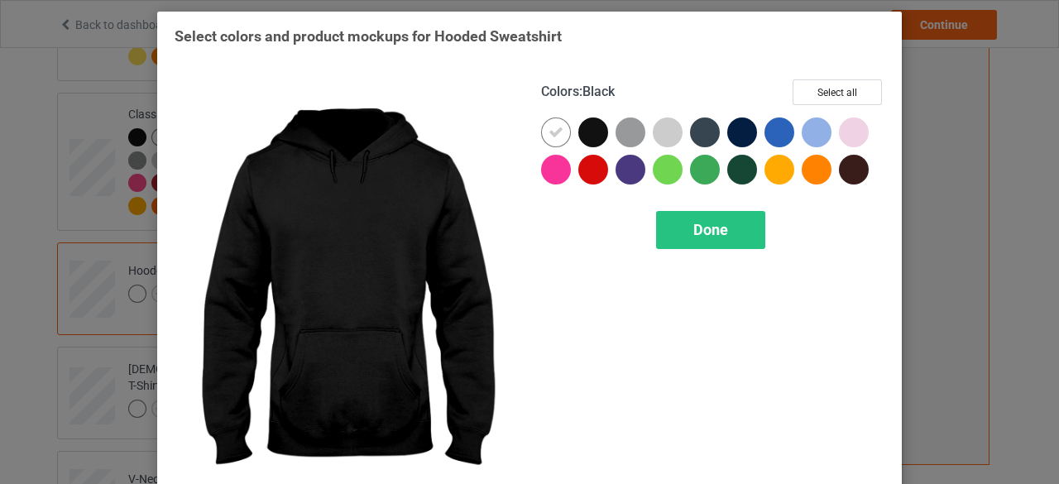
click at [584, 136] on div at bounding box center [593, 132] width 30 height 30
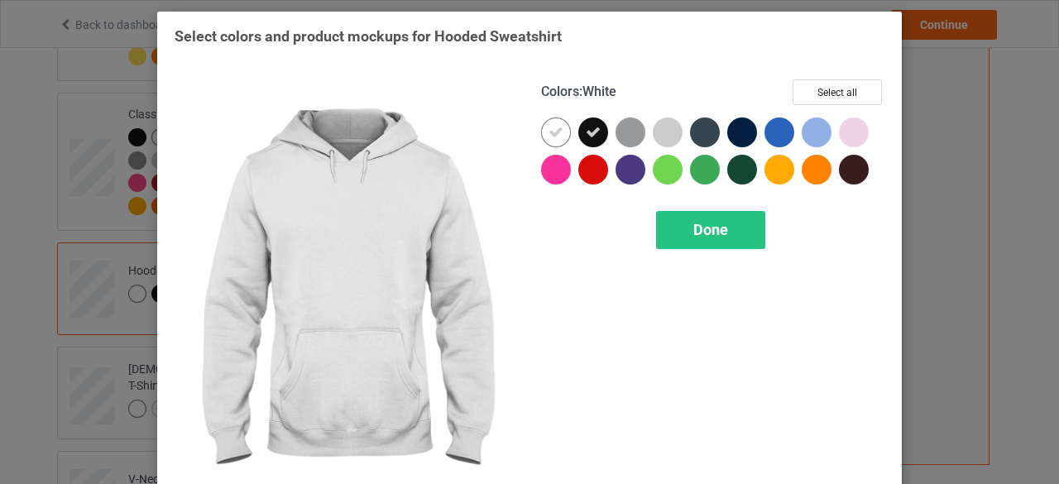
click at [548, 136] on icon at bounding box center [555, 132] width 15 height 15
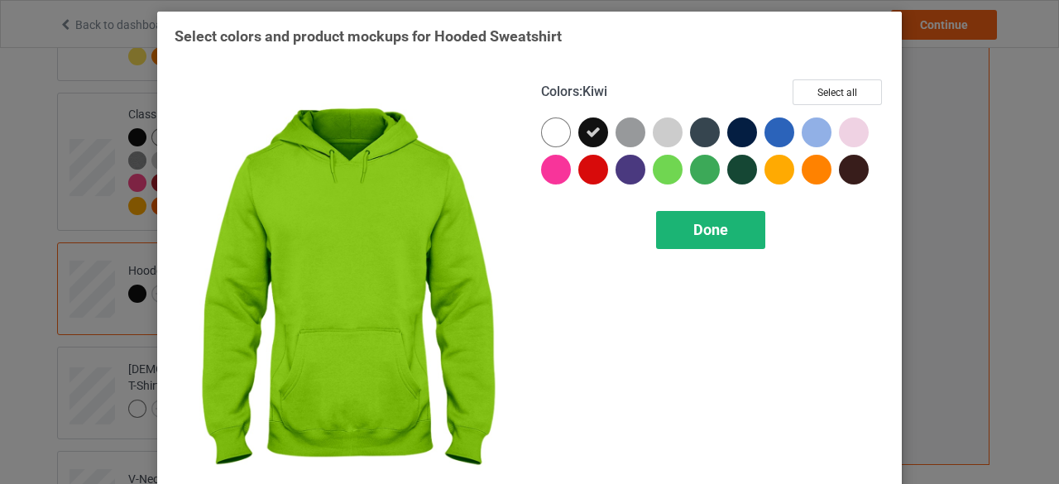
click at [697, 231] on span "Done" at bounding box center [710, 229] width 35 height 17
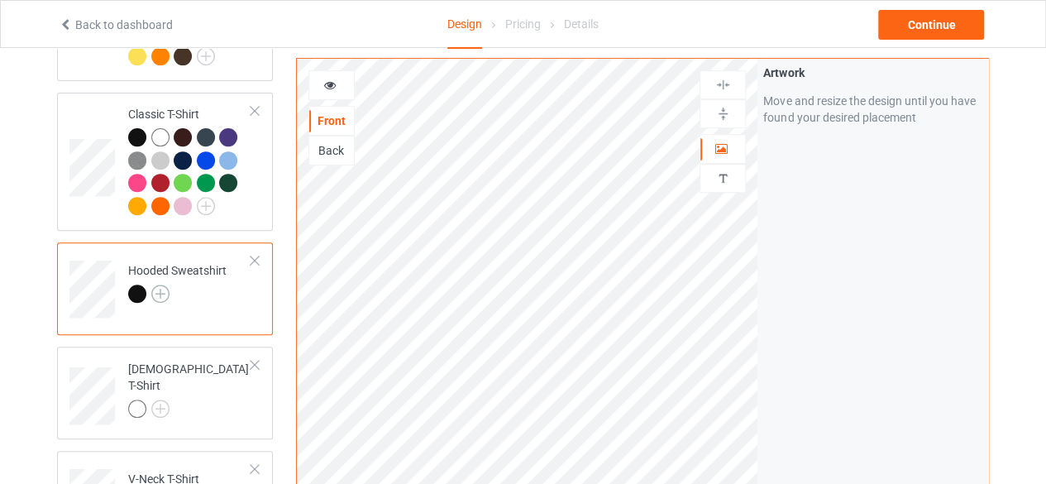
click at [159, 291] on img at bounding box center [160, 294] width 18 height 18
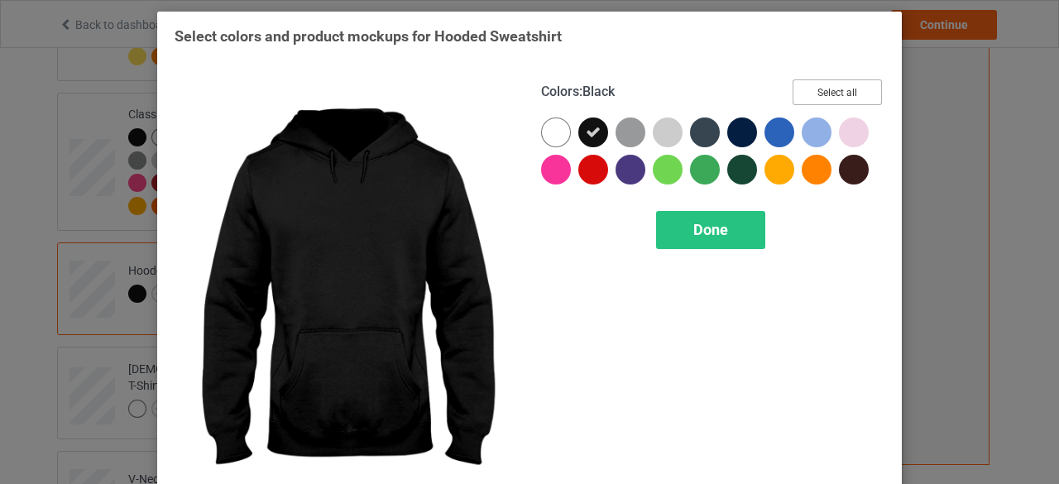
click at [830, 89] on button "Select all" at bounding box center [836, 92] width 89 height 26
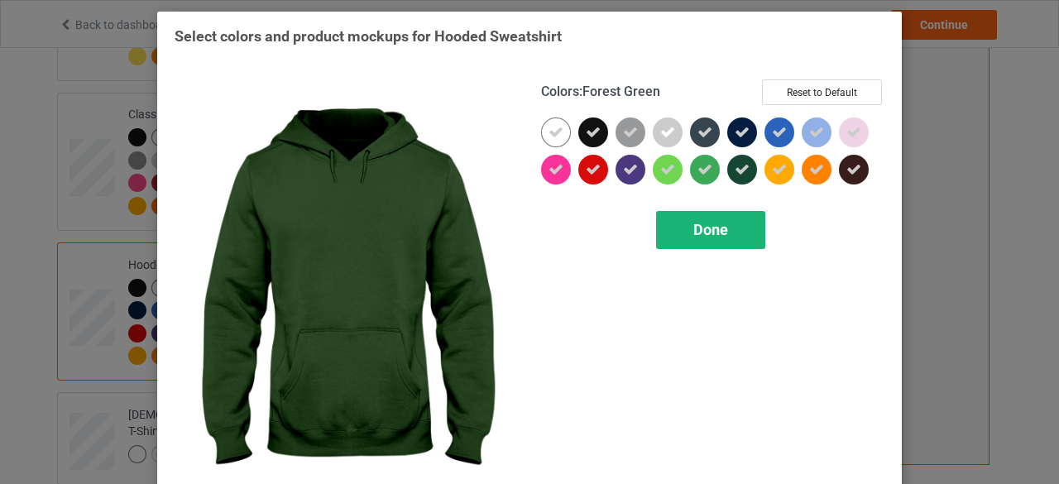
click at [708, 229] on span "Done" at bounding box center [710, 229] width 35 height 17
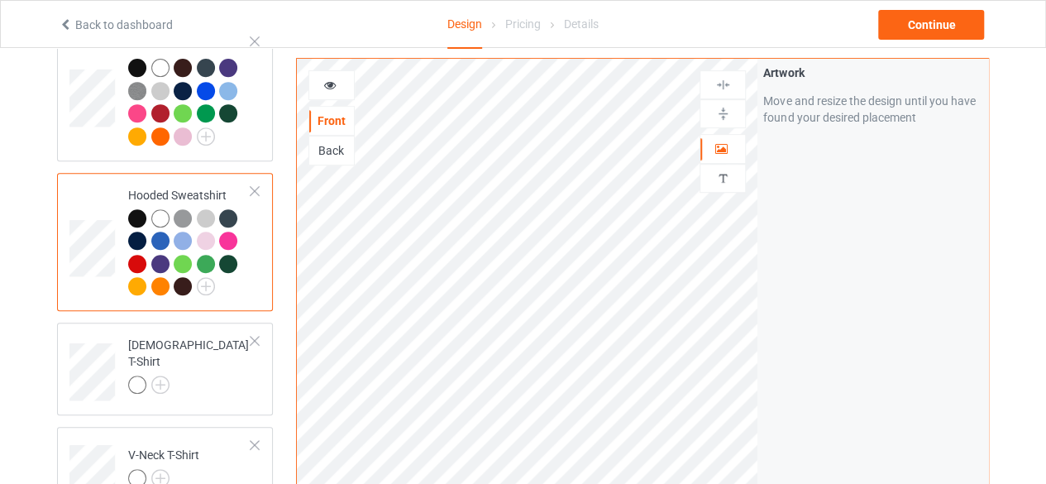
scroll to position [331, 0]
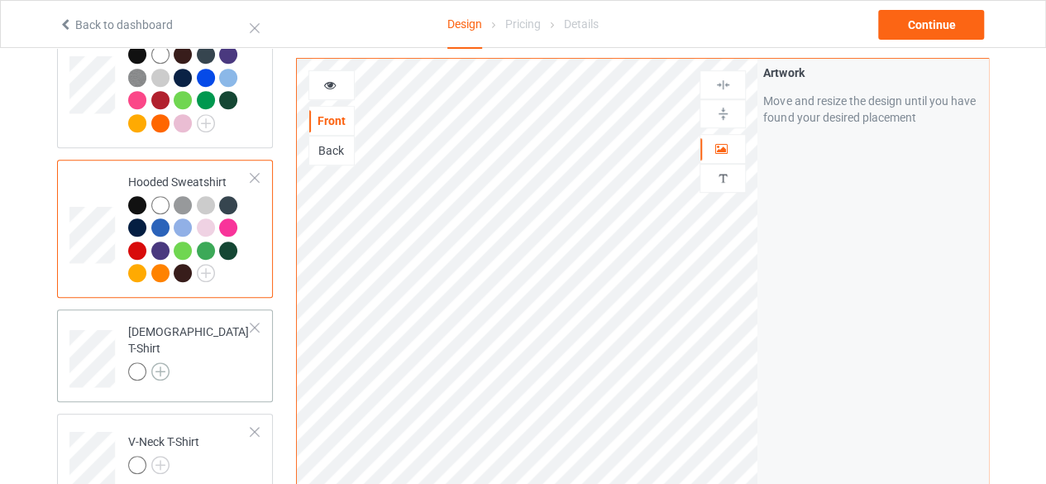
click at [162, 362] on img at bounding box center [160, 371] width 18 height 18
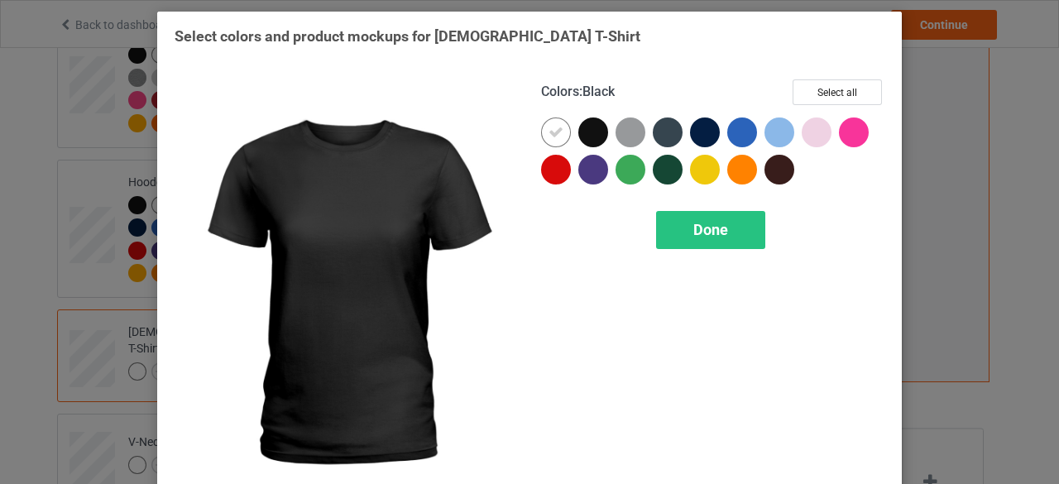
click at [591, 134] on div at bounding box center [593, 132] width 30 height 30
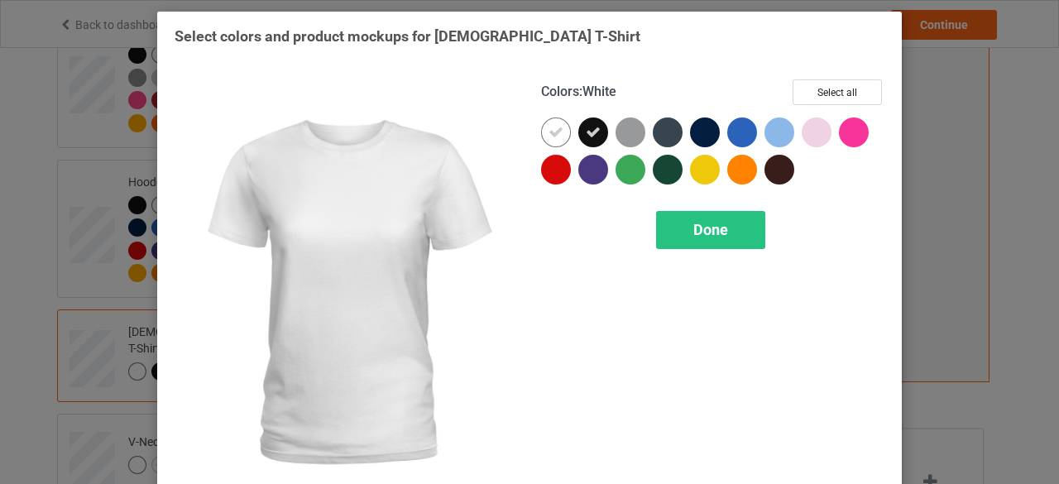
click at [548, 132] on icon at bounding box center [555, 132] width 15 height 15
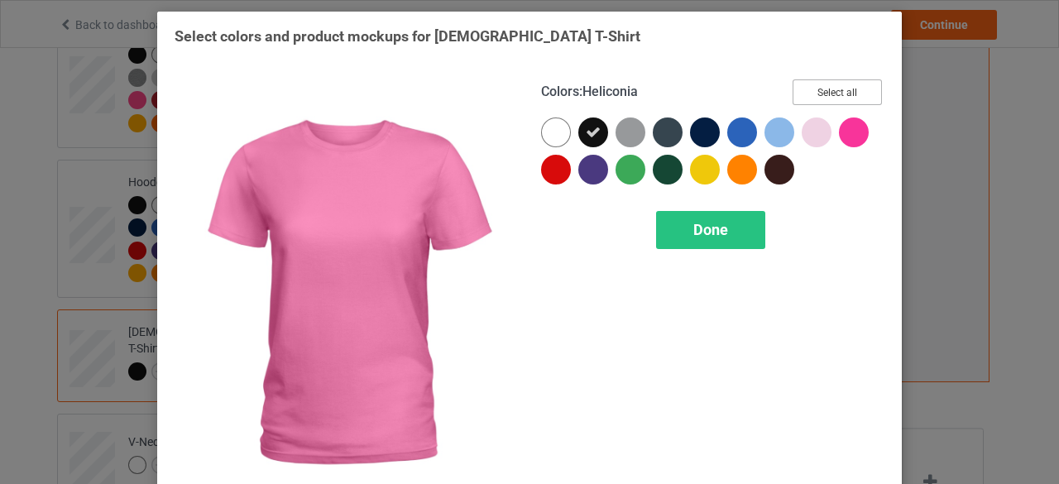
click at [826, 89] on button "Select all" at bounding box center [836, 92] width 89 height 26
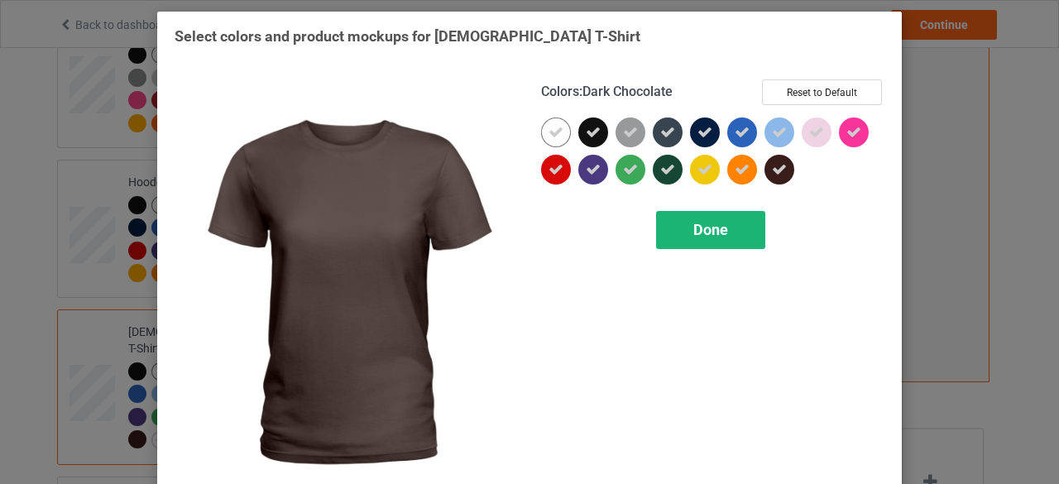
click at [703, 229] on span "Done" at bounding box center [710, 229] width 35 height 17
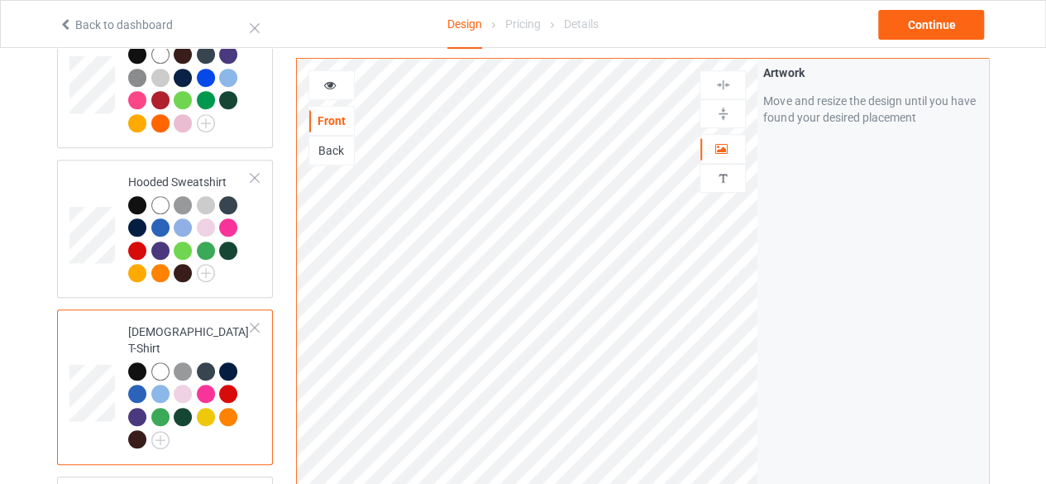
scroll to position [744, 0]
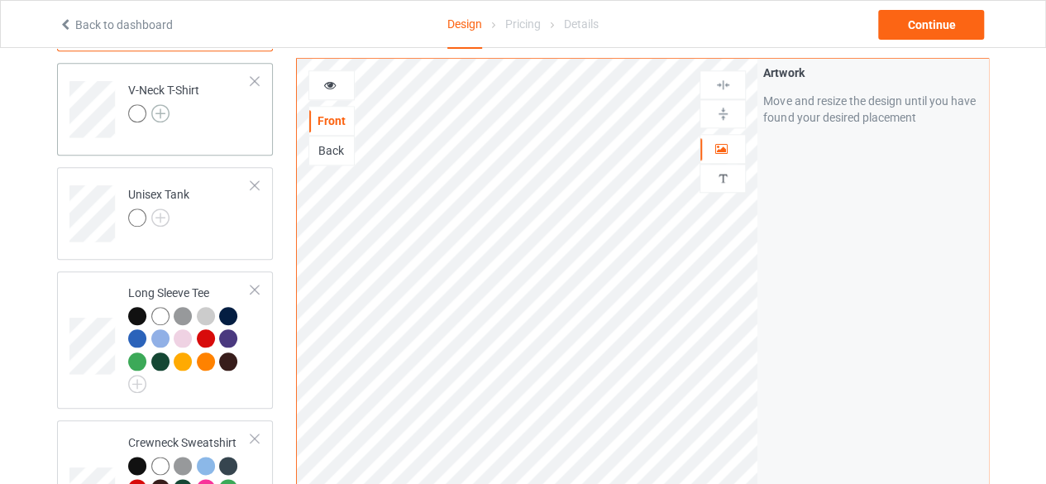
click at [159, 104] on img at bounding box center [160, 113] width 18 height 18
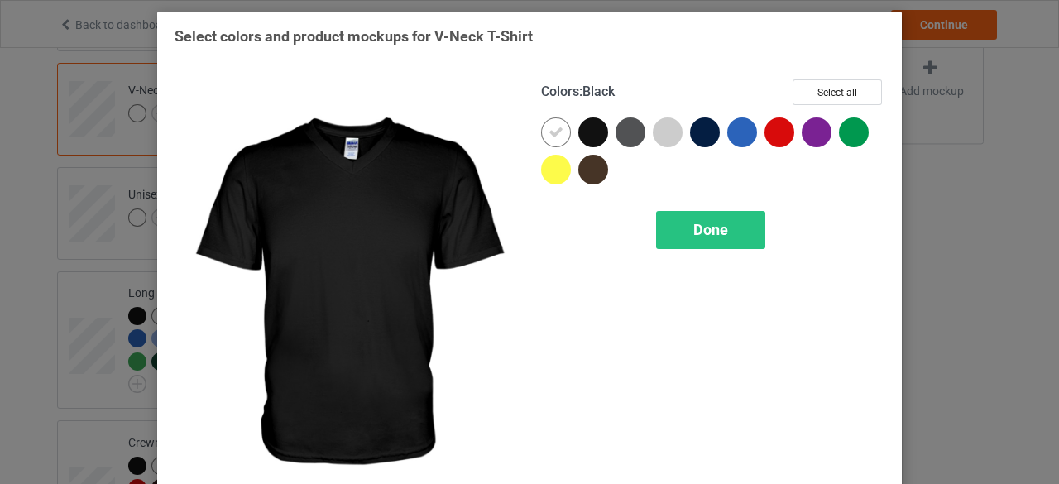
click at [586, 134] on div at bounding box center [593, 132] width 30 height 30
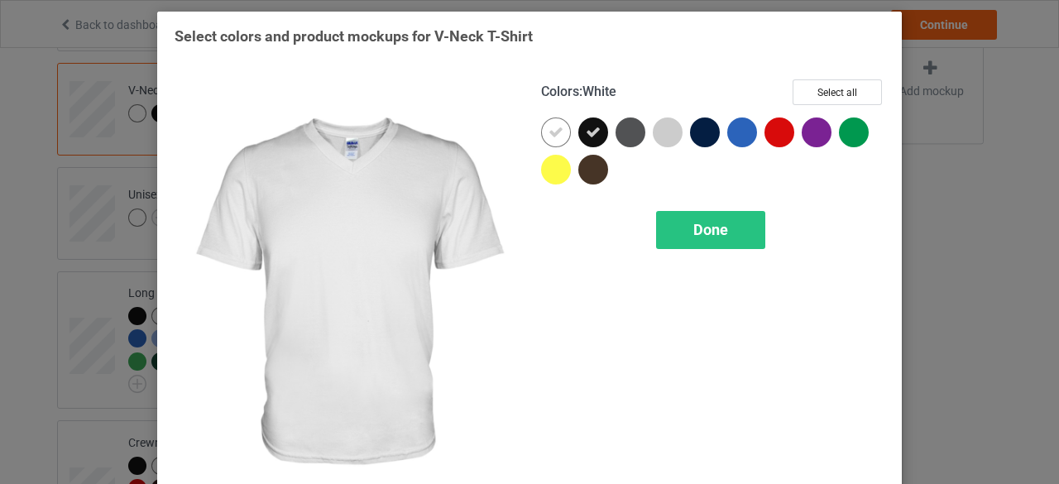
click at [550, 135] on icon at bounding box center [555, 132] width 15 height 15
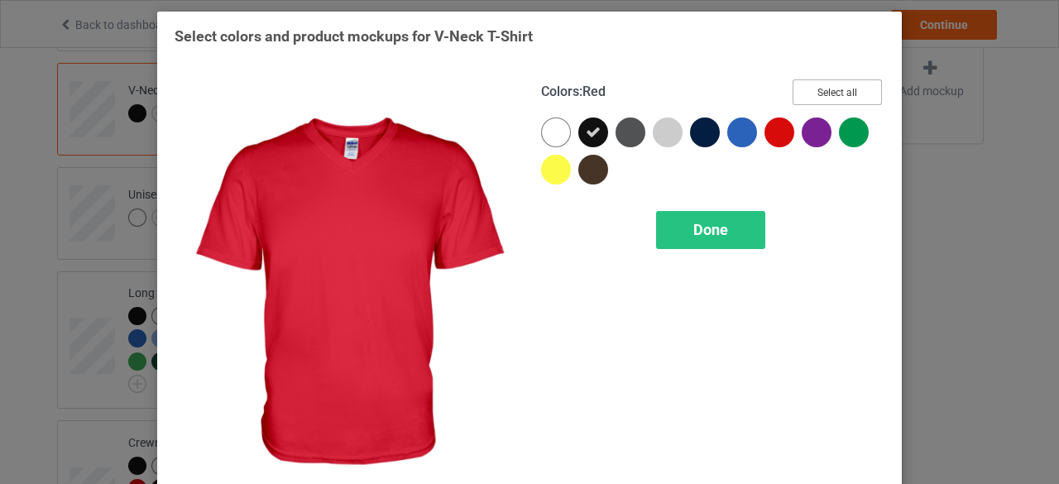
click at [816, 95] on button "Select all" at bounding box center [836, 92] width 89 height 26
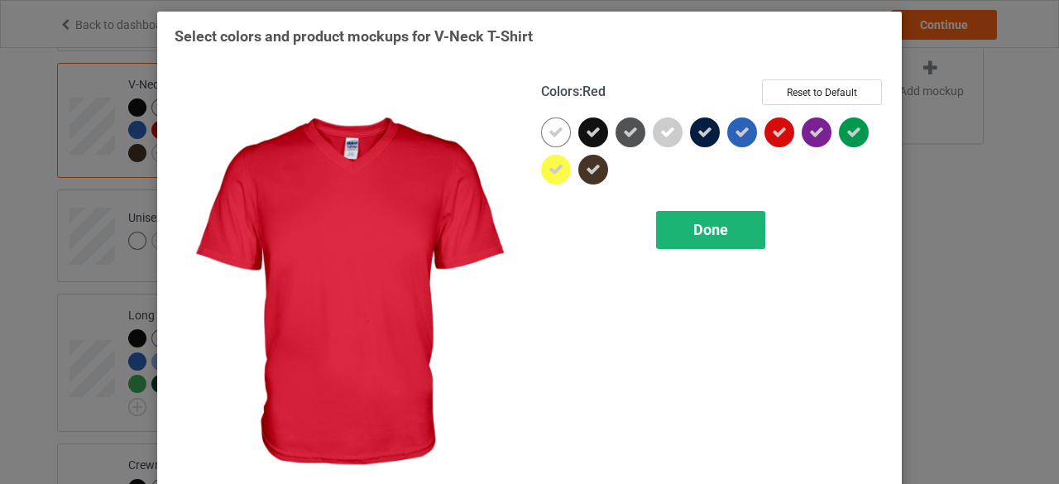
click at [706, 231] on span "Done" at bounding box center [710, 229] width 35 height 17
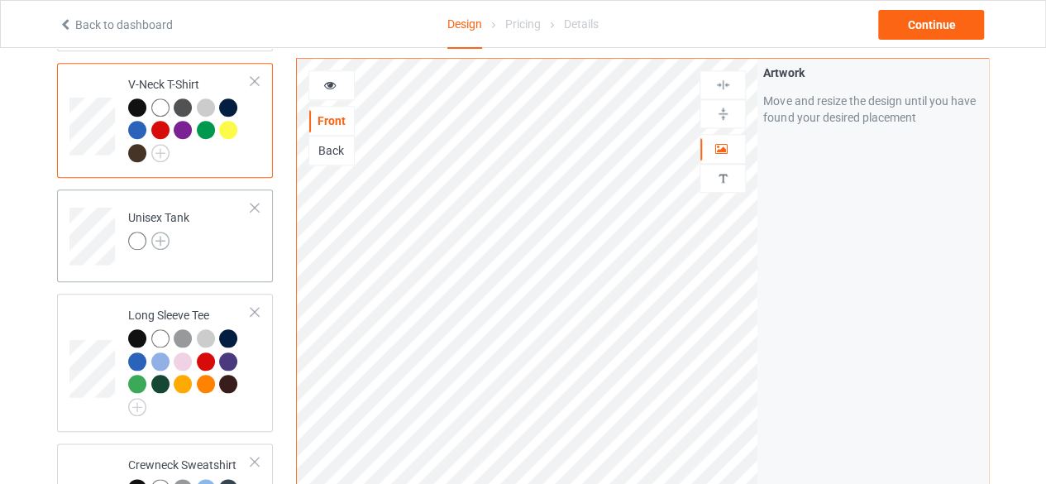
click at [159, 232] on img at bounding box center [160, 241] width 18 height 18
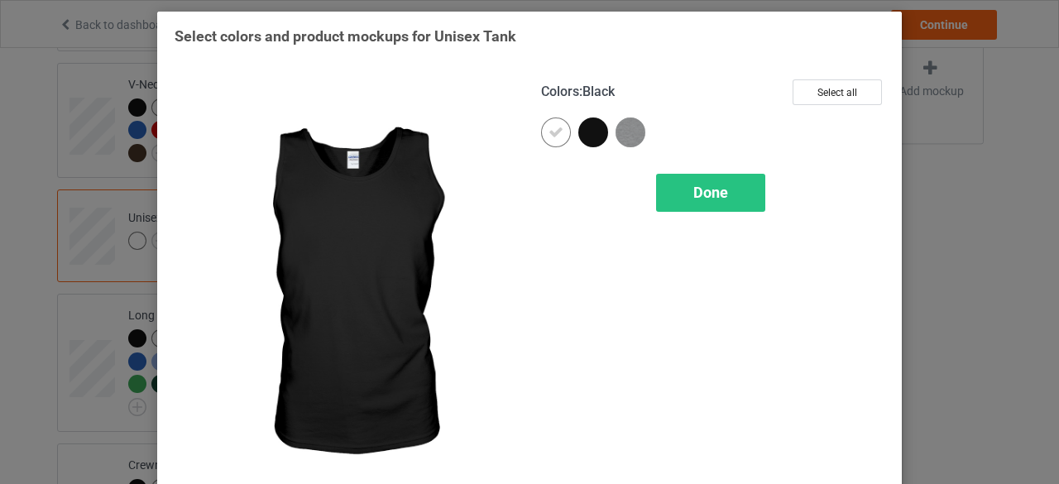
click at [587, 131] on div at bounding box center [593, 132] width 30 height 30
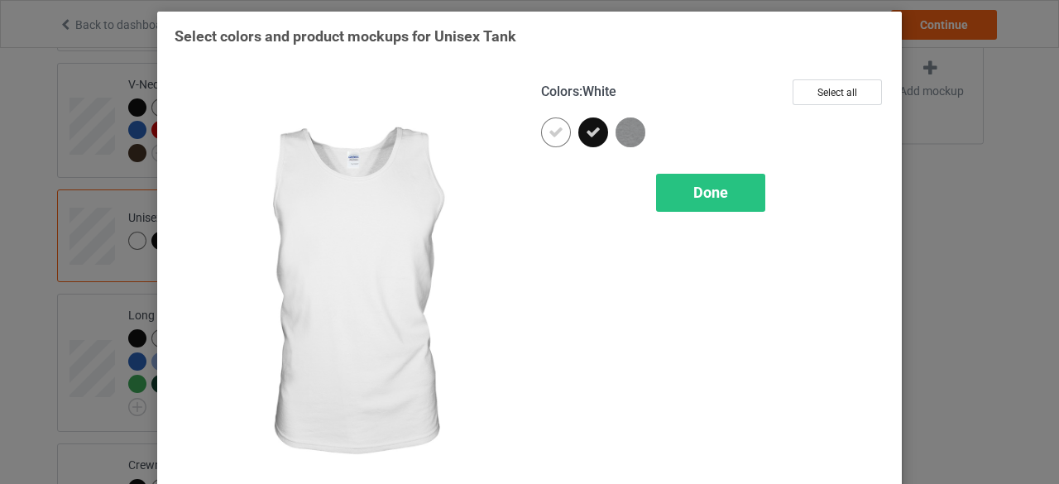
click at [548, 132] on icon at bounding box center [555, 132] width 15 height 15
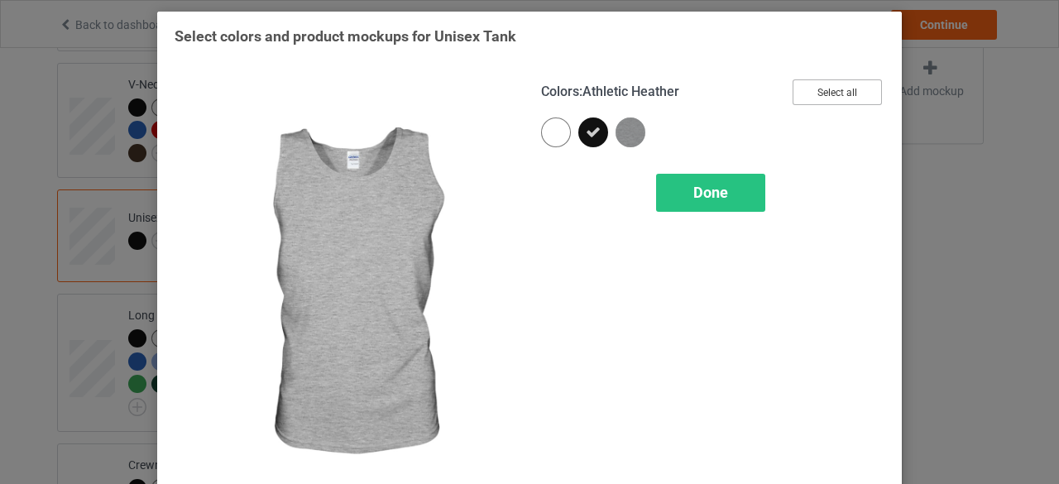
click at [822, 94] on button "Select all" at bounding box center [836, 92] width 89 height 26
click at [707, 193] on span "Done" at bounding box center [710, 192] width 35 height 17
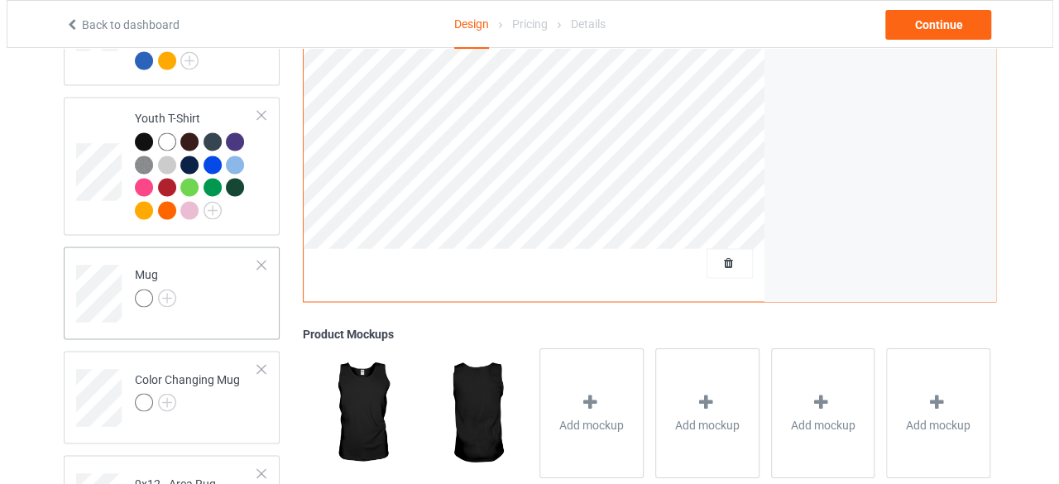
scroll to position [1324, 0]
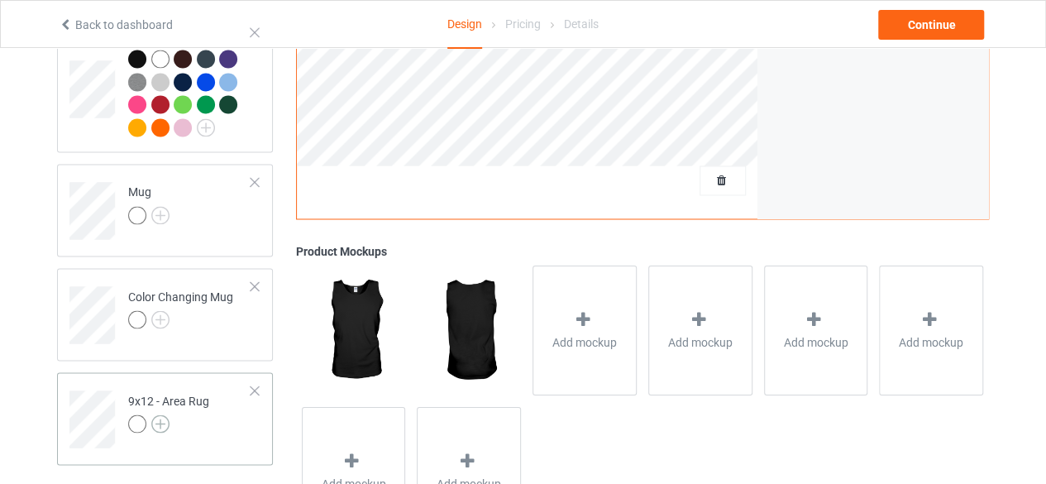
click at [162, 414] on img at bounding box center [160, 423] width 18 height 18
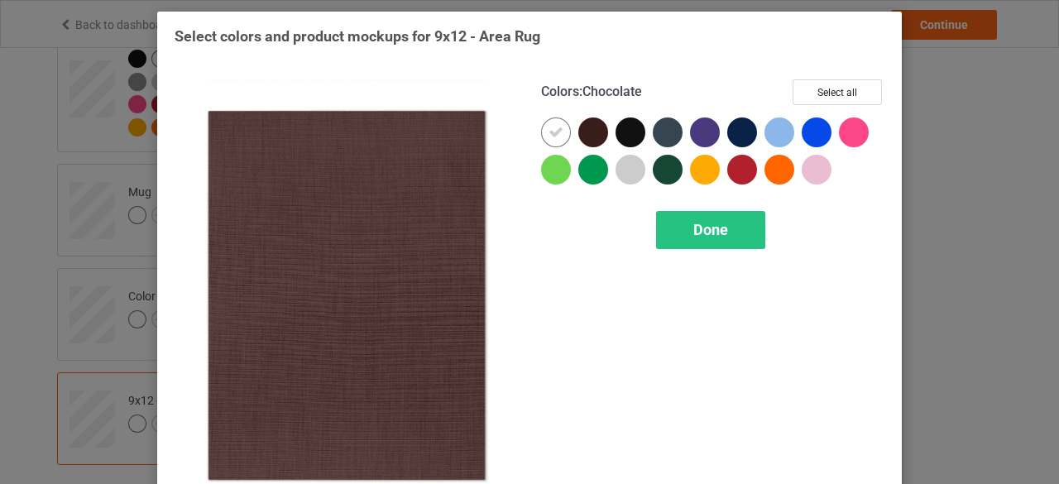
click at [586, 132] on div at bounding box center [593, 132] width 30 height 30
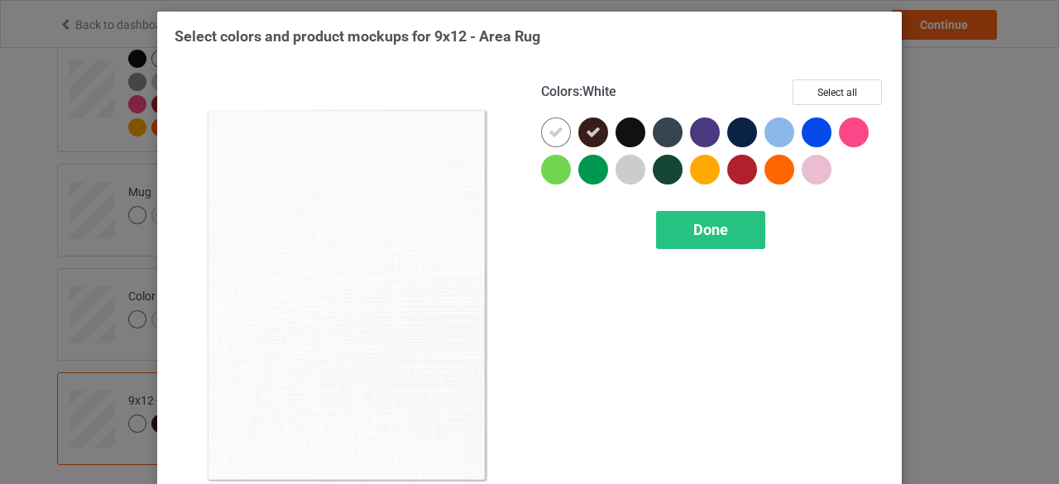
click at [548, 132] on icon at bounding box center [555, 132] width 15 height 15
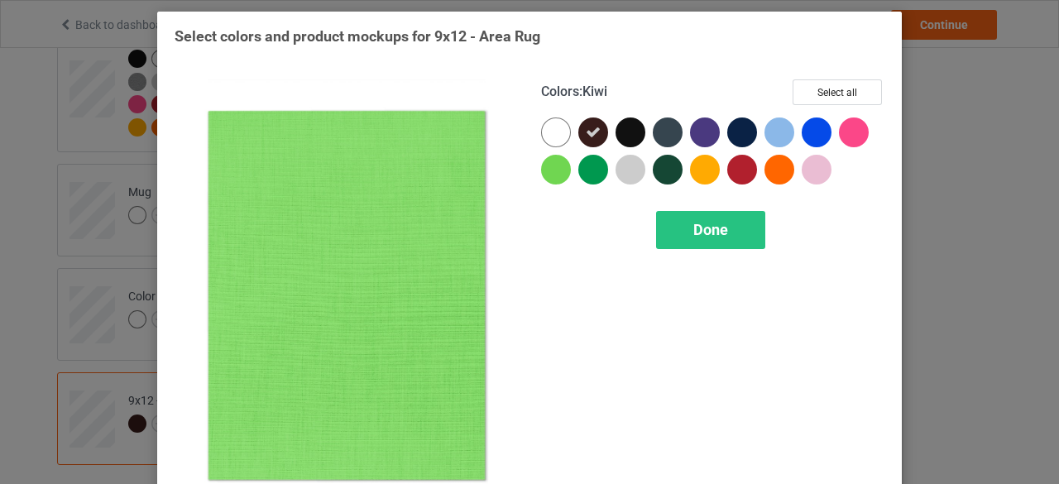
click at [710, 228] on span "Done" at bounding box center [710, 229] width 35 height 17
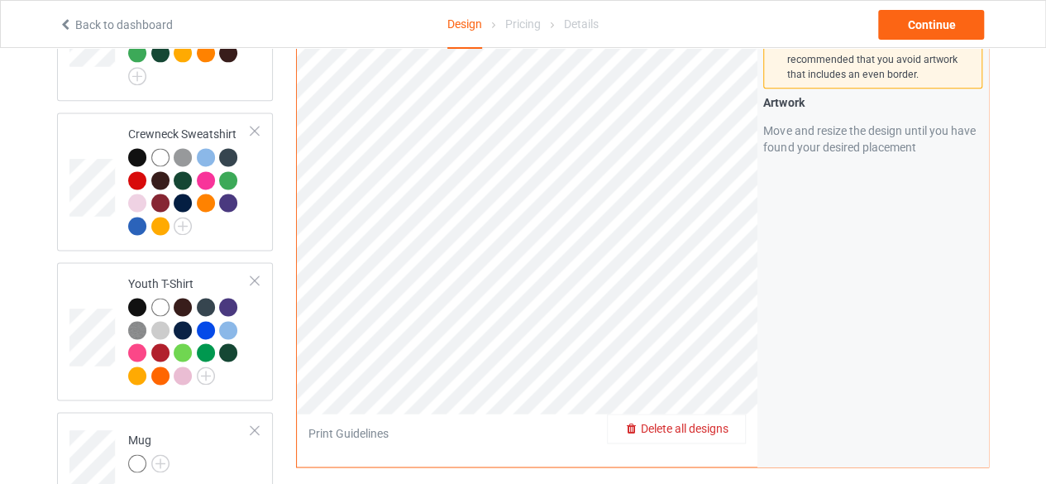
scroll to position [662, 0]
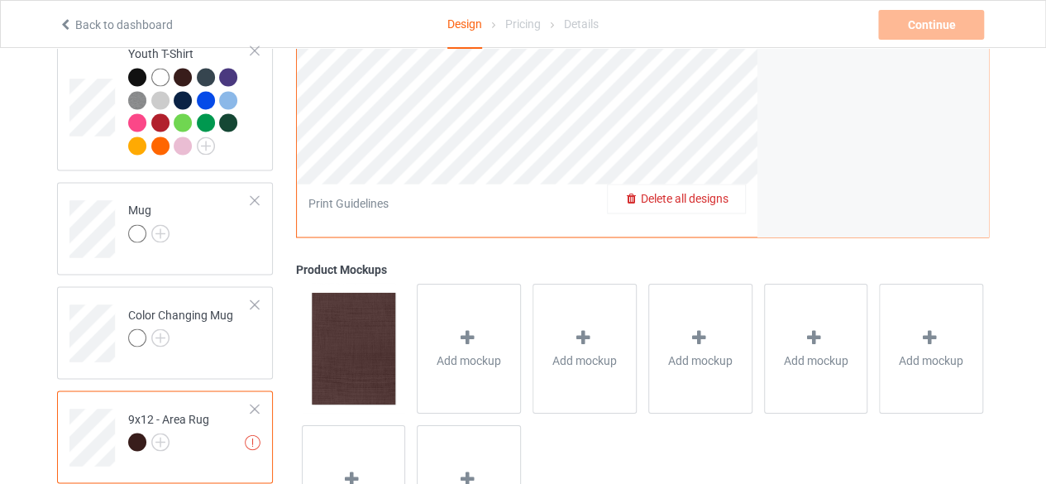
scroll to position [1397, 0]
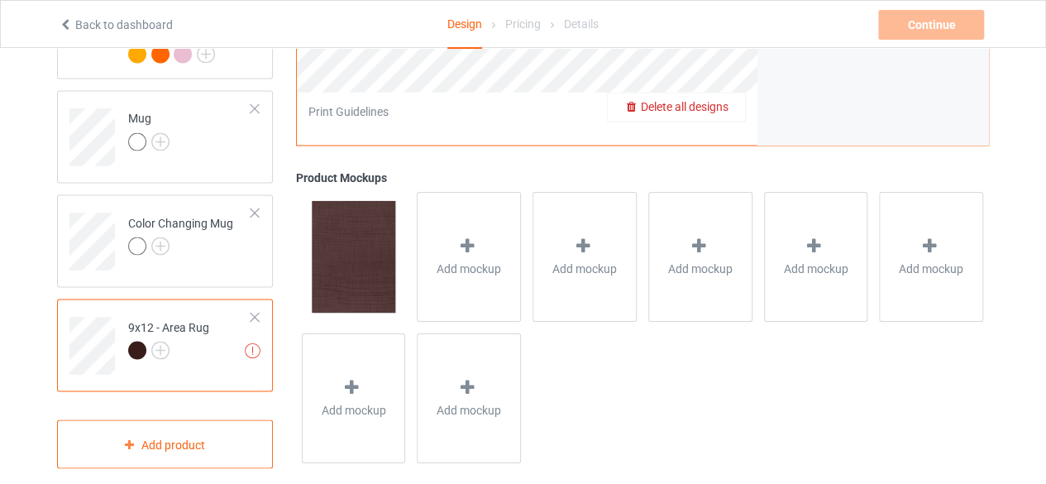
click at [254, 311] on div at bounding box center [255, 317] width 12 height 12
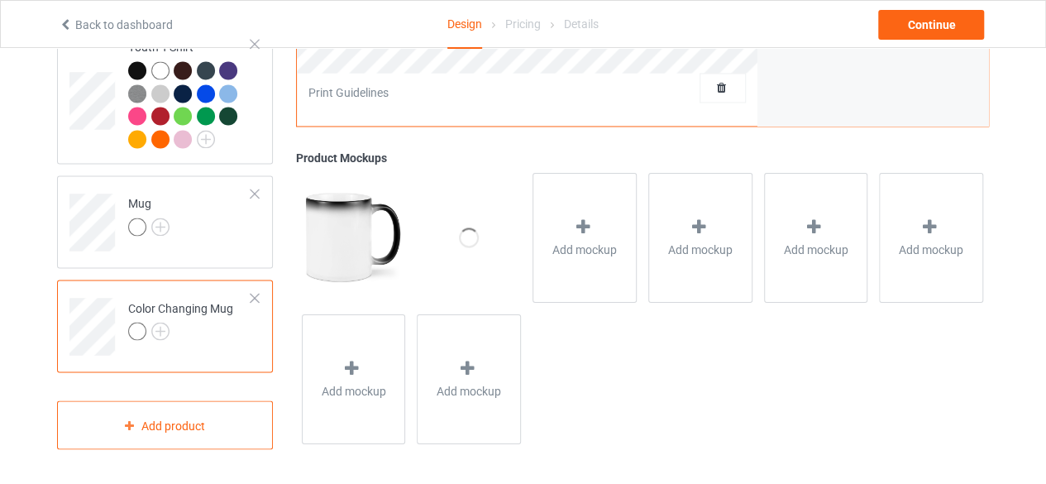
scroll to position [1293, 0]
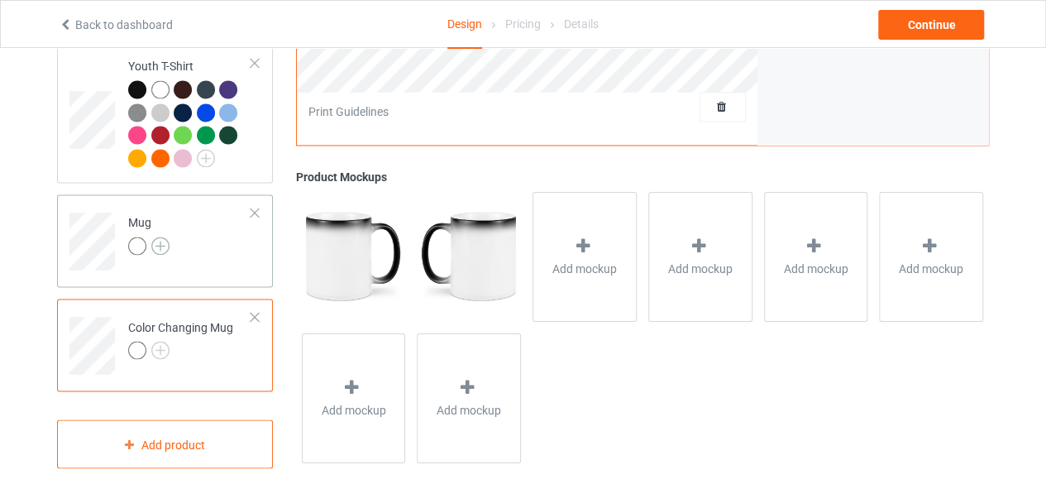
click at [158, 237] on img at bounding box center [160, 246] width 18 height 18
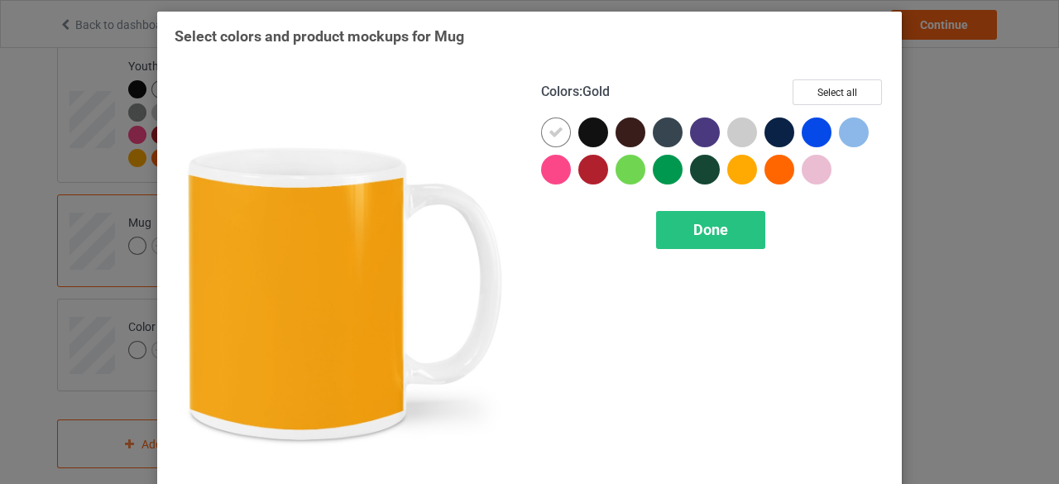
click at [736, 169] on div at bounding box center [742, 170] width 30 height 30
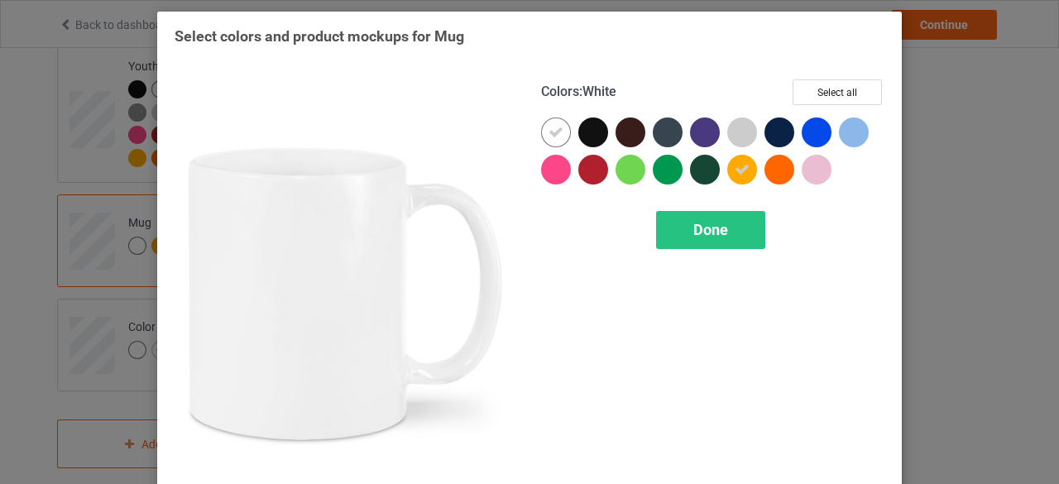
click at [551, 128] on icon at bounding box center [555, 132] width 15 height 15
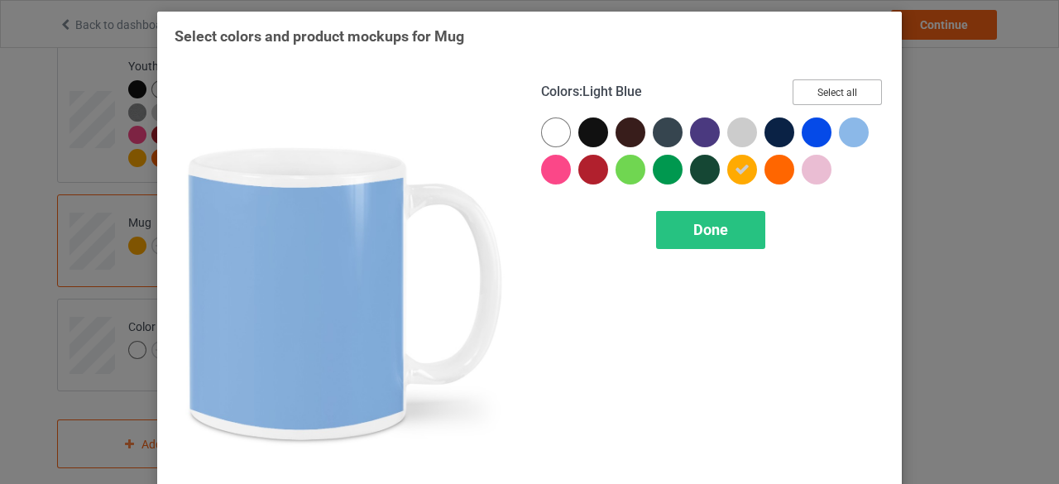
click at [837, 93] on button "Select all" at bounding box center [836, 92] width 89 height 26
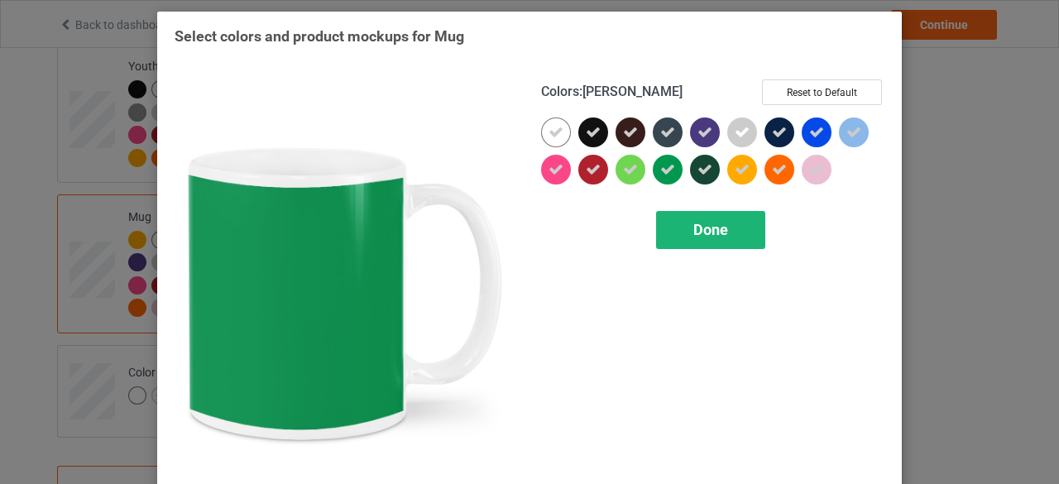
click at [706, 225] on span "Done" at bounding box center [710, 229] width 35 height 17
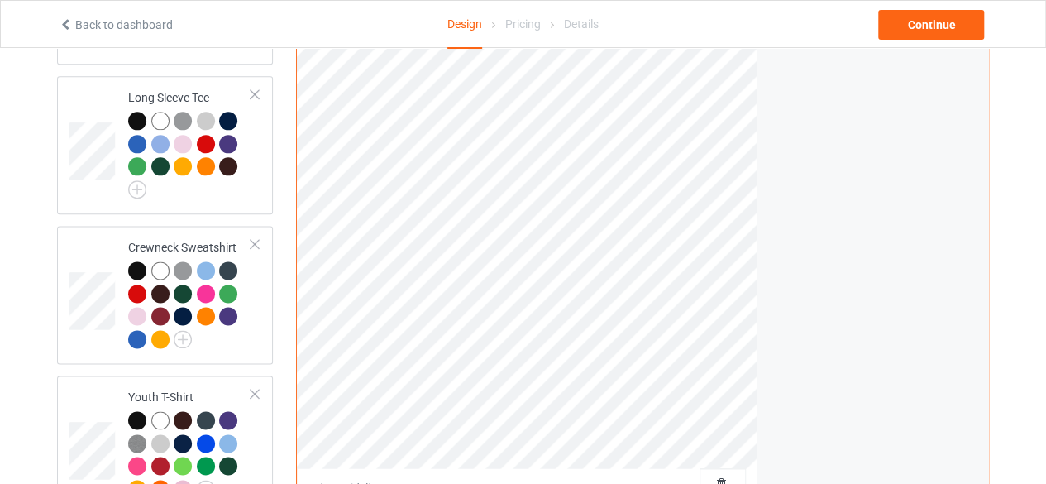
scroll to position [1210, 0]
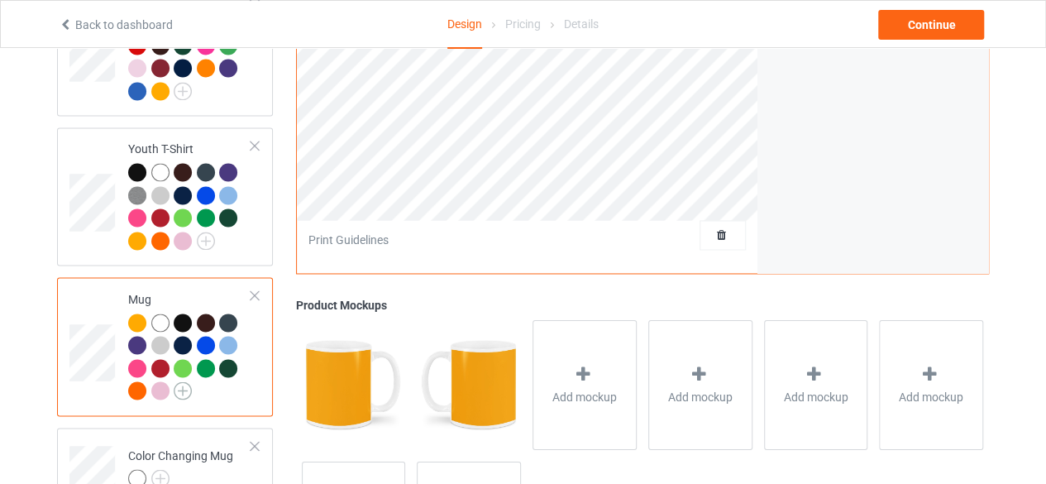
click at [182, 381] on img at bounding box center [183, 390] width 18 height 18
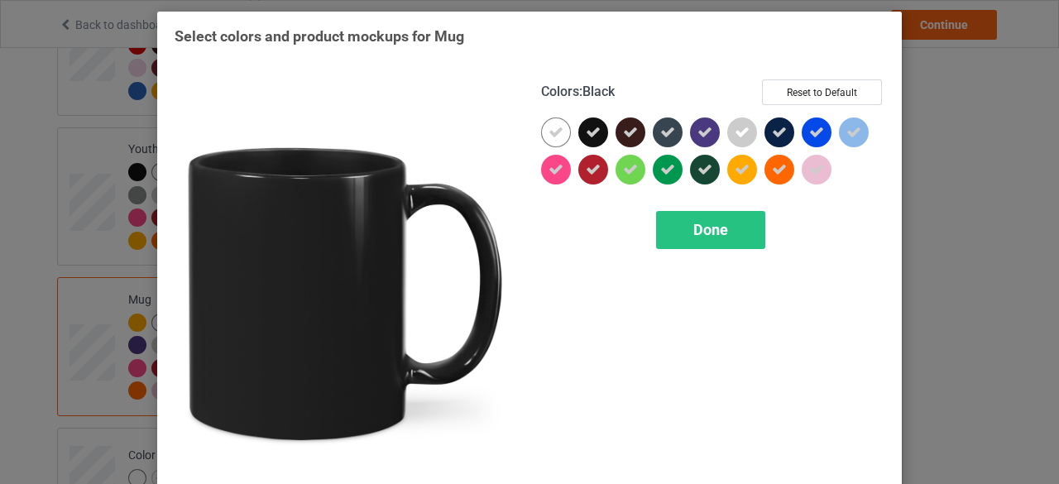
click at [588, 133] on icon at bounding box center [593, 132] width 15 height 15
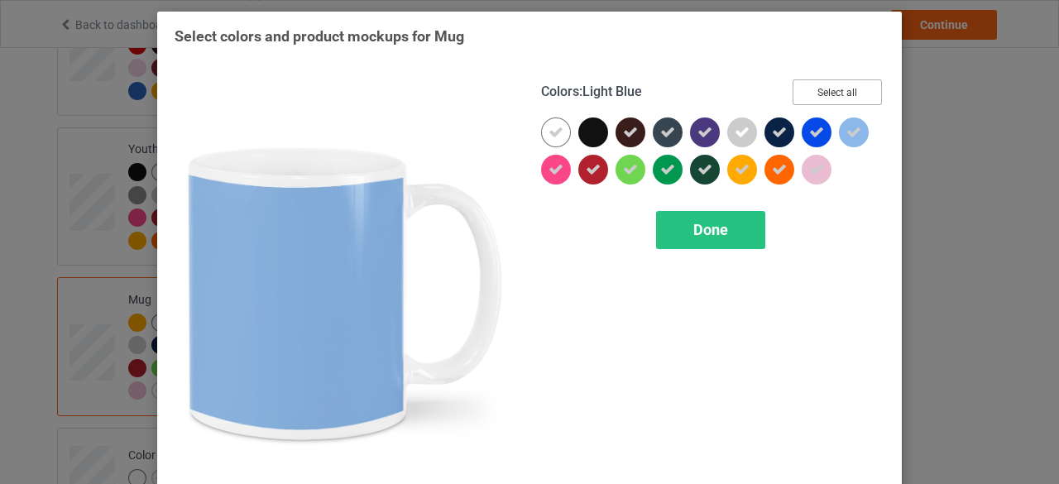
click at [828, 93] on button "Select all" at bounding box center [836, 92] width 89 height 26
click at [829, 94] on button "Reset to Default" at bounding box center [822, 92] width 120 height 26
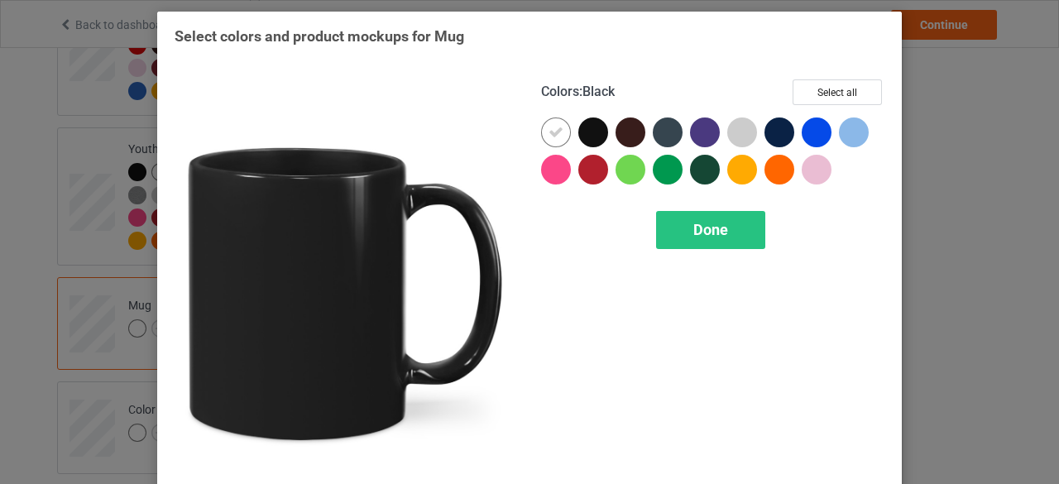
click at [586, 132] on div at bounding box center [593, 132] width 30 height 30
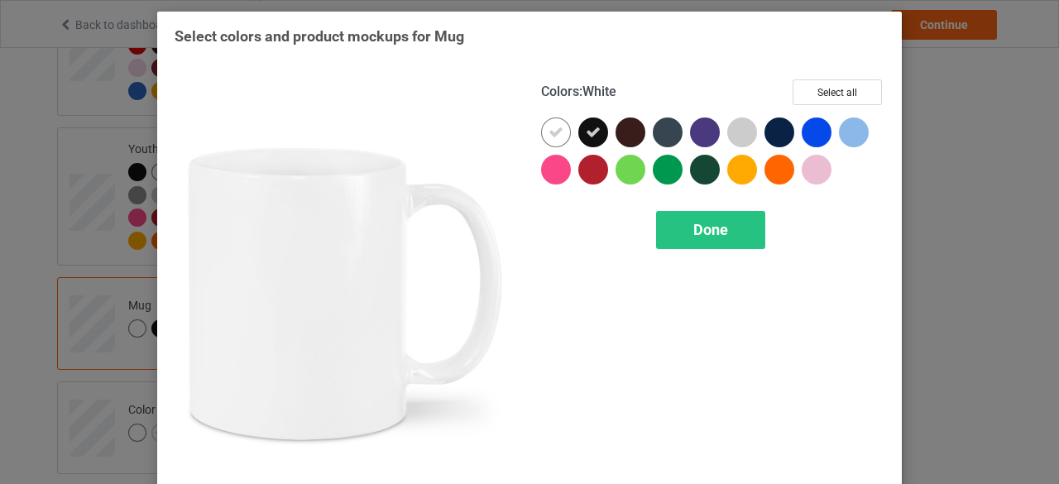
click at [548, 132] on icon at bounding box center [555, 132] width 15 height 15
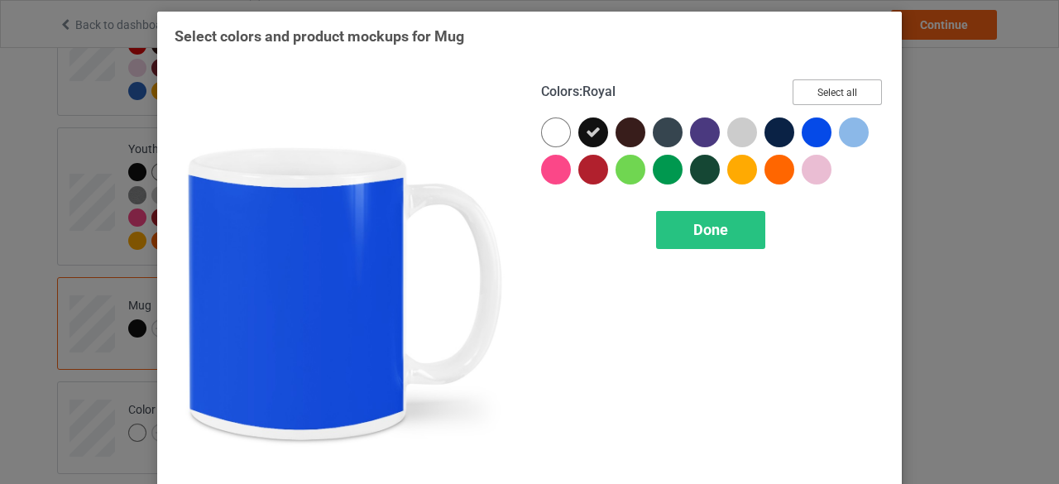
drag, startPoint x: 819, startPoint y: 93, endPoint x: 811, endPoint y: 112, distance: 20.7
click at [820, 93] on button "Select all" at bounding box center [836, 92] width 89 height 26
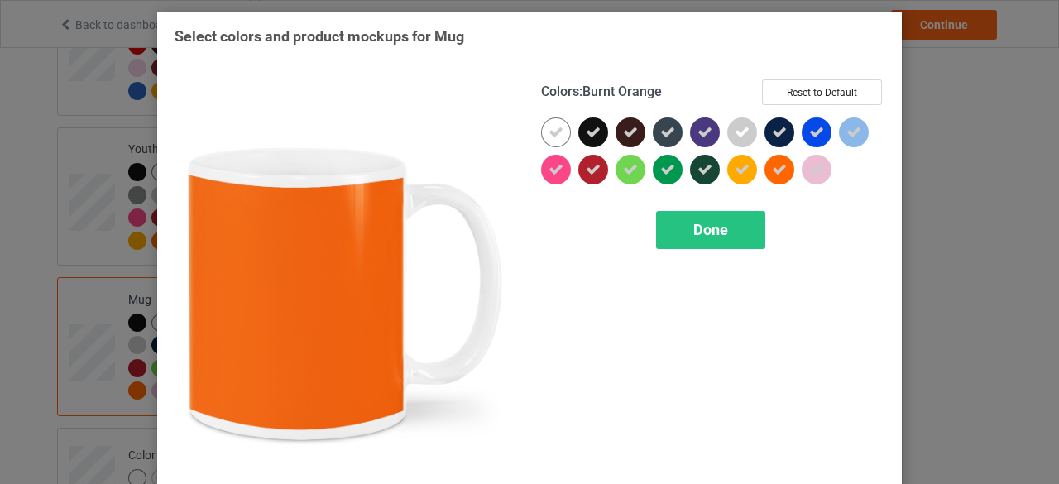
click at [703, 230] on span "Done" at bounding box center [710, 229] width 35 height 17
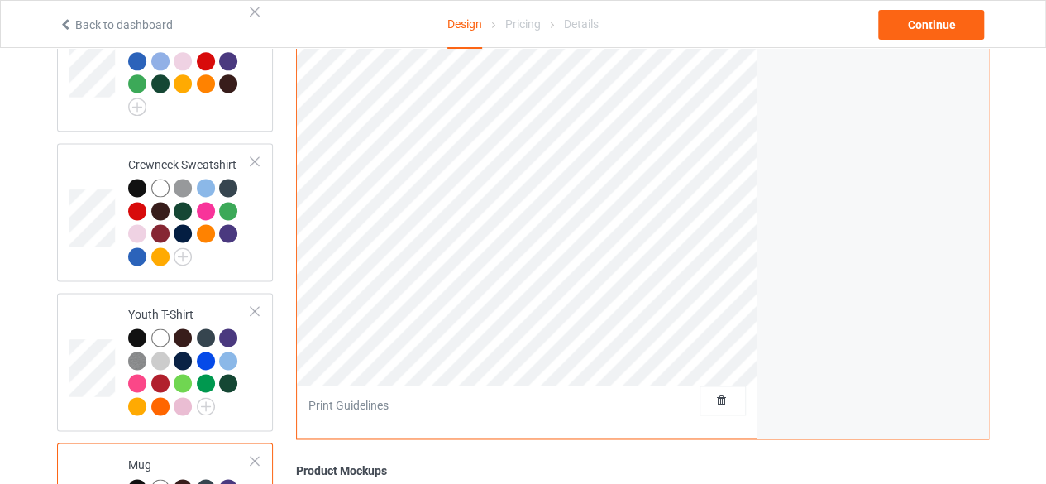
scroll to position [300, 0]
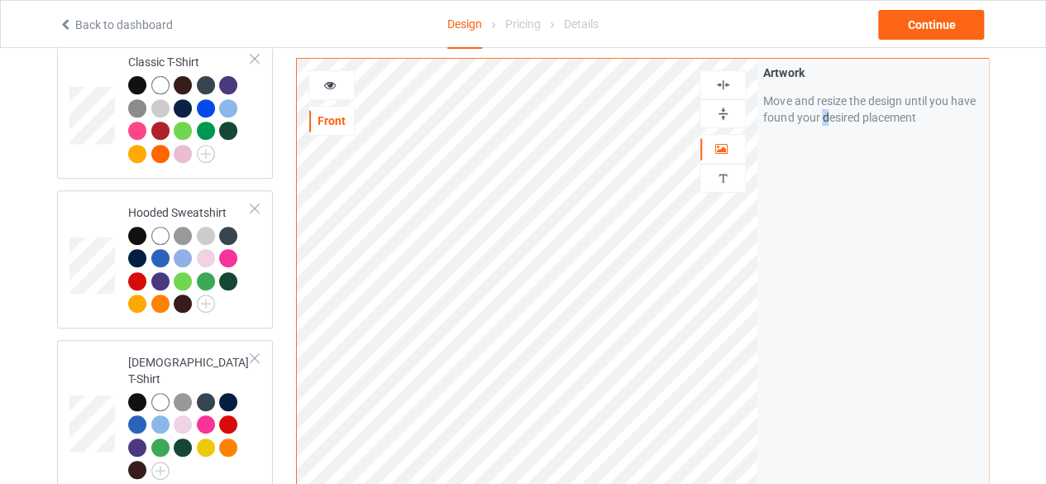
drag, startPoint x: 757, startPoint y: 379, endPoint x: 821, endPoint y: 388, distance: 64.3
click at [825, 386] on div "Artwork Move and resize the design until you have found your desired placement" at bounding box center [873, 373] width 231 height 629
click at [721, 146] on icon at bounding box center [722, 147] width 14 height 12
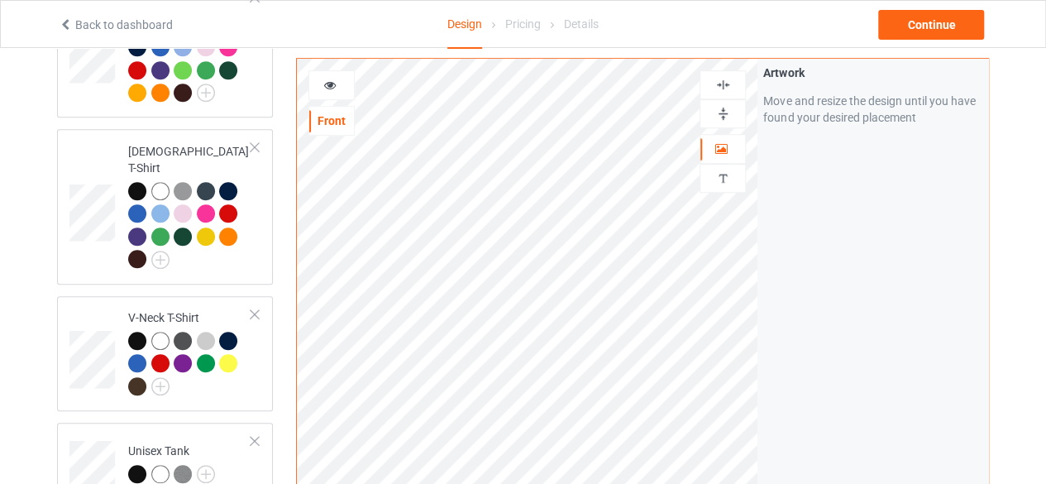
scroll to position [15, 0]
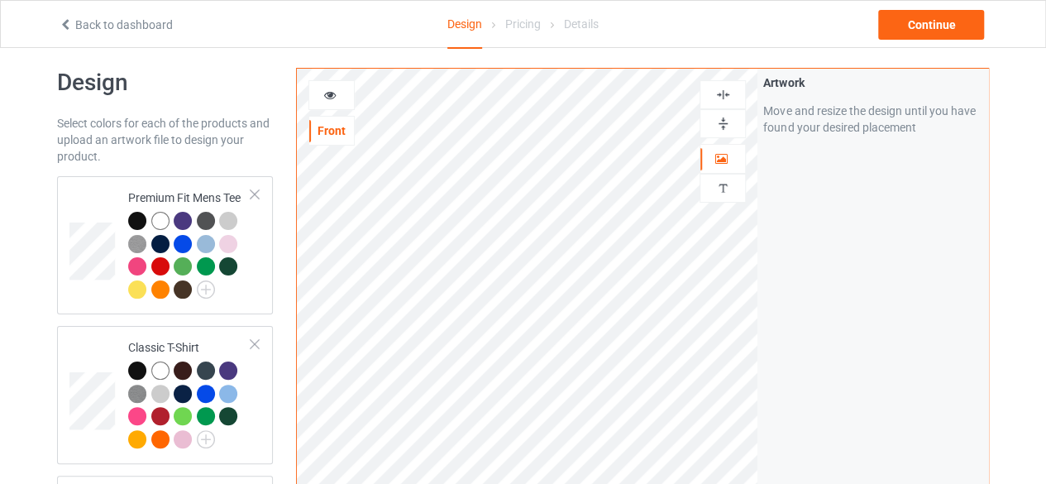
click at [330, 93] on icon at bounding box center [330, 93] width 14 height 12
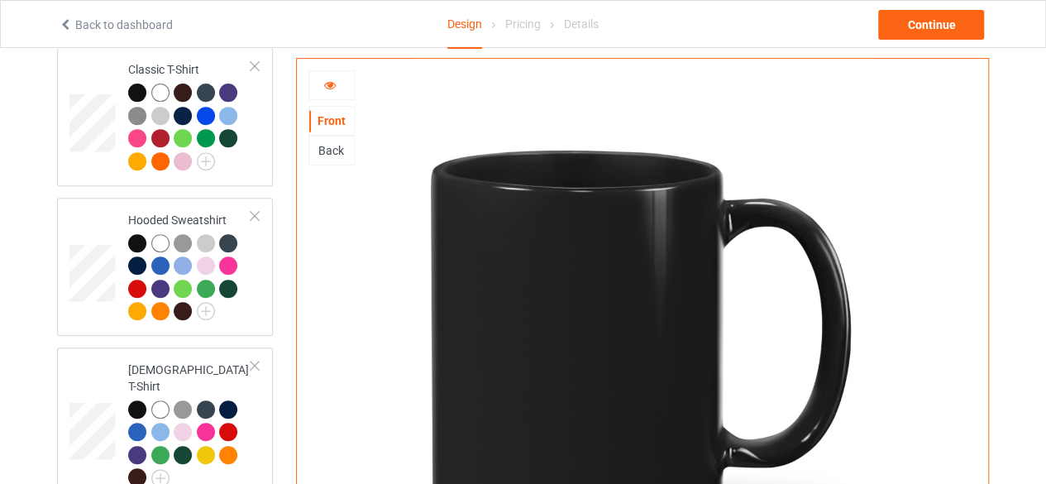
scroll to position [248, 0]
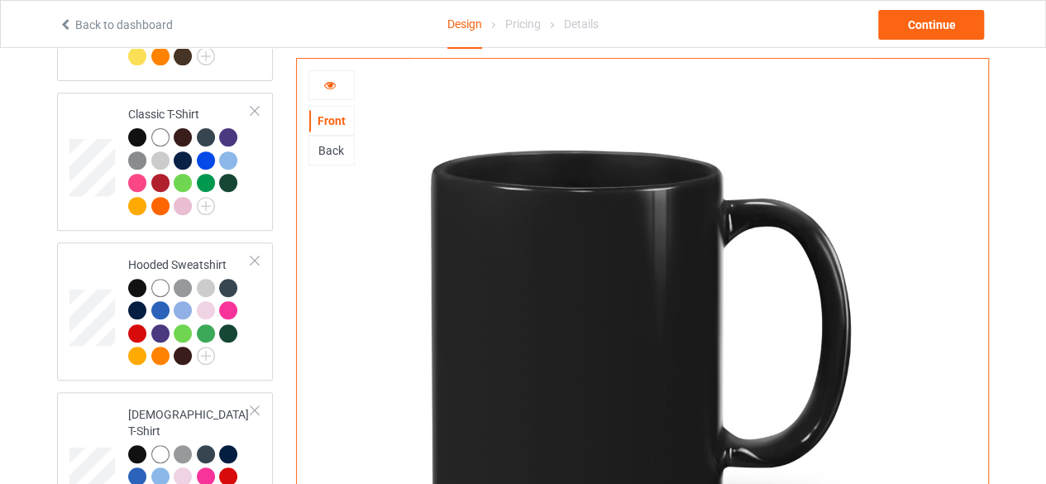
drag, startPoint x: 324, startPoint y: 145, endPoint x: 333, endPoint y: 150, distance: 9.6
click at [331, 150] on div "Back" at bounding box center [331, 150] width 45 height 17
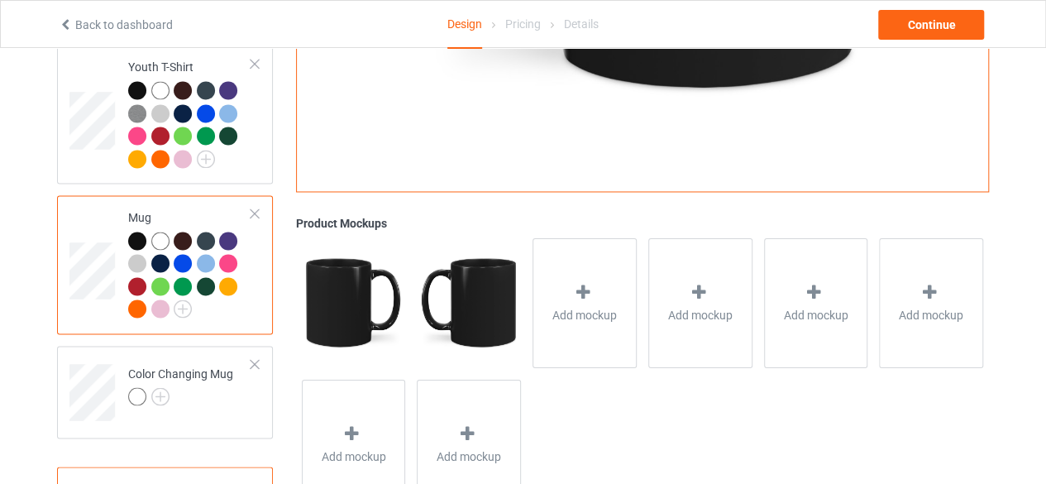
scroll to position [1338, 0]
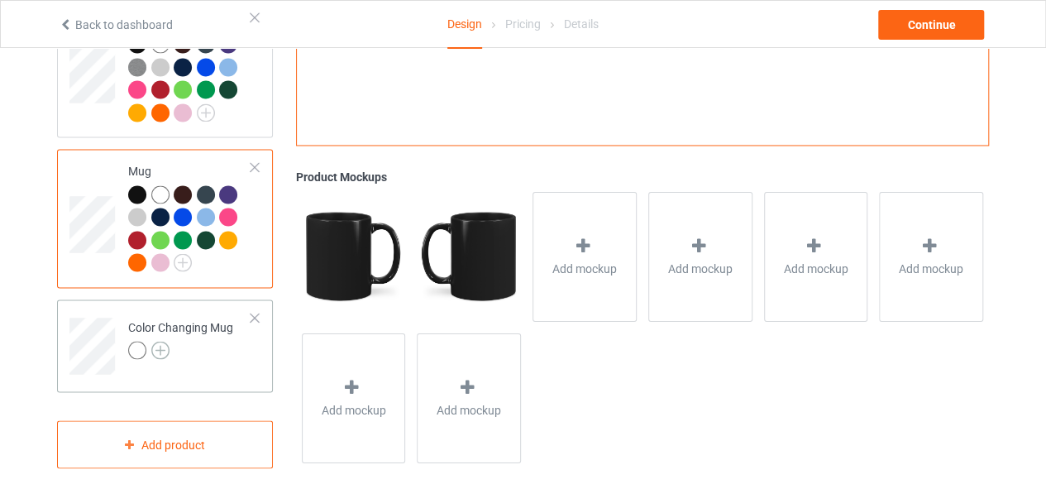
click at [160, 341] on img at bounding box center [160, 350] width 18 height 18
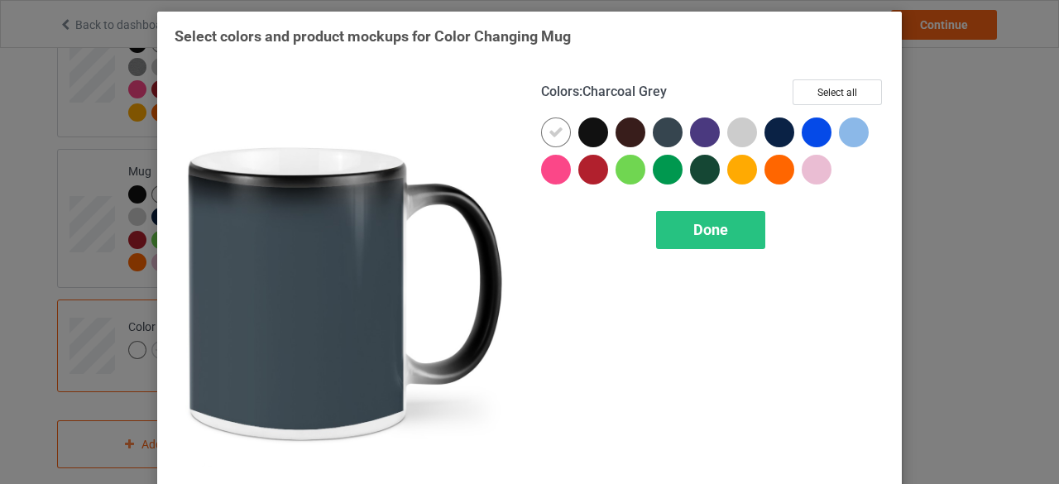
click at [661, 130] on div at bounding box center [668, 132] width 30 height 30
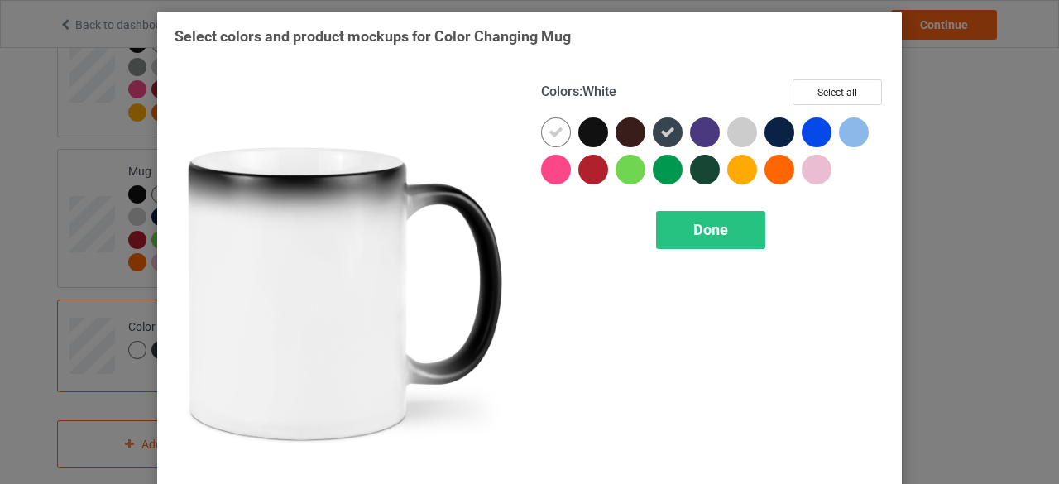
drag, startPoint x: 551, startPoint y: 127, endPoint x: 555, endPoint y: 137, distance: 10.8
click at [552, 130] on icon at bounding box center [555, 132] width 15 height 15
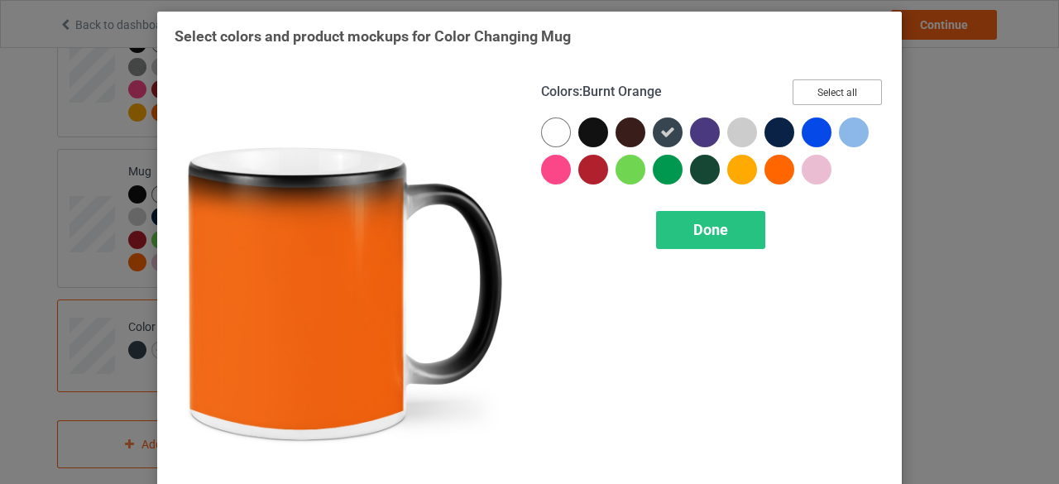
drag, startPoint x: 835, startPoint y: 88, endPoint x: 824, endPoint y: 132, distance: 45.3
click at [836, 88] on button "Select all" at bounding box center [836, 92] width 89 height 26
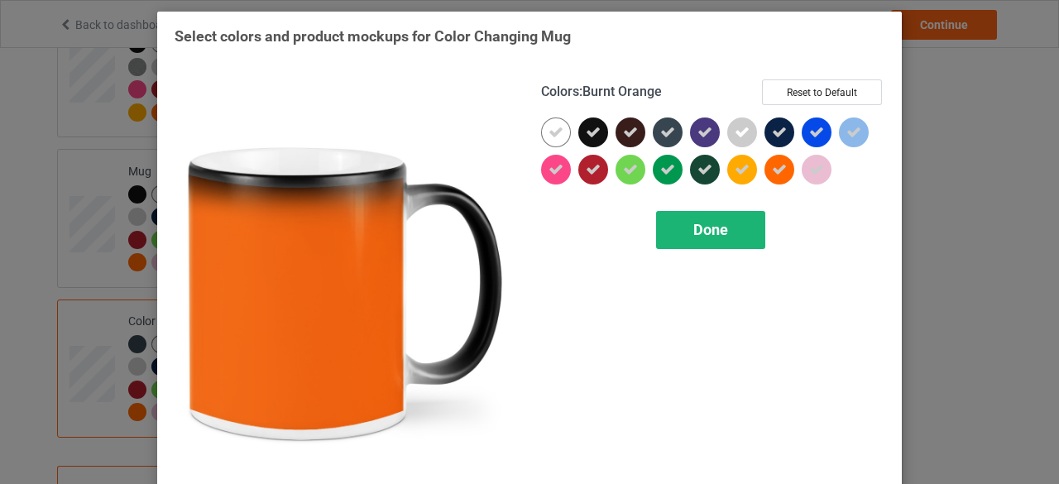
click at [707, 229] on span "Done" at bounding box center [710, 229] width 35 height 17
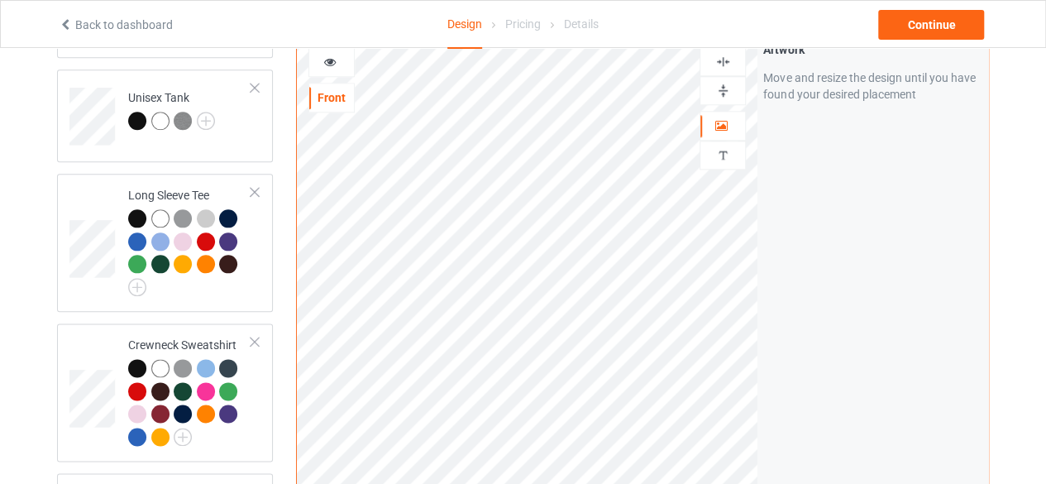
scroll to position [842, 0]
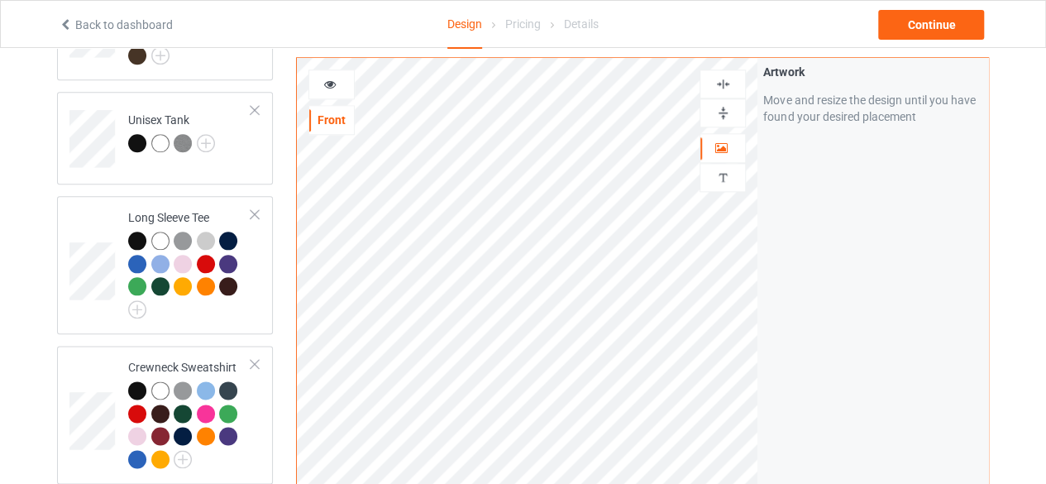
click at [723, 105] on img at bounding box center [724, 113] width 16 height 16
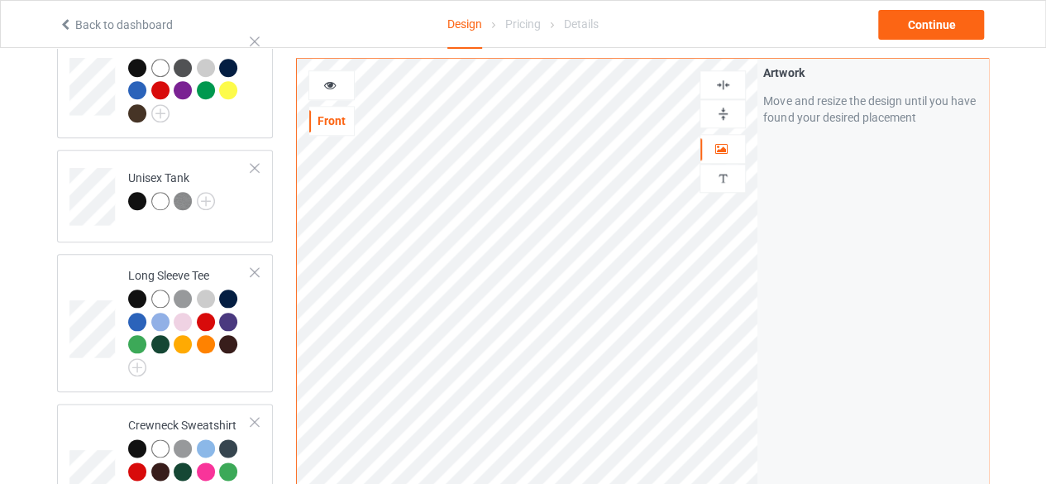
scroll to position [759, 0]
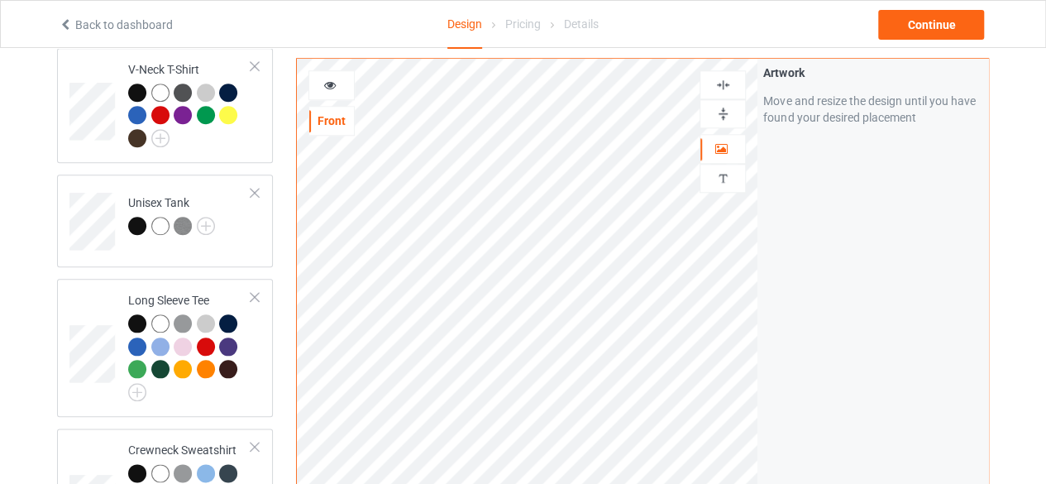
click at [332, 82] on icon at bounding box center [330, 83] width 14 height 12
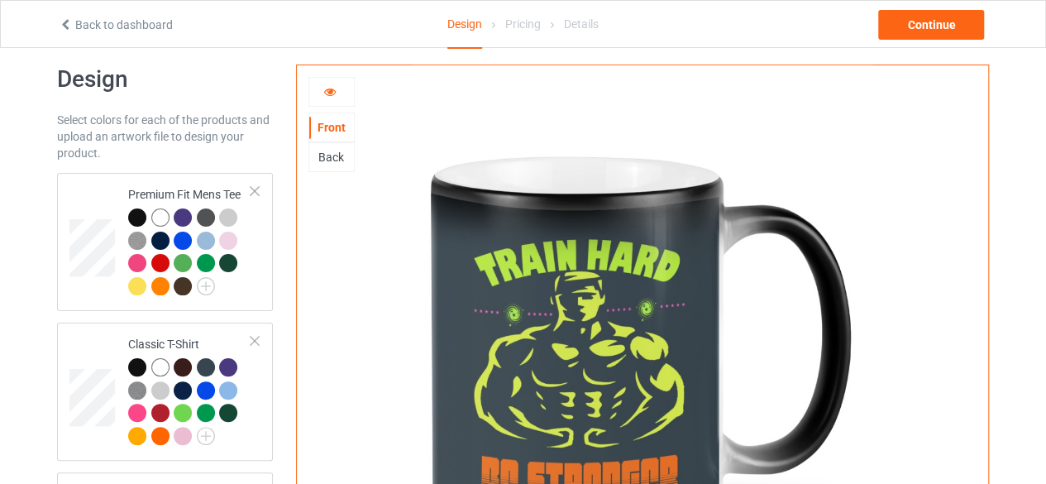
scroll to position [0, 0]
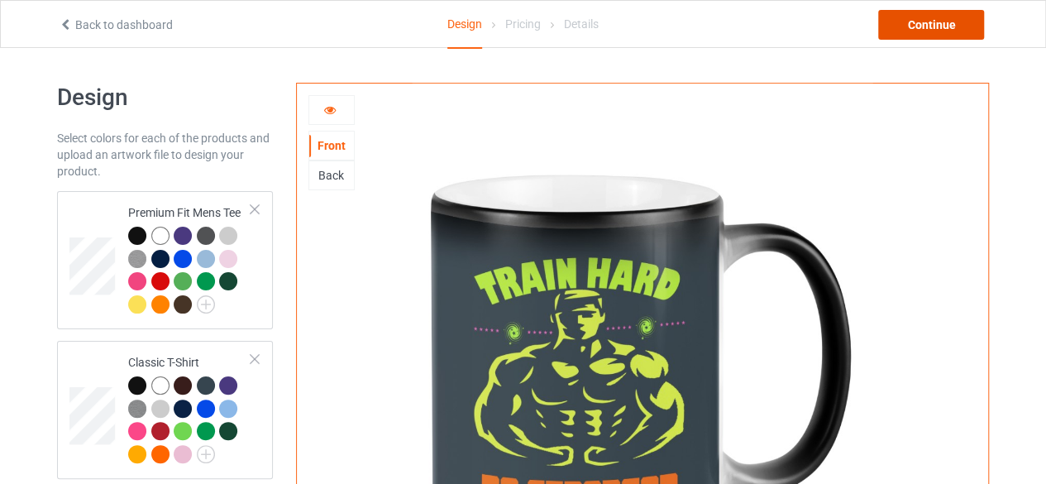
click at [928, 26] on div "Continue" at bounding box center [931, 25] width 106 height 30
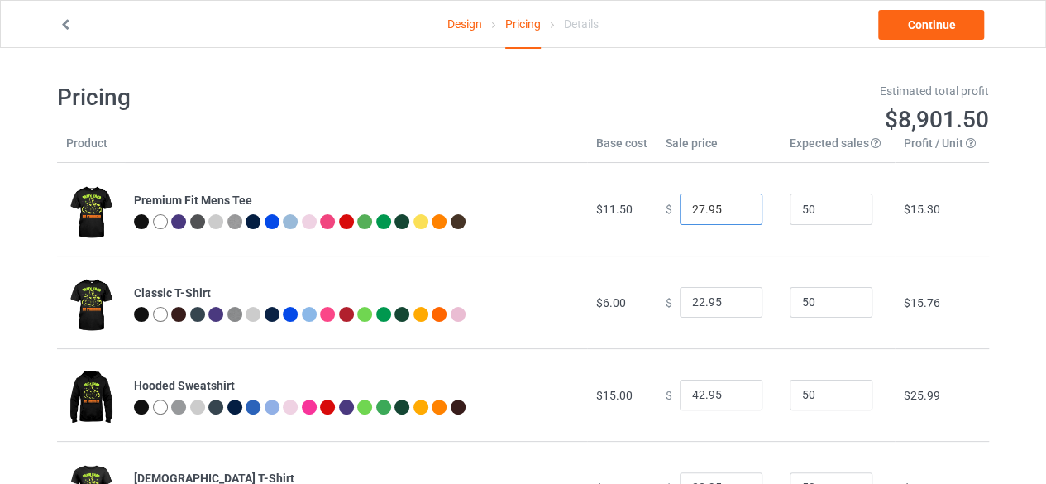
click at [735, 214] on input "27.95" at bounding box center [721, 209] width 83 height 31
type input "26.95"
click at [735, 213] on input "26.95" at bounding box center [721, 209] width 83 height 31
click at [736, 307] on input "21.95" at bounding box center [721, 302] width 83 height 31
type input "20.95"
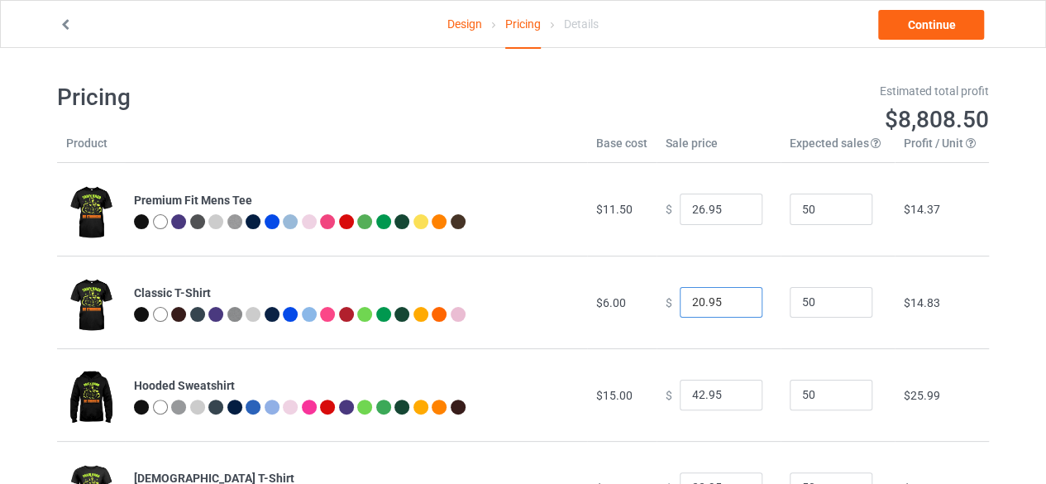
click at [736, 305] on input "20.95" at bounding box center [721, 302] width 83 height 31
click at [733, 400] on input "41.95" at bounding box center [721, 395] width 83 height 31
click at [733, 400] on input "40.95" at bounding box center [721, 395] width 83 height 31
click at [735, 400] on input "39.95" at bounding box center [721, 395] width 83 height 31
click at [735, 400] on input "38.95" at bounding box center [721, 395] width 83 height 31
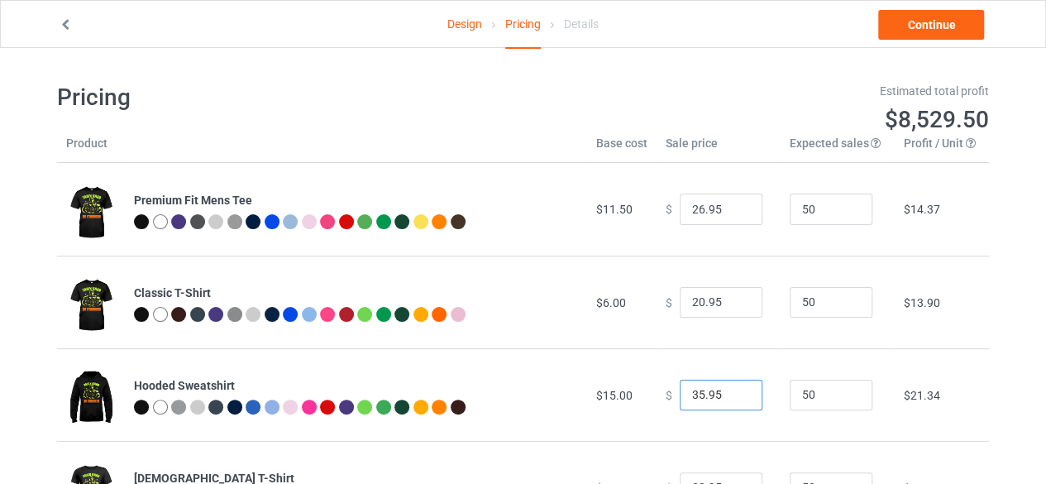
click at [735, 400] on input "35.95" at bounding box center [721, 395] width 83 height 31
click at [735, 399] on input "34.95" at bounding box center [721, 395] width 83 height 31
click at [735, 399] on input "33.95" at bounding box center [721, 395] width 83 height 31
click at [735, 399] on input "32.95" at bounding box center [721, 395] width 83 height 31
click at [736, 399] on input "31.95" at bounding box center [721, 395] width 83 height 31
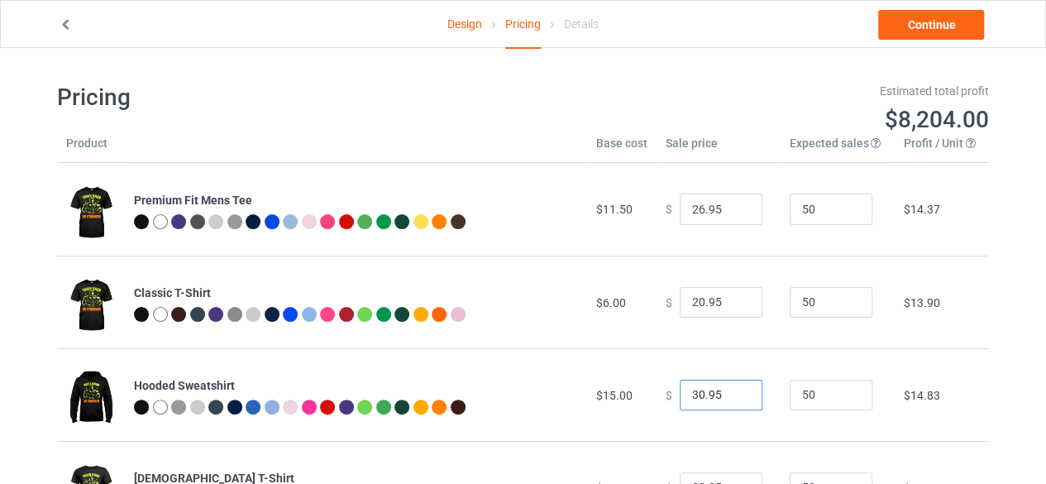
type input "30.95"
click at [736, 399] on input "30.95" at bounding box center [721, 395] width 83 height 31
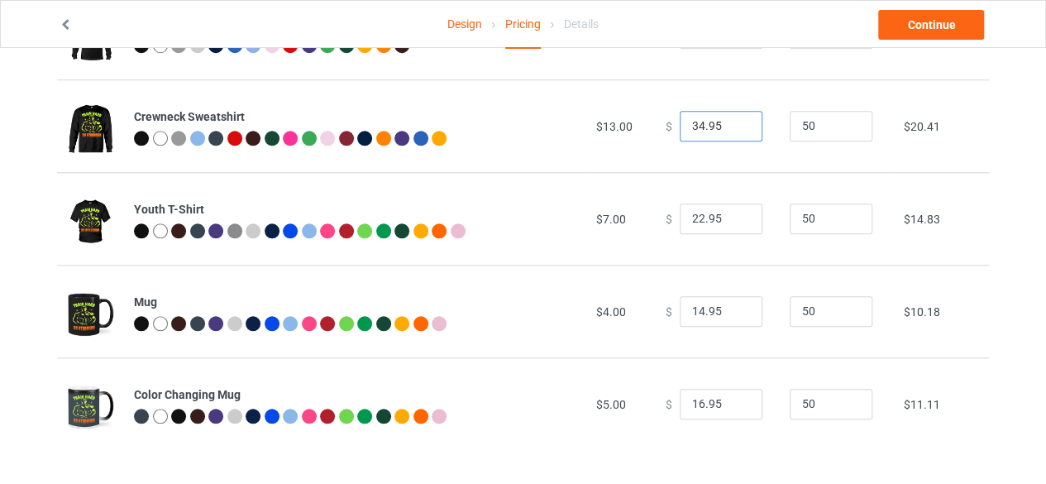
click at [735, 128] on input "34.95" at bounding box center [721, 126] width 83 height 31
click at [735, 128] on input "33.95" at bounding box center [721, 126] width 83 height 31
click at [735, 128] on input "32.95" at bounding box center [721, 126] width 83 height 31
click at [735, 128] on input "31.95" at bounding box center [721, 126] width 83 height 31
click at [735, 128] on input "30.95" at bounding box center [721, 126] width 83 height 31
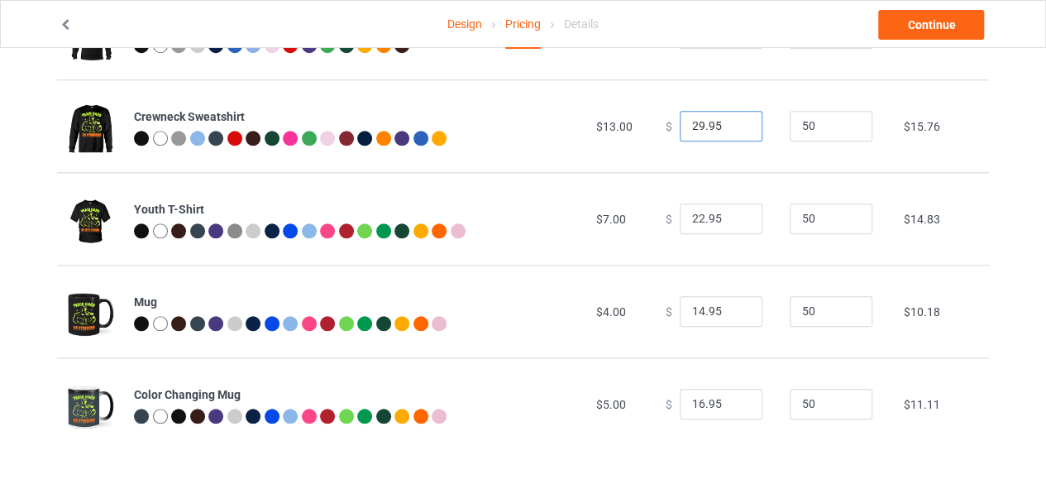
click at [735, 128] on input "29.95" at bounding box center [721, 126] width 83 height 31
click at [735, 128] on input "28.95" at bounding box center [721, 126] width 83 height 31
type input "27.95"
click at [735, 128] on input "27.95" at bounding box center [721, 126] width 83 height 31
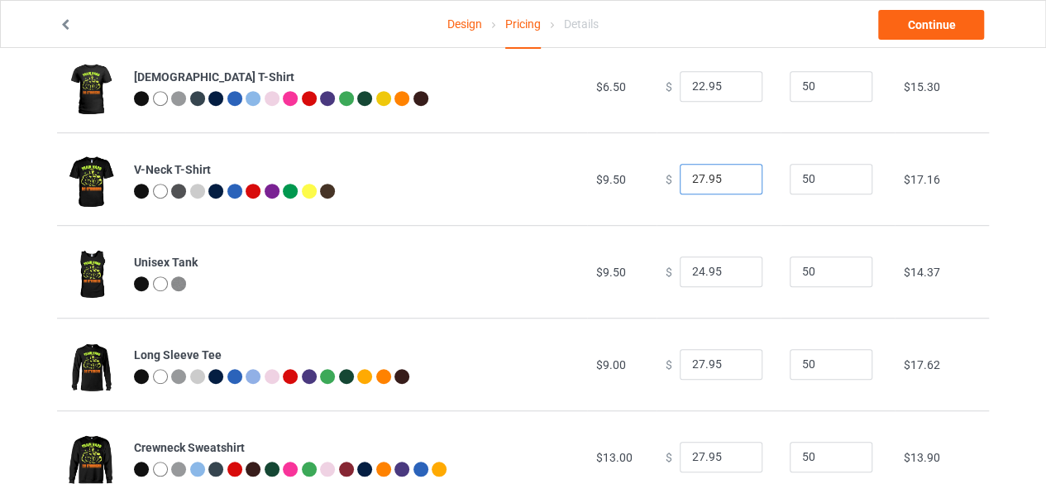
click at [732, 178] on input "27.95" at bounding box center [721, 179] width 83 height 31
click at [733, 183] on input "26.95" at bounding box center [721, 179] width 83 height 31
click at [733, 183] on input "25.95" at bounding box center [721, 179] width 83 height 31
type input "24.95"
click at [733, 183] on input "24.95" at bounding box center [721, 179] width 83 height 31
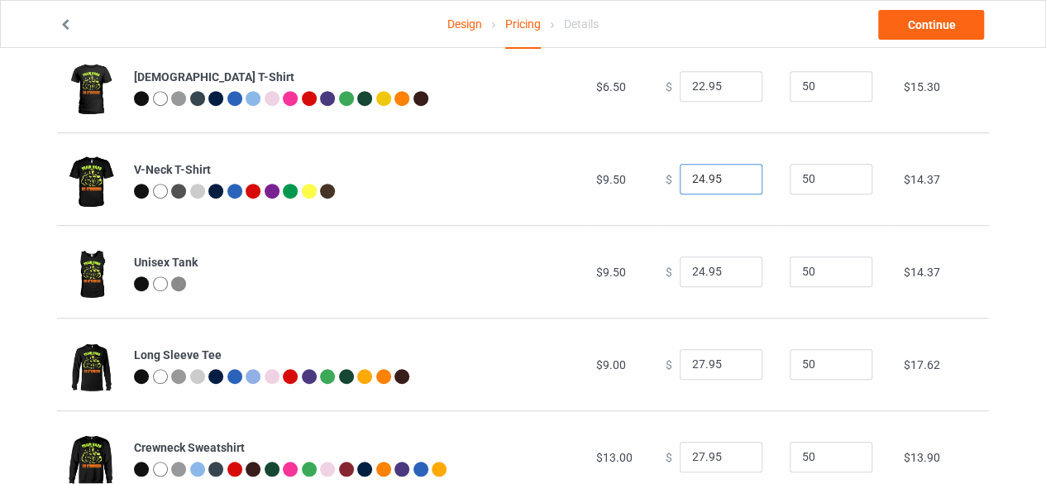
scroll to position [0, 0]
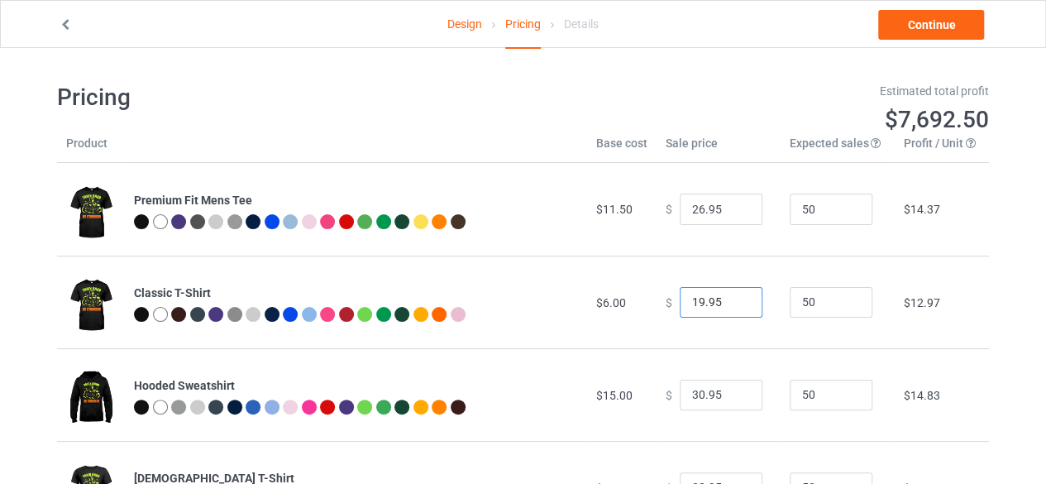
type input "19.95"
click at [735, 302] on input "19.95" at bounding box center [721, 302] width 83 height 31
drag, startPoint x: 928, startPoint y: 23, endPoint x: 915, endPoint y: 31, distance: 15.2
click at [928, 23] on link "Continue" at bounding box center [931, 25] width 106 height 30
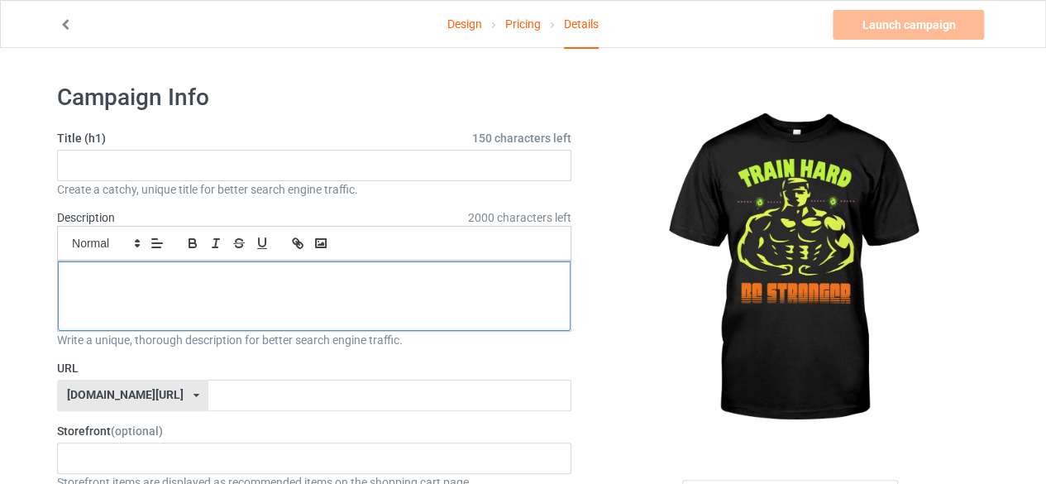
click at [213, 282] on p at bounding box center [314, 280] width 486 height 16
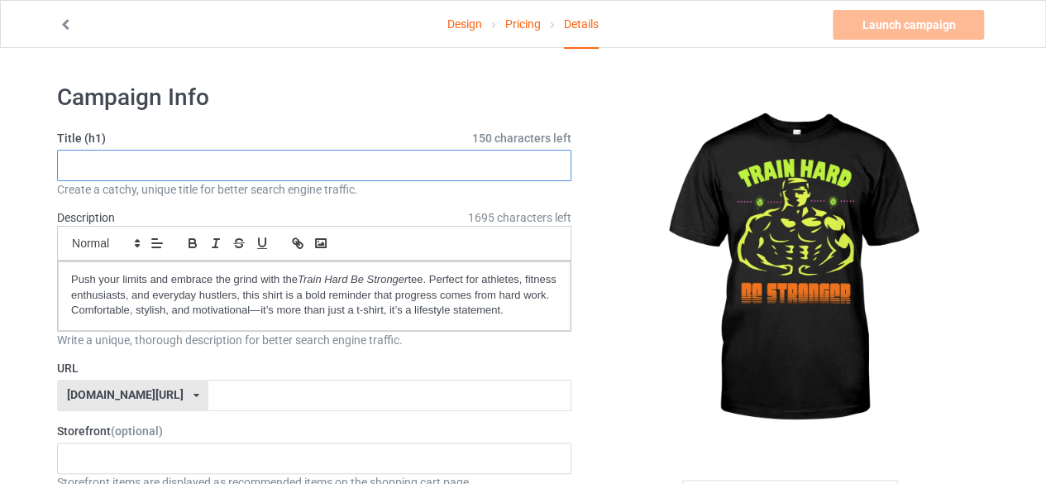
click at [204, 162] on input "text" at bounding box center [314, 165] width 515 height 31
type input "Train hard be stronger gym motivated fitness lover gym lover"
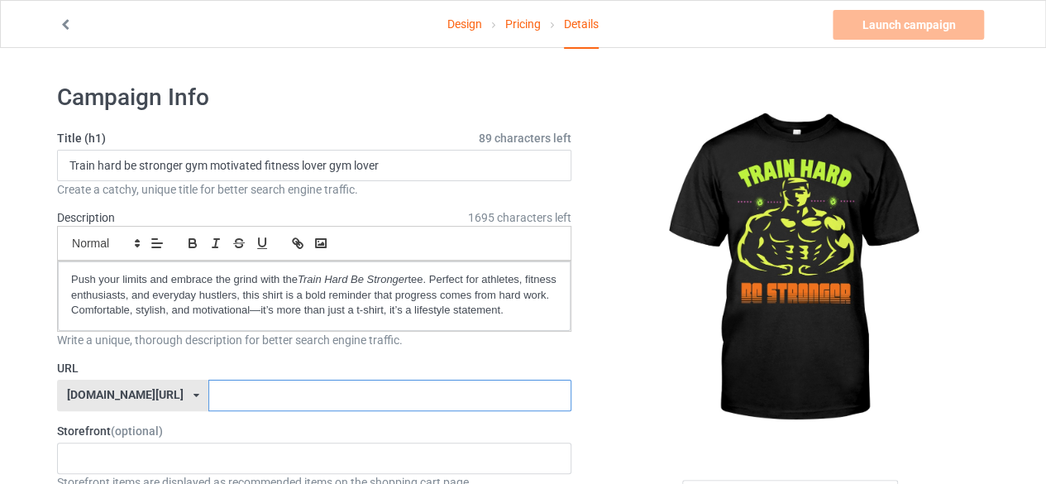
click at [208, 394] on input "text" at bounding box center [389, 395] width 362 height 31
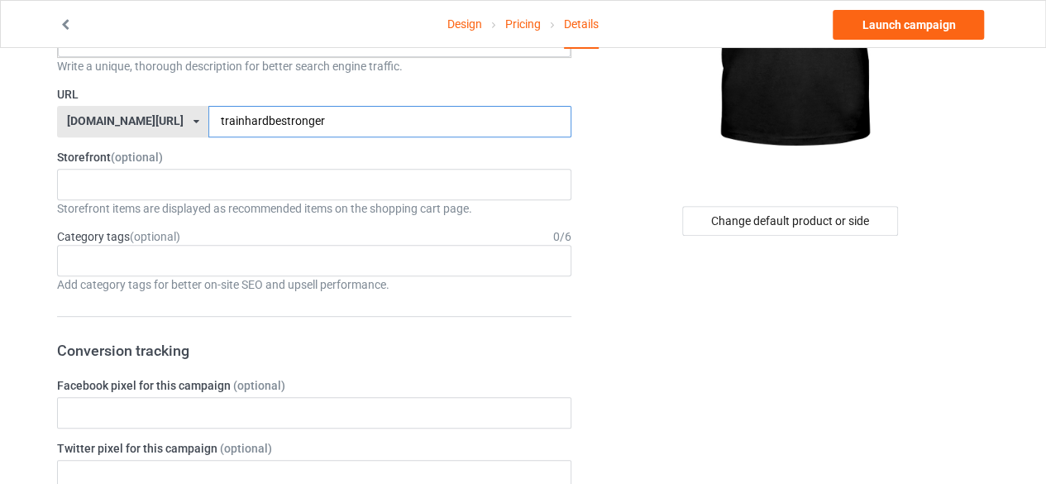
scroll to position [248, 0]
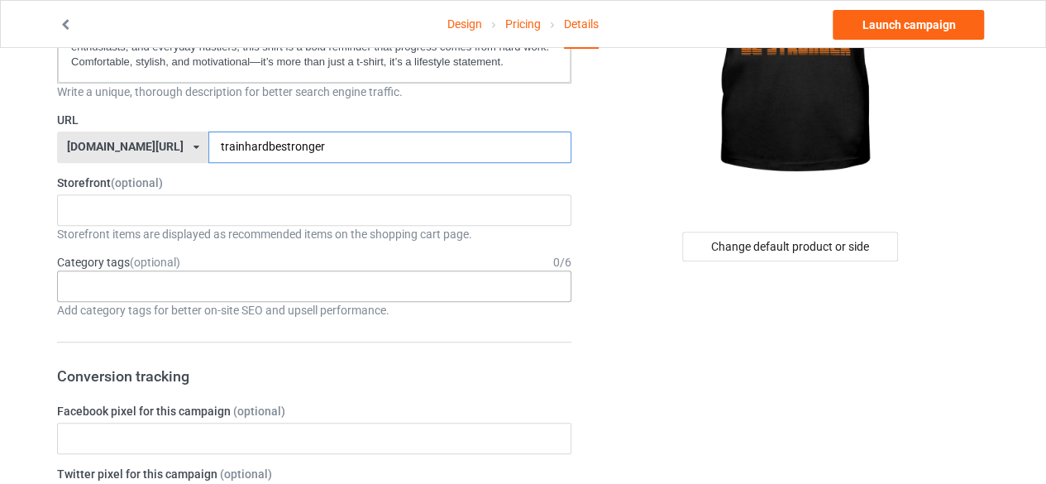
type input "trainhardbestronger"
click at [201, 283] on div "Age > 1-19 > 1 Age > 1-12 Months > 1 Month Age > 1-12 Months Age > 1-19 Age > 1…" at bounding box center [314, 285] width 515 height 31
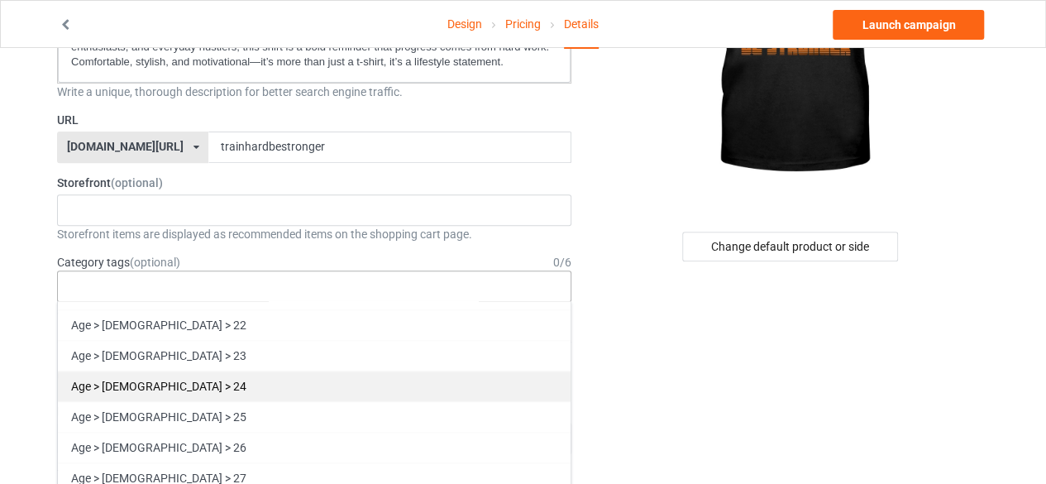
scroll to position [1158, 0]
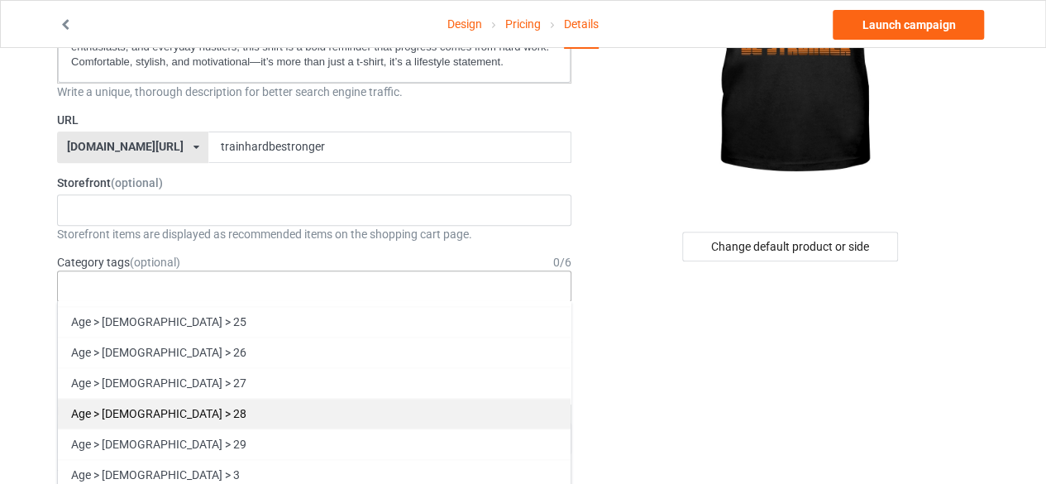
click at [146, 403] on div "Age > 20-39 > 28" at bounding box center [314, 413] width 513 height 31
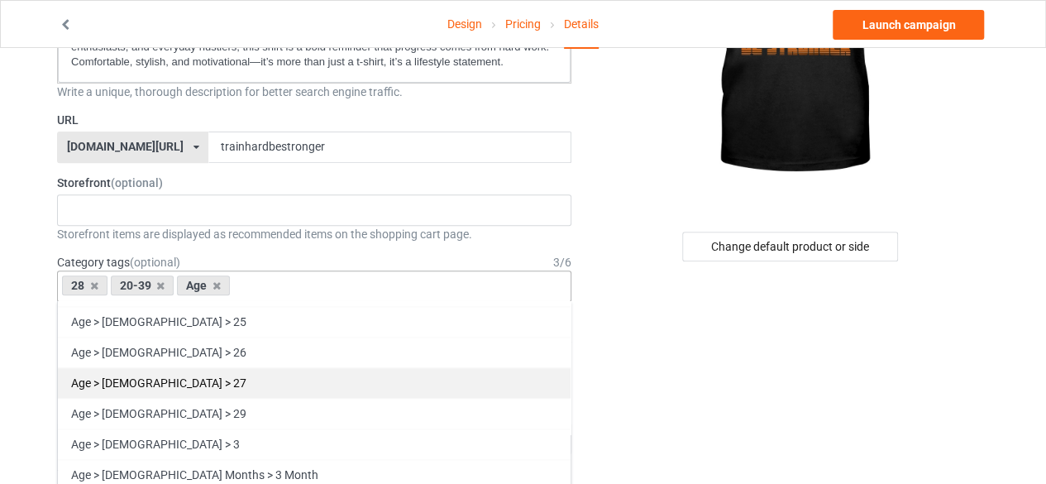
scroll to position [1458, 0]
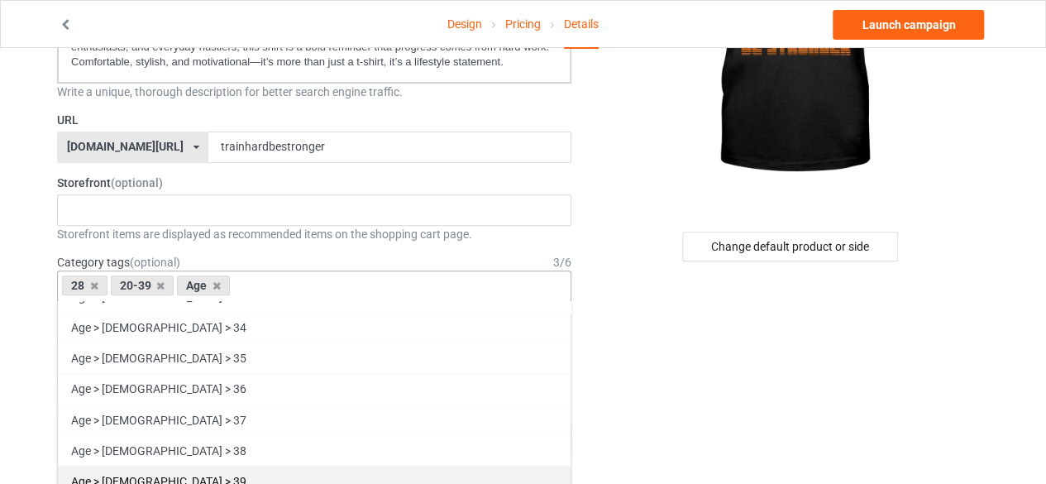
click at [149, 466] on div "Age > 20-39 > 39" at bounding box center [314, 480] width 513 height 31
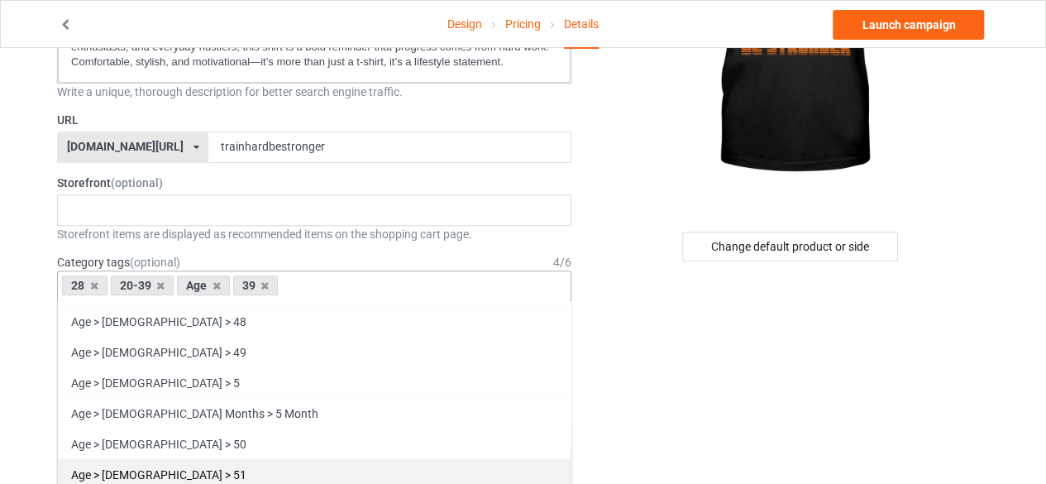
scroll to position [2368, 0]
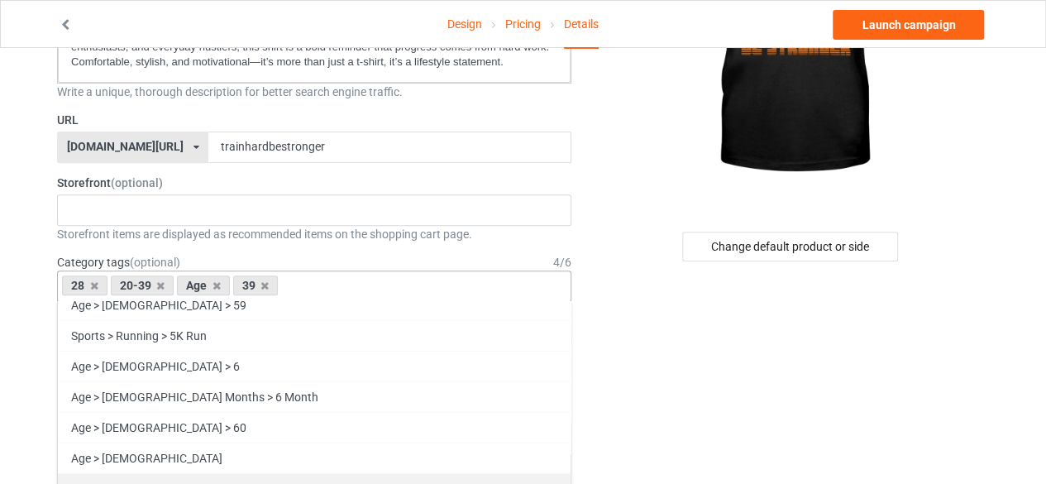
drag, startPoint x: 144, startPoint y: 404, endPoint x: 296, endPoint y: 404, distance: 152.2
click at [146, 412] on div "Age > 60-79 > 60" at bounding box center [314, 427] width 513 height 31
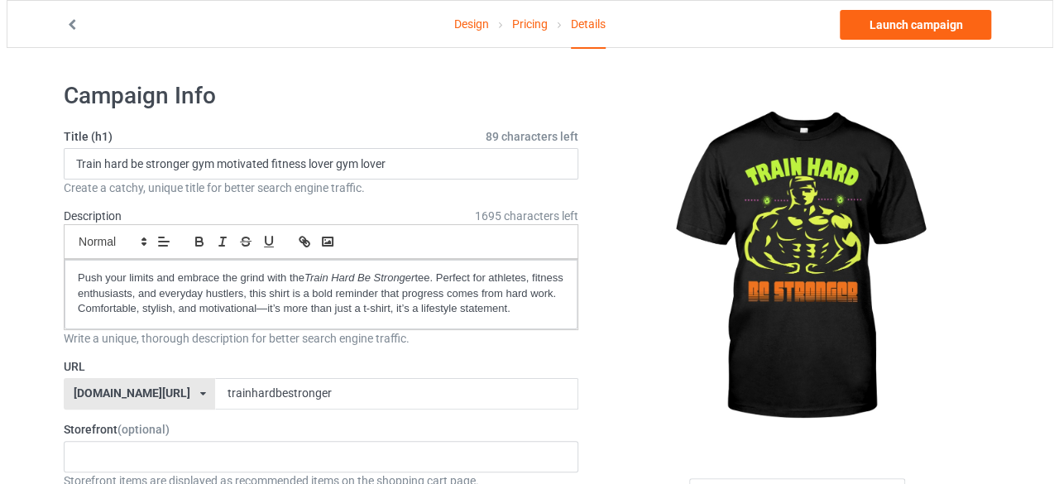
scroll to position [0, 0]
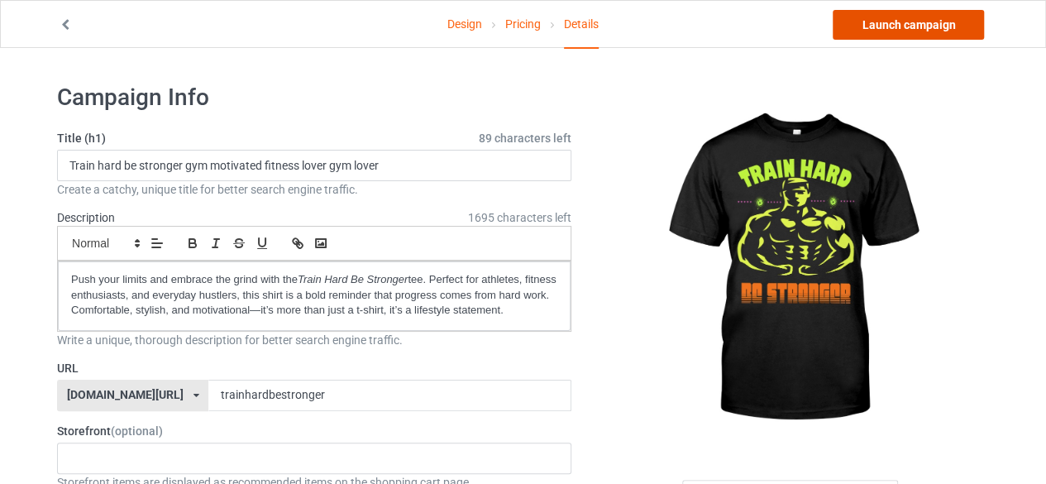
click at [895, 26] on link "Launch campaign" at bounding box center [908, 25] width 151 height 30
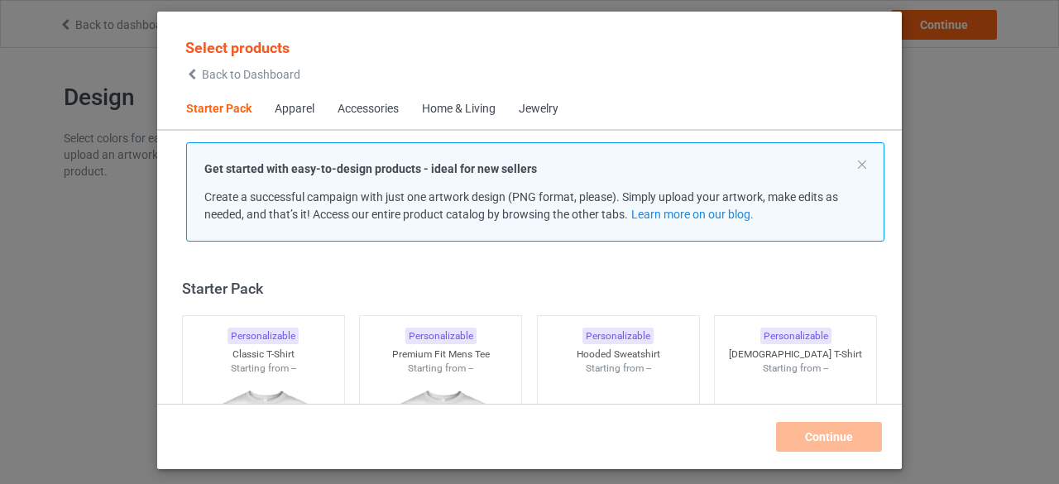
scroll to position [21, 0]
